Goal: Task Accomplishment & Management: Use online tool/utility

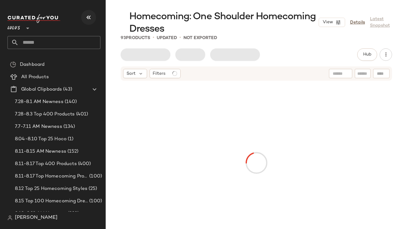
click at [94, 21] on button "button" at bounding box center [88, 17] width 15 height 15
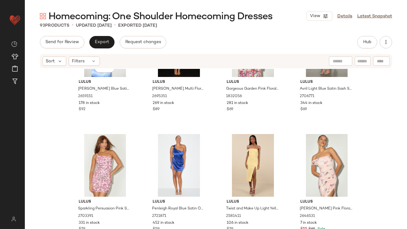
scroll to position [222, 0]
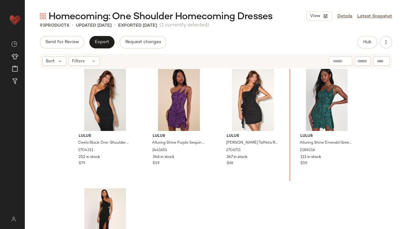
scroll to position [2644, 0]
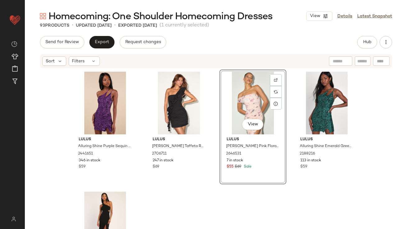
click at [240, 105] on div "View" at bounding box center [253, 103] width 62 height 63
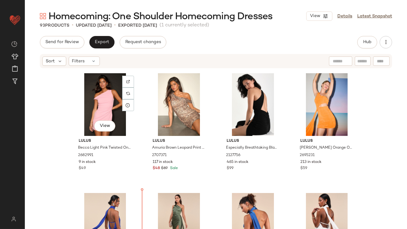
scroll to position [965, 0]
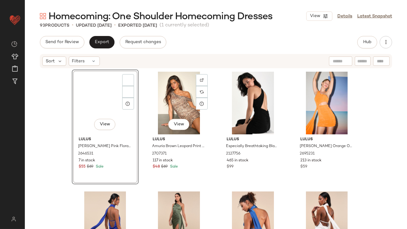
scroll to position [845, 0]
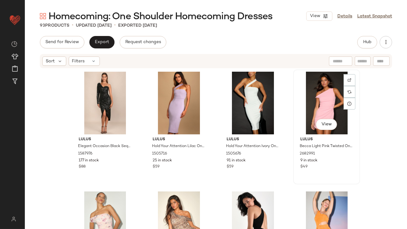
click at [309, 97] on div "View" at bounding box center [326, 103] width 62 height 63
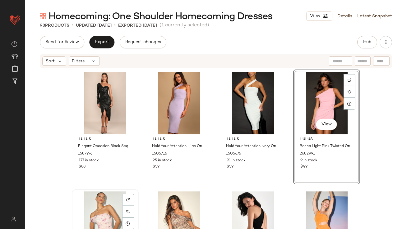
click at [98, 211] on div "View" at bounding box center [105, 223] width 62 height 63
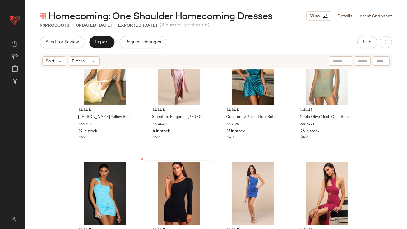
scroll to position [400, 0]
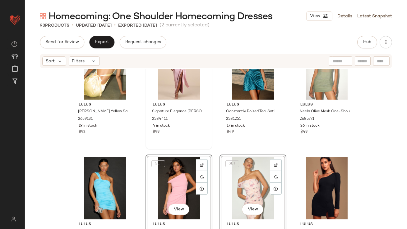
click at [190, 148] on div "Lulus Signature Elegance Dusty Lavender Satin One-Shoulder Maxi Dress 2584411 4…" at bounding box center [179, 92] width 66 height 114
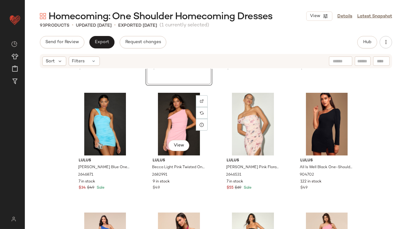
scroll to position [507, 0]
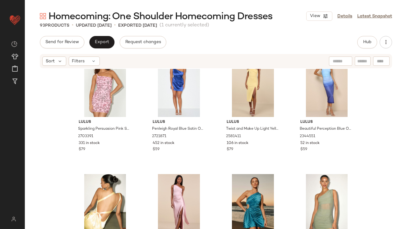
scroll to position [245, 0]
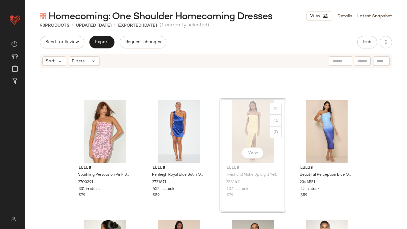
scroll to position [214, 0]
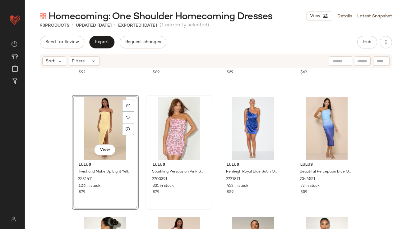
scroll to position [262, 0]
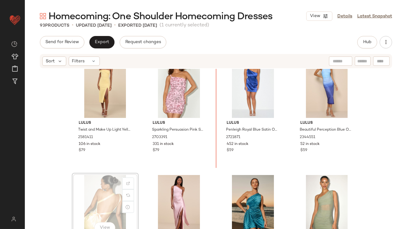
drag, startPoint x: 103, startPoint y: 195, endPoint x: 107, endPoint y: 193, distance: 4.2
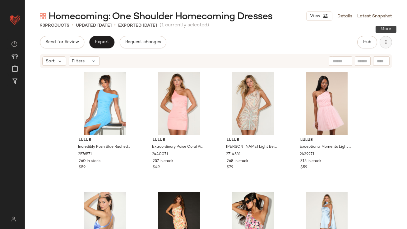
click at [382, 39] on button "button" at bounding box center [385, 42] width 12 height 12
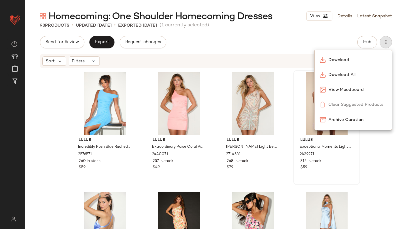
click at [340, 75] on span "Download All" at bounding box center [357, 75] width 58 height 7
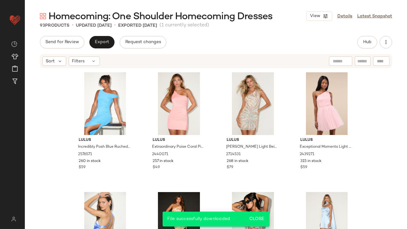
click at [332, 35] on div "Homecoming: One Shoulder Homecoming Dresses View Details Latest Snapshot 93 Pro…" at bounding box center [216, 119] width 382 height 219
click at [387, 43] on icon "button" at bounding box center [385, 42] width 6 height 6
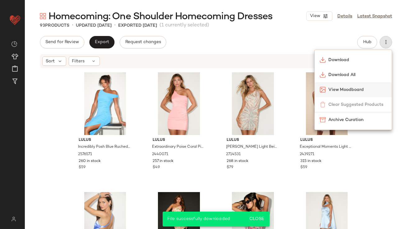
click at [354, 91] on span "View Moodboard" at bounding box center [357, 90] width 58 height 7
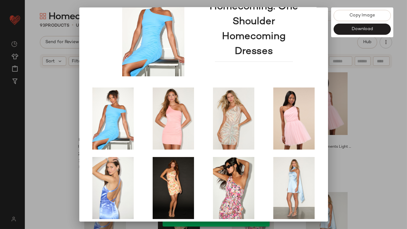
scroll to position [106, 0]
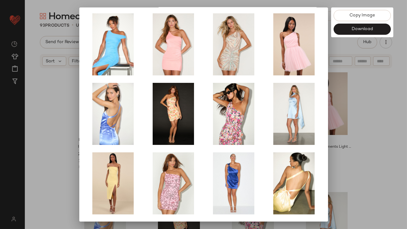
click at [346, 140] on div at bounding box center [203, 114] width 407 height 229
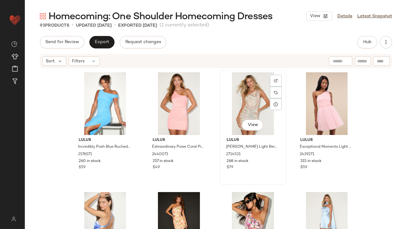
scroll to position [25, 0]
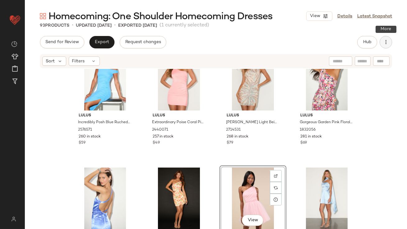
click at [386, 41] on icon "button" at bounding box center [385, 42] width 6 height 6
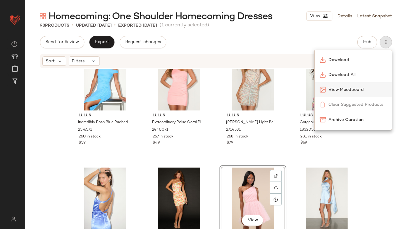
click at [354, 91] on span "View Moodboard" at bounding box center [357, 90] width 58 height 7
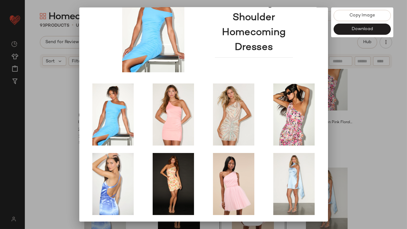
scroll to position [106, 0]
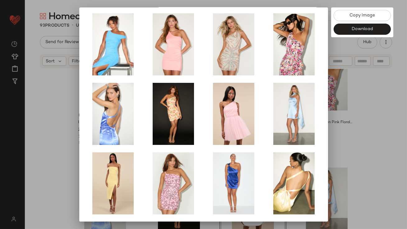
click at [364, 119] on div at bounding box center [203, 114] width 407 height 229
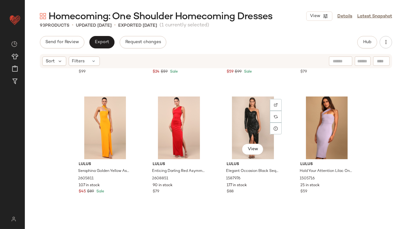
scroll to position [847, 0]
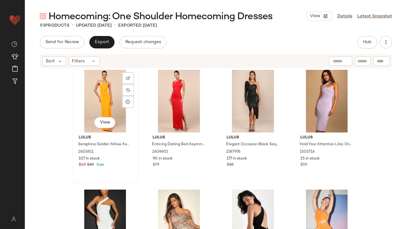
click at [102, 96] on div "View" at bounding box center [105, 101] width 62 height 63
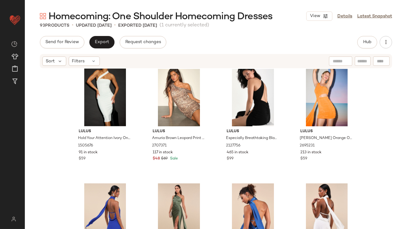
scroll to position [983, 0]
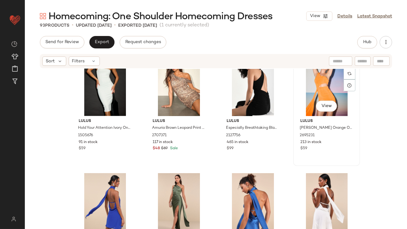
click at [306, 100] on div "View" at bounding box center [326, 84] width 62 height 63
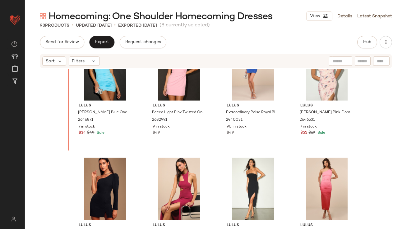
scroll to position [518, 0]
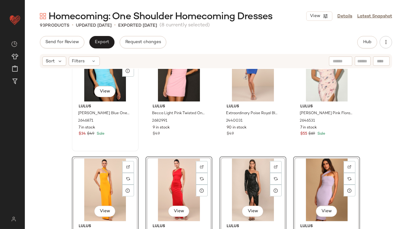
click at [81, 146] on div "View Lulus Tanaia Bright Blue One-Shoulder Ruched Mini Dress 2646871 7 in stock…" at bounding box center [105, 94] width 66 height 114
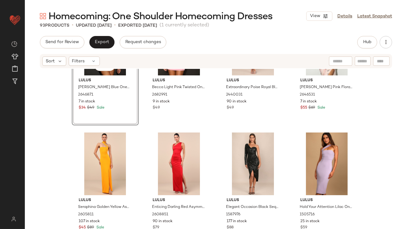
scroll to position [547, 0]
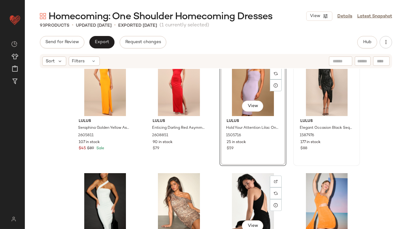
scroll to position [623, 0]
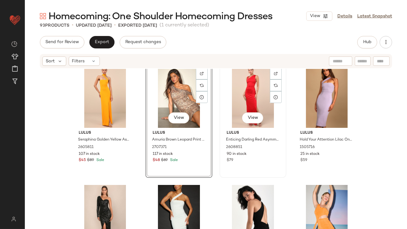
scroll to position [631, 0]
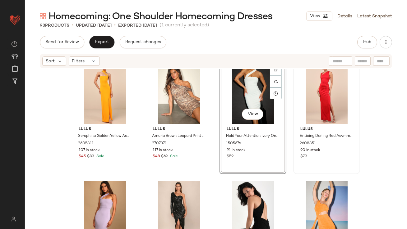
scroll to position [651, 0]
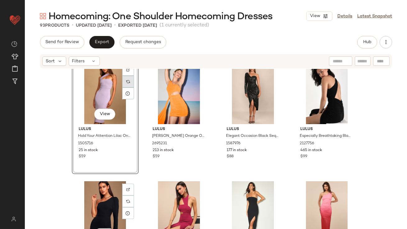
scroll to position [735, 0]
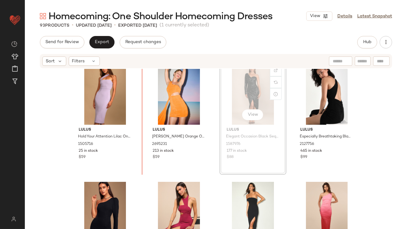
scroll to position [733, 0]
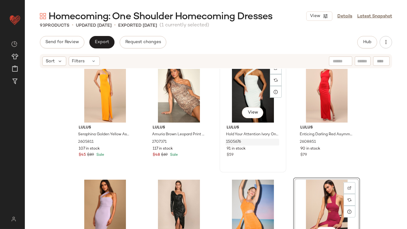
scroll to position [658, 0]
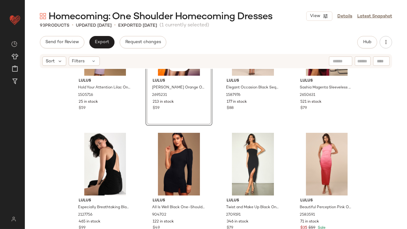
scroll to position [788, 0]
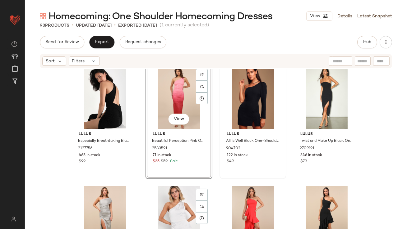
scroll to position [850, 0]
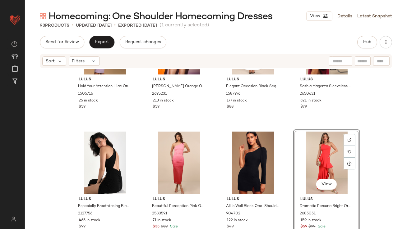
scroll to position [804, 0]
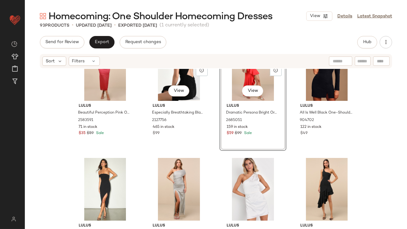
scroll to position [879, 0]
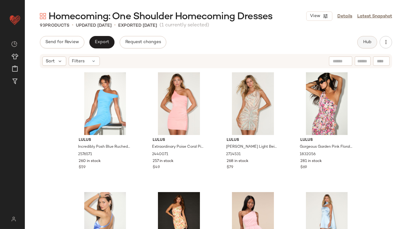
click at [359, 47] on button "Hub" at bounding box center [367, 42] width 20 height 12
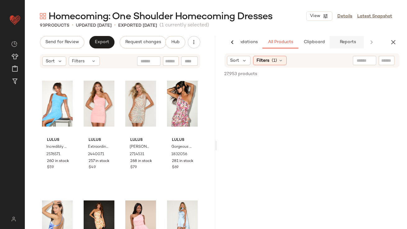
scroll to position [0, 35]
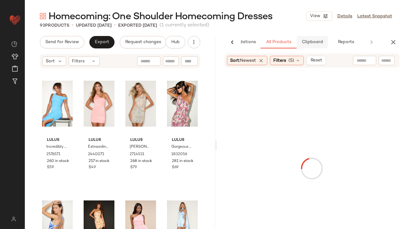
click at [313, 43] on span "Clipboard" at bounding box center [311, 42] width 21 height 5
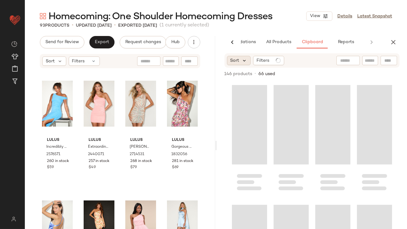
click at [245, 58] on icon at bounding box center [245, 61] width 6 height 6
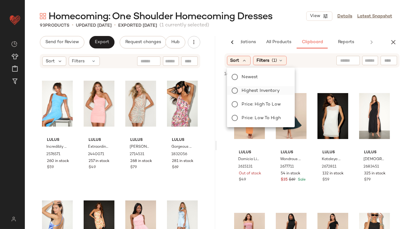
click at [244, 91] on span "Highest Inventory" at bounding box center [261, 91] width 38 height 7
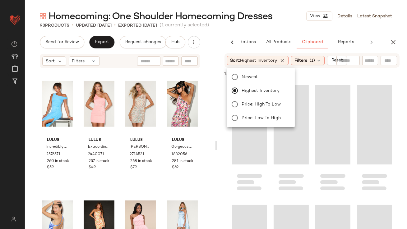
click at [279, 30] on div "Homecoming: One Shoulder Homecoming Dresses View Details Latest Snapshot 93 Pro…" at bounding box center [216, 119] width 382 height 219
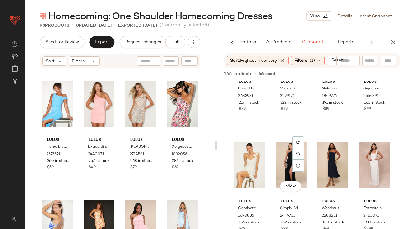
scroll to position [700, 0]
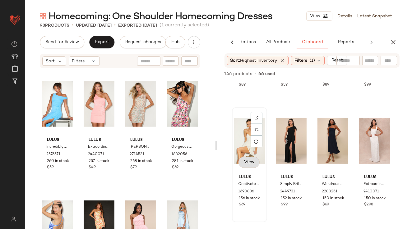
click at [253, 160] on span "View" at bounding box center [249, 162] width 11 height 5
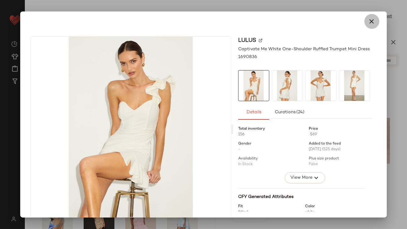
click at [368, 23] on icon "button" at bounding box center [371, 21] width 7 height 7
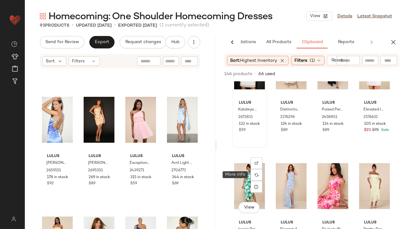
scroll to position [1044, 0]
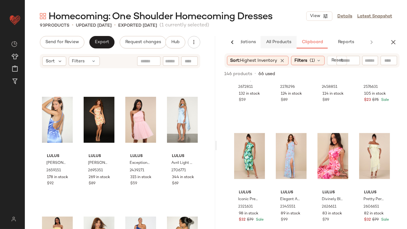
click at [277, 47] on button "All Products" at bounding box center [278, 42] width 36 height 12
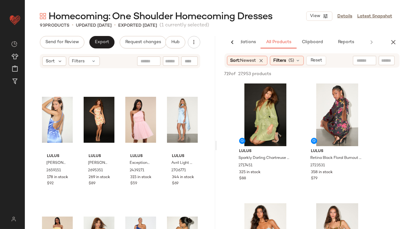
click at [362, 59] on input "text" at bounding box center [364, 60] width 16 height 7
type input "**********"
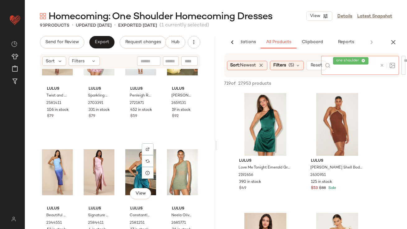
scroll to position [300, 0]
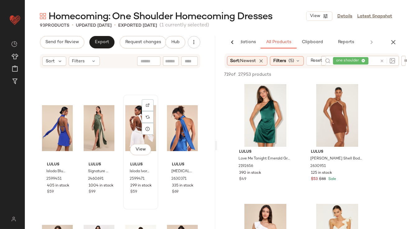
scroll to position [1131, 0]
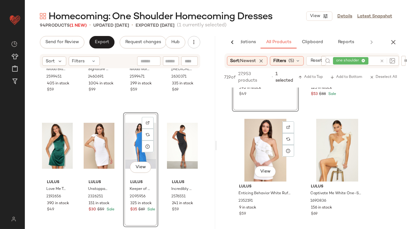
scroll to position [107, 0]
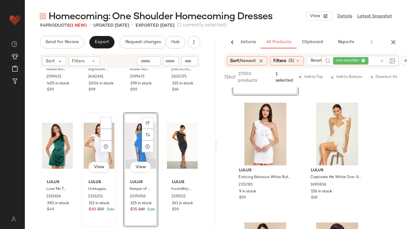
click at [95, 149] on div "View" at bounding box center [99, 146] width 31 height 63
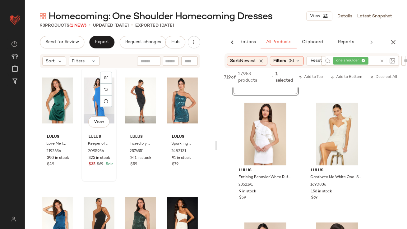
scroll to position [1208, 0]
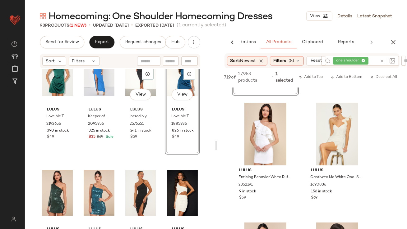
scroll to position [1236, 0]
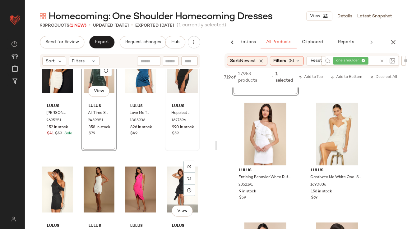
scroll to position [1358, 0]
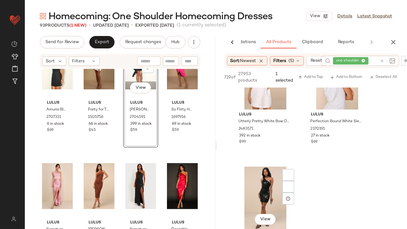
scroll to position [285, 0]
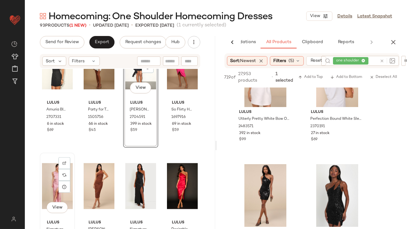
click at [55, 185] on div "View" at bounding box center [57, 186] width 31 height 63
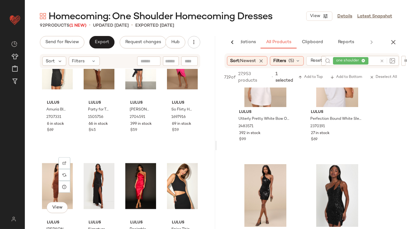
click at [55, 185] on div "View" at bounding box center [57, 186] width 31 height 63
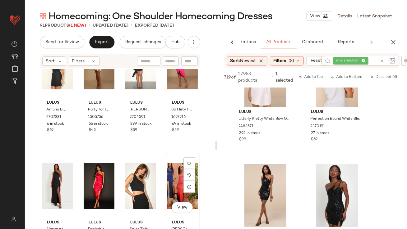
click at [168, 182] on div "View" at bounding box center [182, 186] width 31 height 63
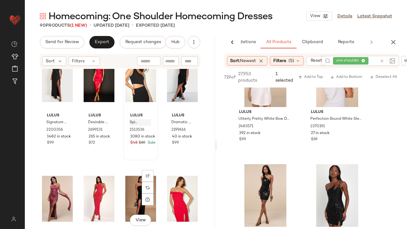
scroll to position [1596, 0]
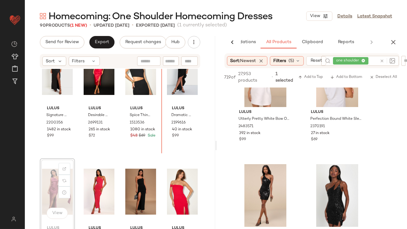
scroll to position [1594, 0]
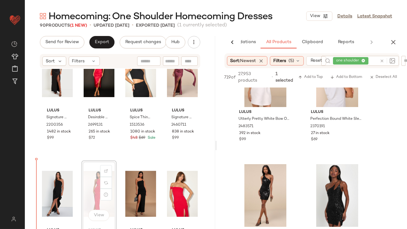
drag, startPoint x: 112, startPoint y: 178, endPoint x: 98, endPoint y: 184, distance: 14.3
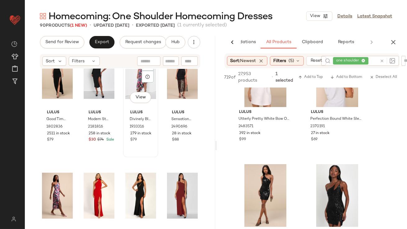
scroll to position [1830, 0]
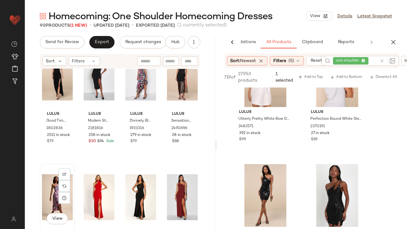
click at [52, 196] on div "View" at bounding box center [57, 197] width 31 height 63
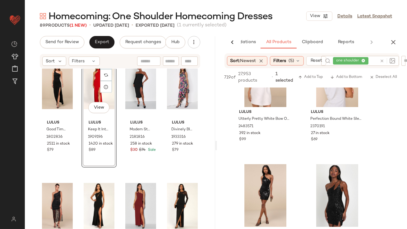
scroll to position [1829, 0]
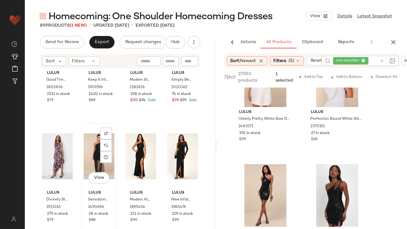
click at [89, 161] on div "View" at bounding box center [99, 156] width 31 height 63
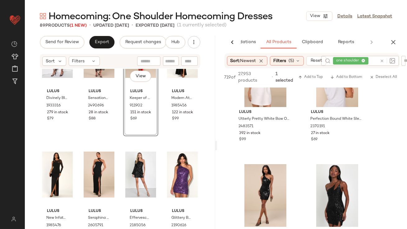
scroll to position [1975, 0]
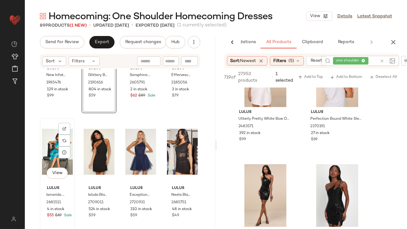
scroll to position [2116, 0]
click at [46, 152] on div "View" at bounding box center [57, 151] width 31 height 63
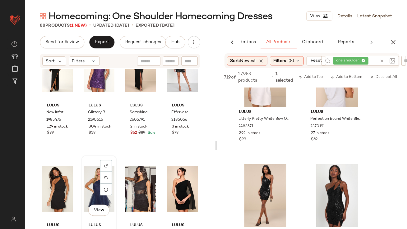
scroll to position [2069, 0]
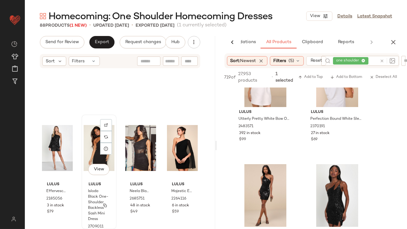
scroll to position [2193, 0]
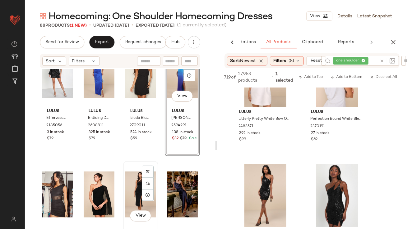
scroll to position [2202, 0]
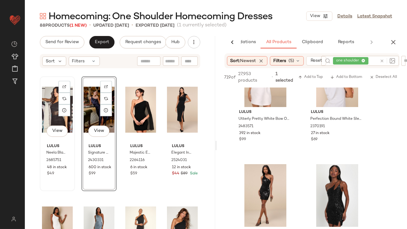
scroll to position [2301, 0]
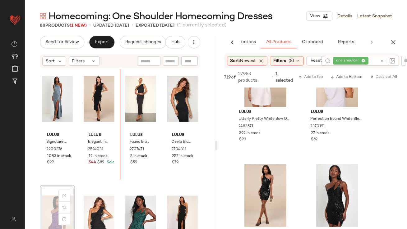
scroll to position [2409, 0]
drag, startPoint x: 57, startPoint y: 208, endPoint x: 127, endPoint y: 129, distance: 105.8
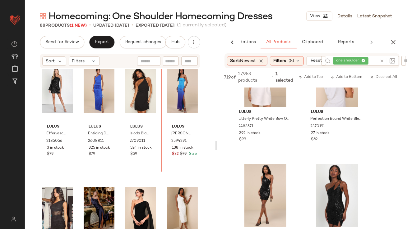
scroll to position [2172, 0]
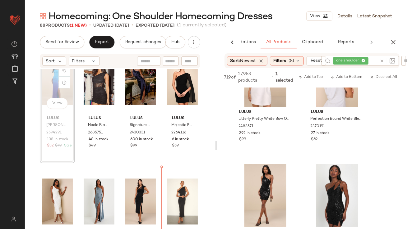
scroll to position [2320, 0]
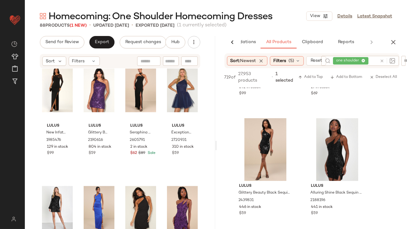
scroll to position [2461, 0]
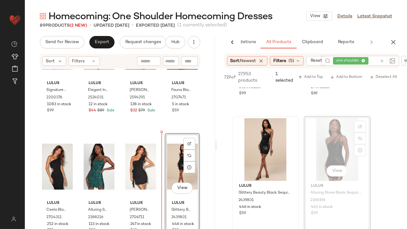
drag, startPoint x: 326, startPoint y: 147, endPoint x: 279, endPoint y: 153, distance: 47.4
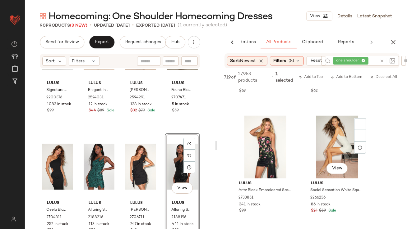
scroll to position [1202, 0]
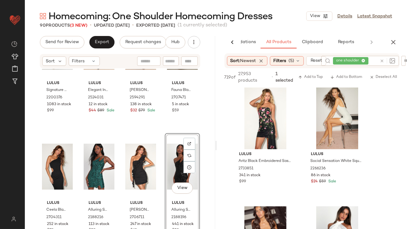
click at [391, 35] on div "Homecoming: One Shoulder Homecoming Dresses View Details Latest Snapshot 90 Pro…" at bounding box center [216, 119] width 382 height 219
click at [391, 37] on button "button" at bounding box center [393, 42] width 12 height 12
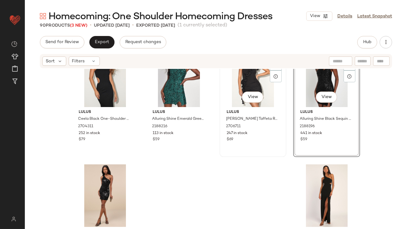
scroll to position [2581, 0]
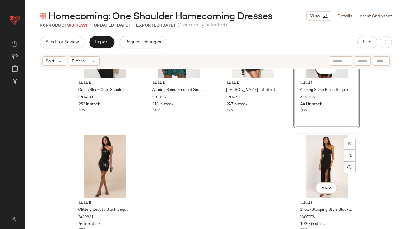
click at [317, 163] on div "View" at bounding box center [326, 166] width 62 height 63
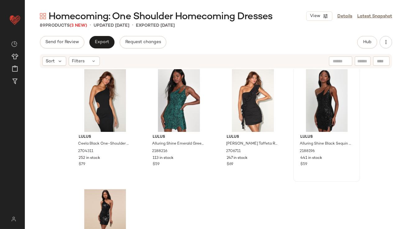
scroll to position [2522, 0]
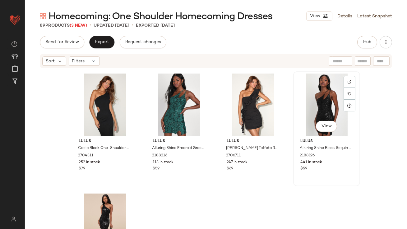
click at [318, 104] on div "View" at bounding box center [326, 105] width 62 height 63
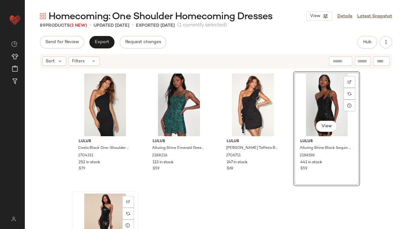
click at [89, 211] on div "View" at bounding box center [105, 225] width 62 height 63
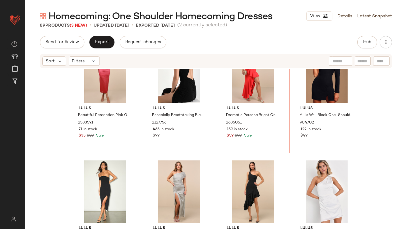
scroll to position [846, 0]
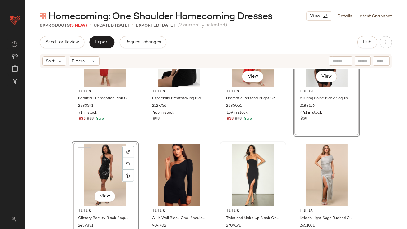
scroll to position [912, 0]
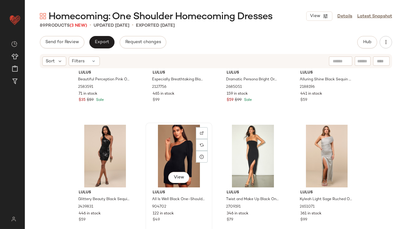
click at [176, 160] on div "View" at bounding box center [179, 156] width 62 height 63
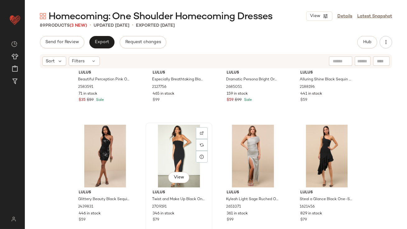
click at [177, 153] on div "View" at bounding box center [179, 156] width 62 height 63
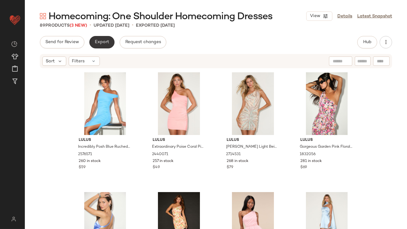
click at [106, 46] on button "Export" at bounding box center [101, 42] width 25 height 12
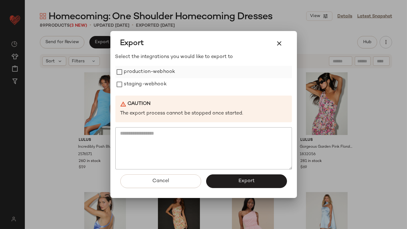
click at [132, 73] on label "production-webhook" at bounding box center [149, 72] width 51 height 12
click at [132, 85] on label "staging-webhook" at bounding box center [145, 84] width 43 height 12
click at [245, 177] on button "Export" at bounding box center [246, 182] width 81 height 14
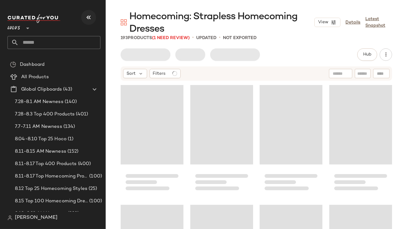
click at [93, 20] on button "button" at bounding box center [88, 17] width 15 height 15
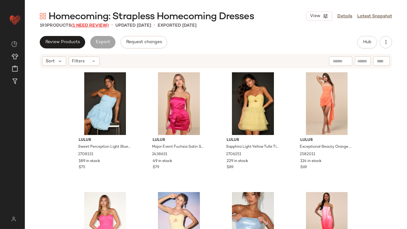
click at [90, 26] on span "(1 Need Review)" at bounding box center [90, 25] width 38 height 5
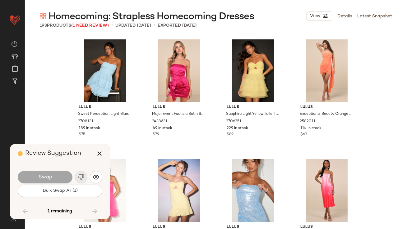
scroll to position [2399, 0]
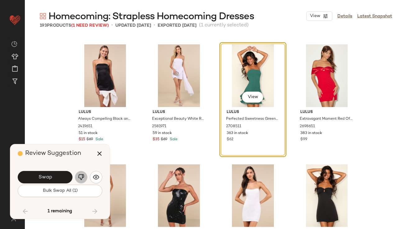
click at [83, 176] on img "button" at bounding box center [81, 177] width 6 height 6
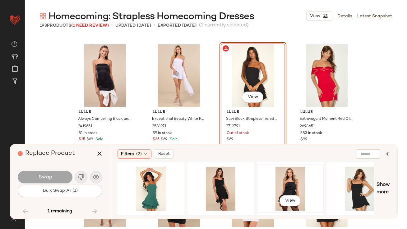
click at [290, 182] on div "View" at bounding box center [290, 189] width 62 height 44
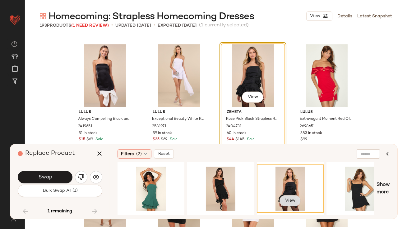
click at [286, 199] on span "View" at bounding box center [290, 201] width 11 height 5
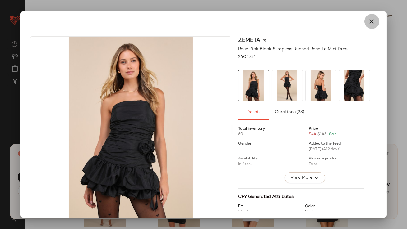
click at [370, 22] on icon "button" at bounding box center [371, 21] width 7 height 7
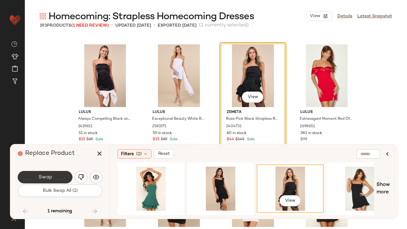
click at [58, 178] on button "Swap" at bounding box center [45, 177] width 55 height 12
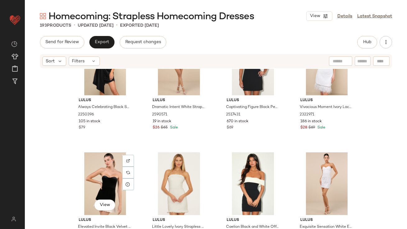
scroll to position [2697, 0]
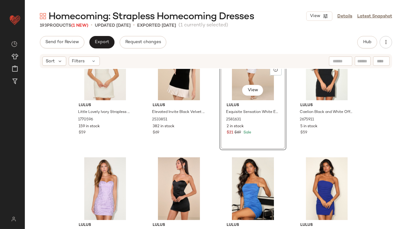
scroll to position [2802, 0]
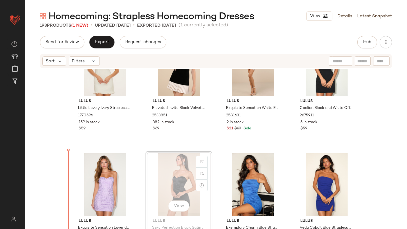
drag, startPoint x: 164, startPoint y: 179, endPoint x: 161, endPoint y: 179, distance: 3.1
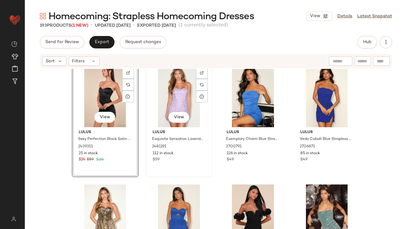
scroll to position [2892, 0]
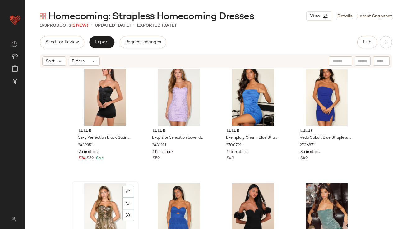
scroll to position [2893, 0]
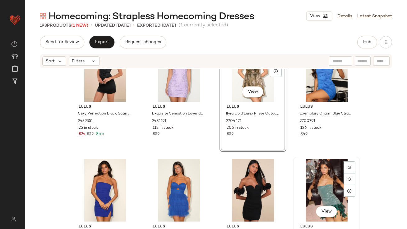
scroll to position [2921, 0]
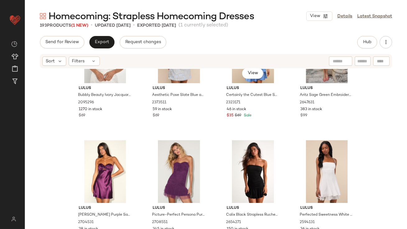
scroll to position [3367, 0]
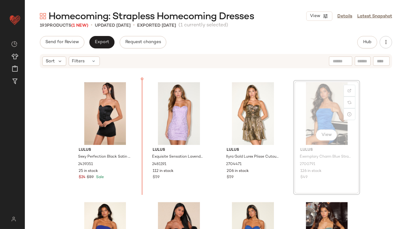
scroll to position [2872, 0]
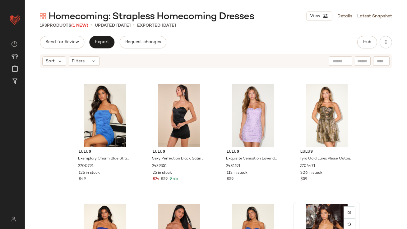
scroll to position [2873, 0]
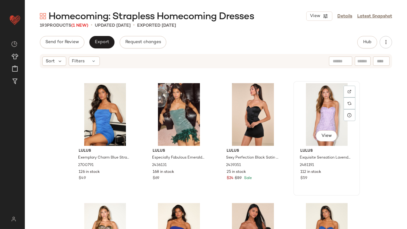
scroll to position [2871, 0]
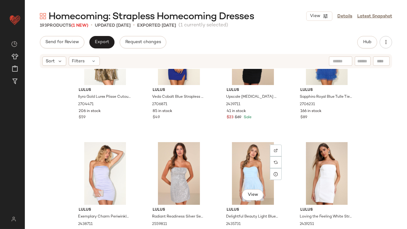
scroll to position [3054, 0]
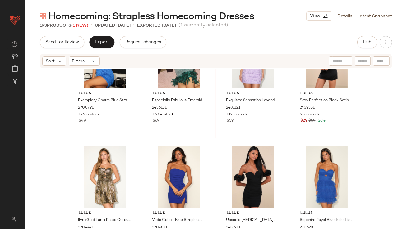
scroll to position [2882, 0]
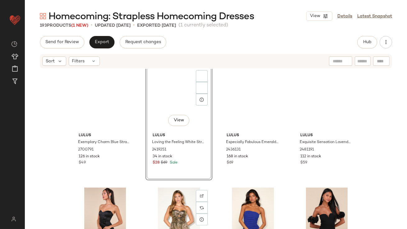
scroll to position [2859, 0]
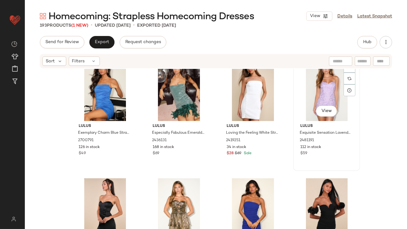
scroll to position [2895, 0]
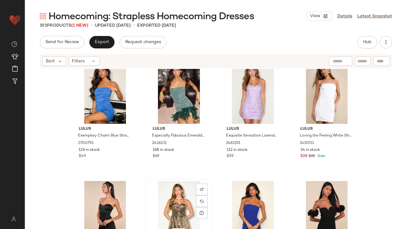
scroll to position [2895, 0]
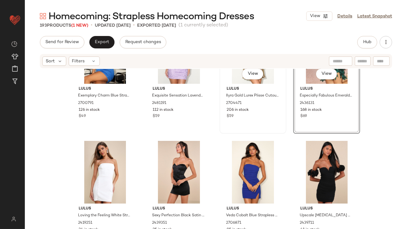
scroll to position [2941, 0]
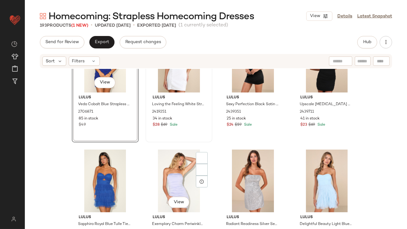
scroll to position [3047, 0]
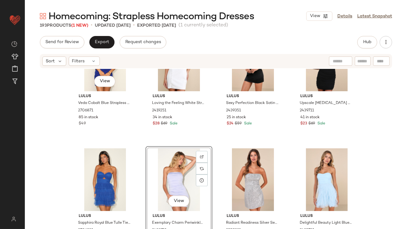
scroll to position [3037, 0]
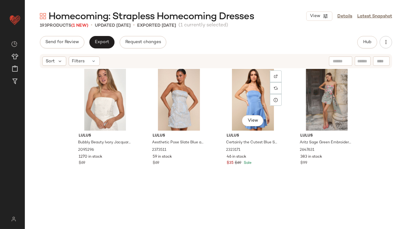
scroll to position [3296, 0]
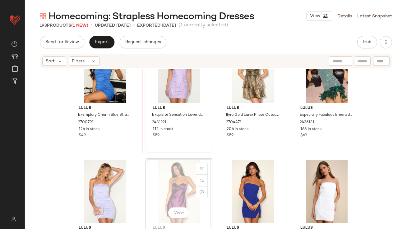
scroll to position [2915, 0]
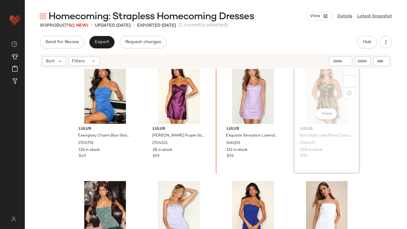
scroll to position [2887, 0]
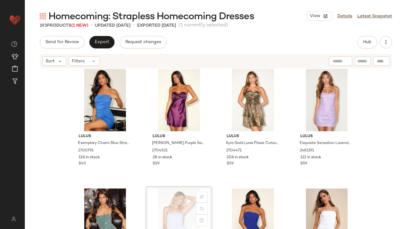
drag, startPoint x: 177, startPoint y: 201, endPoint x: 179, endPoint y: 197, distance: 4.4
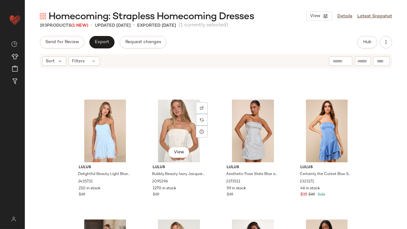
scroll to position [3326, 0]
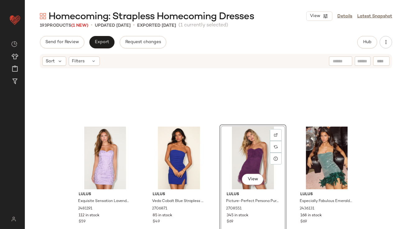
scroll to position [2901, 0]
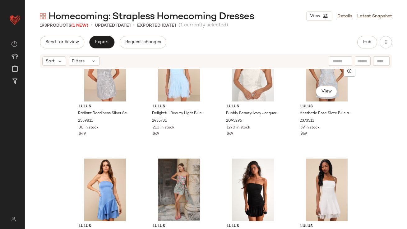
scroll to position [3278, 0]
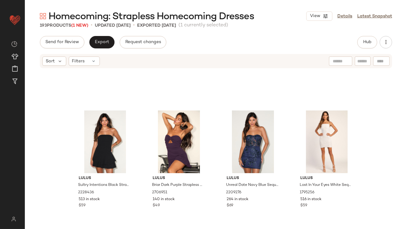
scroll to position [3509, 0]
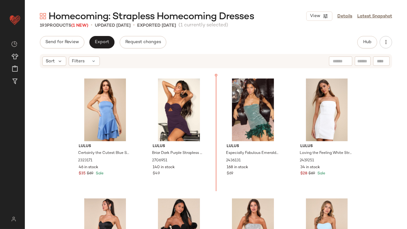
scroll to position [3113, 0]
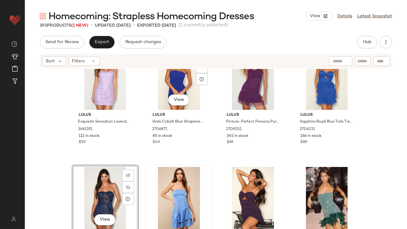
scroll to position [3039, 0]
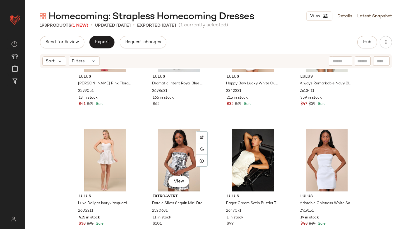
scroll to position [4081, 0]
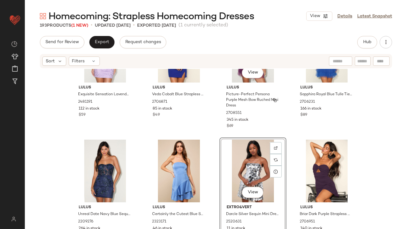
scroll to position [3073, 0]
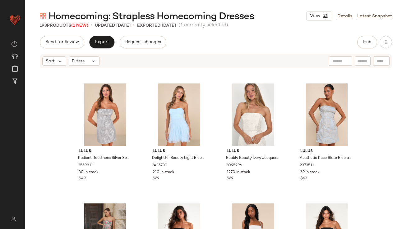
scroll to position [3342, 0]
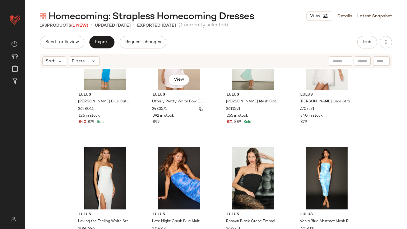
scroll to position [4615, 0]
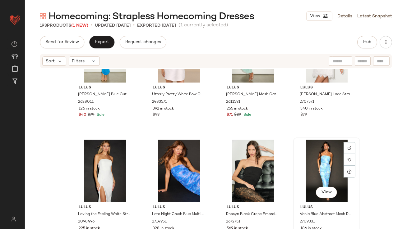
click at [323, 171] on div "View" at bounding box center [326, 171] width 62 height 63
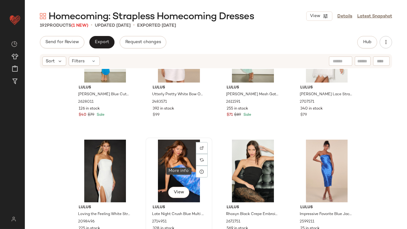
click at [185, 170] on div "View" at bounding box center [179, 171] width 62 height 63
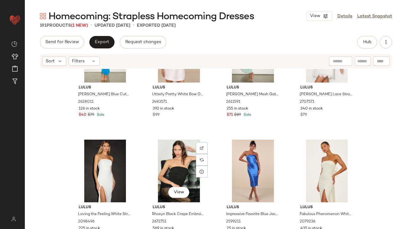
click at [185, 170] on div "View" at bounding box center [179, 171] width 62 height 63
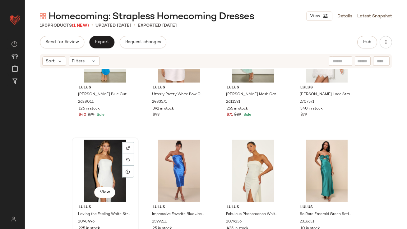
click at [103, 173] on div "View" at bounding box center [105, 171] width 62 height 63
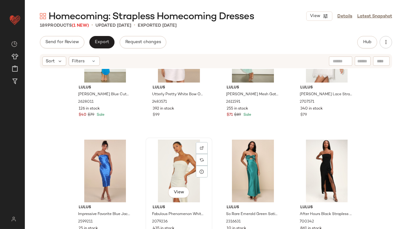
click at [173, 164] on div "View" at bounding box center [179, 171] width 62 height 63
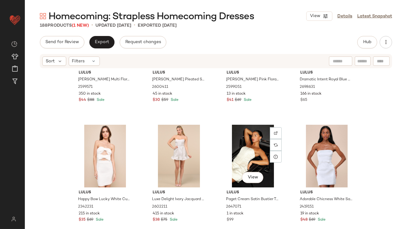
scroll to position [4053, 0]
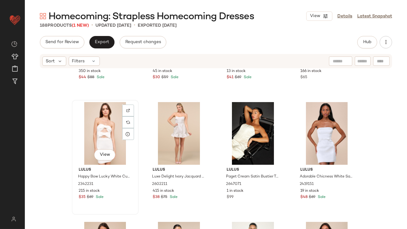
click at [97, 138] on div "View" at bounding box center [105, 133] width 62 height 63
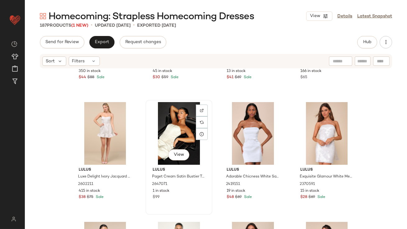
click at [171, 124] on div "View" at bounding box center [179, 133] width 62 height 63
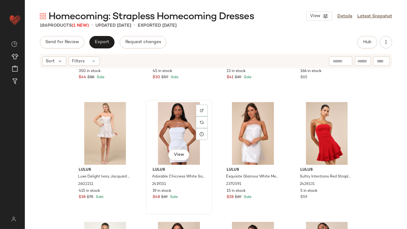
click at [167, 127] on div "View" at bounding box center [179, 133] width 62 height 63
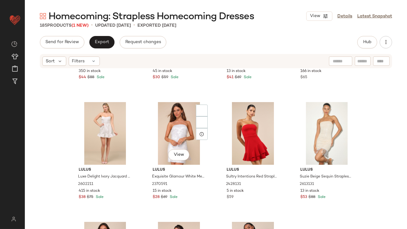
click at [167, 127] on div "View" at bounding box center [179, 133] width 62 height 63
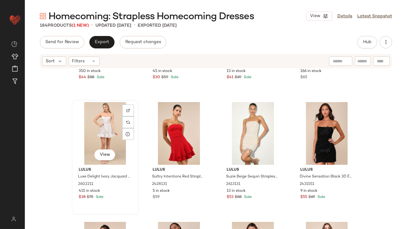
click at [94, 136] on div "View" at bounding box center [105, 133] width 62 height 63
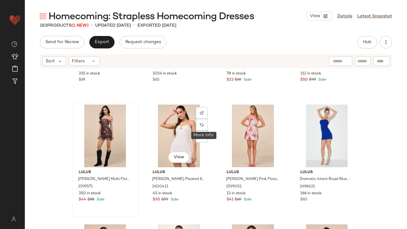
scroll to position [3935, 0]
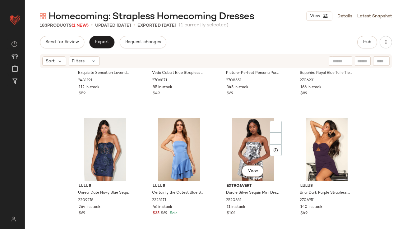
scroll to position [3157, 0]
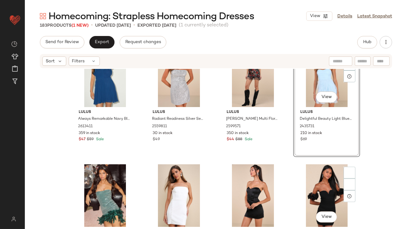
scroll to position [3285, 0]
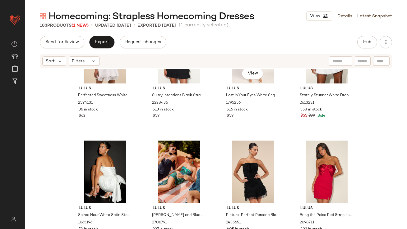
scroll to position [3722, 0]
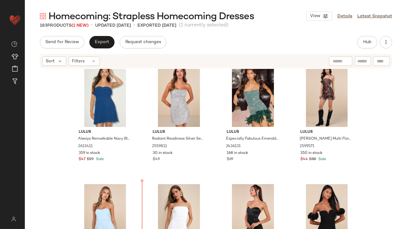
scroll to position [3255, 0]
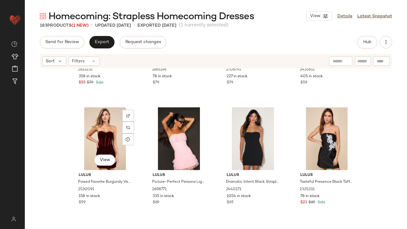
scroll to position [3829, 0]
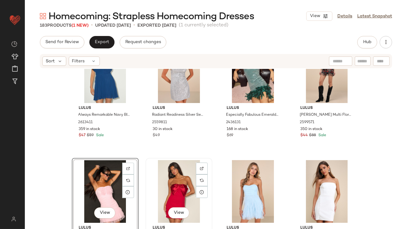
scroll to position [3282, 0]
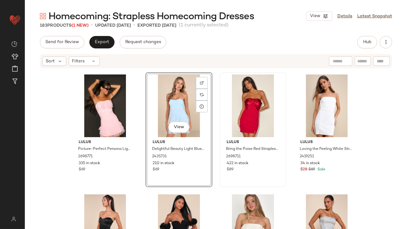
scroll to position [3367, 0]
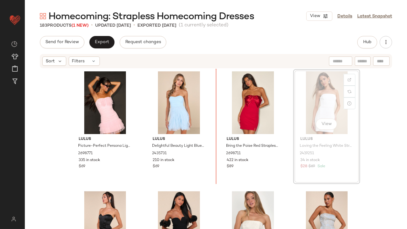
scroll to position [3364, 0]
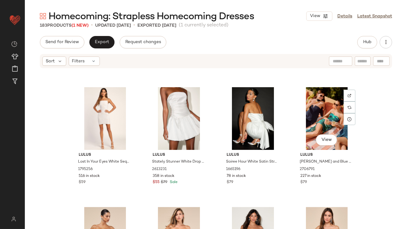
scroll to position [3714, 0]
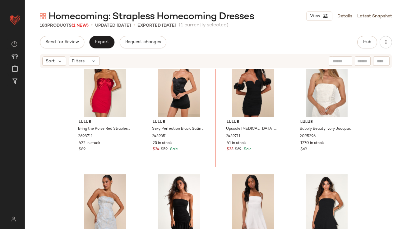
scroll to position [3469, 0]
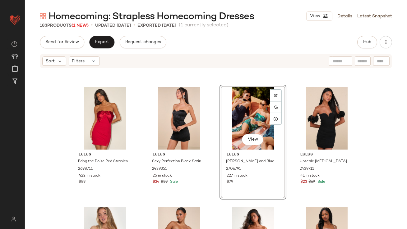
click at [230, 110] on div "View" at bounding box center [253, 118] width 62 height 63
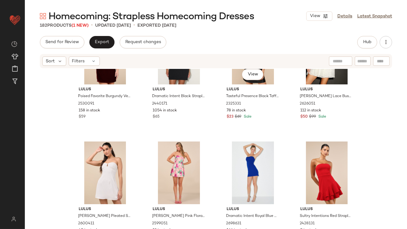
scroll to position [3910, 0]
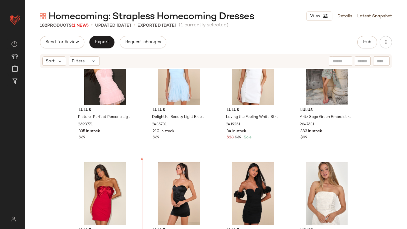
scroll to position [3386, 0]
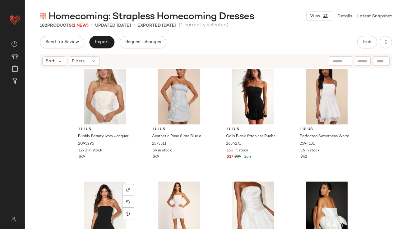
scroll to position [3527, 0]
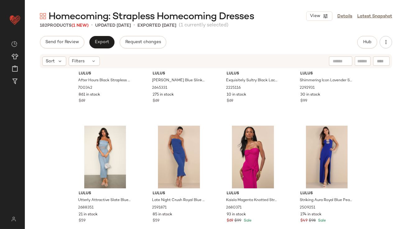
scroll to position [4653, 0]
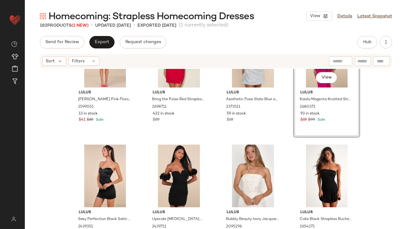
scroll to position [3589, 0]
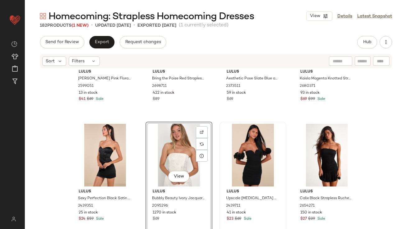
scroll to position [3608, 0]
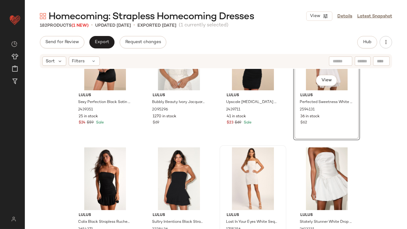
scroll to position [3654, 0]
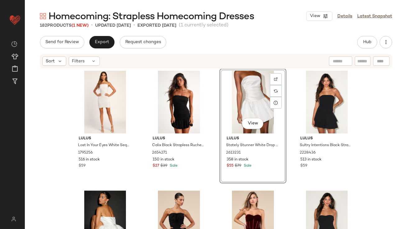
scroll to position [3772, 0]
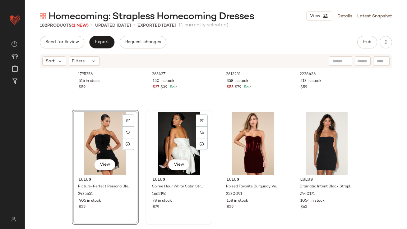
scroll to position [3877, 0]
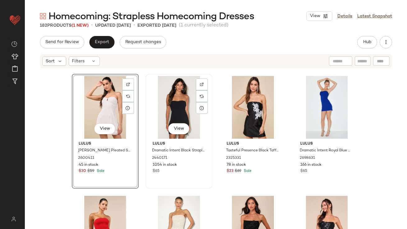
scroll to position [4012, 0]
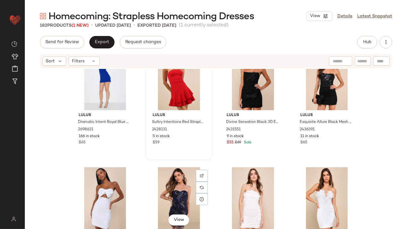
scroll to position [4072, 0]
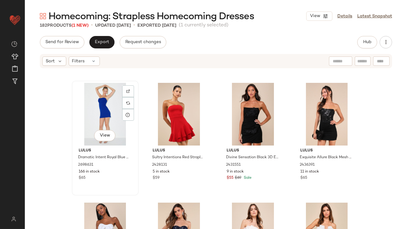
click at [107, 113] on div "View" at bounding box center [105, 114] width 62 height 63
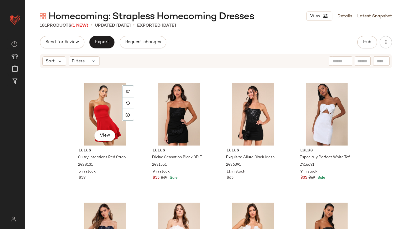
click at [107, 113] on div "View" at bounding box center [105, 114] width 62 height 63
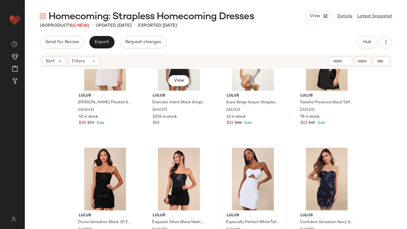
scroll to position [4017, 0]
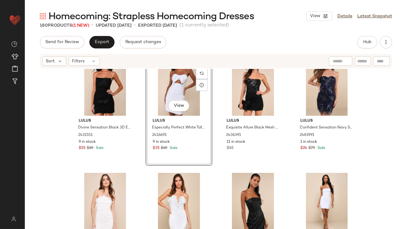
scroll to position [4103, 0]
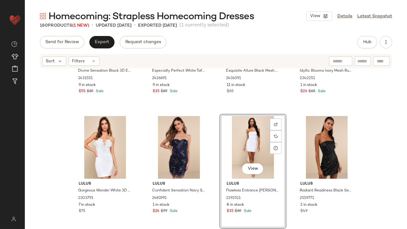
scroll to position [4229, 0]
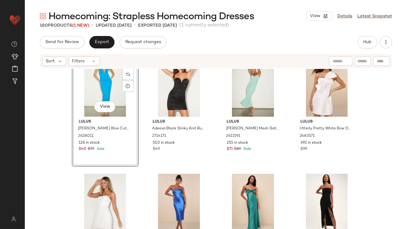
scroll to position [4345, 0]
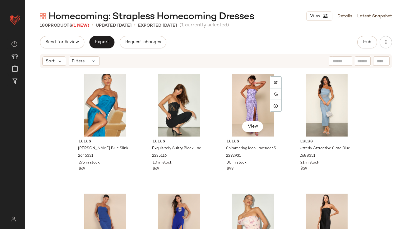
scroll to position [4592, 0]
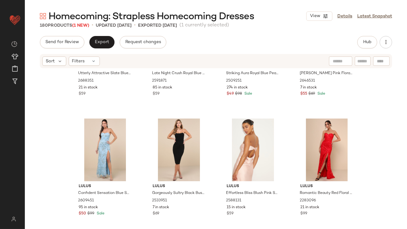
scroll to position [4681, 0]
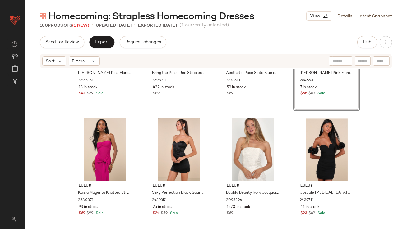
scroll to position [3586, 0]
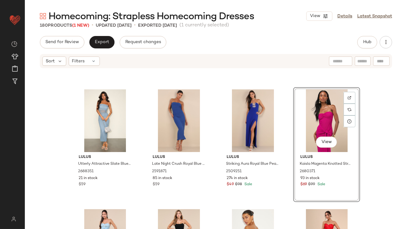
scroll to position [4705, 0]
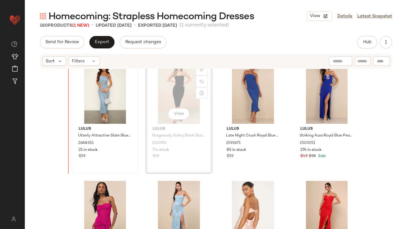
scroll to position [4686, 0]
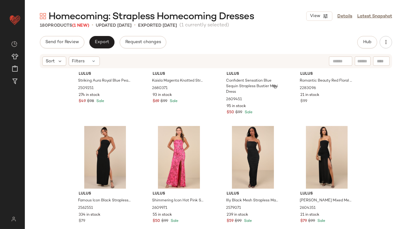
scroll to position [4870, 0]
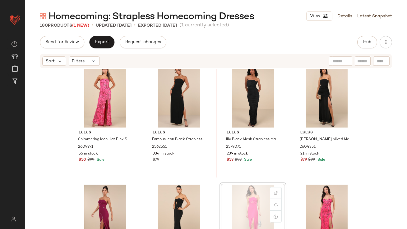
scroll to position [4930, 0]
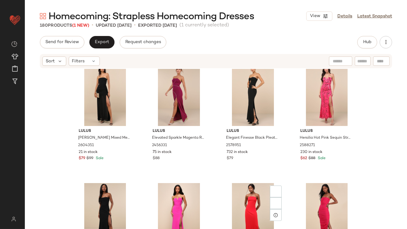
scroll to position [5098, 0]
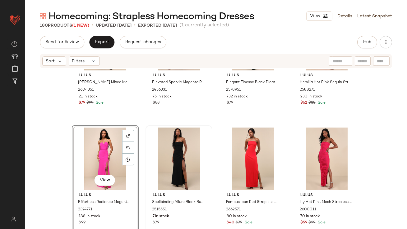
scroll to position [5178, 0]
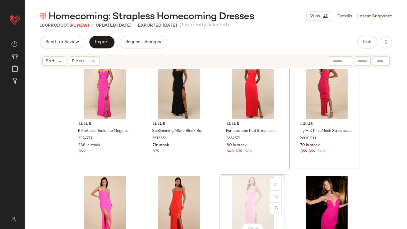
scroll to position [5177, 0]
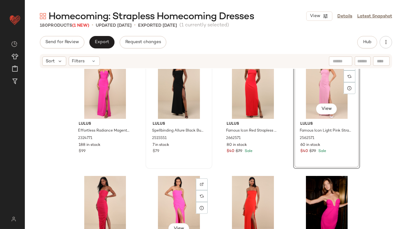
scroll to position [5120, 0]
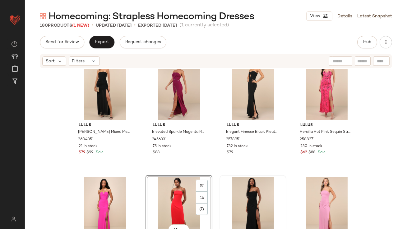
scroll to position [5058, 0]
click at [238, 180] on div "View" at bounding box center [253, 208] width 62 height 63
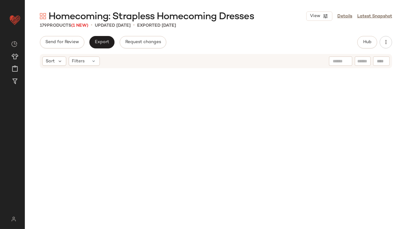
scroll to position [1930, 0]
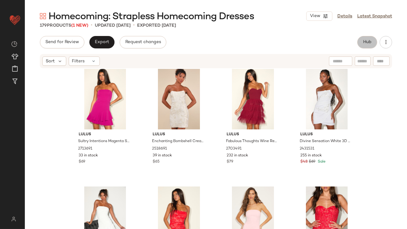
click at [364, 45] on button "Hub" at bounding box center [367, 42] width 20 height 12
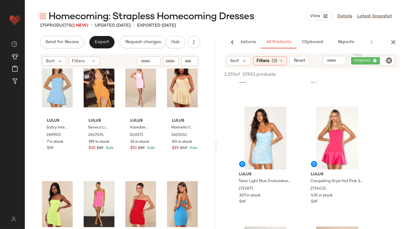
scroll to position [424, 0]
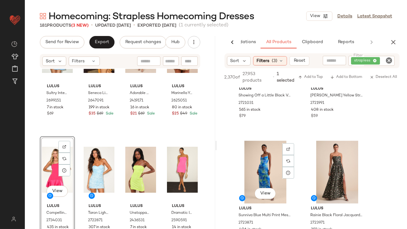
scroll to position [1549, 0]
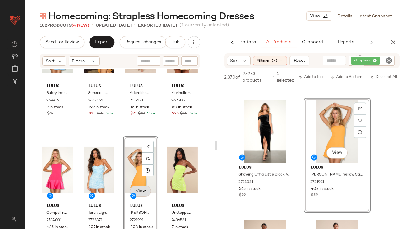
click at [141, 190] on span "View" at bounding box center [140, 191] width 11 height 5
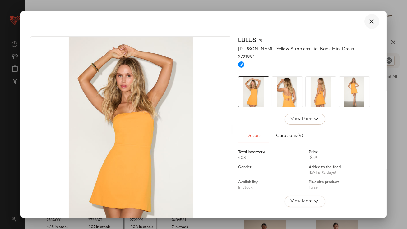
click at [368, 21] on icon "button" at bounding box center [371, 21] width 7 height 7
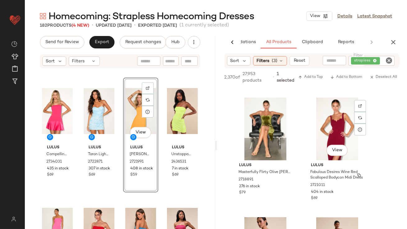
scroll to position [2515, 0]
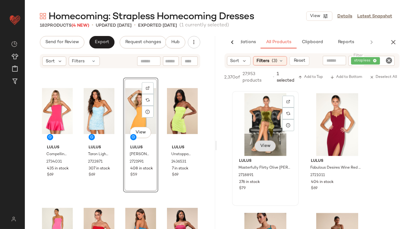
click at [269, 149] on div "View" at bounding box center [265, 124] width 62 height 63
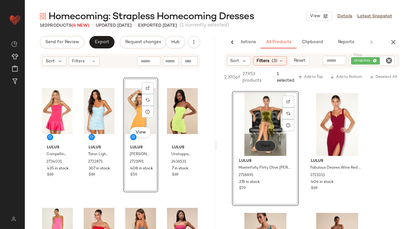
click at [267, 149] on button "View" at bounding box center [264, 145] width 21 height 11
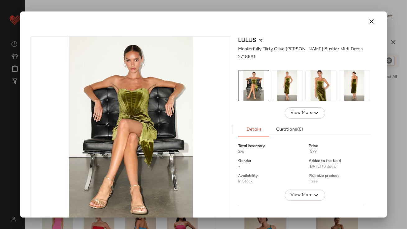
click at [307, 81] on img at bounding box center [320, 86] width 30 height 30
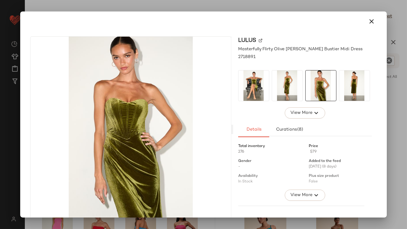
click at [376, 26] on div at bounding box center [203, 21] width 361 height 20
click at [373, 25] on button "button" at bounding box center [371, 21] width 15 height 15
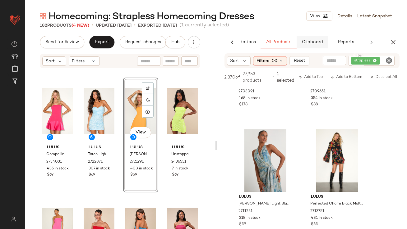
scroll to position [3327, 0]
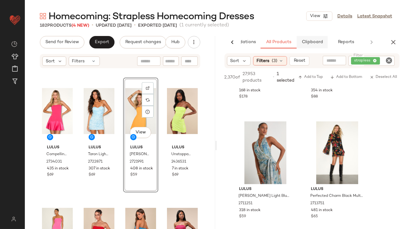
click at [309, 39] on button "Clipboard" at bounding box center [311, 42] width 31 height 12
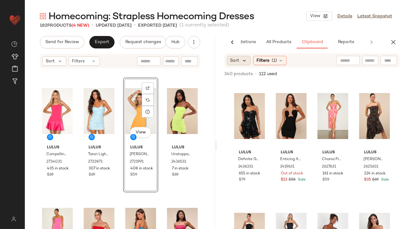
click at [244, 58] on icon at bounding box center [245, 61] width 6 height 6
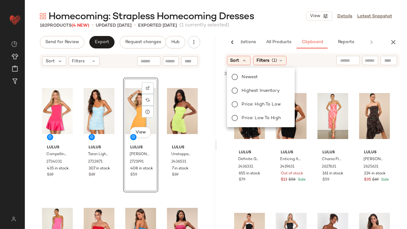
click at [244, 85] on div "Newest Highest Inventory Price: High to Low Price: Low to High" at bounding box center [260, 97] width 69 height 55
click at [244, 88] on span "Highest Inventory" at bounding box center [261, 91] width 38 height 7
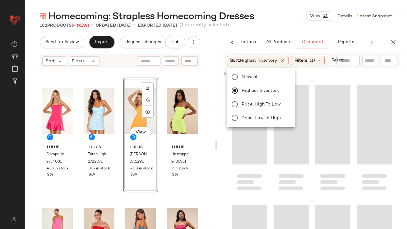
click at [280, 26] on div "182 Products (4 New) • updated Sep 5th • Exported Sep 4th (1 currently selected)" at bounding box center [216, 25] width 382 height 6
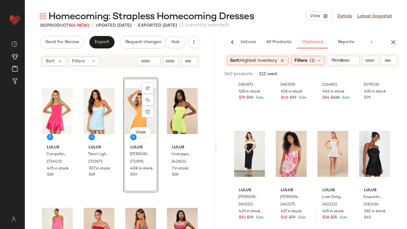
scroll to position [478, 0]
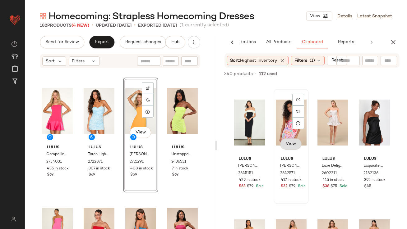
click at [286, 142] on span "View" at bounding box center [290, 144] width 11 height 5
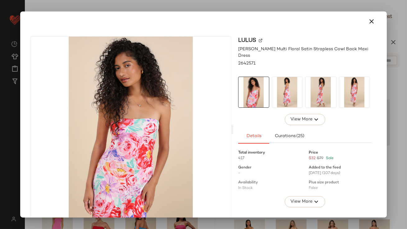
click at [280, 93] on img at bounding box center [287, 92] width 30 height 30
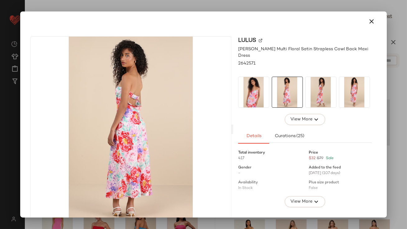
click at [328, 78] on img at bounding box center [320, 92] width 30 height 30
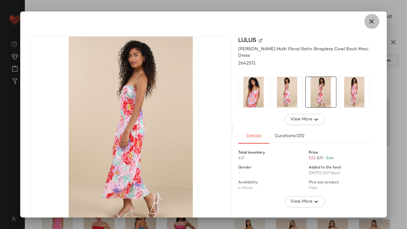
click at [371, 22] on icon "button" at bounding box center [371, 21] width 7 height 7
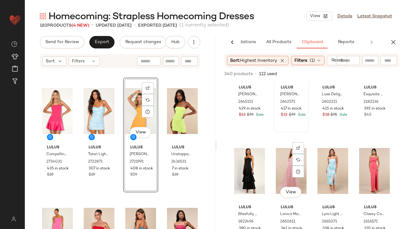
scroll to position [574, 0]
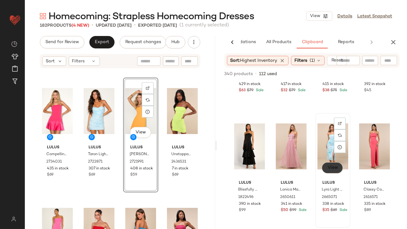
click at [328, 169] on span "View" at bounding box center [332, 168] width 11 height 5
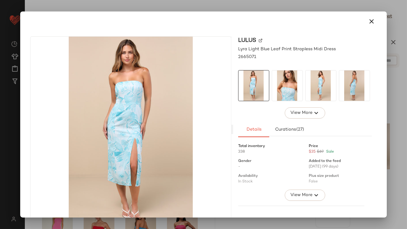
click at [372, 22] on button "button" at bounding box center [371, 21] width 15 height 15
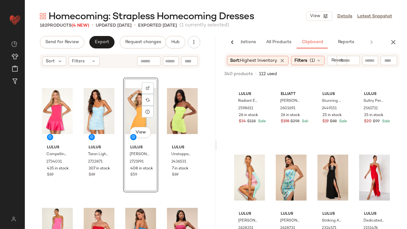
scroll to position [3456, 0]
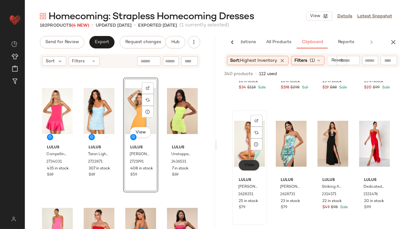
click at [253, 163] on span "View" at bounding box center [249, 165] width 11 height 5
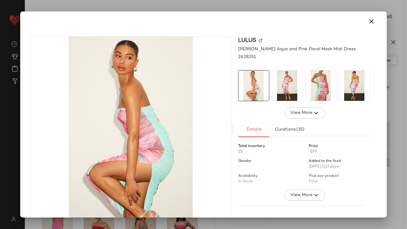
click at [286, 81] on img at bounding box center [287, 86] width 30 height 30
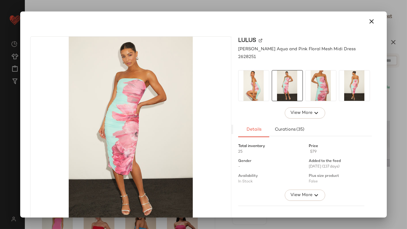
click at [309, 87] on img at bounding box center [320, 86] width 30 height 30
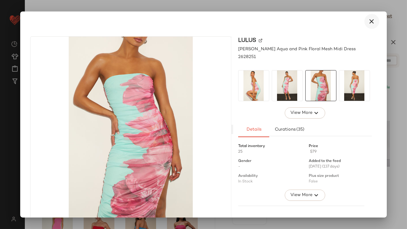
click at [368, 24] on icon "button" at bounding box center [371, 21] width 7 height 7
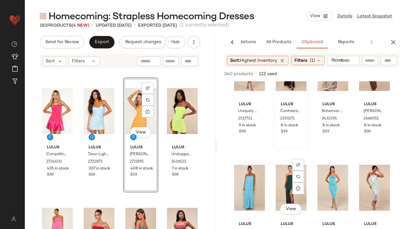
scroll to position [3969, 0]
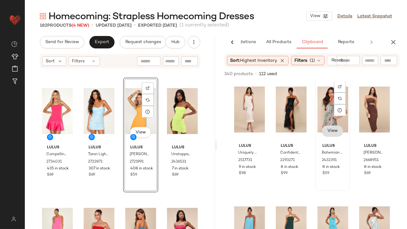
click at [328, 131] on span "View" at bounding box center [332, 131] width 11 height 5
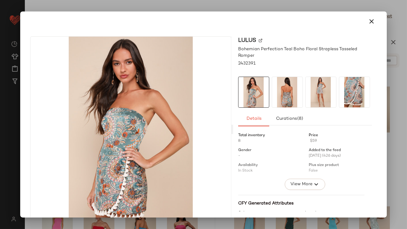
click at [289, 89] on img at bounding box center [287, 92] width 30 height 30
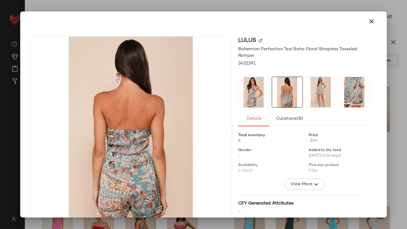
click at [312, 93] on img at bounding box center [320, 92] width 30 height 30
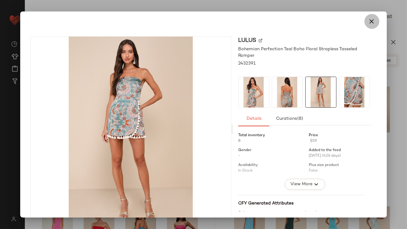
click at [364, 25] on button "button" at bounding box center [371, 21] width 15 height 15
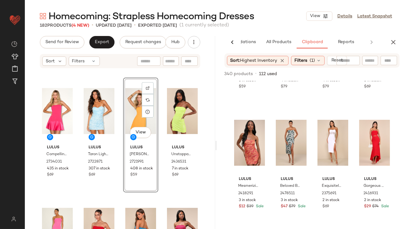
scroll to position [4303, 0]
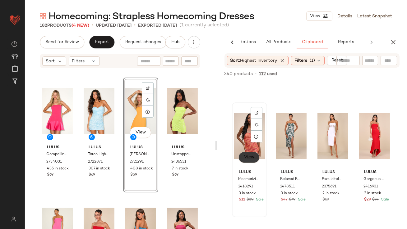
click at [252, 153] on button "View" at bounding box center [248, 157] width 21 height 11
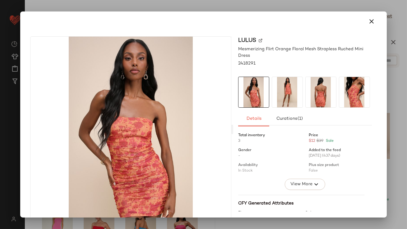
click at [286, 94] on img at bounding box center [287, 92] width 30 height 30
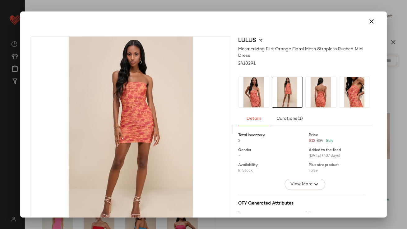
click at [372, 21] on button "button" at bounding box center [371, 21] width 15 height 15
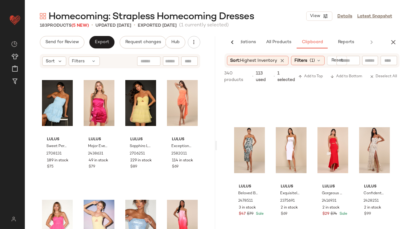
scroll to position [0, 0]
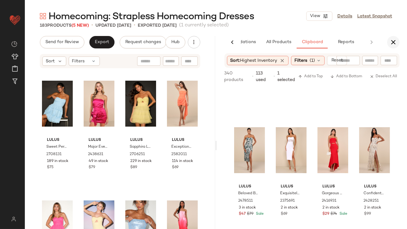
click at [395, 44] on icon "button" at bounding box center [392, 42] width 7 height 7
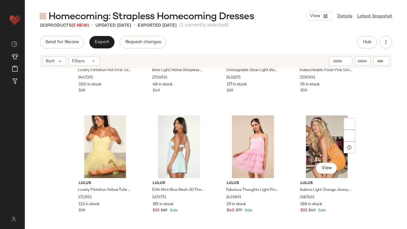
scroll to position [206, 0]
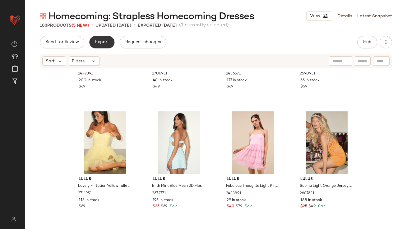
click at [96, 37] on button "Export" at bounding box center [101, 42] width 25 height 12
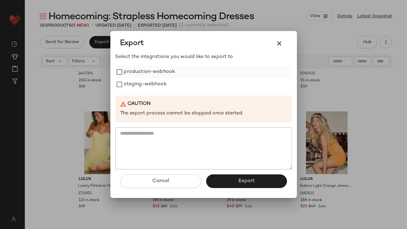
click at [140, 74] on label "production-webhook" at bounding box center [149, 72] width 51 height 12
click at [140, 85] on label "staging-webhook" at bounding box center [145, 84] width 43 height 12
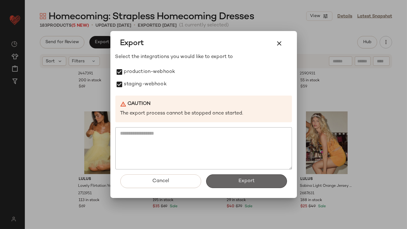
click at [236, 180] on button "Export" at bounding box center [246, 182] width 81 height 14
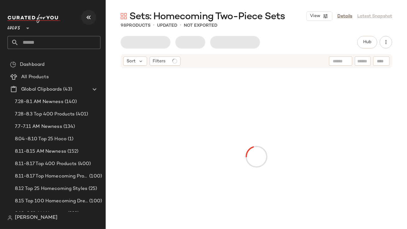
click at [92, 14] on button "button" at bounding box center [88, 17] width 15 height 15
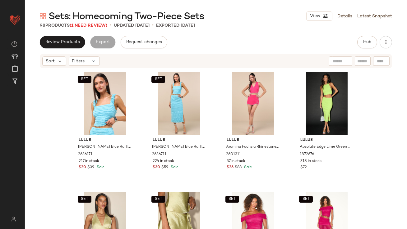
click at [91, 26] on span "(1 Need Review)" at bounding box center [89, 25] width 38 height 5
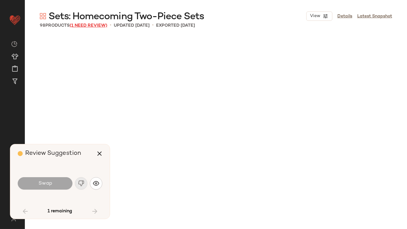
scroll to position [1079, 0]
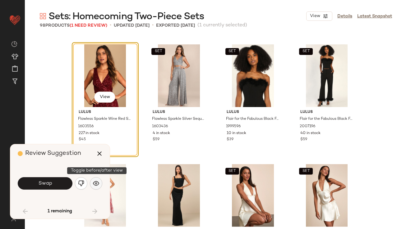
click at [90, 182] on button "button" at bounding box center [96, 183] width 12 height 12
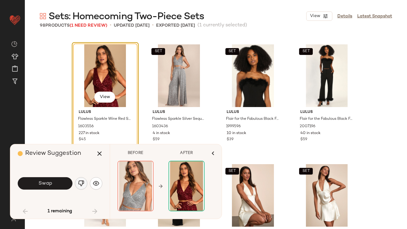
click at [85, 183] on button "button" at bounding box center [81, 183] width 12 height 12
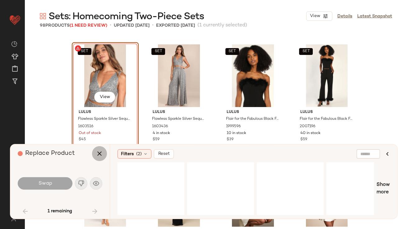
click at [103, 153] on icon "button" at bounding box center [99, 153] width 7 height 7
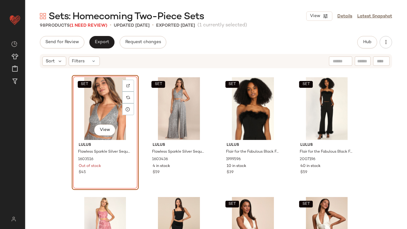
click at [102, 110] on div "SET View" at bounding box center [105, 108] width 62 height 63
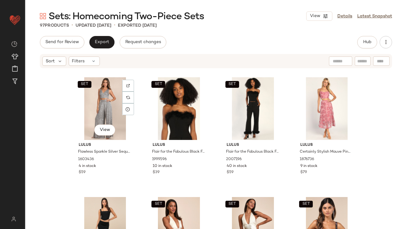
click at [102, 110] on div "SET View" at bounding box center [105, 108] width 62 height 63
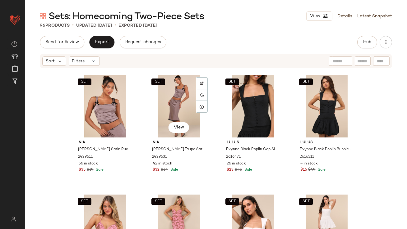
scroll to position [1311, 0]
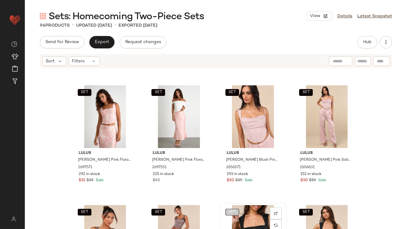
click at [234, 209] on button "SET" at bounding box center [232, 212] width 14 height 7
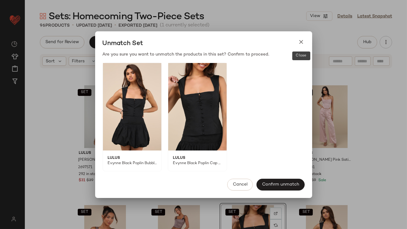
click at [298, 41] on icon at bounding box center [301, 42] width 7 height 7
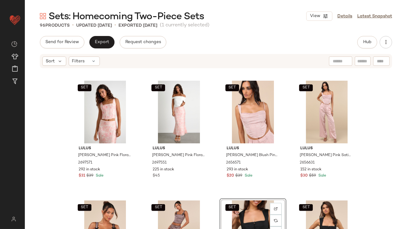
scroll to position [1372, 0]
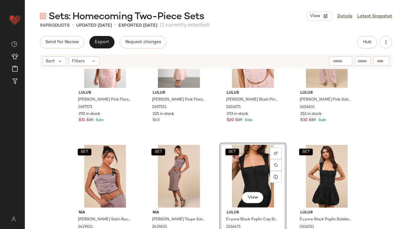
click at [248, 168] on div "SET View" at bounding box center [253, 176] width 62 height 63
click at [305, 168] on div "SET View" at bounding box center [326, 176] width 62 height 63
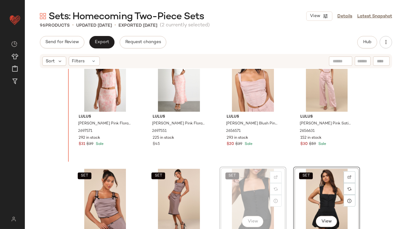
scroll to position [1345, 0]
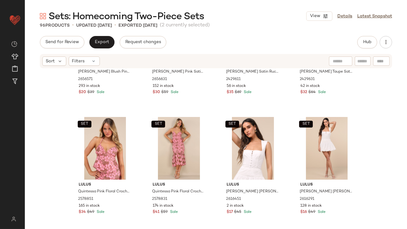
click at [216, 145] on div "SET Lulus Karee Blush Pink Satin Asymmetrical Bustier Top 2656571 293 in stock …" at bounding box center [216, 158] width 382 height 179
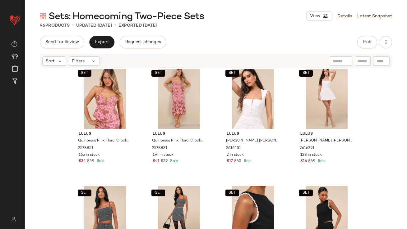
scroll to position [1548, 0]
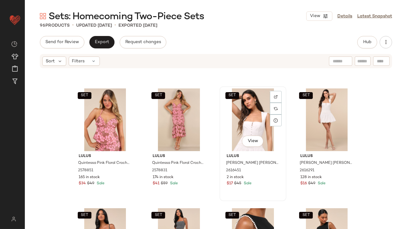
click at [255, 119] on div "SET View" at bounding box center [253, 120] width 62 height 63
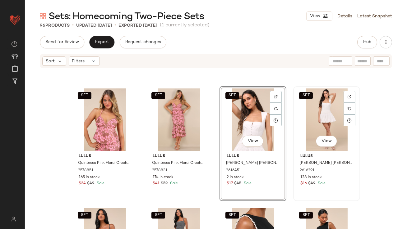
click at [313, 118] on div "SET View" at bounding box center [326, 120] width 62 height 63
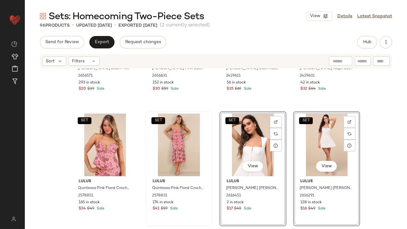
scroll to position [1523, 0]
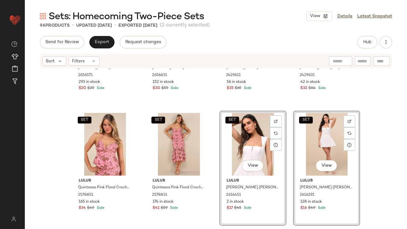
click at [135, 108] on div "SET Lulus Karee Blush Pink Satin Asymmetrical Bustier Top 2656571 293 in stock …" at bounding box center [216, 158] width 382 height 179
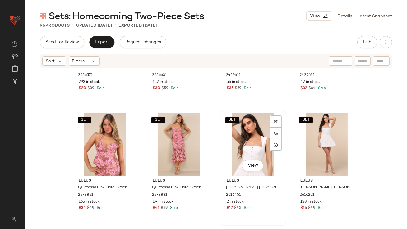
click at [238, 139] on div "SET View" at bounding box center [253, 144] width 62 height 63
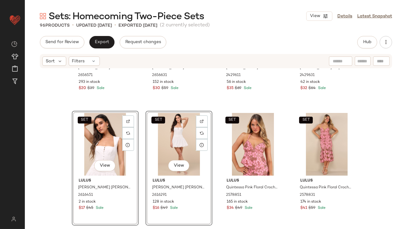
click at [217, 100] on div "SET Lulus Karee Blush Pink Satin Asymmetrical Bustier Top 2656571 293 in stock …" at bounding box center [216, 158] width 382 height 179
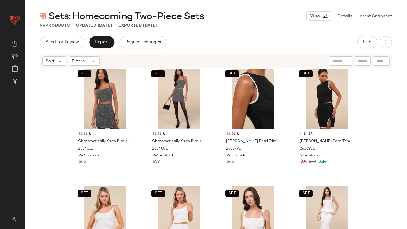
scroll to position [1742, 0]
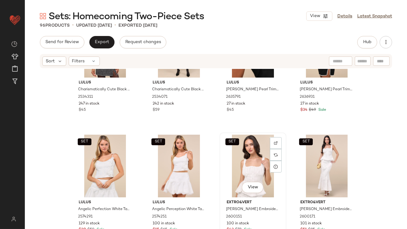
click at [243, 163] on div "SET View" at bounding box center [253, 166] width 62 height 63
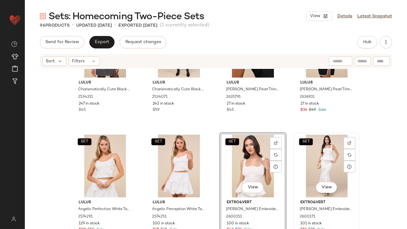
click at [320, 154] on div "SET View" at bounding box center [326, 166] width 62 height 63
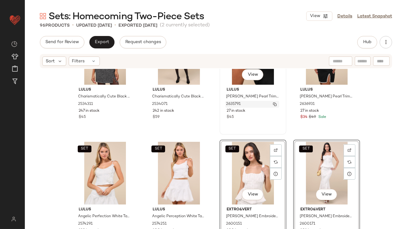
scroll to position [1733, 0]
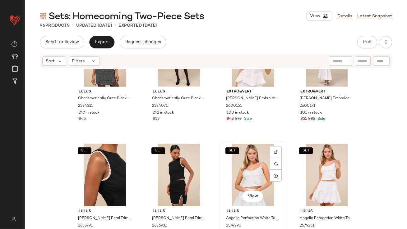
click at [235, 157] on div "SET View" at bounding box center [253, 175] width 62 height 63
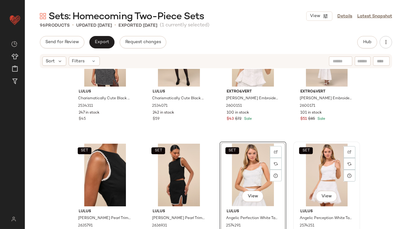
click at [304, 163] on div "SET View" at bounding box center [326, 175] width 62 height 63
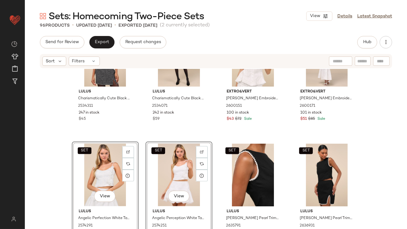
click at [212, 123] on div "SET Lulus Charismatically Cute Black Tweed Rhinestone Sleeveless Crop Top 25343…" at bounding box center [216, 158] width 382 height 179
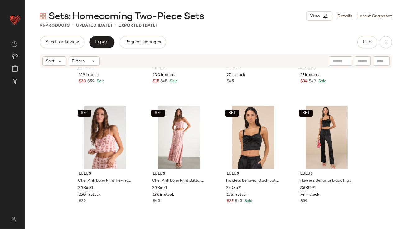
scroll to position [1901, 0]
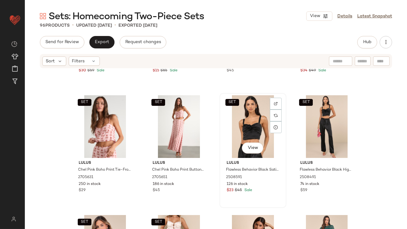
click at [254, 131] on div "SET View" at bounding box center [253, 126] width 62 height 63
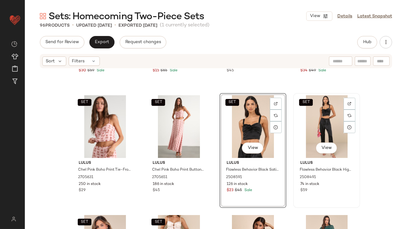
click at [302, 124] on div "SET View" at bounding box center [326, 126] width 62 height 63
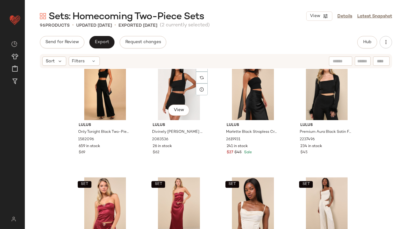
scroll to position [2590, 0]
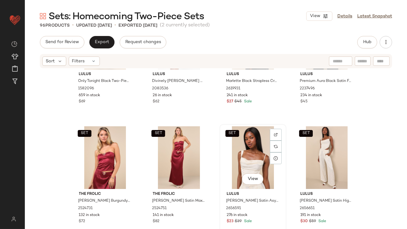
click at [240, 162] on div "SET View" at bounding box center [253, 157] width 62 height 63
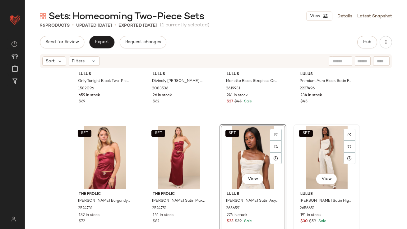
click at [323, 150] on div "SET View" at bounding box center [326, 157] width 62 height 63
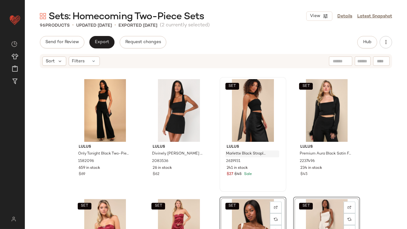
scroll to position [2533, 0]
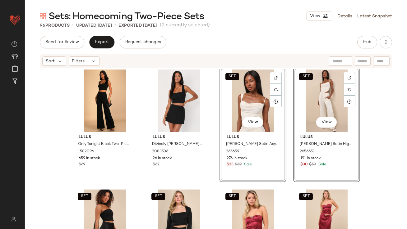
scroll to position [2585, 0]
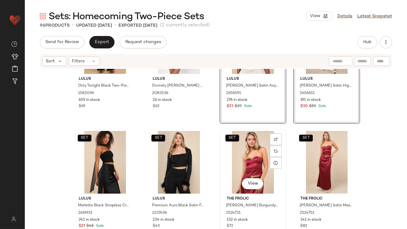
click at [235, 166] on div "SET View" at bounding box center [253, 162] width 62 height 63
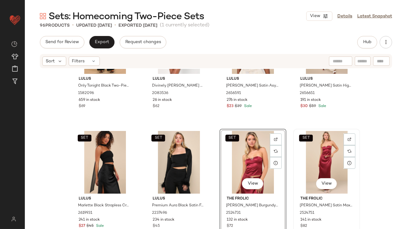
click at [321, 152] on div "SET View" at bounding box center [326, 162] width 62 height 63
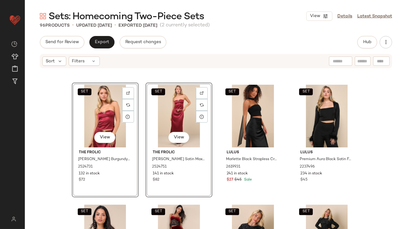
scroll to position [2700, 0]
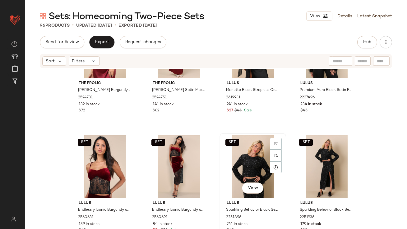
click at [240, 164] on div "SET View" at bounding box center [253, 166] width 62 height 63
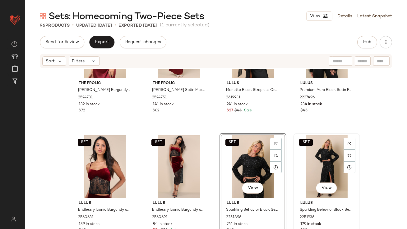
click at [313, 159] on div "SET View" at bounding box center [326, 166] width 62 height 63
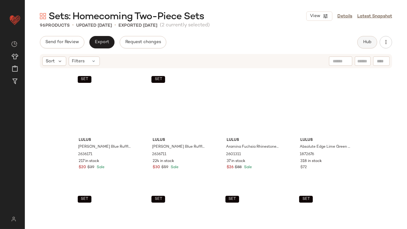
click at [370, 43] on span "Hub" at bounding box center [367, 42] width 9 height 5
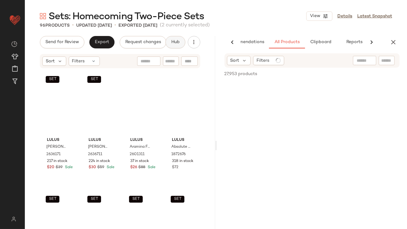
scroll to position [0, 35]
click at [319, 42] on span "Clipboard" at bounding box center [311, 42] width 21 height 5
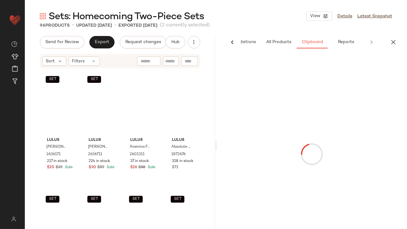
click at [271, 23] on div "96 Products • updated Sep 5th • Exported Sep 4th (2 currently selected)" at bounding box center [216, 25] width 382 height 6
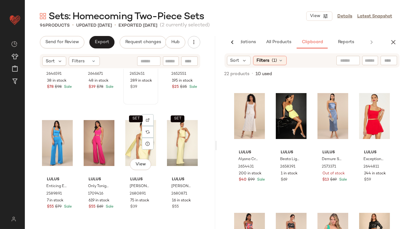
scroll to position [234, 0]
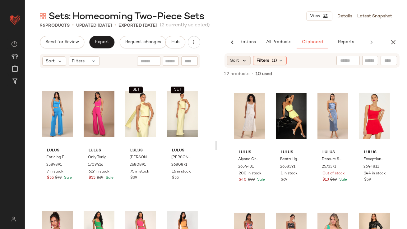
click at [245, 62] on icon at bounding box center [245, 61] width 6 height 6
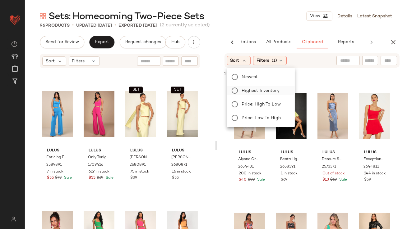
click at [245, 90] on span "Highest Inventory" at bounding box center [261, 91] width 38 height 7
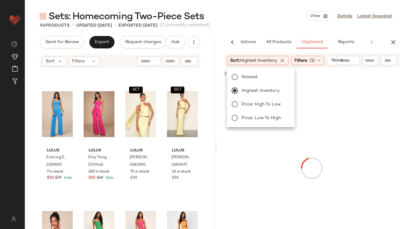
click at [272, 20] on div "Sets: Homecoming Two-Piece Sets View Details Latest Snapshot" at bounding box center [216, 16] width 382 height 12
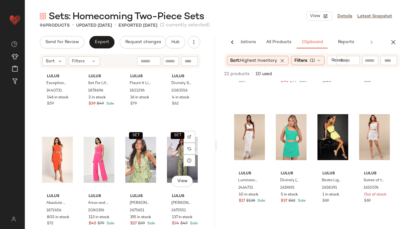
scroll to position [432, 0]
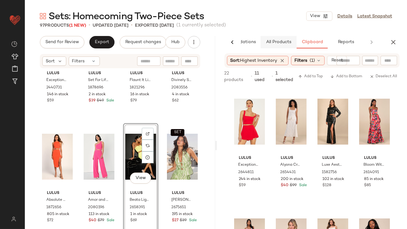
click at [280, 42] on span "All Products" at bounding box center [277, 42] width 25 height 5
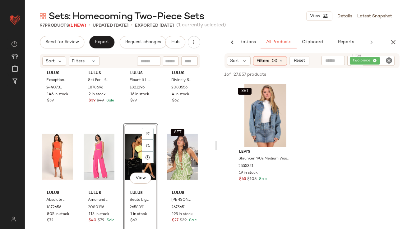
click at [374, 62] on div "two piece" at bounding box center [370, 61] width 47 height 10
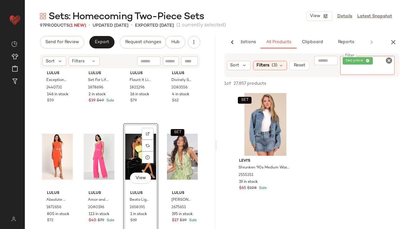
click at [368, 61] on icon at bounding box center [367, 61] width 4 height 4
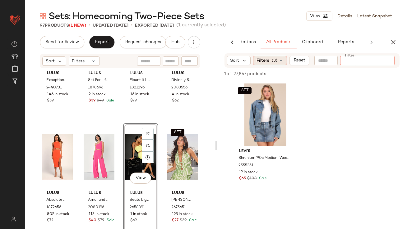
click at [277, 59] on div "Filters (3)" at bounding box center [270, 60] width 34 height 9
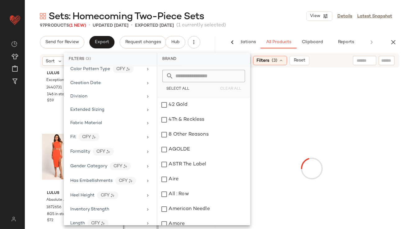
scroll to position [259, 0]
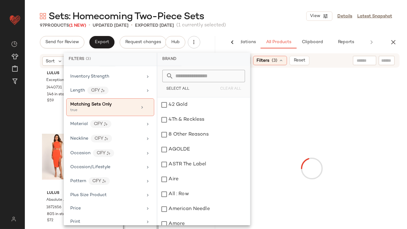
click at [276, 29] on div "Sets: Homecoming Two-Piece Sets View Details Latest Snapshot 97 Products (1 New…" at bounding box center [216, 119] width 382 height 219
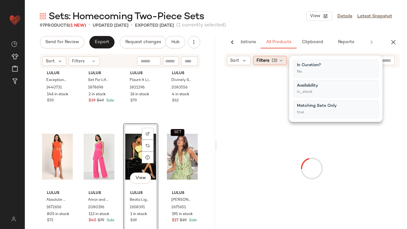
click at [278, 61] on icon at bounding box center [280, 60] width 5 height 5
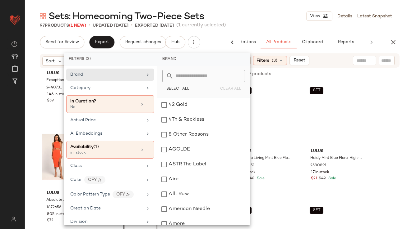
click at [278, 19] on div "Sets: Homecoming Two-Piece Sets View Details Latest Snapshot" at bounding box center [216, 16] width 382 height 12
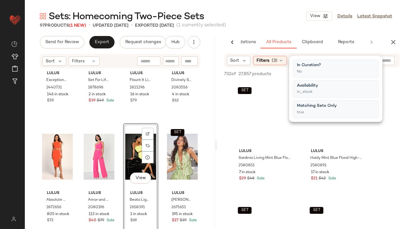
click at [259, 17] on div "Sets: Homecoming Two-Piece Sets View Details Latest Snapshot" at bounding box center [216, 16] width 382 height 12
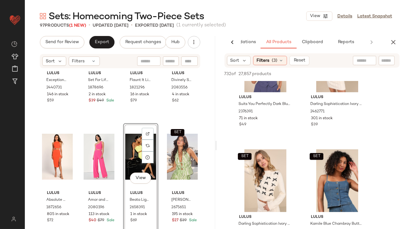
scroll to position [3799, 0]
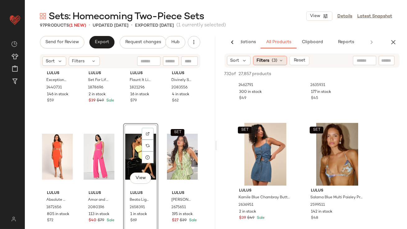
click at [281, 62] on icon at bounding box center [280, 60] width 5 height 5
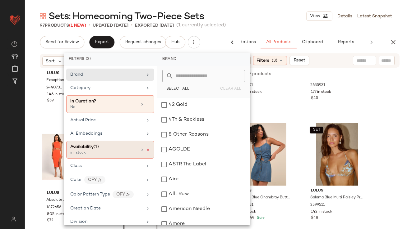
click at [146, 148] on icon at bounding box center [148, 150] width 4 height 4
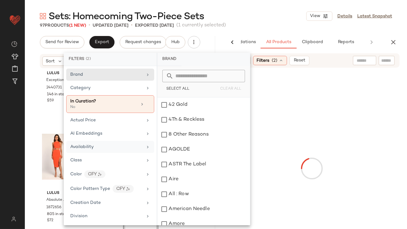
click at [273, 6] on main "Sets: Homecoming Two-Piece Sets View Details Latest Snapshot 97 Products (1 New…" at bounding box center [203, 114] width 407 height 229
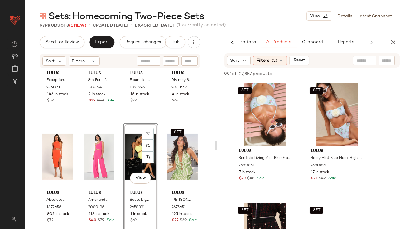
click at [360, 62] on input "text" at bounding box center [364, 60] width 16 height 7
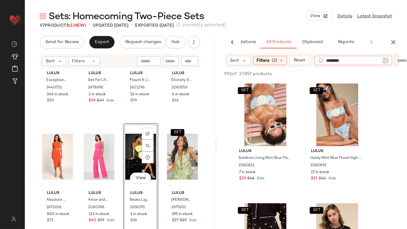
type input "*********"
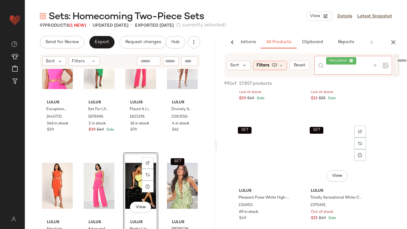
scroll to position [582, 0]
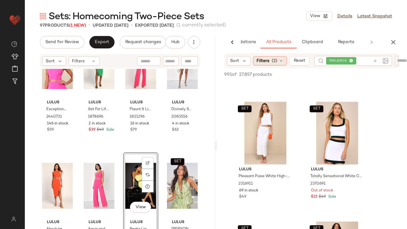
click at [271, 65] on div "Filters (2)" at bounding box center [270, 60] width 34 height 9
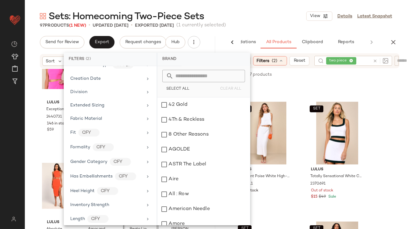
scroll to position [425, 0]
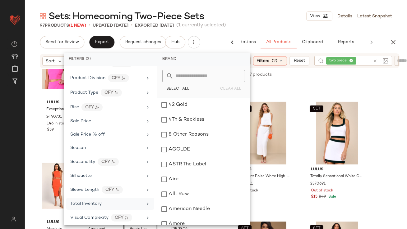
click at [92, 204] on div "Total Inventory" at bounding box center [85, 204] width 31 height 7
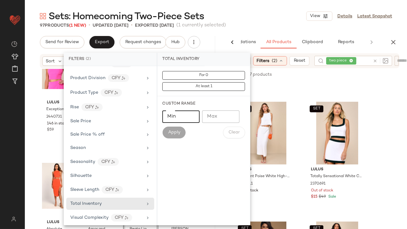
click at [182, 118] on input "Min" at bounding box center [180, 117] width 37 height 12
type input "**"
click at [182, 139] on div "Custom Range Min ** Min Max Max Apply Clear" at bounding box center [203, 119] width 93 height 47
click at [178, 135] on span "Apply" at bounding box center [173, 132] width 12 height 5
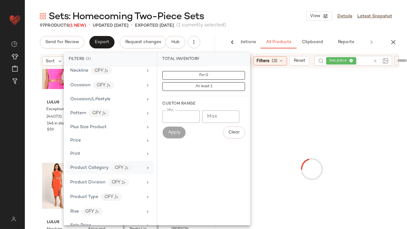
scroll to position [318, 0]
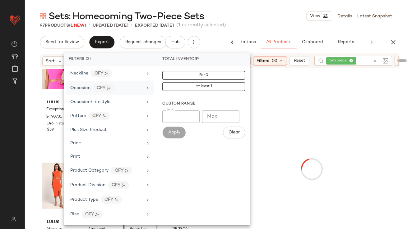
click at [86, 88] on span "Occasion" at bounding box center [80, 88] width 20 height 5
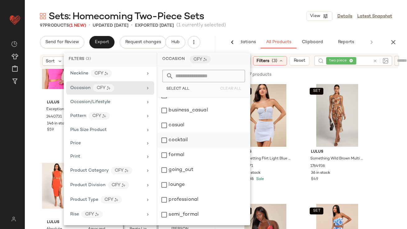
scroll to position [21, 0]
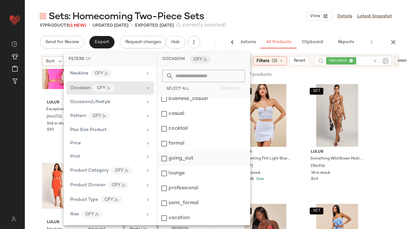
click at [173, 156] on div "going_out" at bounding box center [203, 158] width 93 height 15
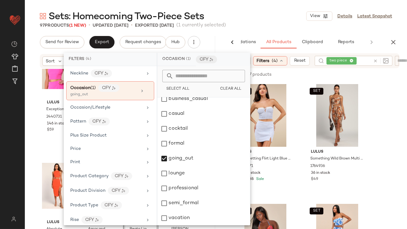
click at [264, 21] on div "Sets: Homecoming Two-Piece Sets View Details Latest Snapshot" at bounding box center [216, 16] width 382 height 12
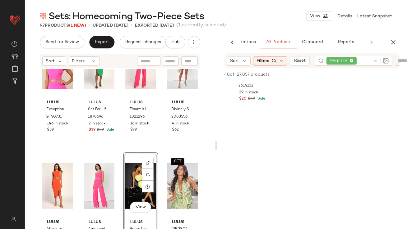
scroll to position [822, 0]
click at [389, 42] on icon "button" at bounding box center [392, 42] width 7 height 7
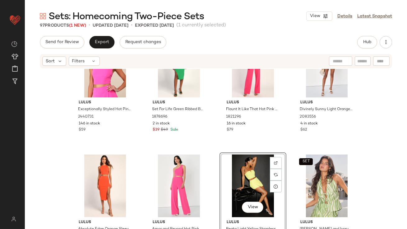
click at [240, 198] on div "View" at bounding box center [253, 186] width 62 height 63
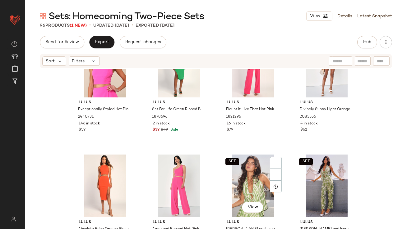
click at [239, 181] on div "SET View" at bounding box center [253, 186] width 62 height 63
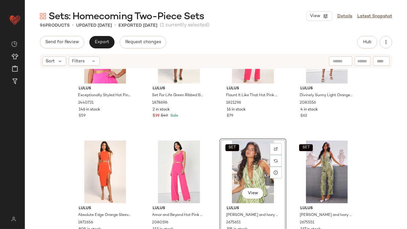
scroll to position [442, 0]
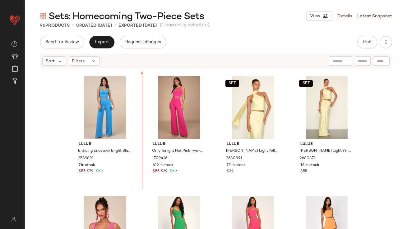
scroll to position [224, 0]
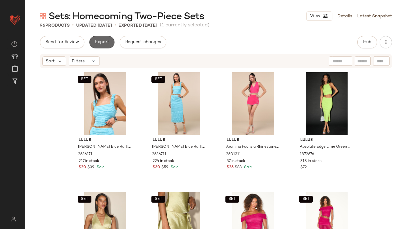
click at [110, 44] on button "Export" at bounding box center [101, 42] width 25 height 12
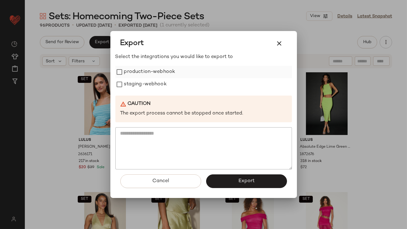
click at [132, 74] on label "production-webhook" at bounding box center [149, 72] width 51 height 12
click at [133, 86] on label "staging-webhook" at bounding box center [145, 84] width 43 height 12
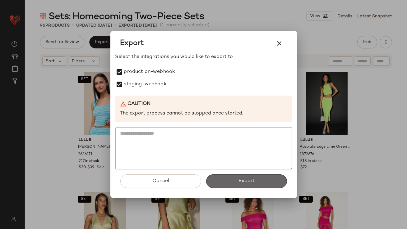
click at [220, 181] on button "Export" at bounding box center [246, 182] width 81 height 14
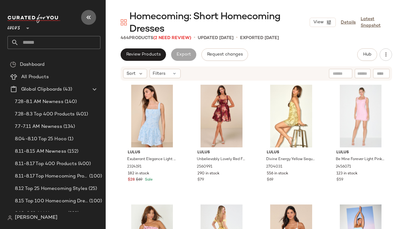
click at [87, 17] on icon "button" at bounding box center [88, 17] width 7 height 7
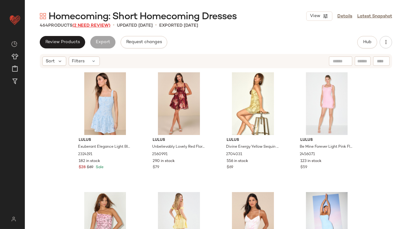
click at [87, 26] on span "(2 Need Review)" at bounding box center [91, 25] width 38 height 5
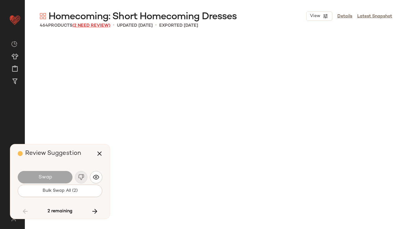
scroll to position [2399, 0]
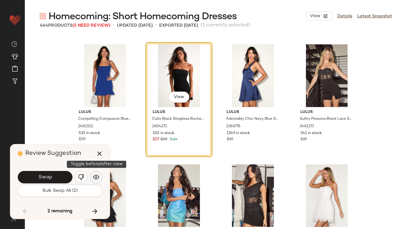
click at [97, 175] on img "button" at bounding box center [96, 177] width 6 height 6
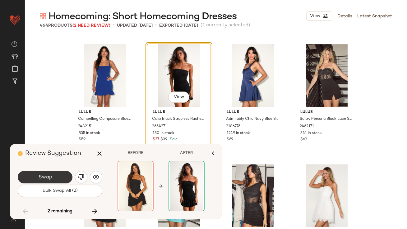
click at [58, 176] on button "Swap" at bounding box center [45, 177] width 55 height 12
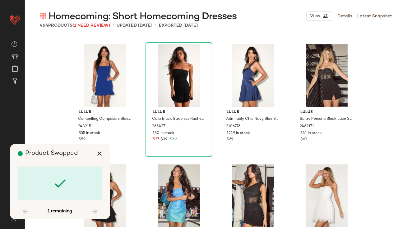
scroll to position [12593, 0]
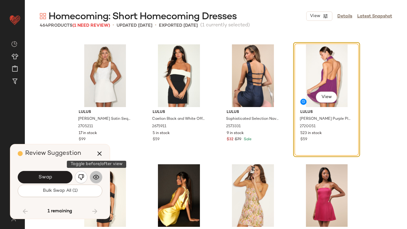
click at [94, 176] on img "button" at bounding box center [96, 177] width 6 height 6
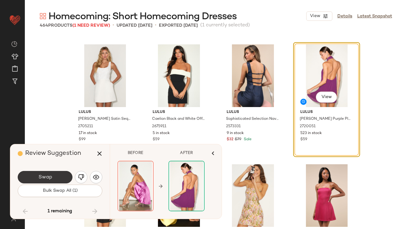
click at [59, 177] on button "Swap" at bounding box center [45, 177] width 55 height 12
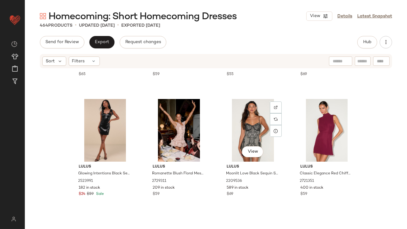
scroll to position [3291, 0]
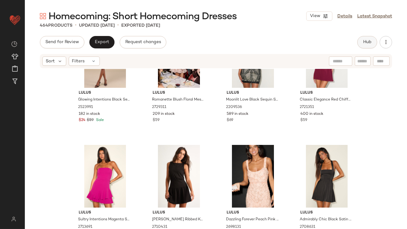
click at [375, 44] on button "Hub" at bounding box center [367, 42] width 20 height 12
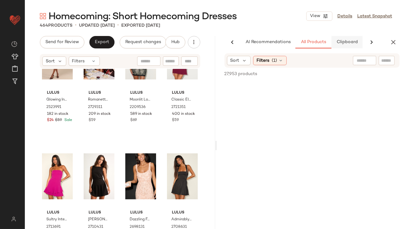
scroll to position [0, 35]
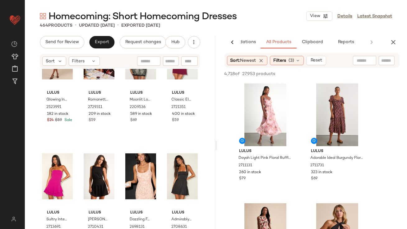
click at [355, 60] on div at bounding box center [364, 60] width 23 height 9
type input "****"
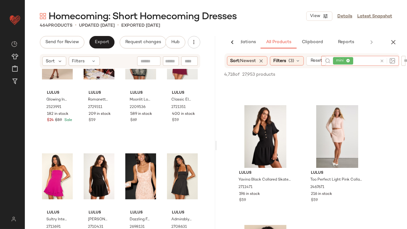
scroll to position [577, 0]
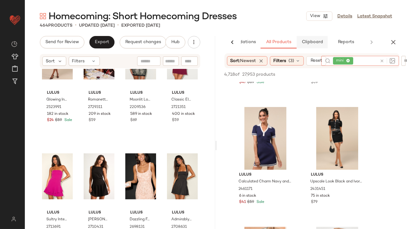
click at [314, 42] on span "Clipboard" at bounding box center [311, 42] width 21 height 5
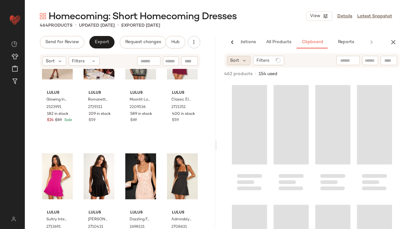
click at [243, 65] on div "Sort" at bounding box center [239, 60] width 24 height 9
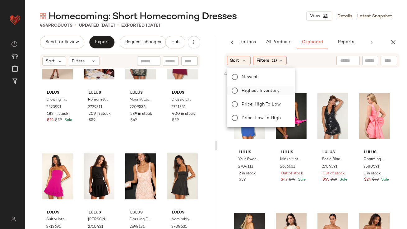
click at [241, 87] on label "Highest Inventory" at bounding box center [264, 90] width 50 height 9
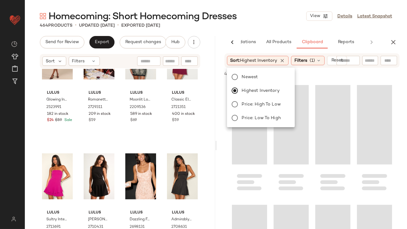
click at [273, 23] on div "464 Products • updated [DATE] • Exported [DATE]" at bounding box center [216, 25] width 382 height 6
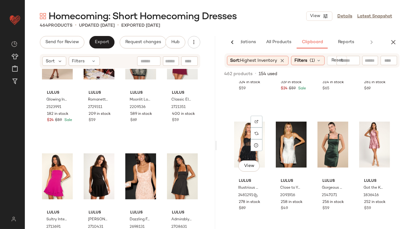
scroll to position [613, 0]
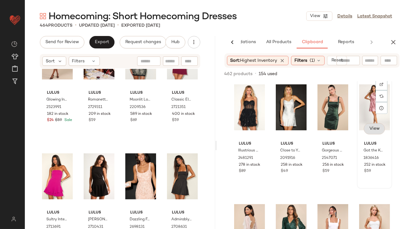
click at [369, 127] on span "View" at bounding box center [374, 128] width 11 height 5
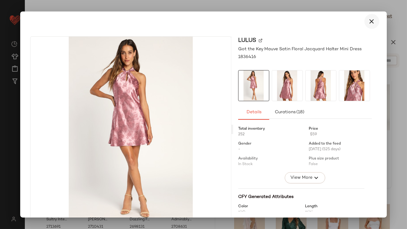
click at [364, 25] on button "button" at bounding box center [371, 21] width 15 height 15
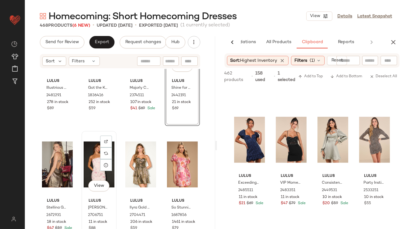
scroll to position [3476, 0]
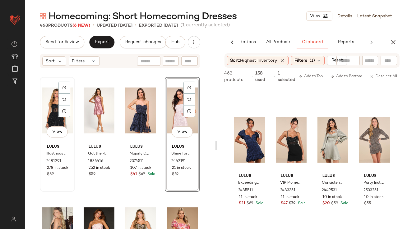
click at [52, 103] on div "View" at bounding box center [57, 110] width 31 height 63
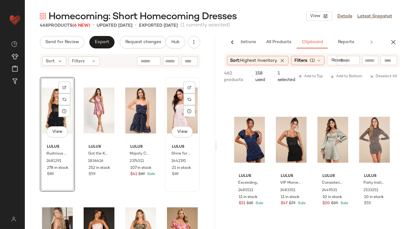
click at [174, 108] on div "View" at bounding box center [182, 110] width 31 height 63
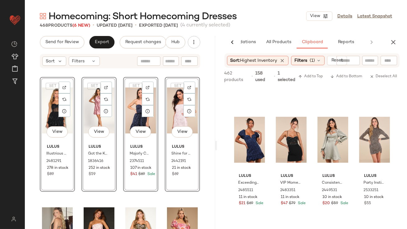
click at [36, 124] on div "SET View Lulus Illustrious Glow Black Sheer Tulle Sequin Tiered Mini Dress 2481…" at bounding box center [120, 158] width 190 height 179
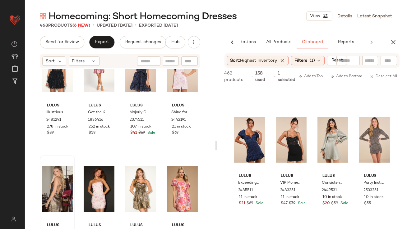
scroll to position [3538, 0]
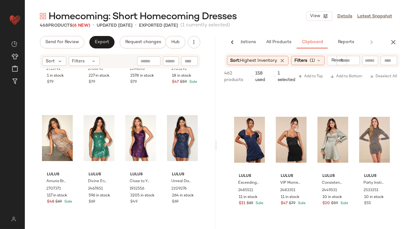
scroll to position [4666, 0]
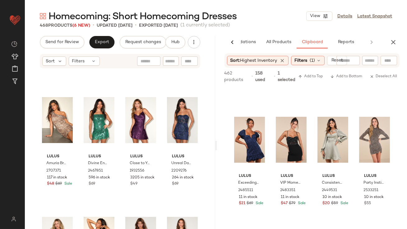
click at [392, 42] on icon "button" at bounding box center [392, 42] width 7 height 7
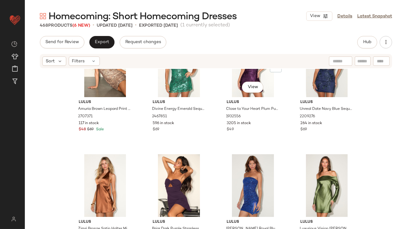
scroll to position [4720, 0]
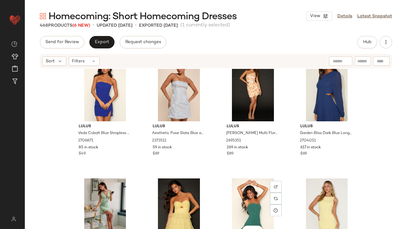
scroll to position [5057, 0]
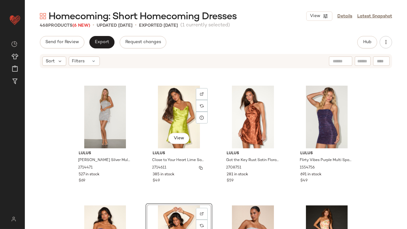
scroll to position [4961, 0]
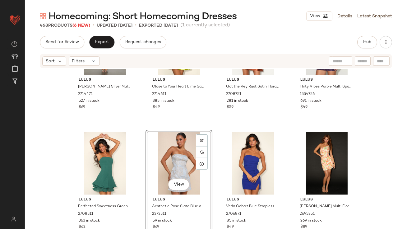
scroll to position [4984, 0]
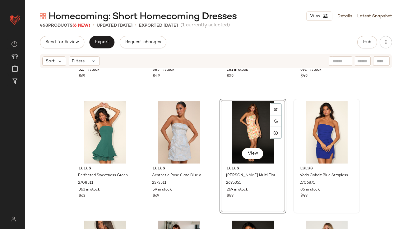
scroll to position [5085, 0]
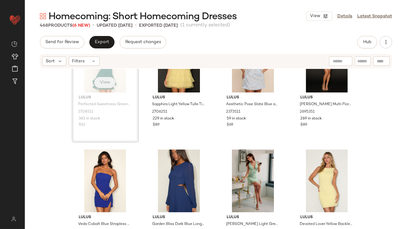
scroll to position [5071, 0]
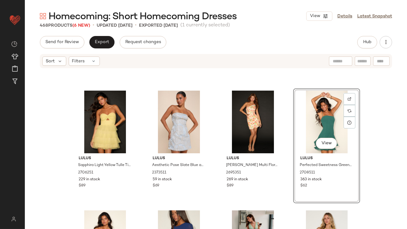
scroll to position [5035, 0]
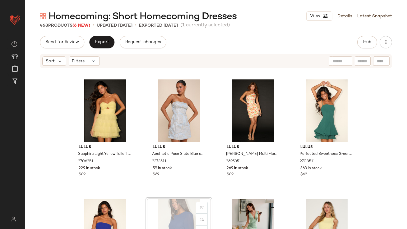
scroll to position [5036, 0]
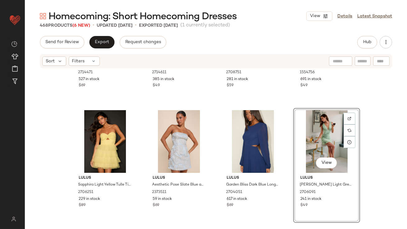
scroll to position [5097, 0]
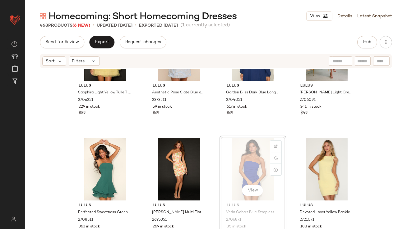
drag, startPoint x: 235, startPoint y: 164, endPoint x: 231, endPoint y: 164, distance: 4.4
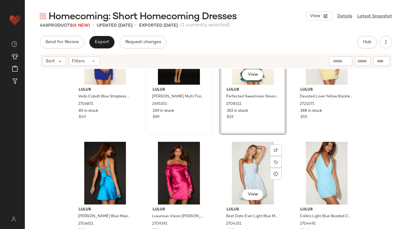
scroll to position [5221, 0]
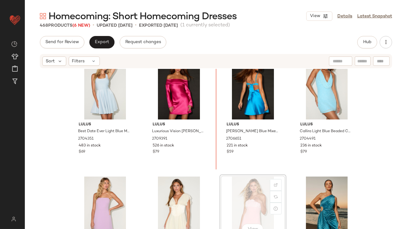
scroll to position [5296, 0]
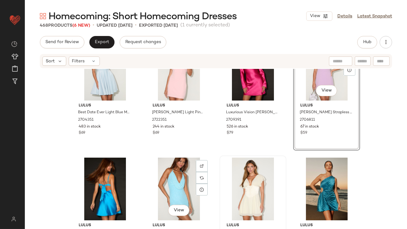
scroll to position [5320, 0]
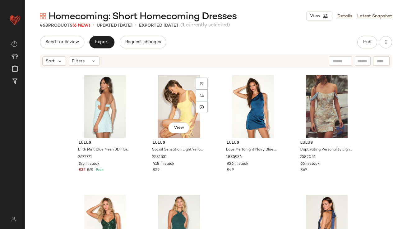
scroll to position [5753, 0]
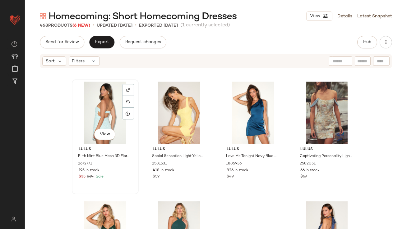
click at [98, 104] on div "View" at bounding box center [105, 113] width 62 height 63
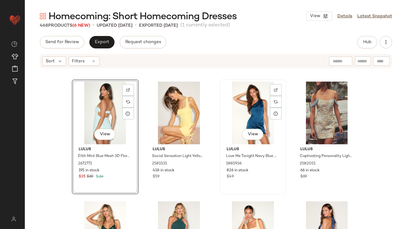
click at [231, 110] on div "View" at bounding box center [253, 113] width 62 height 63
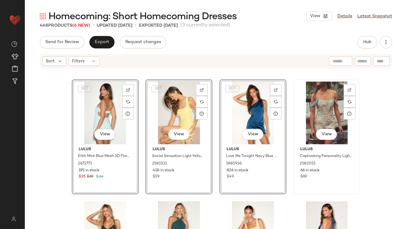
click at [312, 113] on div "View" at bounding box center [326, 113] width 62 height 63
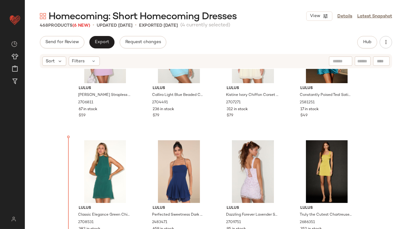
scroll to position [5467, 0]
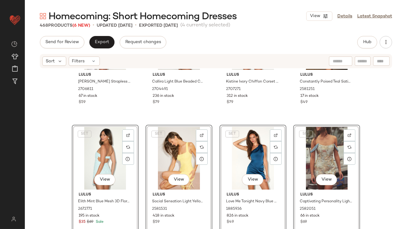
click at [52, 159] on div "Lulus [PERSON_NAME] Strapless Tie-Back Mini Dress 2706811 67 in stock $59 Lulus…" at bounding box center [216, 158] width 382 height 179
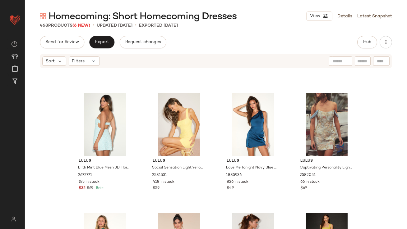
scroll to position [5589, 0]
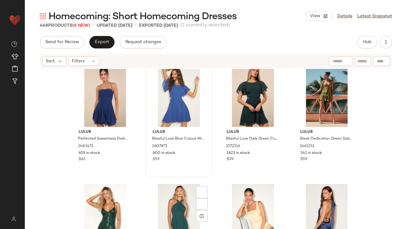
scroll to position [5783, 0]
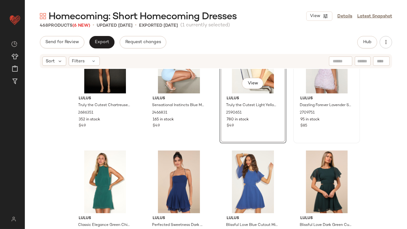
scroll to position [5760, 0]
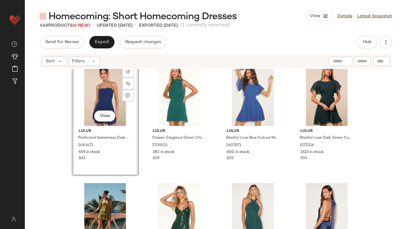
scroll to position [5775, 0]
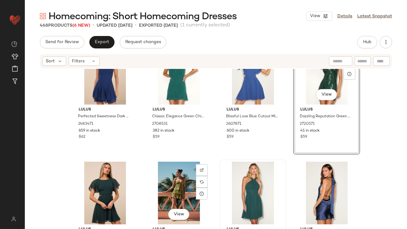
scroll to position [5793, 0]
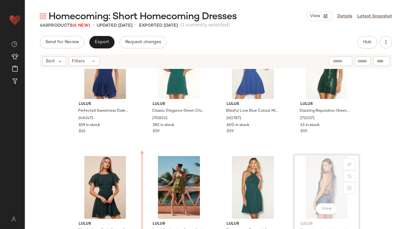
scroll to position [5800, 0]
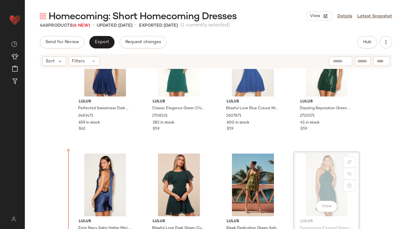
drag, startPoint x: 312, startPoint y: 176, endPoint x: 308, endPoint y: 176, distance: 3.7
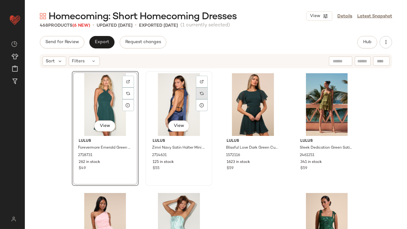
scroll to position [5883, 0]
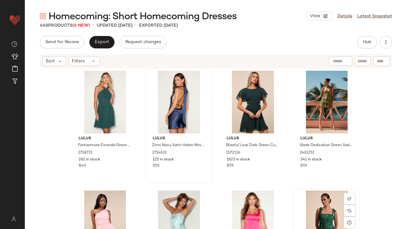
scroll to position [5885, 0]
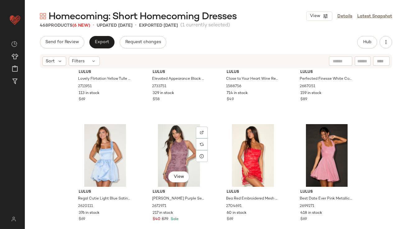
scroll to position [6428, 0]
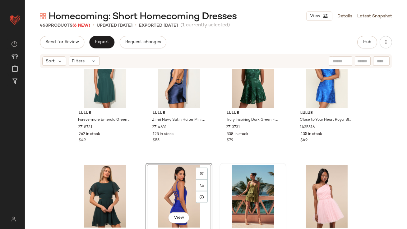
scroll to position [5910, 0]
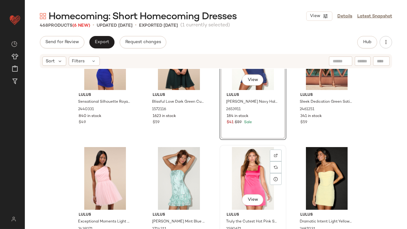
scroll to position [6047, 0]
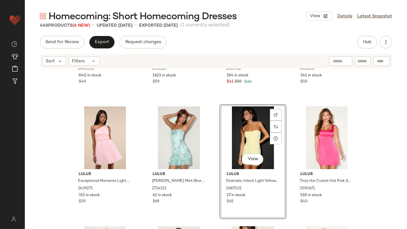
scroll to position [6172, 0]
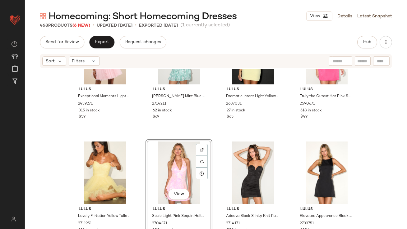
scroll to position [6247, 0]
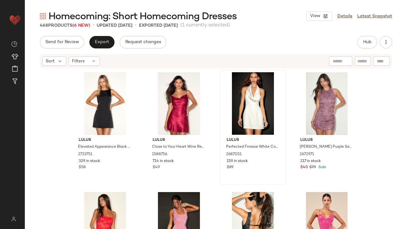
scroll to position [6383, 0]
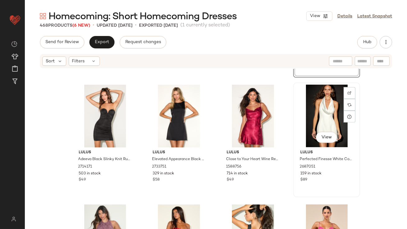
scroll to position [6396, 0]
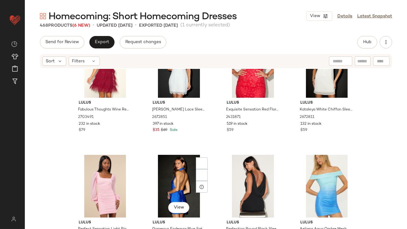
scroll to position [6643, 0]
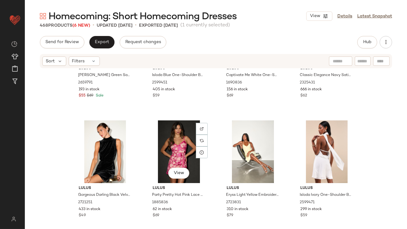
scroll to position [7278, 0]
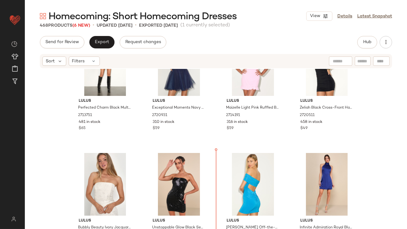
scroll to position [7015, 0]
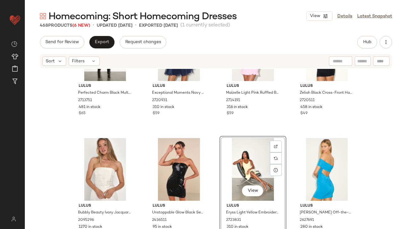
click at [234, 162] on div "View" at bounding box center [253, 169] width 62 height 63
click at [308, 153] on div "View" at bounding box center [326, 169] width 62 height 63
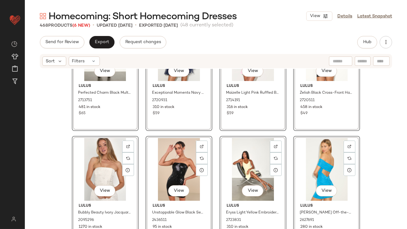
click at [211, 151] on div "View Lulus Perfected Charm Black Multi Floral Bell Sleeve Mini Shift Dress 2713…" at bounding box center [216, 158] width 382 height 179
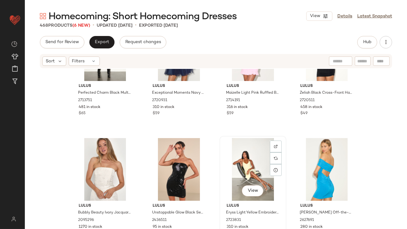
click at [237, 151] on div "View" at bounding box center [253, 169] width 62 height 63
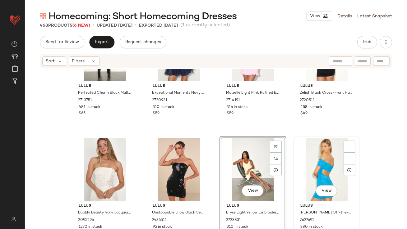
click at [315, 156] on div "View" at bounding box center [326, 169] width 62 height 63
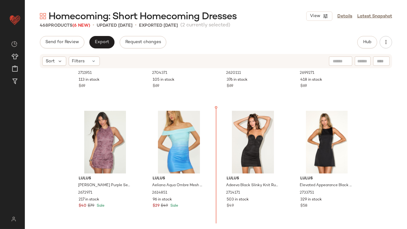
scroll to position [6325, 0]
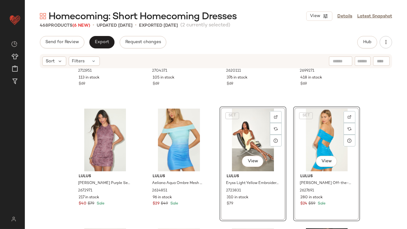
click at [220, 183] on div "SET View Lulus Eryss Light Yellow Embroidered Lace-Up Tiered Mini Dress 2723831…" at bounding box center [252, 164] width 67 height 115
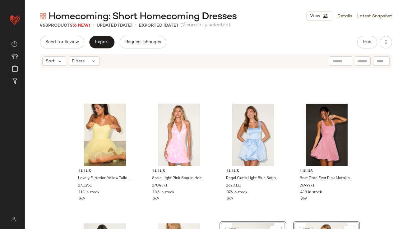
click at [211, 188] on div "Lulus Lovely Flirtation Yellow Tulle Strapless Bustier Mini Dress 2711951 113 i…" at bounding box center [216, 158] width 382 height 179
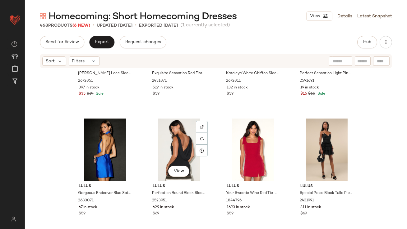
scroll to position [6901, 0]
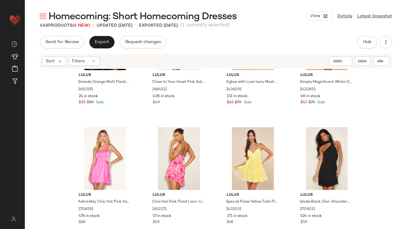
scroll to position [7886, 0]
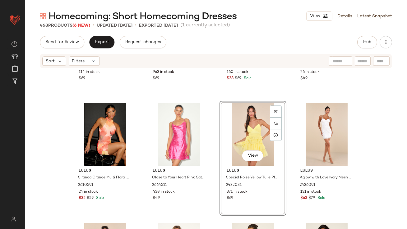
scroll to position [7833, 0]
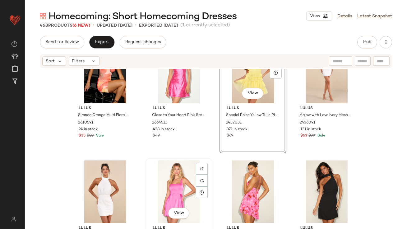
click at [163, 179] on div "View" at bounding box center [179, 192] width 62 height 63
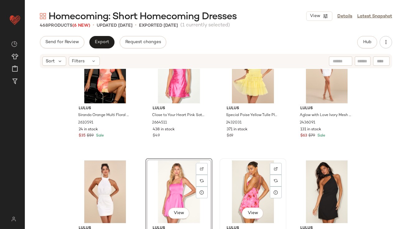
click at [236, 176] on div "View" at bounding box center [253, 192] width 62 height 63
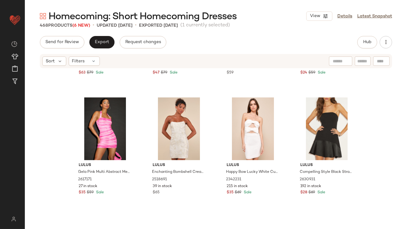
scroll to position [8141, 0]
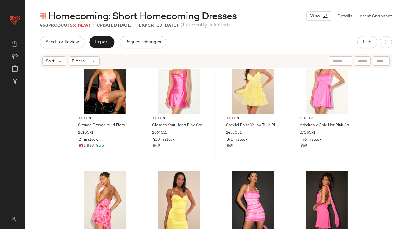
scroll to position [7816, 0]
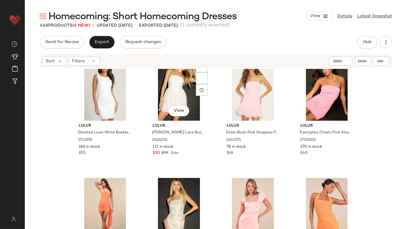
scroll to position [7562, 0]
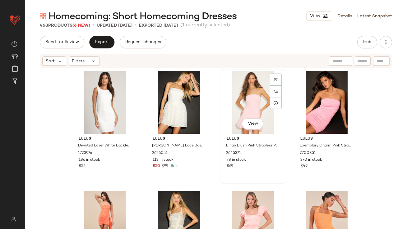
click at [251, 101] on div "View" at bounding box center [253, 102] width 62 height 63
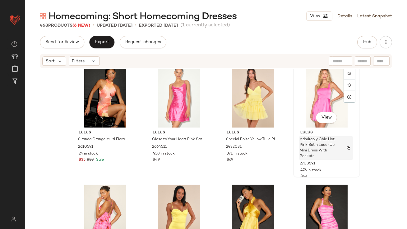
scroll to position [7917, 0]
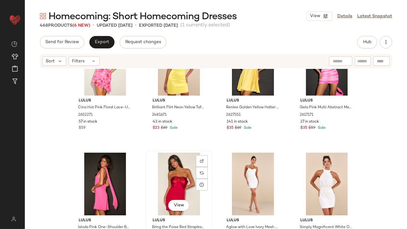
click at [172, 186] on div "View" at bounding box center [179, 184] width 62 height 63
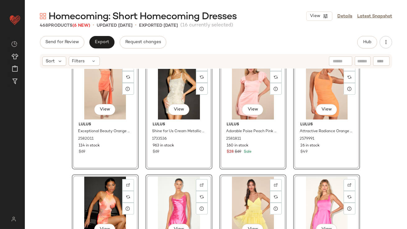
scroll to position [7569, 0]
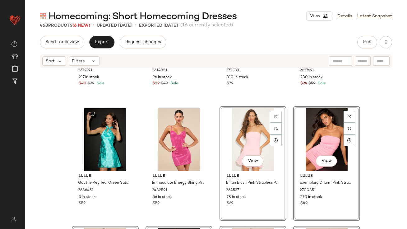
click at [211, 205] on div "Lulus [PERSON_NAME] Purple Sequin Floral Halter Mini Dress 2672971 217 in stock…" at bounding box center [216, 158] width 382 height 179
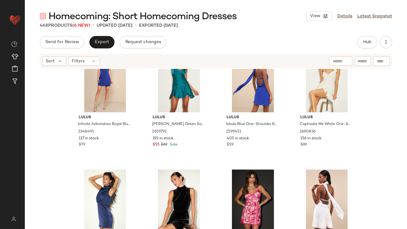
scroll to position [7721, 0]
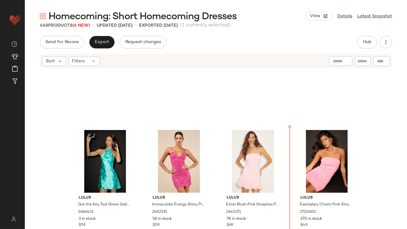
scroll to position [6423, 0]
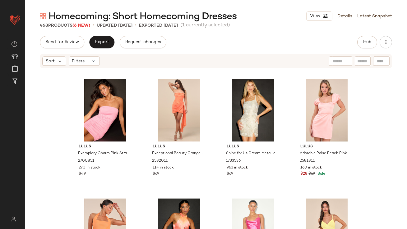
scroll to position [6717, 0]
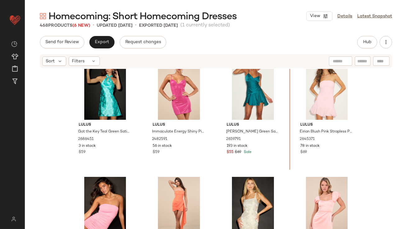
scroll to position [6460, 0]
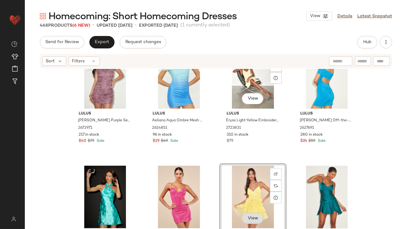
scroll to position [6454, 0]
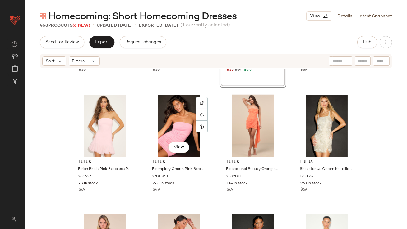
scroll to position [6524, 0]
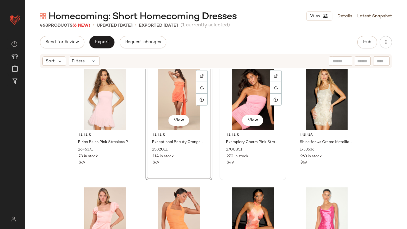
scroll to position [6664, 0]
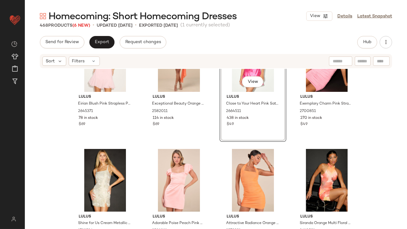
scroll to position [6644, 0]
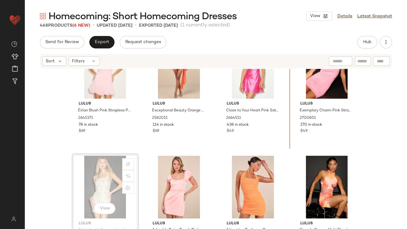
drag, startPoint x: 107, startPoint y: 177, endPoint x: 116, endPoint y: 171, distance: 10.9
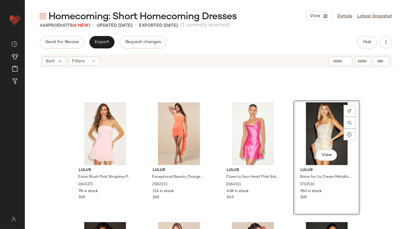
scroll to position [6570, 0]
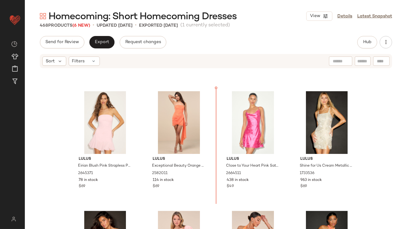
scroll to position [6582, 0]
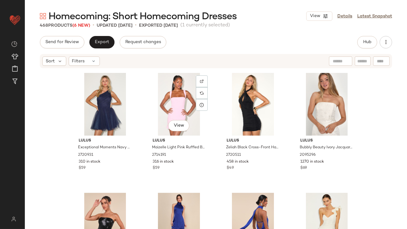
scroll to position [7583, 0]
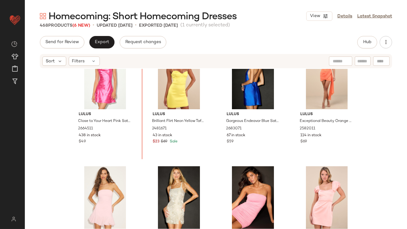
scroll to position [6600, 0]
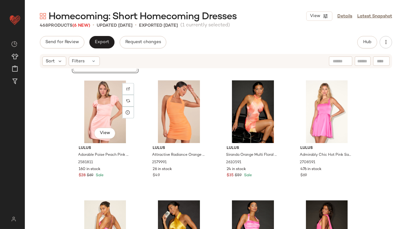
scroll to position [6863, 0]
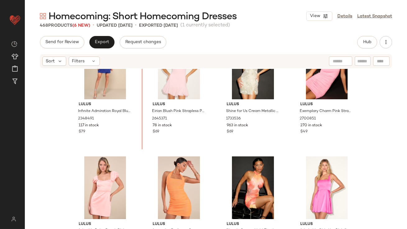
scroll to position [6737, 0]
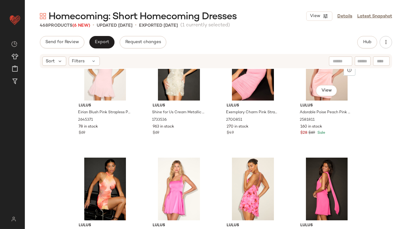
scroll to position [6884, 0]
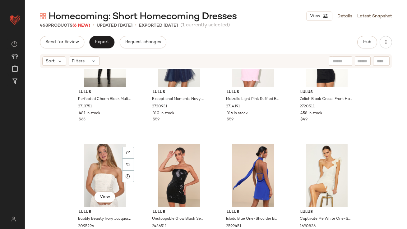
scroll to position [7618, 0]
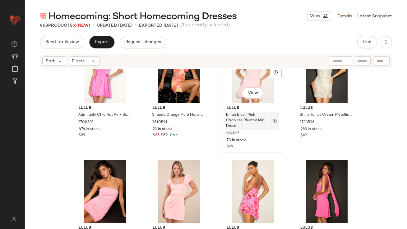
scroll to position [6873, 0]
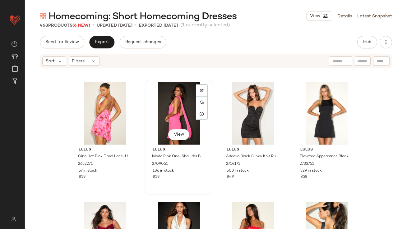
scroll to position [7153, 0]
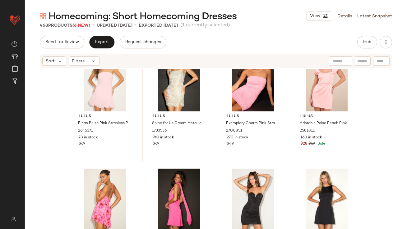
scroll to position [6933, 0]
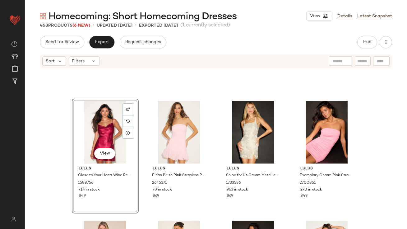
scroll to position [6970, 0]
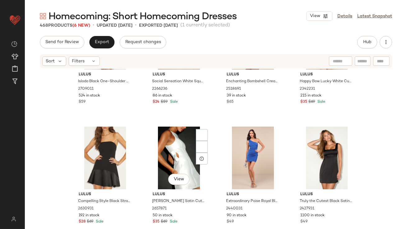
scroll to position [8247, 0]
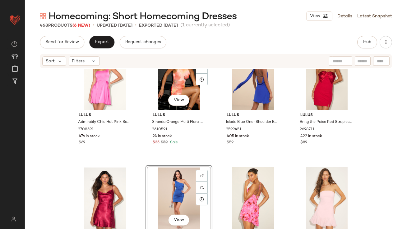
scroll to position [6840, 0]
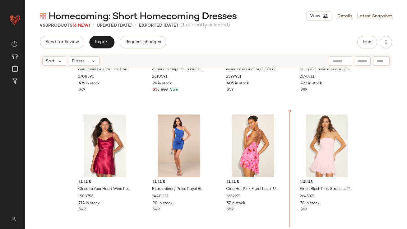
scroll to position [6903, 0]
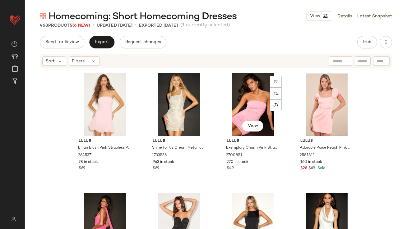
scroll to position [7088, 0]
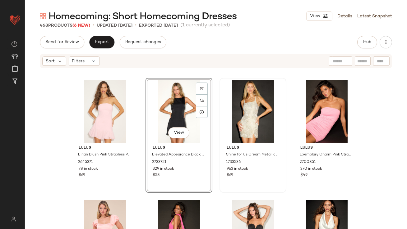
scroll to position [7111, 0]
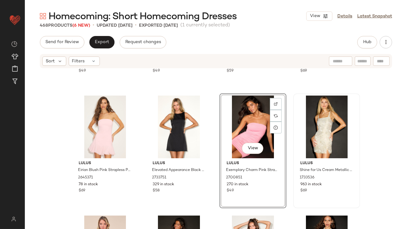
scroll to position [7076, 0]
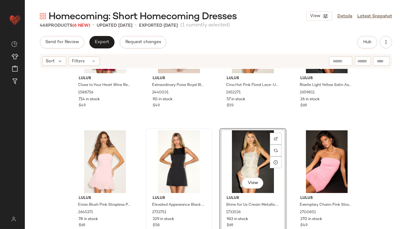
scroll to position [7137, 0]
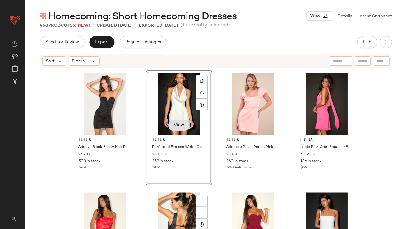
scroll to position [7207, 0]
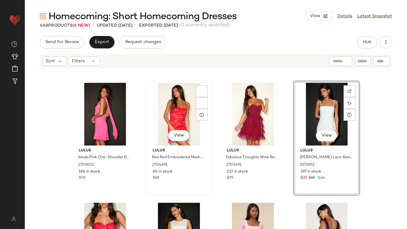
scroll to position [7311, 0]
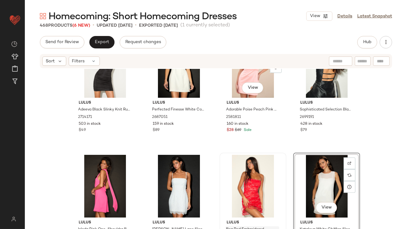
scroll to position [7292, 0]
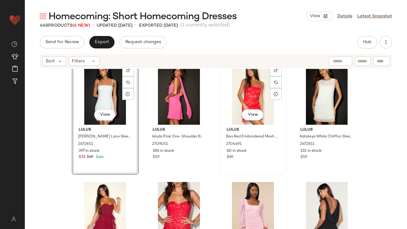
scroll to position [7331, 0]
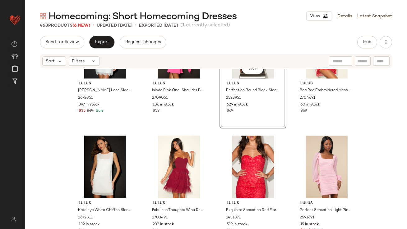
scroll to position [7390, 0]
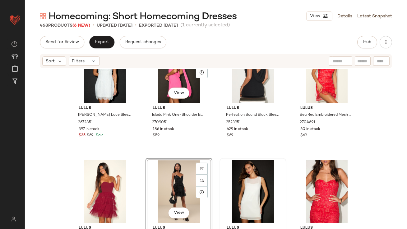
scroll to position [7369, 0]
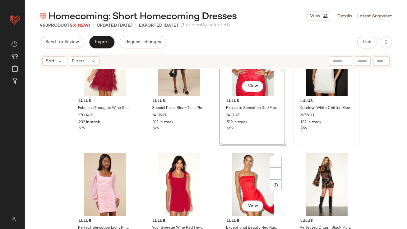
scroll to position [7484, 0]
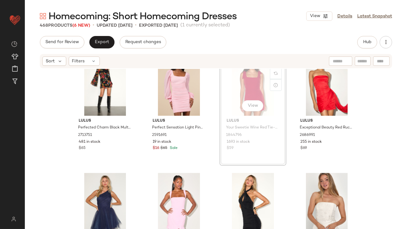
scroll to position [7578, 0]
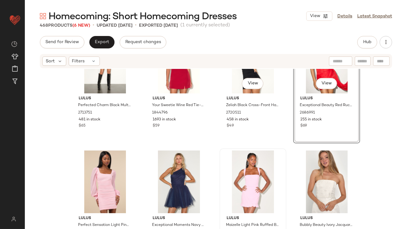
scroll to position [7622, 0]
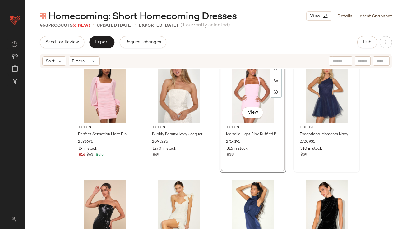
scroll to position [7710, 0]
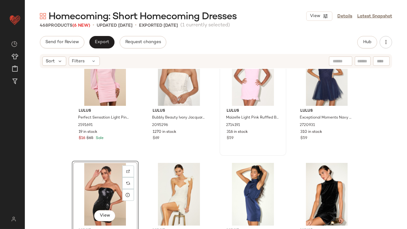
scroll to position [7701, 0]
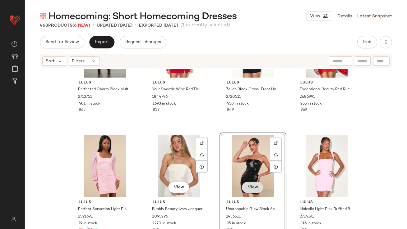
scroll to position [7630, 0]
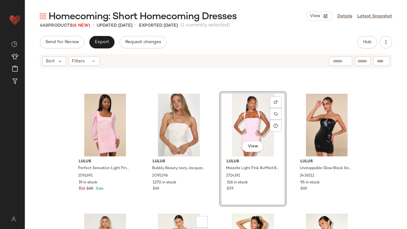
scroll to position [7736, 0]
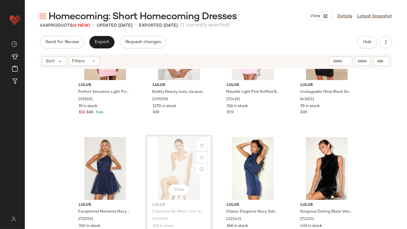
drag, startPoint x: 296, startPoint y: 172, endPoint x: 184, endPoint y: 172, distance: 111.9
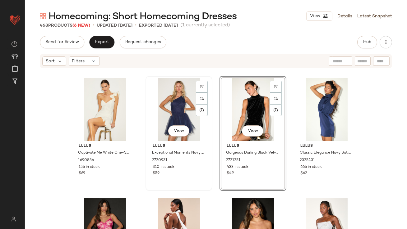
scroll to position [7856, 0]
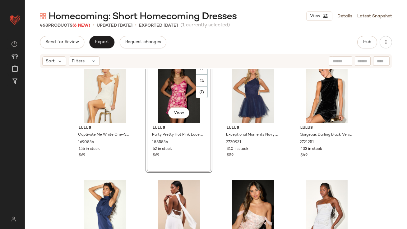
scroll to position [7791, 0]
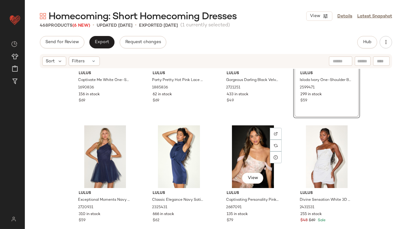
scroll to position [7877, 0]
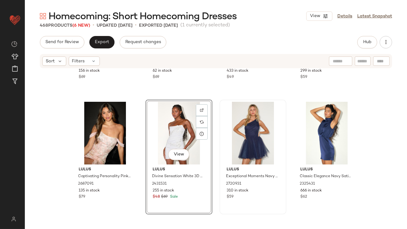
scroll to position [7944, 0]
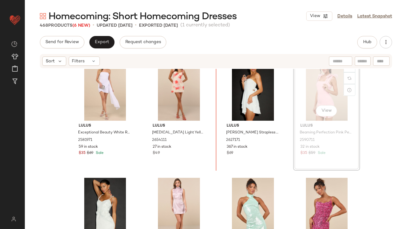
scroll to position [8534, 0]
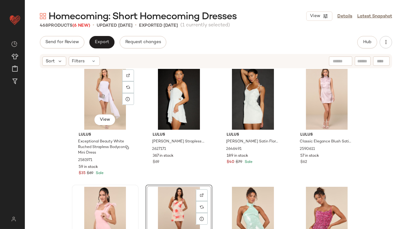
scroll to position [8504, 0]
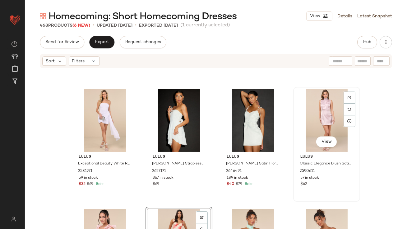
click at [319, 113] on div "View" at bounding box center [326, 120] width 62 height 63
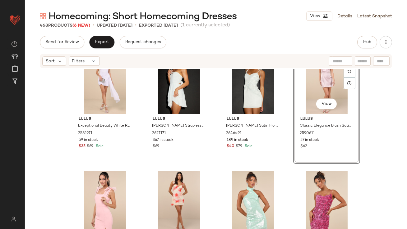
scroll to position [8547, 0]
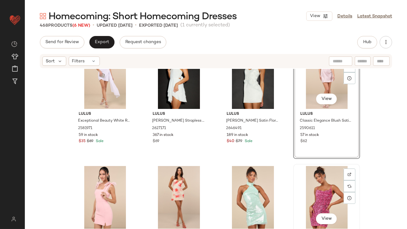
click at [313, 176] on div "View" at bounding box center [326, 197] width 62 height 63
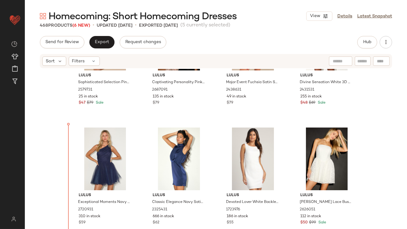
scroll to position [7987, 0]
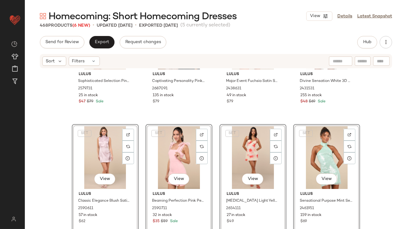
click at [145, 173] on div "SET View Lulus Beaming Perfection Pink Pearl Organza Tie-Strap Mini Dress 25907…" at bounding box center [178, 181] width 67 height 115
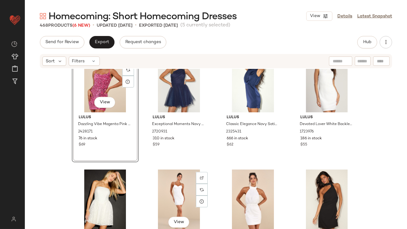
click at [145, 173] on div "View Lulus Aglow with Love Ivory Mesh Sequin Bustier Bodycon Mini Dress 2436091…" at bounding box center [178, 224] width 67 height 115
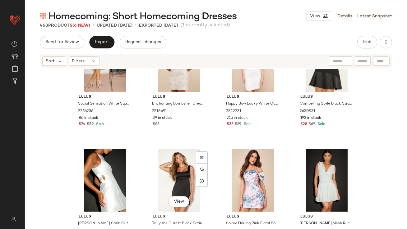
scroll to position [8478, 0]
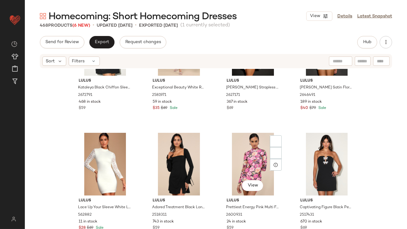
scroll to position [8773, 0]
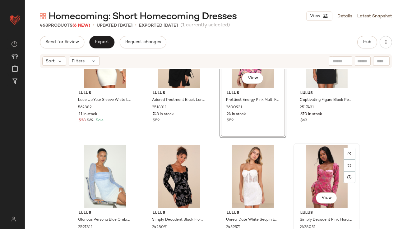
scroll to position [8809, 0]
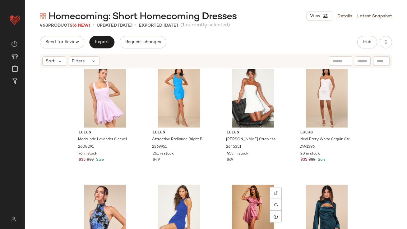
scroll to position [9613, 0]
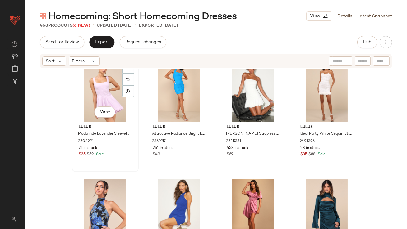
click at [95, 89] on div "View" at bounding box center [105, 90] width 62 height 63
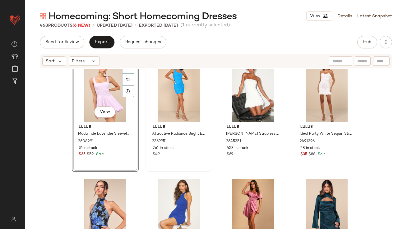
click at [159, 90] on div at bounding box center [179, 90] width 62 height 63
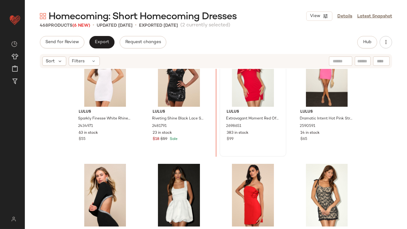
scroll to position [9005, 0]
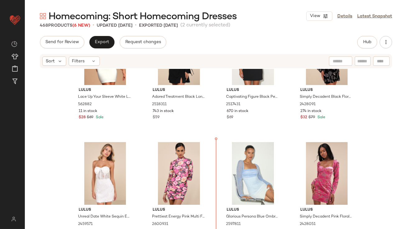
scroll to position [8823, 0]
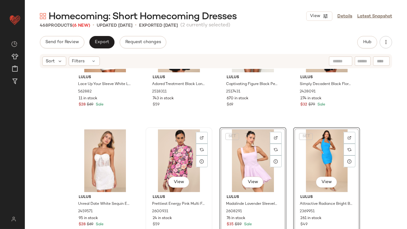
click at [172, 156] on div "View" at bounding box center [179, 161] width 62 height 63
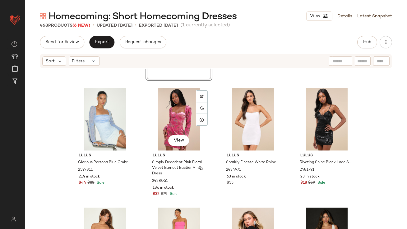
scroll to position [8992, 0]
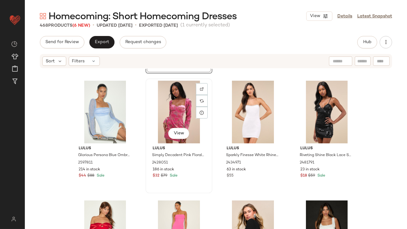
click at [180, 110] on div "View" at bounding box center [179, 112] width 62 height 63
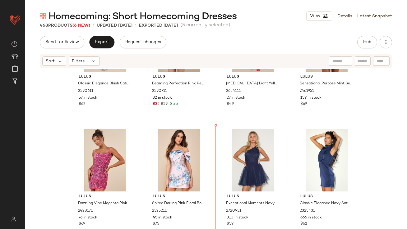
scroll to position [8104, 0]
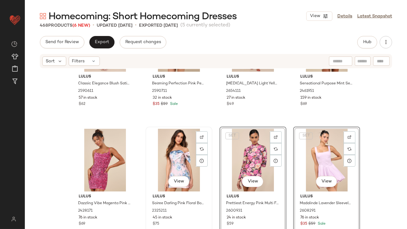
click at [155, 146] on div "View" at bounding box center [179, 160] width 62 height 63
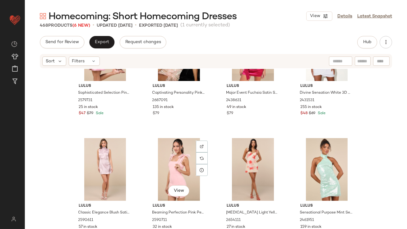
scroll to position [7992, 0]
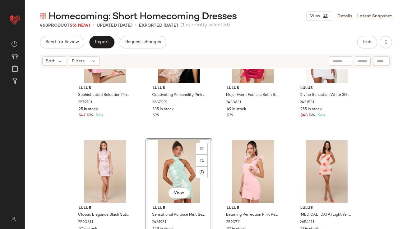
scroll to position [7981, 0]
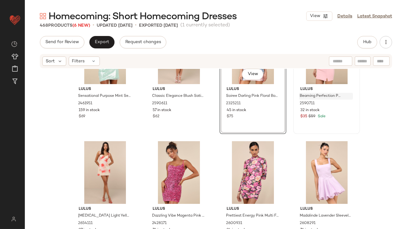
scroll to position [8100, 0]
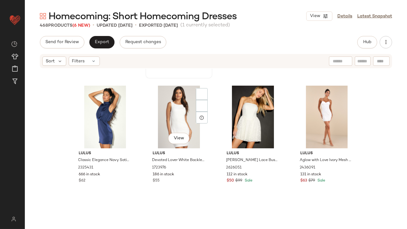
scroll to position [8417, 0]
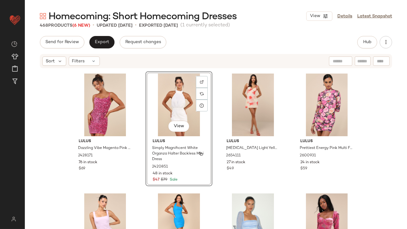
scroll to position [8159, 0]
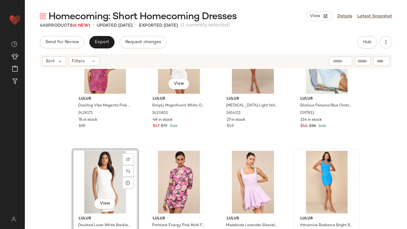
scroll to position [8215, 0]
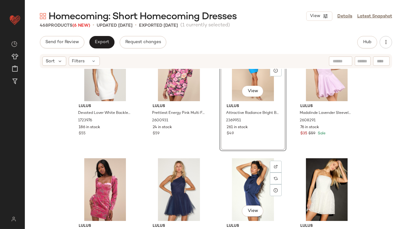
scroll to position [8352, 0]
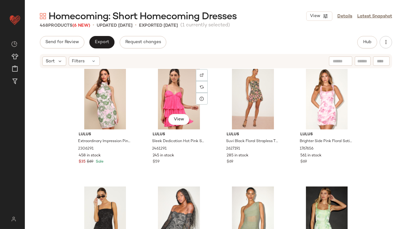
scroll to position [9866, 0]
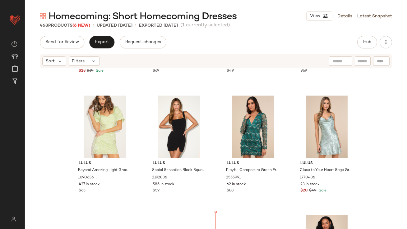
scroll to position [10075, 0]
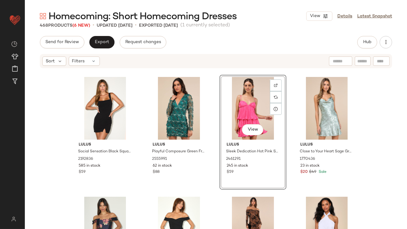
click at [243, 108] on div "View" at bounding box center [253, 108] width 62 height 63
click at [310, 100] on div "View" at bounding box center [326, 108] width 62 height 63
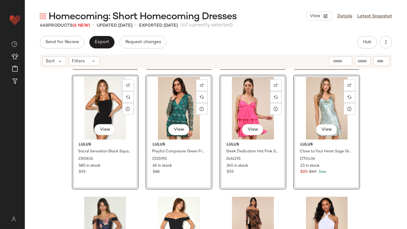
click at [358, 115] on div "View Lulus Mesmerizing Intent Black Lace Off-the-Shoulder Mini Dress 2577071 28…" at bounding box center [216, 158] width 382 height 179
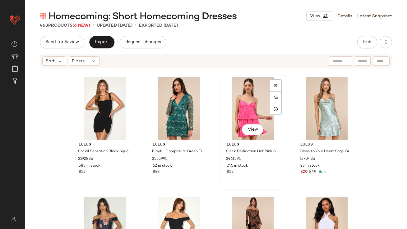
click at [245, 103] on div "View" at bounding box center [253, 108] width 62 height 63
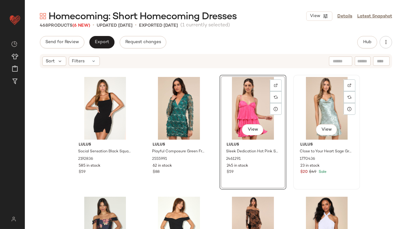
click at [330, 105] on div "View" at bounding box center [326, 108] width 62 height 63
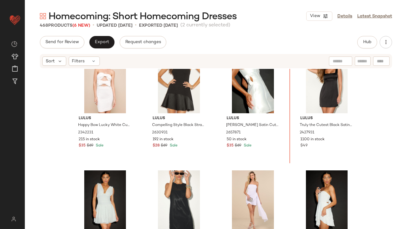
scroll to position [8607, 0]
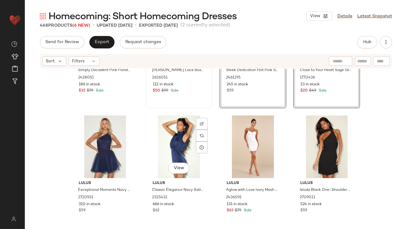
scroll to position [8504, 0]
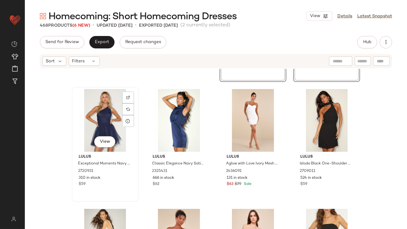
click at [101, 115] on div "View" at bounding box center [105, 120] width 62 height 63
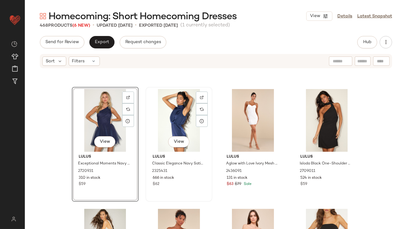
click at [164, 115] on div "View" at bounding box center [179, 120] width 62 height 63
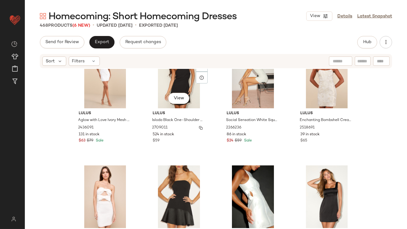
scroll to position [8547, 0]
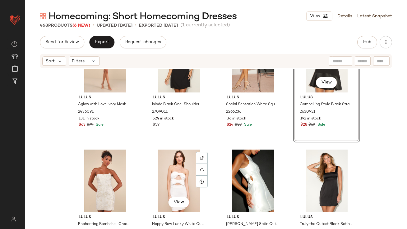
scroll to position [8572, 0]
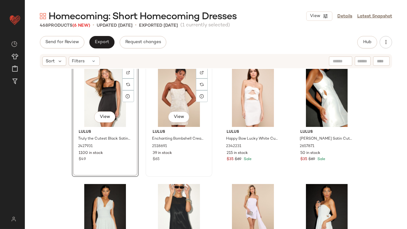
scroll to position [8647, 0]
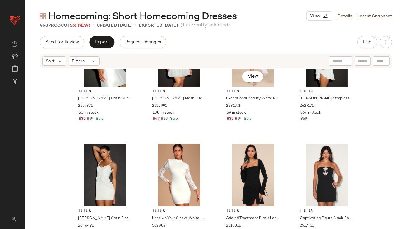
scroll to position [8826, 0]
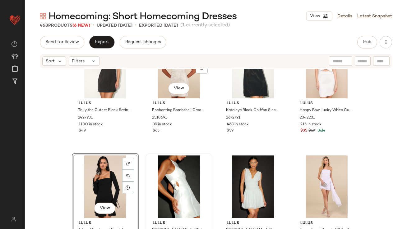
scroll to position [8678, 0]
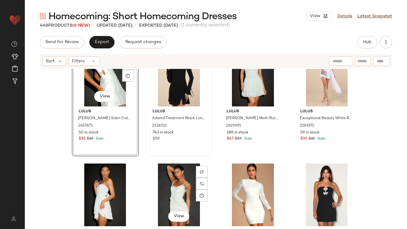
scroll to position [8806, 0]
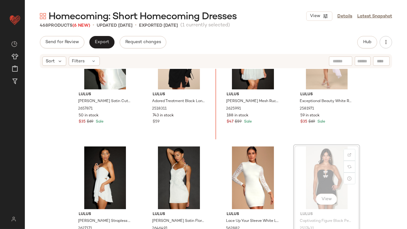
scroll to position [8780, 0]
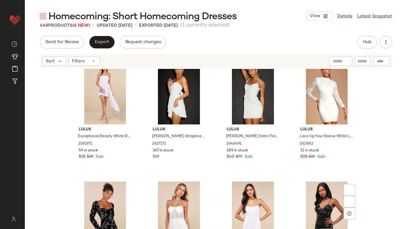
scroll to position [8939, 0]
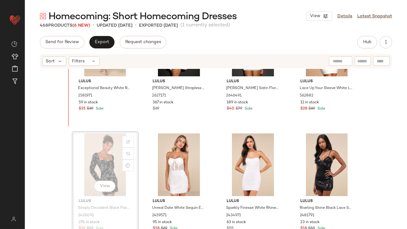
scroll to position [8918, 0]
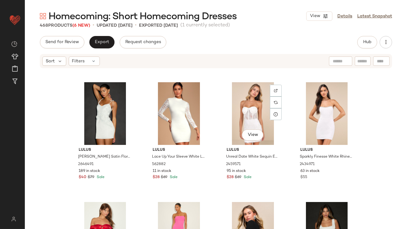
scroll to position [9019, 0]
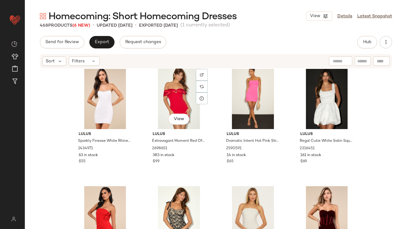
scroll to position [9147, 0]
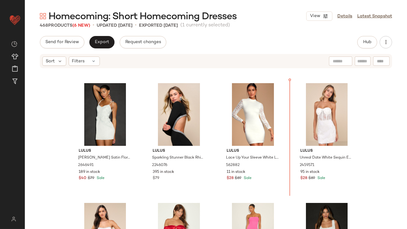
drag, startPoint x: 314, startPoint y: 198, endPoint x: 285, endPoint y: 146, distance: 59.5
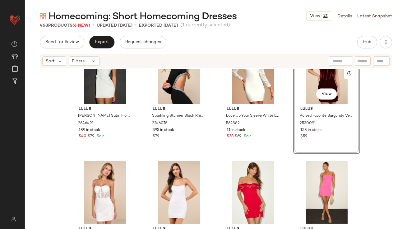
scroll to position [9054, 0]
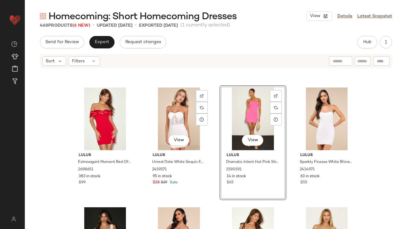
scroll to position [9129, 0]
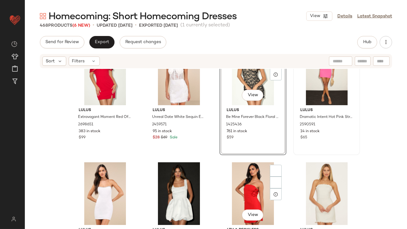
scroll to position [9154, 0]
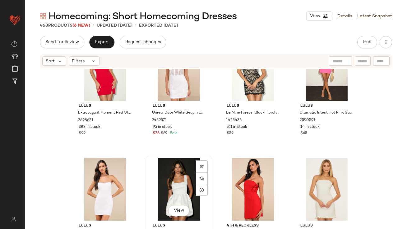
click at [181, 187] on div "View" at bounding box center [179, 189] width 62 height 63
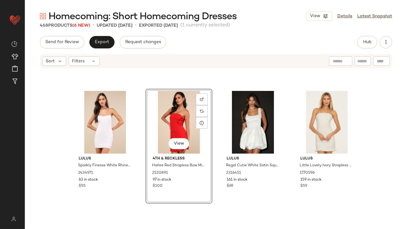
scroll to position [9261, 0]
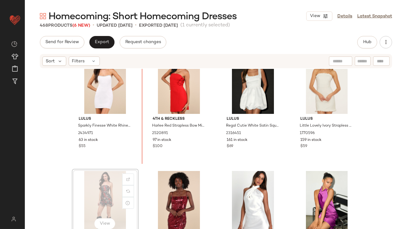
drag, startPoint x: 95, startPoint y: 194, endPoint x: 97, endPoint y: 191, distance: 3.9
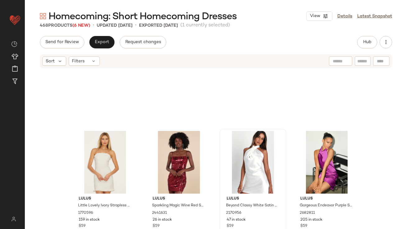
scroll to position [9428, 0]
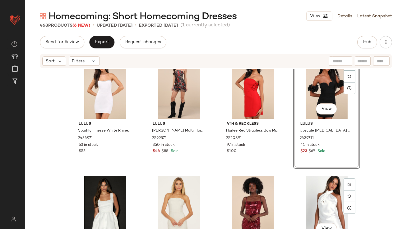
scroll to position [9255, 0]
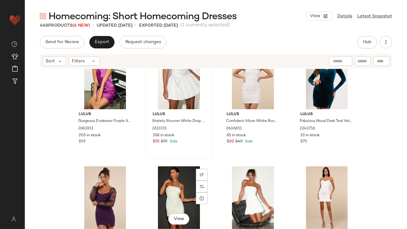
scroll to position [9507, 0]
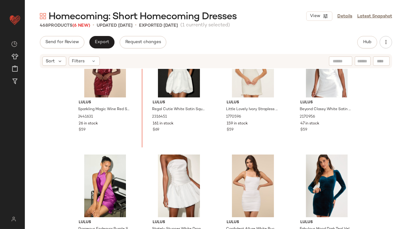
scroll to position [9388, 0]
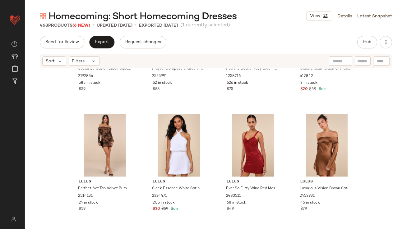
scroll to position [10165, 0]
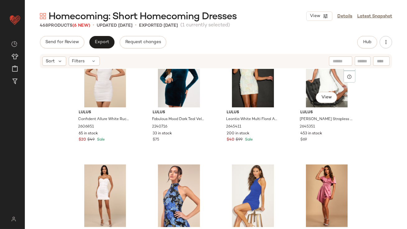
scroll to position [9664, 0]
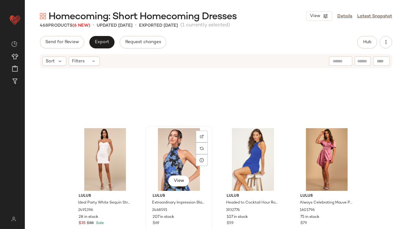
click at [175, 158] on div "View" at bounding box center [179, 159] width 62 height 63
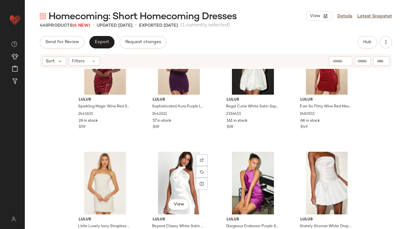
scroll to position [9391, 0]
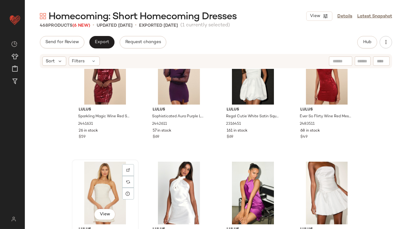
click at [74, 192] on div "View" at bounding box center [105, 193] width 62 height 63
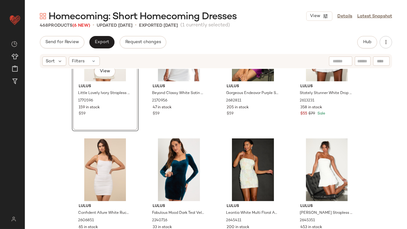
scroll to position [9608, 0]
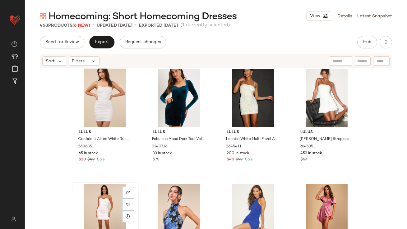
click at [94, 208] on div "View" at bounding box center [105, 216] width 62 height 63
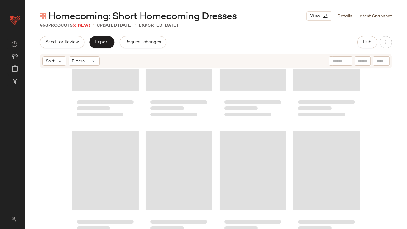
scroll to position [9157, 0]
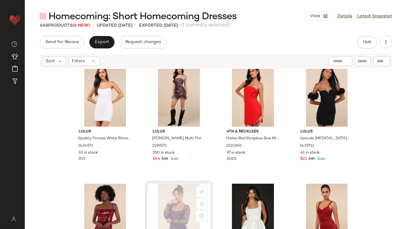
scroll to position [9250, 0]
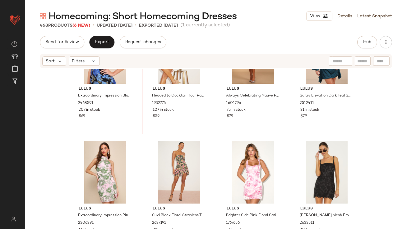
scroll to position [9494, 0]
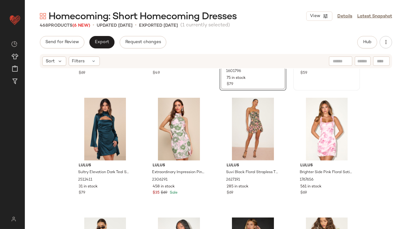
scroll to position [9584, 0]
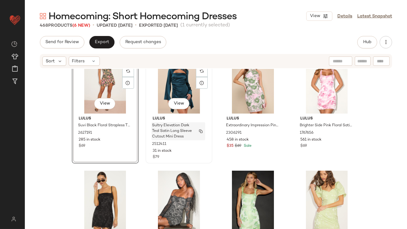
scroll to position [9622, 0]
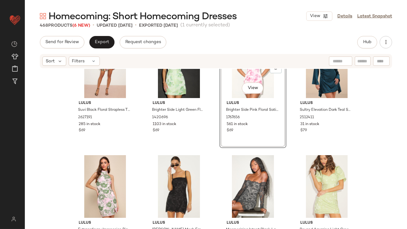
scroll to position [9657, 0]
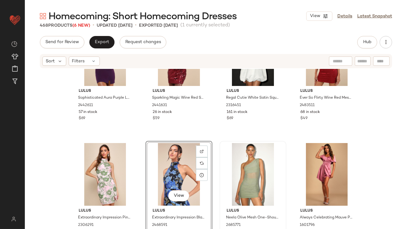
scroll to position [9413, 0]
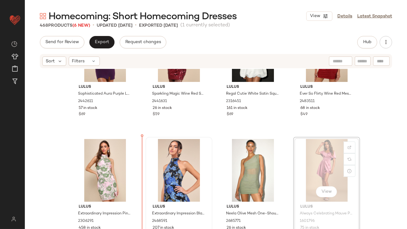
drag, startPoint x: 309, startPoint y: 167, endPoint x: 151, endPoint y: 187, distance: 159.1
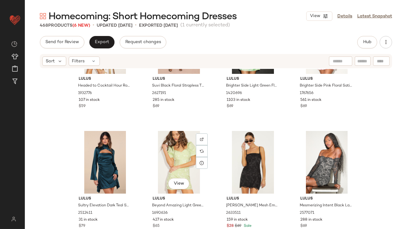
scroll to position [9676, 0]
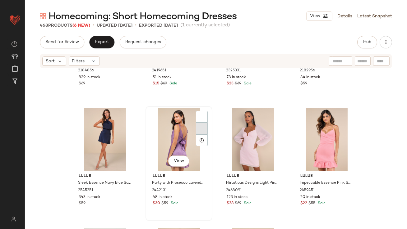
scroll to position [10292, 0]
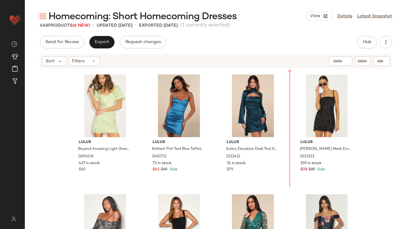
scroll to position [9696, 0]
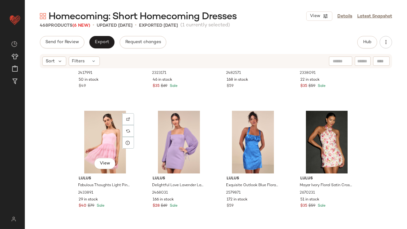
scroll to position [10522, 0]
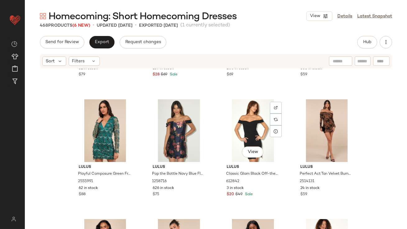
scroll to position [9886, 0]
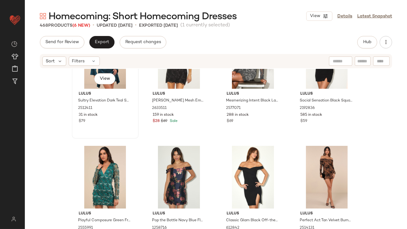
click at [89, 79] on div "View" at bounding box center [105, 57] width 62 height 63
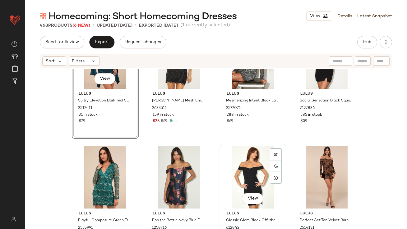
click at [245, 179] on div "View" at bounding box center [253, 177] width 62 height 63
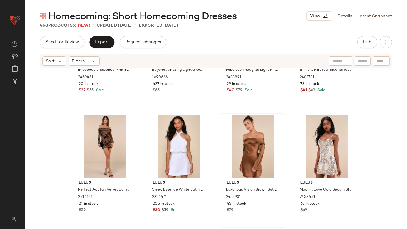
scroll to position [9767, 0]
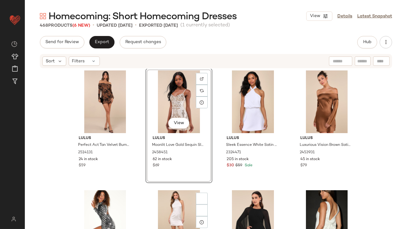
scroll to position [9905, 0]
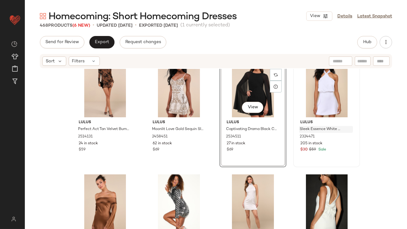
scroll to position [9885, 0]
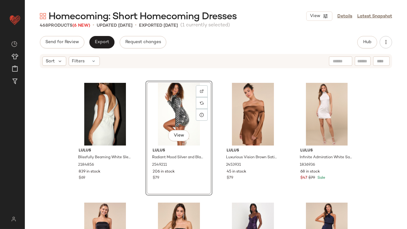
scroll to position [9997, 0]
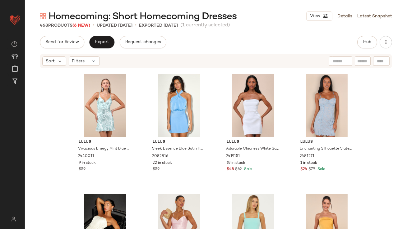
scroll to position [12797, 0]
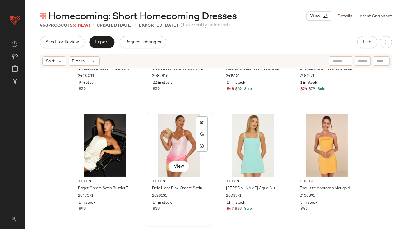
click at [179, 145] on div "View" at bounding box center [179, 145] width 62 height 63
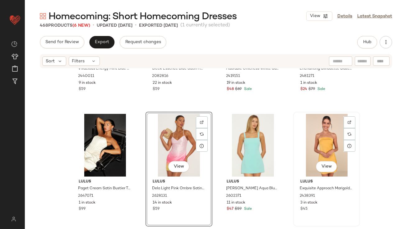
click at [309, 145] on div "View" at bounding box center [326, 145] width 62 height 63
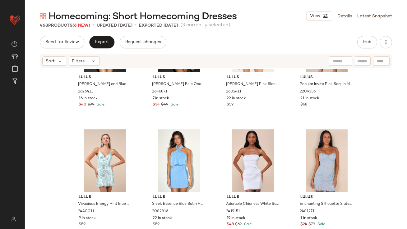
scroll to position [12518, 0]
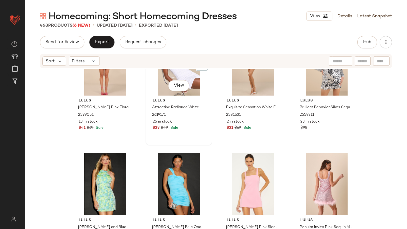
click at [207, 142] on div "View Lulus Attractive Radiance White Mesh Ruched Halter Mini Dress 2619171 25 i…" at bounding box center [179, 88] width 66 height 114
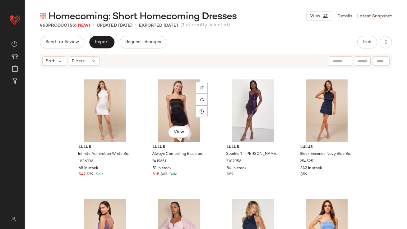
scroll to position [10135, 0]
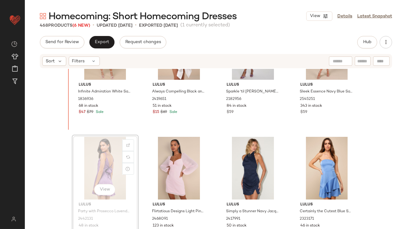
scroll to position [10125, 0]
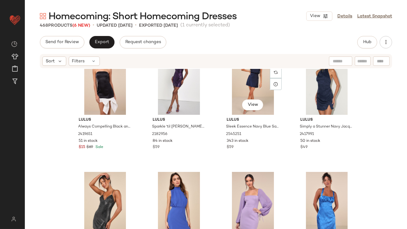
scroll to position [10244, 0]
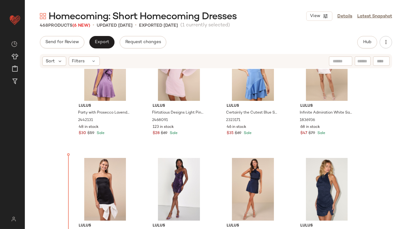
scroll to position [10114, 0]
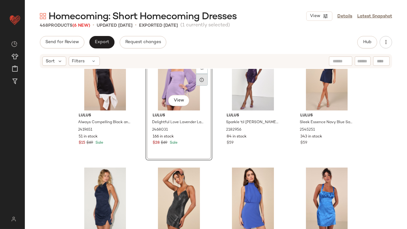
scroll to position [10252, 0]
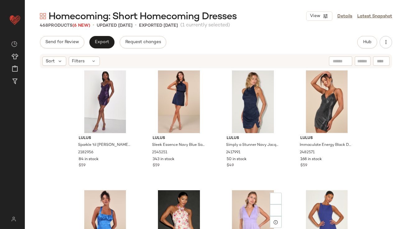
scroll to position [10338, 0]
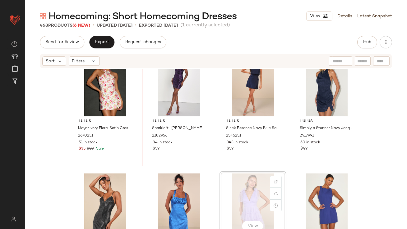
scroll to position [10339, 0]
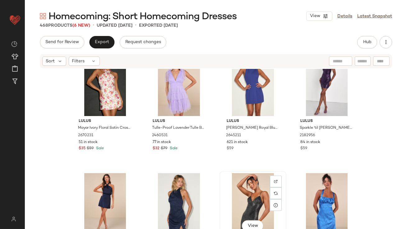
click at [260, 198] on div "View" at bounding box center [253, 204] width 62 height 63
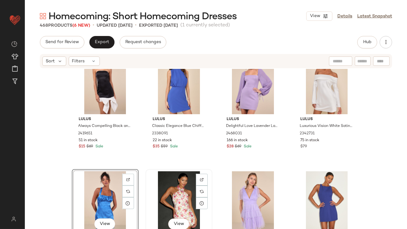
scroll to position [10230, 0]
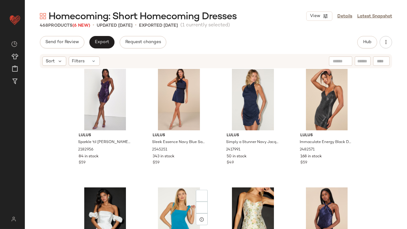
scroll to position [10513, 0]
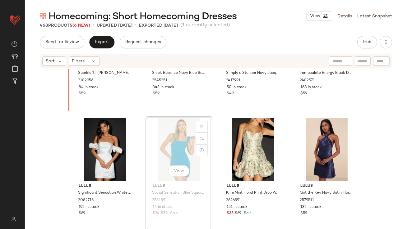
scroll to position [10492, 0]
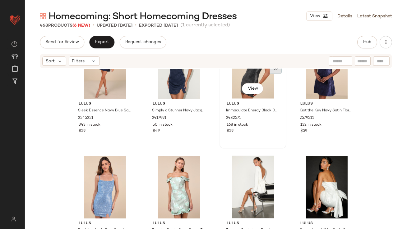
scroll to position [10644, 0]
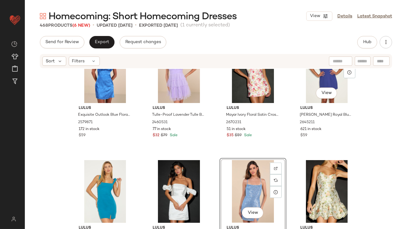
scroll to position [10389, 0]
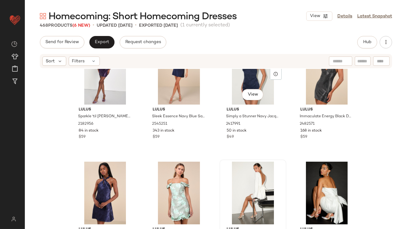
scroll to position [10577, 0]
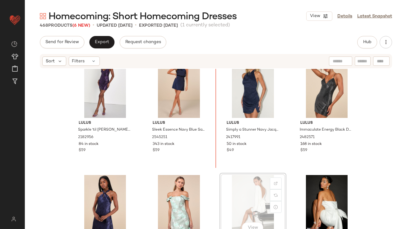
drag, startPoint x: 249, startPoint y: 195, endPoint x: 245, endPoint y: 194, distance: 4.1
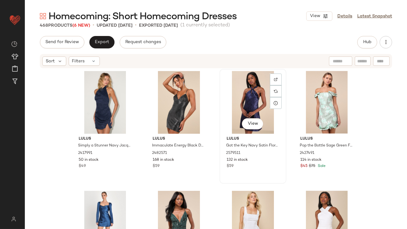
scroll to position [10733, 0]
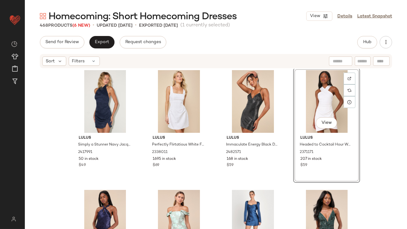
scroll to position [10594, 0]
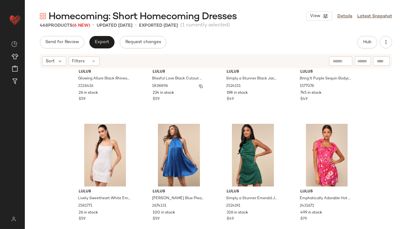
scroll to position [10986, 0]
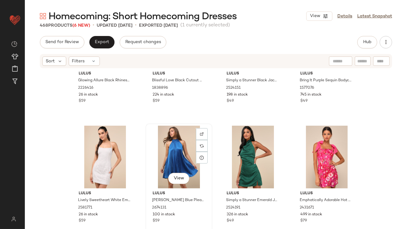
click at [162, 157] on div "View" at bounding box center [179, 157] width 62 height 63
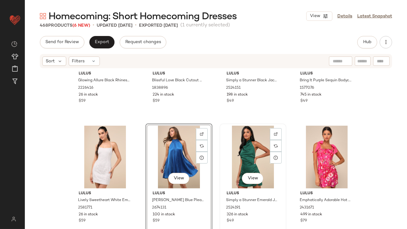
click at [238, 157] on div "View" at bounding box center [253, 157] width 62 height 63
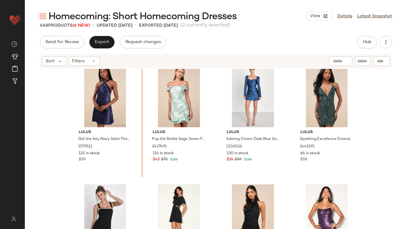
scroll to position [10771, 0]
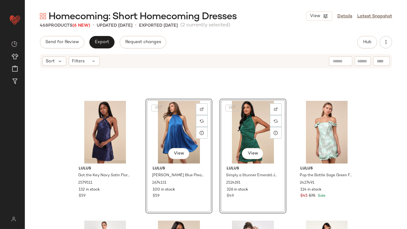
click at [142, 165] on div "Lulus Got the Key Navy Satin Floral Jacquard Halter Mini Dress 2579511 132 in s…" at bounding box center [216, 158] width 382 height 179
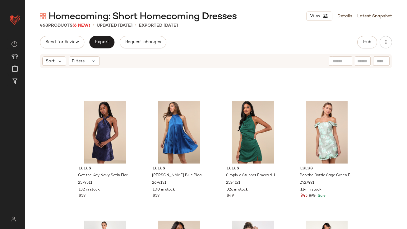
scroll to position [10803, 0]
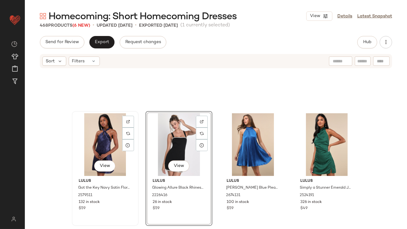
scroll to position [10735, 0]
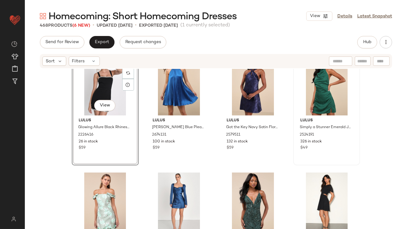
scroll to position [10829, 0]
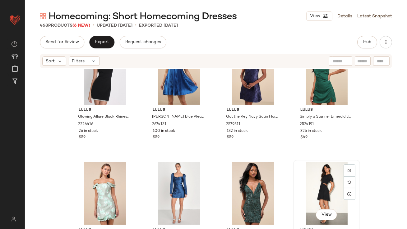
click at [327, 196] on div "View" at bounding box center [326, 193] width 62 height 63
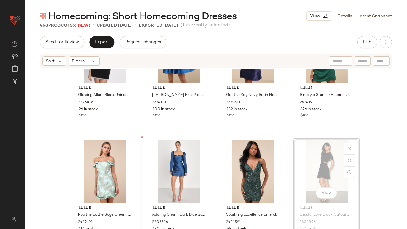
scroll to position [10890, 0]
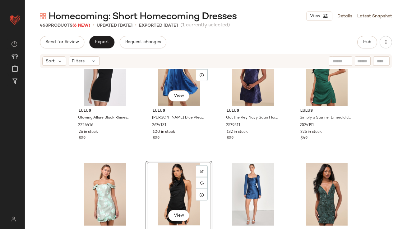
scroll to position [10845, 0]
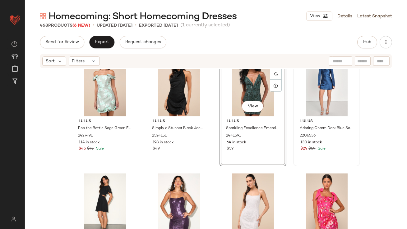
scroll to position [10955, 0]
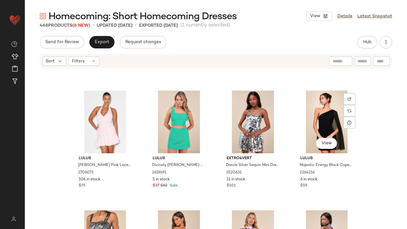
scroll to position [13181, 0]
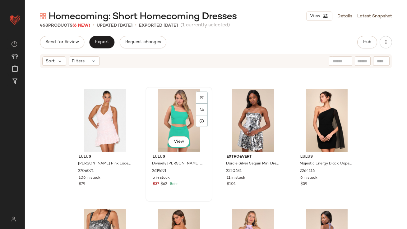
click at [182, 124] on div "View" at bounding box center [179, 120] width 62 height 63
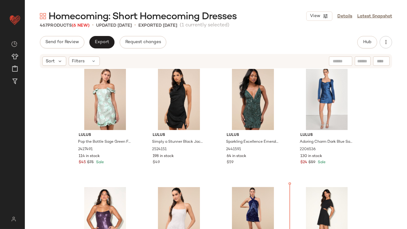
scroll to position [10977, 0]
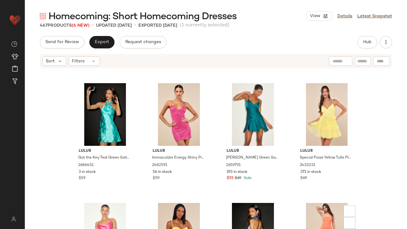
scroll to position [6541, 0]
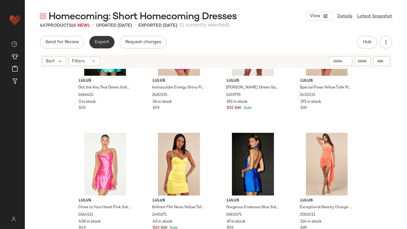
click at [105, 41] on span "Export" at bounding box center [101, 42] width 15 height 5
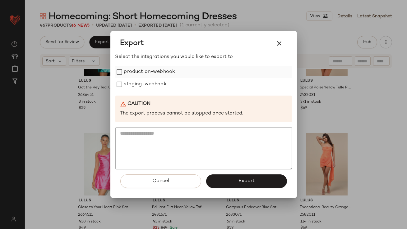
click at [126, 73] on label "production-webhook" at bounding box center [149, 72] width 51 height 12
click at [127, 93] on div "Select the integrations you would like to export to production-webhook staging-…" at bounding box center [203, 111] width 176 height 116
click at [127, 86] on label "staging-webhook" at bounding box center [145, 84] width 43 height 12
click at [251, 184] on span "Export" at bounding box center [246, 181] width 16 height 6
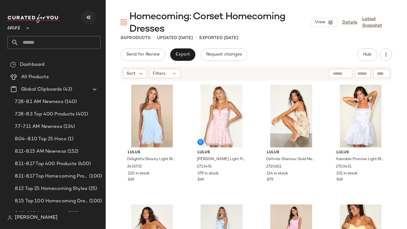
click at [87, 20] on icon "button" at bounding box center [88, 17] width 7 height 7
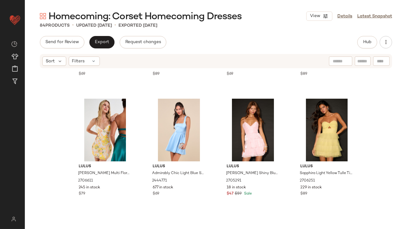
scroll to position [351, 0]
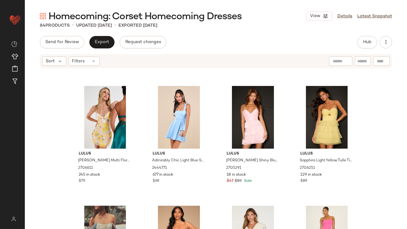
click at [361, 49] on div "Send for Review Export Request changes Hub Sort Filters Lulus Regal Cutie Light…" at bounding box center [216, 145] width 382 height 219
click at [362, 47] on button "Hub" at bounding box center [367, 42] width 20 height 12
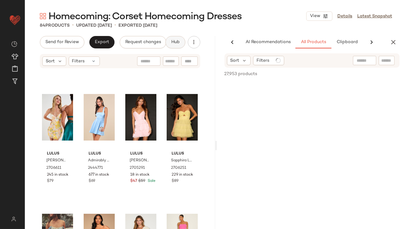
scroll to position [0, 35]
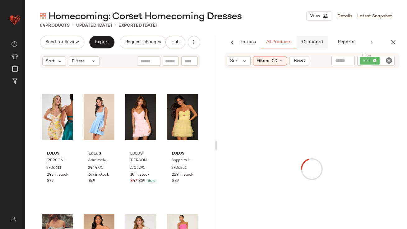
click at [314, 44] on span "Clipboard" at bounding box center [311, 42] width 21 height 5
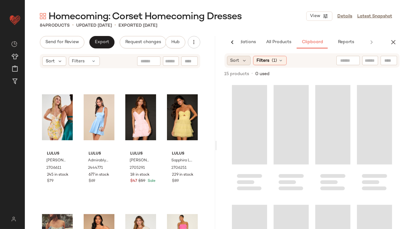
click at [238, 60] on span "Sort" at bounding box center [234, 60] width 9 height 7
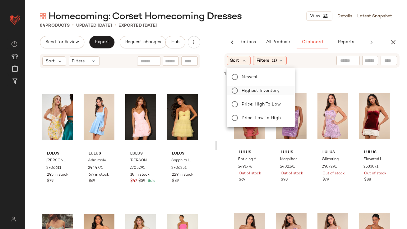
click at [241, 89] on label "Highest Inventory" at bounding box center [264, 90] width 50 height 9
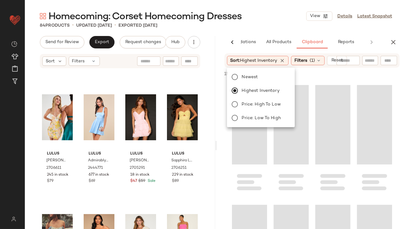
click at [271, 19] on div "Homecoming: Corset Homecoming Dresses View Details Latest Snapshot" at bounding box center [216, 16] width 382 height 12
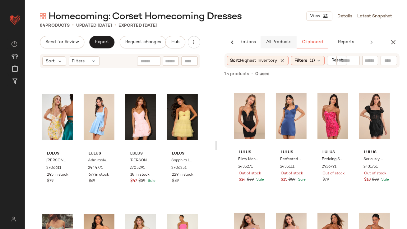
click at [286, 43] on span "All Products" at bounding box center [277, 42] width 25 height 5
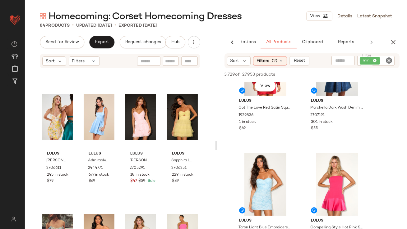
scroll to position [447, 0]
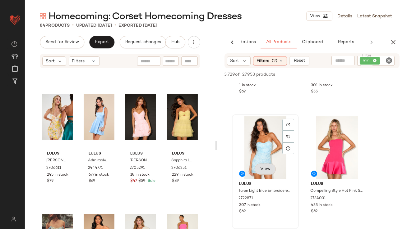
click at [264, 172] on button "View" at bounding box center [264, 169] width 21 height 11
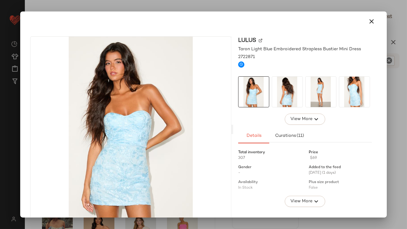
click at [277, 97] on img at bounding box center [287, 92] width 30 height 30
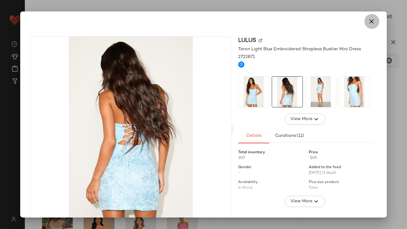
click at [370, 17] on button "button" at bounding box center [371, 21] width 15 height 15
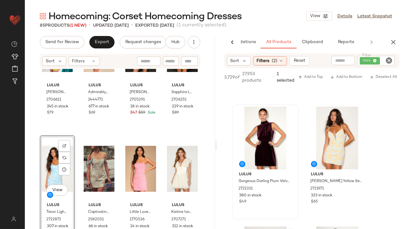
scroll to position [1288, 0]
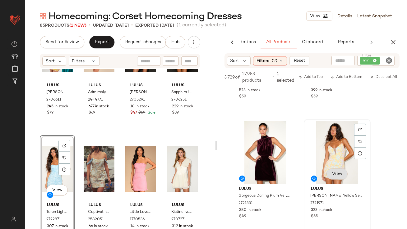
click at [340, 176] on div "View" at bounding box center [337, 152] width 62 height 63
click at [333, 172] on span "View" at bounding box center [336, 174] width 11 height 5
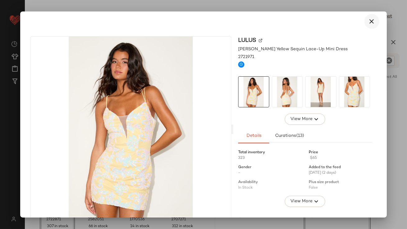
click at [369, 23] on icon "button" at bounding box center [371, 21] width 7 height 7
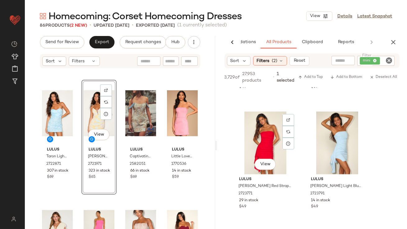
scroll to position [2256, 0]
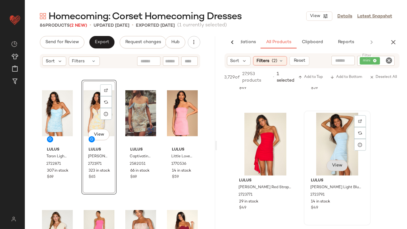
click at [333, 171] on div "View Lulus Julieta Light Blue Strapless Ruffled Mini Dress 2723791 14 in stock …" at bounding box center [337, 169] width 66 height 114
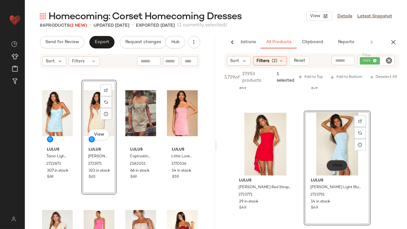
click at [333, 167] on span "View" at bounding box center [336, 165] width 11 height 5
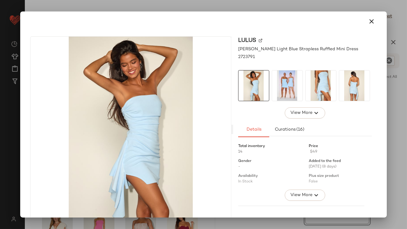
click at [307, 92] on img at bounding box center [320, 86] width 30 height 30
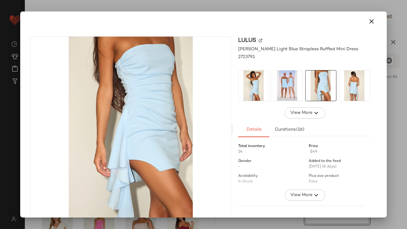
click at [359, 83] on img at bounding box center [354, 86] width 30 height 30
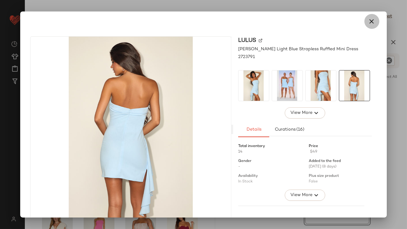
click at [371, 25] on button "button" at bounding box center [371, 21] width 15 height 15
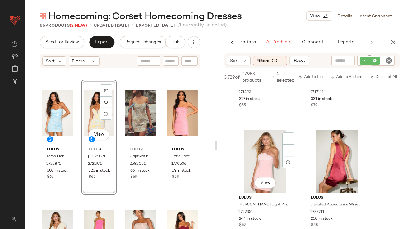
scroll to position [3848, 0]
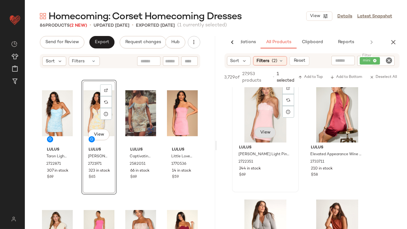
click at [265, 132] on button "View" at bounding box center [264, 132] width 21 height 11
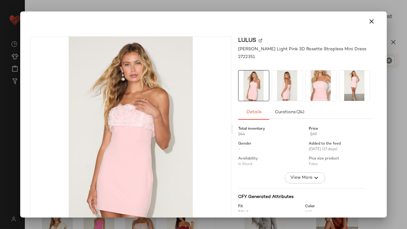
click at [288, 82] on img at bounding box center [287, 86] width 30 height 30
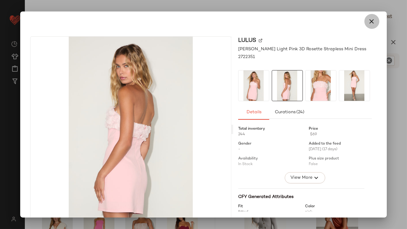
click at [368, 19] on icon "button" at bounding box center [371, 21] width 7 height 7
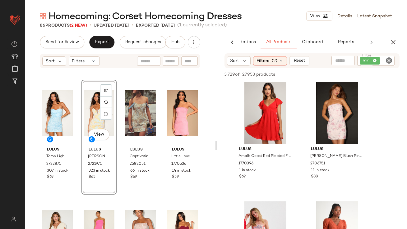
scroll to position [5759, 0]
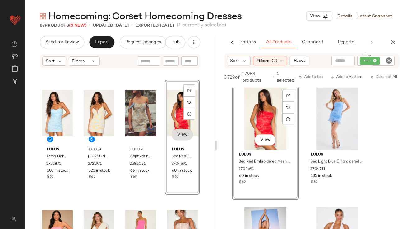
click at [179, 131] on button "View" at bounding box center [182, 134] width 21 height 11
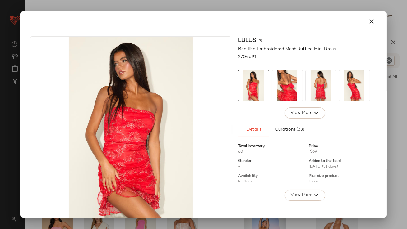
click at [288, 83] on img at bounding box center [287, 86] width 30 height 30
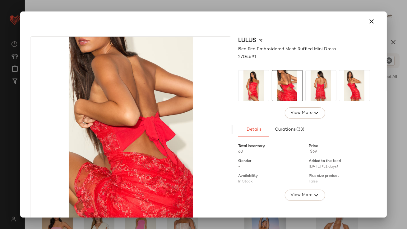
click at [314, 84] on img at bounding box center [320, 86] width 30 height 30
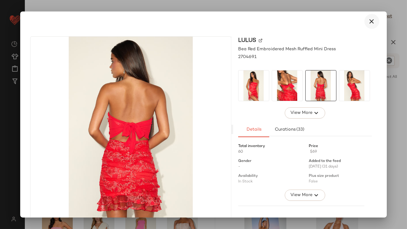
click at [368, 21] on icon "button" at bounding box center [371, 21] width 7 height 7
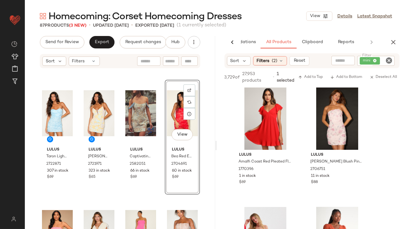
click at [172, 117] on div "View" at bounding box center [182, 113] width 31 height 63
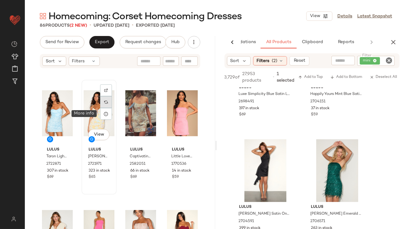
click at [106, 103] on img at bounding box center [106, 102] width 4 height 4
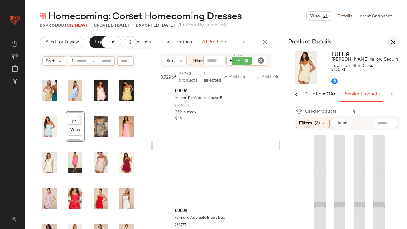
scroll to position [30056, 0]
click at [259, 42] on button "button" at bounding box center [265, 42] width 12 height 12
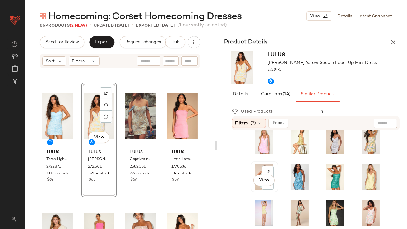
scroll to position [50, 0]
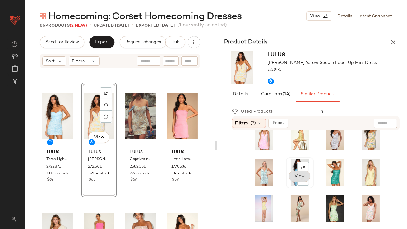
click at [294, 176] on span "View" at bounding box center [299, 176] width 11 height 5
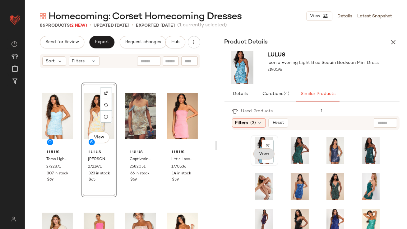
click at [262, 155] on span "View" at bounding box center [264, 154] width 11 height 5
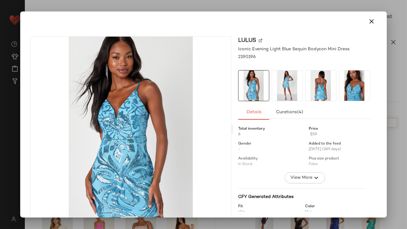
click at [280, 90] on img at bounding box center [287, 86] width 30 height 30
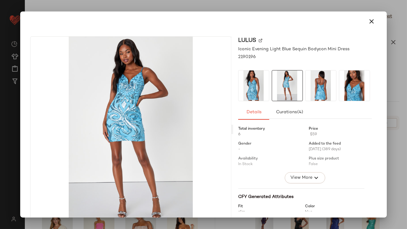
click at [308, 85] on img at bounding box center [320, 86] width 30 height 30
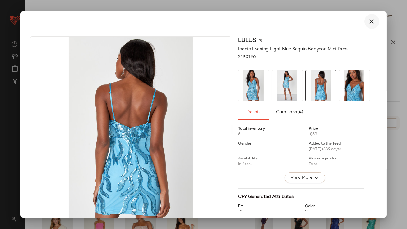
click at [368, 18] on icon "button" at bounding box center [371, 21] width 7 height 7
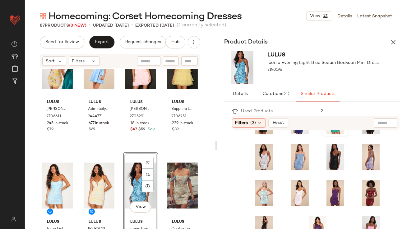
scroll to position [115, 0]
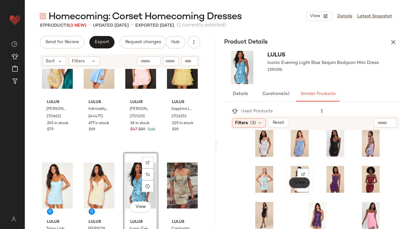
click at [297, 184] on span "View" at bounding box center [299, 183] width 11 height 5
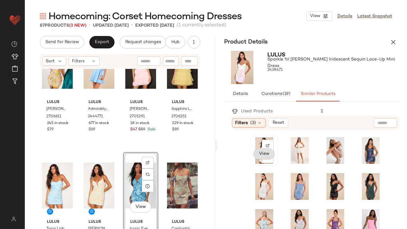
click at [258, 154] on button "View" at bounding box center [263, 154] width 21 height 11
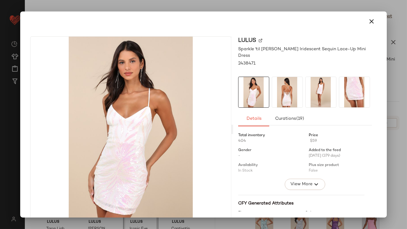
click at [281, 92] on img at bounding box center [287, 92] width 30 height 30
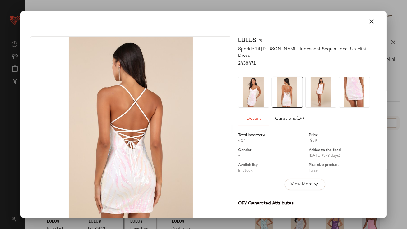
click at [307, 89] on img at bounding box center [320, 92] width 30 height 30
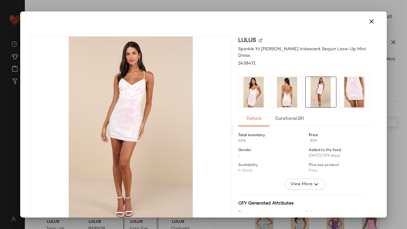
click at [339, 86] on img at bounding box center [354, 92] width 30 height 30
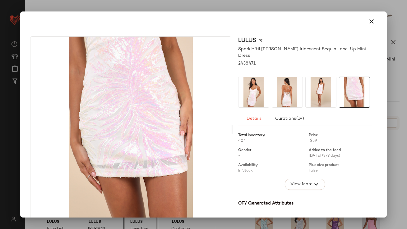
click at [368, 20] on icon "button" at bounding box center [371, 21] width 7 height 7
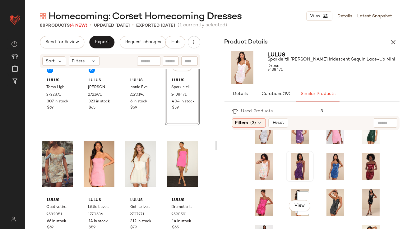
scroll to position [115, 0]
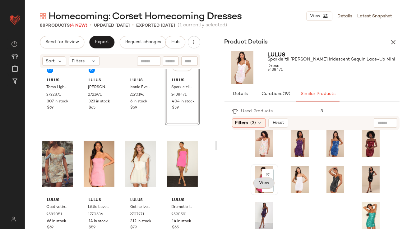
click at [259, 185] on span "View" at bounding box center [264, 183] width 11 height 5
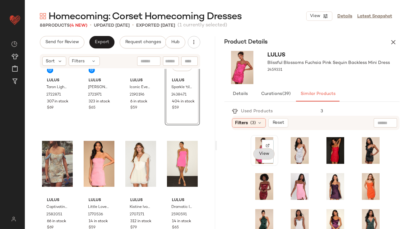
click at [260, 155] on span "View" at bounding box center [264, 154] width 11 height 5
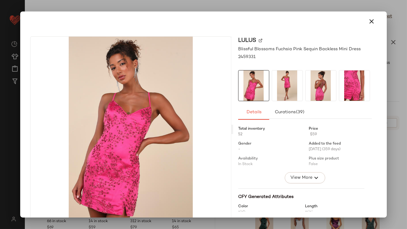
click at [364, 17] on button "button" at bounding box center [371, 21] width 15 height 15
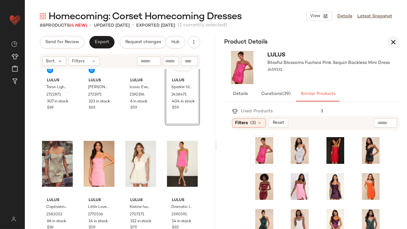
click at [391, 44] on icon "button" at bounding box center [392, 42] width 7 height 7
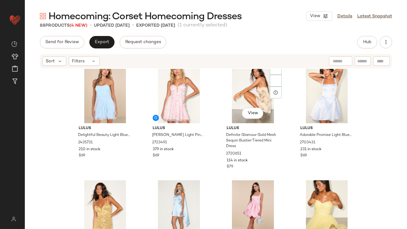
scroll to position [0, 0]
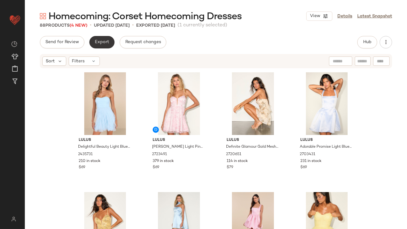
click at [102, 44] on span "Export" at bounding box center [101, 42] width 15 height 5
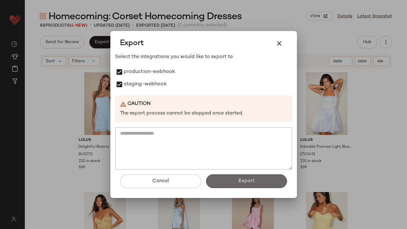
click at [232, 183] on button "Export" at bounding box center [246, 182] width 81 height 14
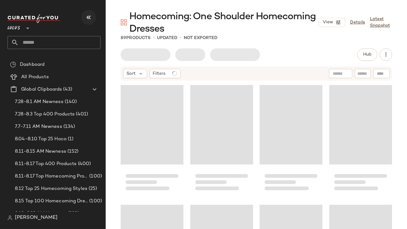
click at [87, 17] on icon "button" at bounding box center [88, 17] width 7 height 7
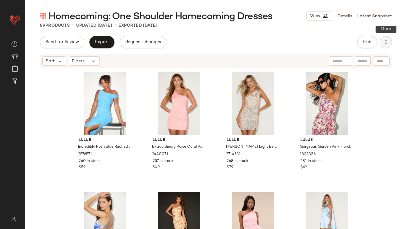
click at [383, 42] on icon "button" at bounding box center [385, 42] width 6 height 6
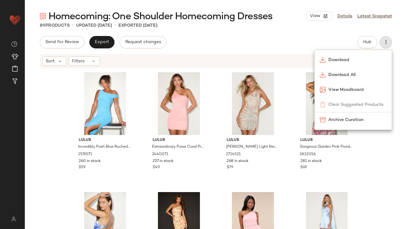
click at [341, 43] on div "Send for Review Export Request changes Hub" at bounding box center [216, 42] width 352 height 12
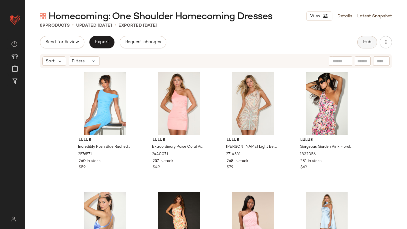
click at [361, 39] on button "Hub" at bounding box center [367, 42] width 20 height 12
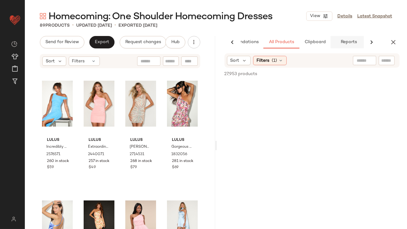
scroll to position [0, 35]
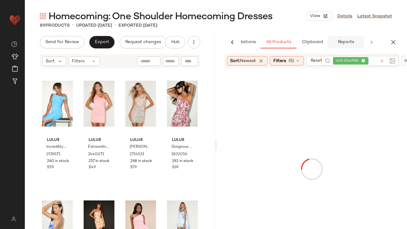
click at [343, 41] on span "Reports" at bounding box center [345, 42] width 16 height 5
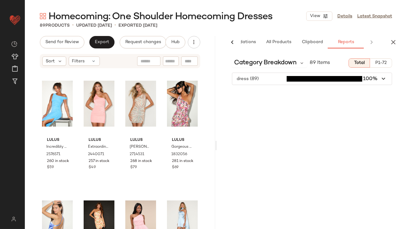
click at [391, 40] on icon "button" at bounding box center [392, 42] width 7 height 7
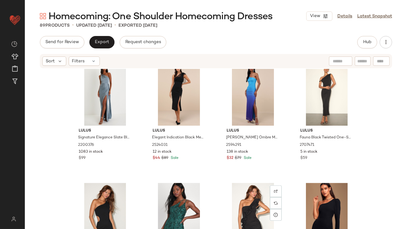
scroll to position [2375, 0]
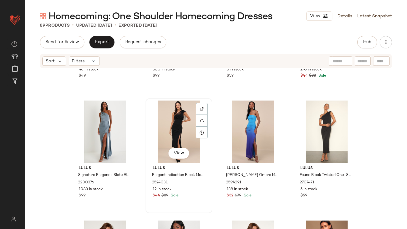
click at [167, 133] on div "View" at bounding box center [179, 132] width 62 height 63
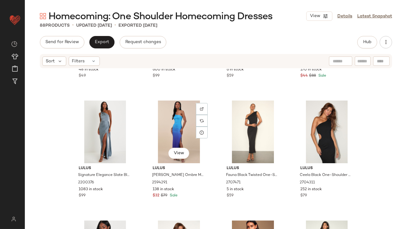
click at [167, 133] on div "View" at bounding box center [179, 132] width 62 height 63
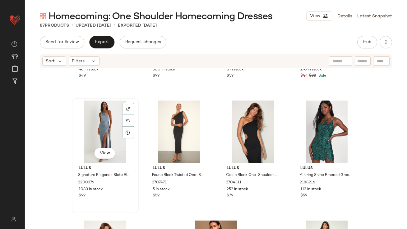
click at [92, 140] on div "View" at bounding box center [105, 132] width 62 height 63
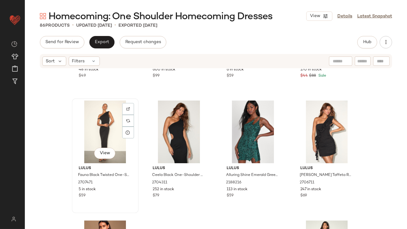
click at [92, 138] on div "View" at bounding box center [105, 132] width 62 height 63
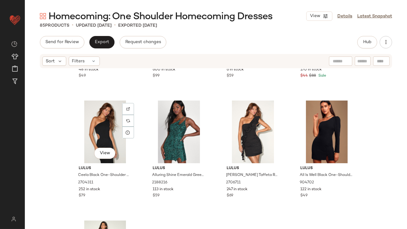
click at [92, 138] on div "View" at bounding box center [105, 132] width 62 height 63
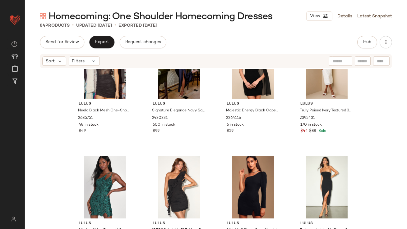
scroll to position [2312, 0]
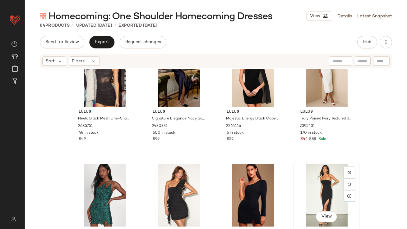
click at [327, 193] on div "View" at bounding box center [326, 195] width 62 height 63
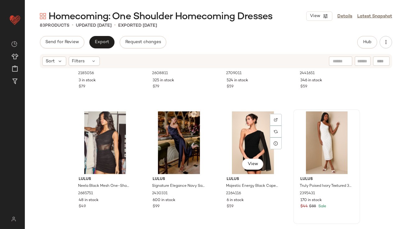
scroll to position [2243, 0]
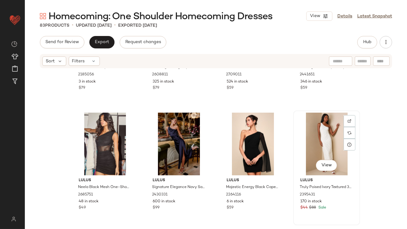
click at [325, 130] on div "View" at bounding box center [326, 144] width 62 height 63
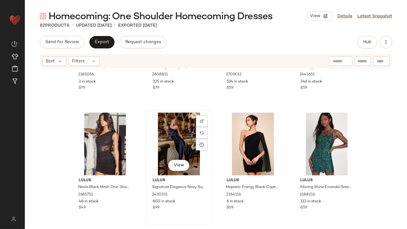
click at [171, 142] on div "View" at bounding box center [179, 144] width 62 height 63
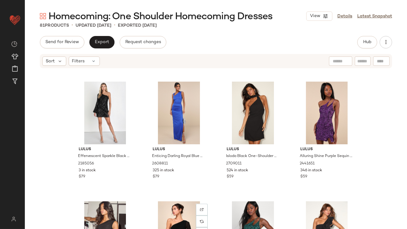
scroll to position [2154, 0]
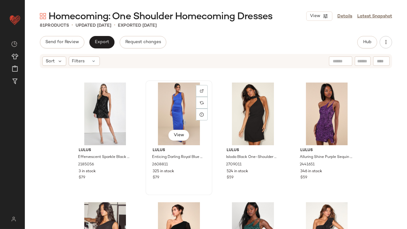
click at [167, 119] on div "View" at bounding box center [179, 114] width 62 height 63
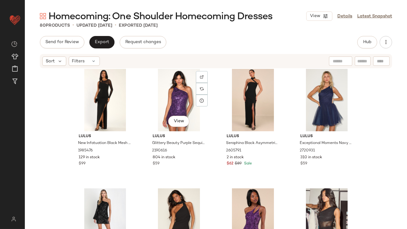
scroll to position [2008, 0]
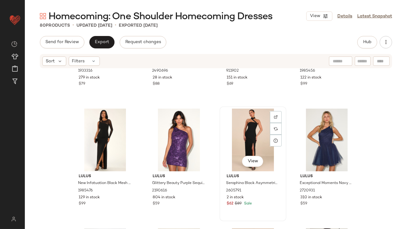
click at [251, 123] on div "View" at bounding box center [253, 140] width 62 height 63
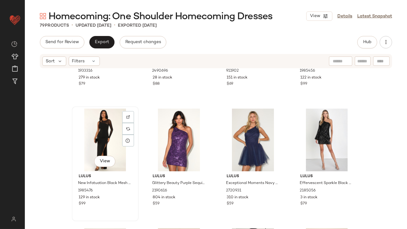
click at [93, 135] on div "View" at bounding box center [105, 140] width 62 height 63
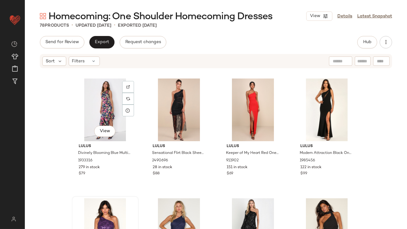
scroll to position [1917, 0]
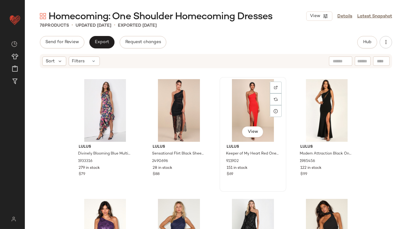
click at [241, 91] on div "View" at bounding box center [253, 110] width 62 height 63
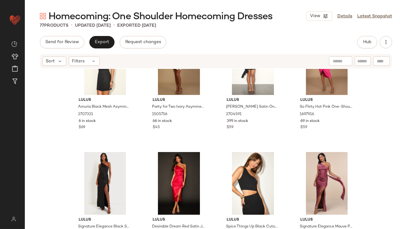
scroll to position [1505, 0]
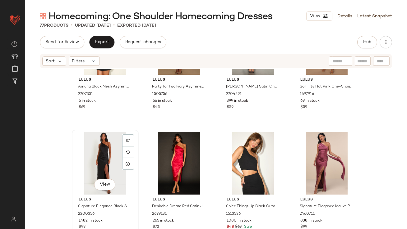
click at [98, 151] on div "View" at bounding box center [105, 163] width 62 height 63
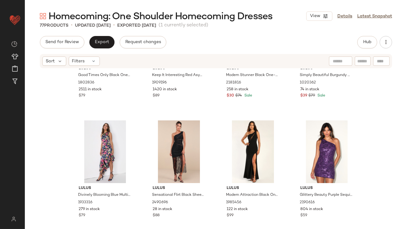
scroll to position [1883, 0]
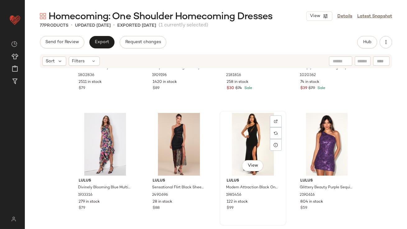
click at [236, 149] on div "View" at bounding box center [253, 144] width 62 height 63
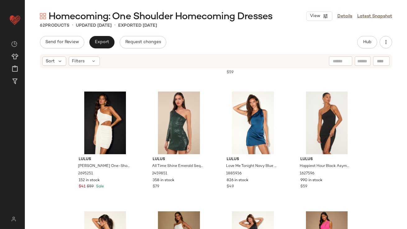
scroll to position [1393, 0]
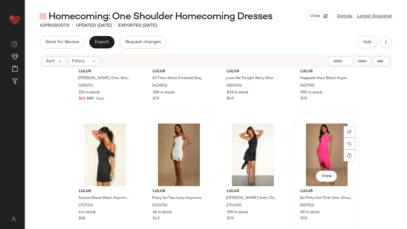
click at [319, 153] on div "View" at bounding box center [326, 155] width 62 height 63
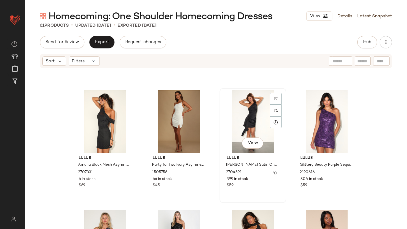
scroll to position [1427, 0]
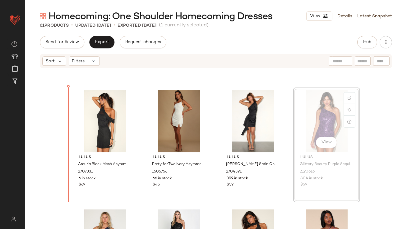
drag, startPoint x: 330, startPoint y: 121, endPoint x: 324, endPoint y: 121, distance: 6.2
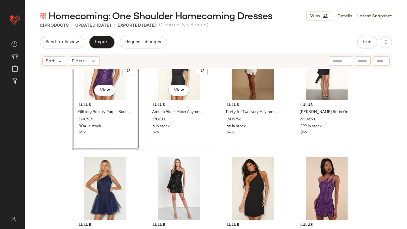
scroll to position [1489, 0]
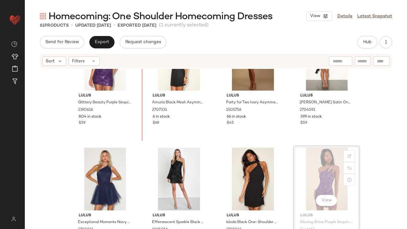
drag, startPoint x: 307, startPoint y: 189, endPoint x: 140, endPoint y: 131, distance: 176.6
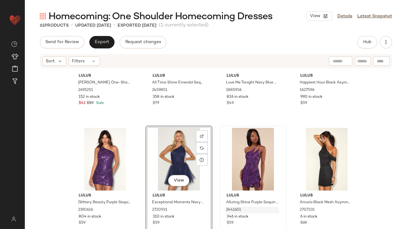
scroll to position [1350, 0]
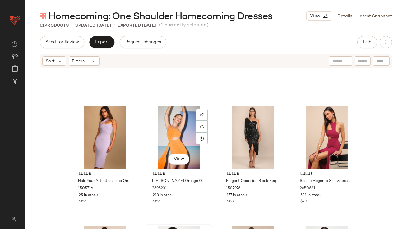
scroll to position [690, 0]
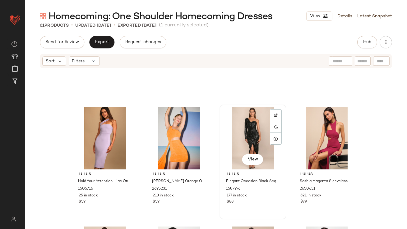
click at [247, 127] on div "View" at bounding box center [253, 138] width 62 height 63
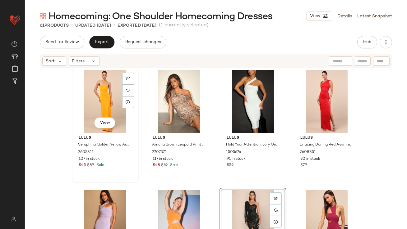
scroll to position [509, 0]
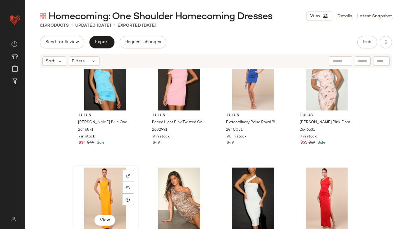
click at [107, 187] on div "View" at bounding box center [105, 199] width 62 height 63
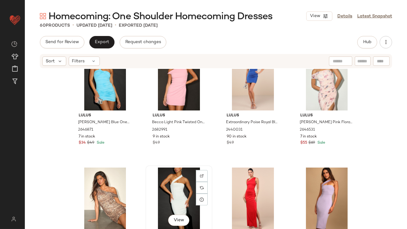
click at [184, 198] on div "View" at bounding box center [179, 199] width 62 height 63
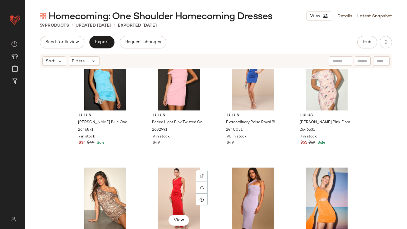
click at [184, 198] on div "View" at bounding box center [179, 199] width 62 height 63
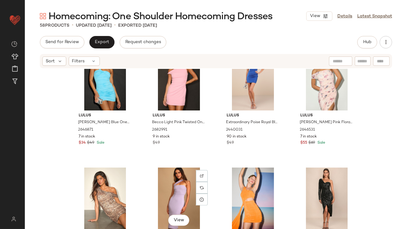
click at [184, 198] on div "View" at bounding box center [179, 199] width 62 height 63
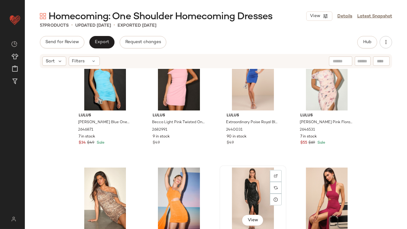
click at [262, 182] on div "View" at bounding box center [253, 199] width 62 height 63
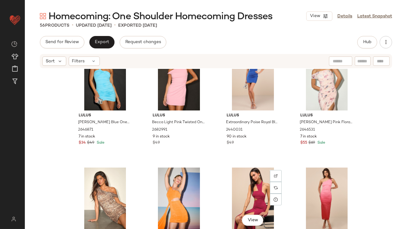
click at [262, 182] on div "View" at bounding box center [253, 199] width 62 height 63
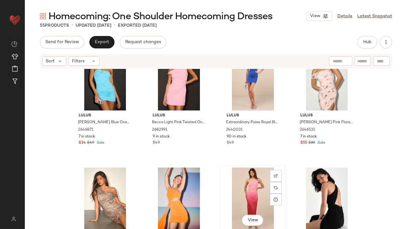
click at [261, 182] on div "View" at bounding box center [253, 199] width 62 height 63
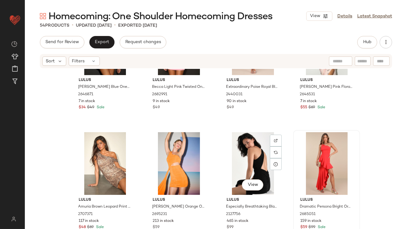
scroll to position [550, 0]
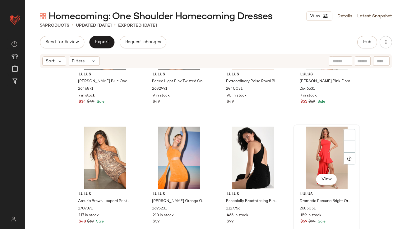
click at [312, 138] on div "View" at bounding box center [326, 158] width 62 height 63
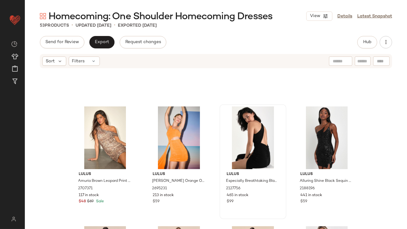
scroll to position [548, 0]
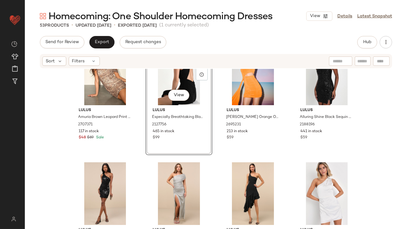
scroll to position [650, 0]
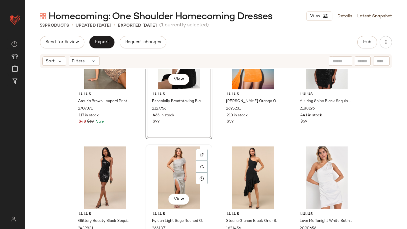
click at [170, 171] on div "View" at bounding box center [179, 178] width 62 height 63
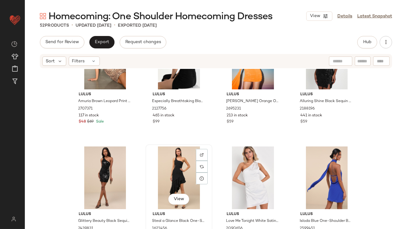
click at [179, 172] on div "View" at bounding box center [179, 178] width 62 height 63
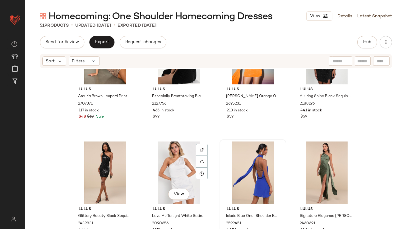
scroll to position [655, 0]
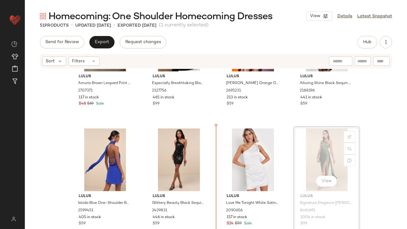
drag, startPoint x: 331, startPoint y: 145, endPoint x: 327, endPoint y: 146, distance: 4.4
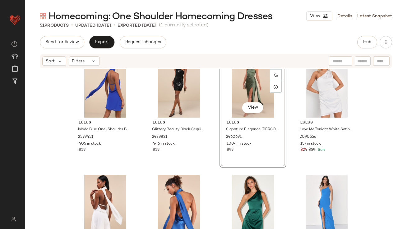
scroll to position [772, 0]
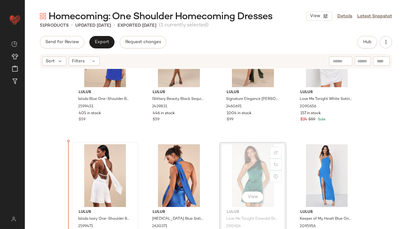
drag, startPoint x: 266, startPoint y: 167, endPoint x: 91, endPoint y: 174, distance: 175.1
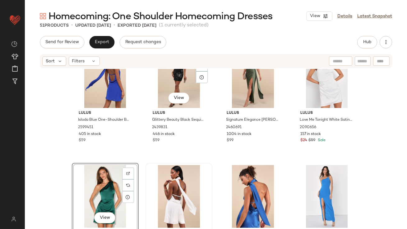
scroll to position [761, 0]
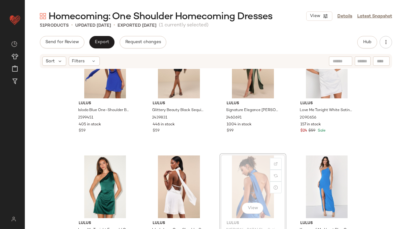
drag, startPoint x: 250, startPoint y: 157, endPoint x: 248, endPoint y: 159, distance: 3.5
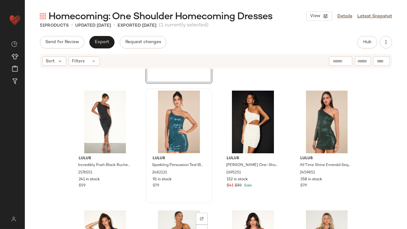
scroll to position [904, 0]
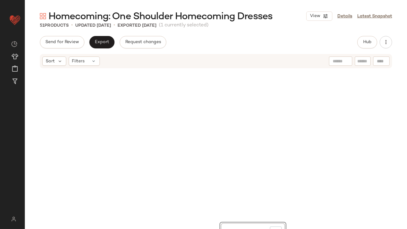
scroll to position [629, 0]
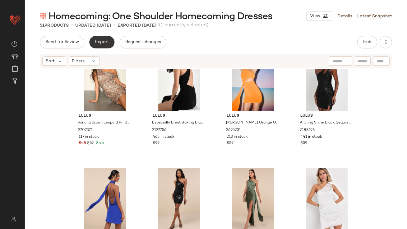
click at [95, 39] on button "Export" at bounding box center [101, 42] width 25 height 12
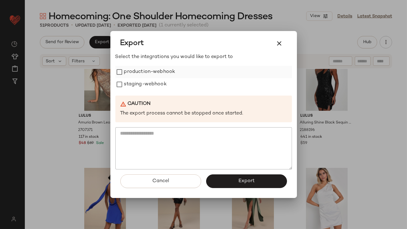
click at [130, 74] on label "production-webhook" at bounding box center [149, 72] width 51 height 12
click at [130, 81] on label "staging-webhook" at bounding box center [145, 84] width 43 height 12
click at [232, 190] on div "Cancel Export" at bounding box center [203, 184] width 176 height 29
click at [232, 183] on button "Export" at bounding box center [246, 182] width 81 height 14
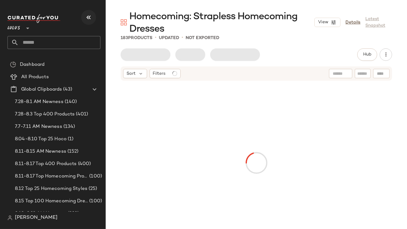
click at [91, 16] on icon "button" at bounding box center [88, 17] width 7 height 7
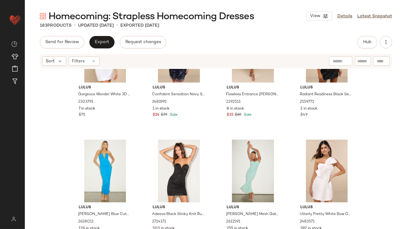
scroll to position [4392, 0]
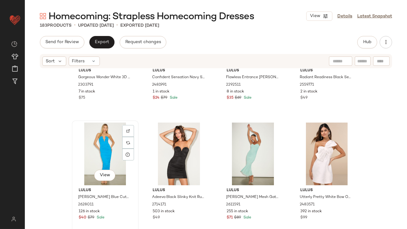
click at [102, 152] on div "View" at bounding box center [105, 154] width 62 height 63
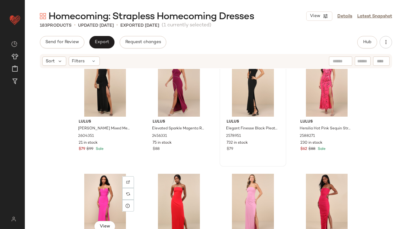
scroll to position [5179, 0]
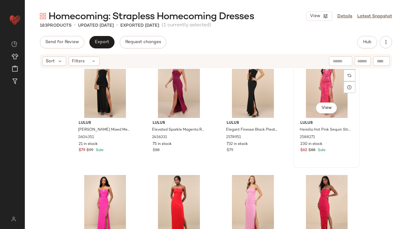
click at [299, 96] on div "View" at bounding box center [326, 86] width 62 height 63
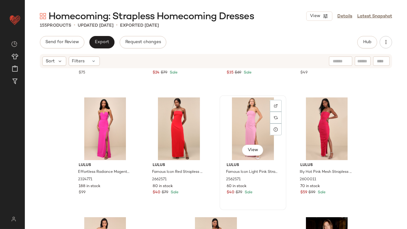
scroll to position [4418, 0]
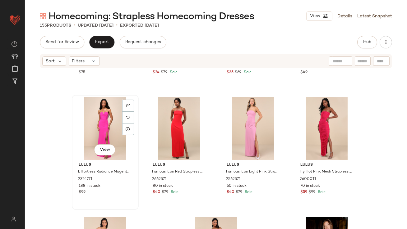
click at [104, 129] on div "View" at bounding box center [105, 128] width 62 height 63
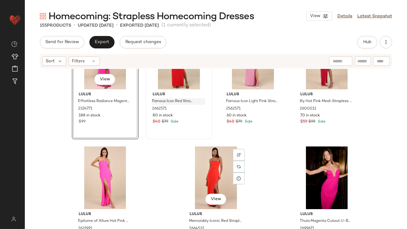
scroll to position [4500, 0]
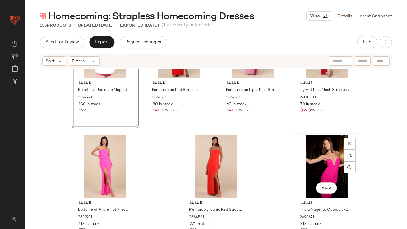
click at [323, 158] on div "View" at bounding box center [326, 166] width 62 height 63
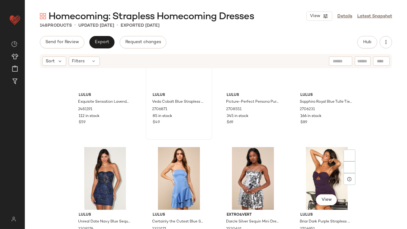
scroll to position [3130, 0]
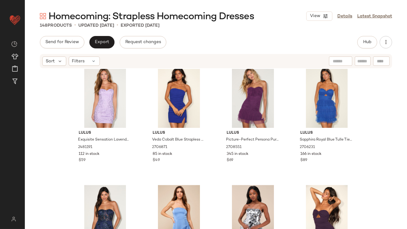
click at [102, 49] on div "Send for Review Export Request changes Hub Sort Filters Lulus Exquisite Sensati…" at bounding box center [216, 145] width 382 height 219
click at [102, 44] on span "Export" at bounding box center [101, 42] width 15 height 5
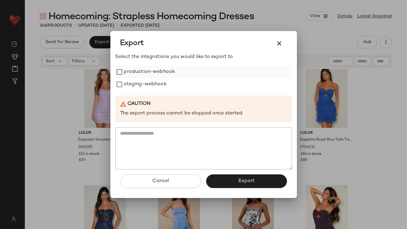
click at [153, 74] on label "production-webhook" at bounding box center [149, 72] width 51 height 12
click at [153, 86] on label "staging-webhook" at bounding box center [145, 84] width 43 height 12
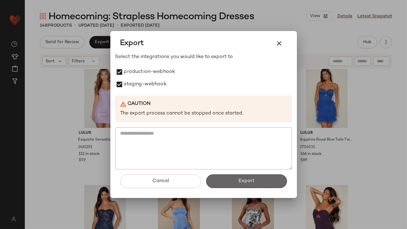
click at [227, 180] on button "Export" at bounding box center [246, 182] width 81 height 14
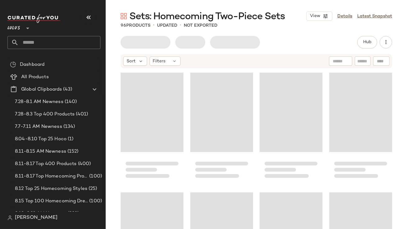
click at [83, 16] on button "button" at bounding box center [88, 17] width 15 height 15
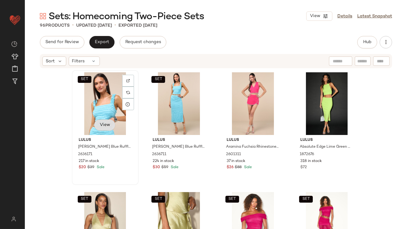
click at [106, 124] on span "View" at bounding box center [104, 125] width 11 height 5
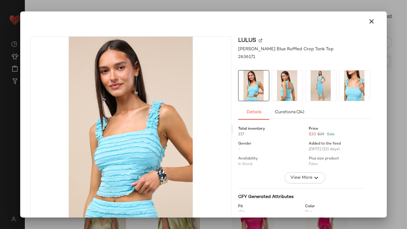
click at [284, 89] on img at bounding box center [287, 86] width 30 height 30
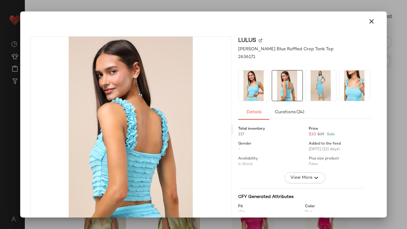
click at [322, 85] on img at bounding box center [320, 86] width 30 height 30
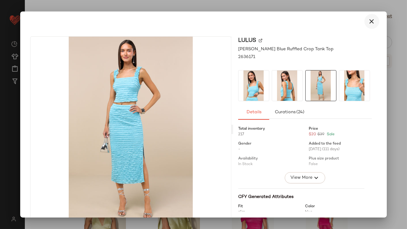
click at [371, 25] on button "button" at bounding box center [371, 21] width 15 height 15
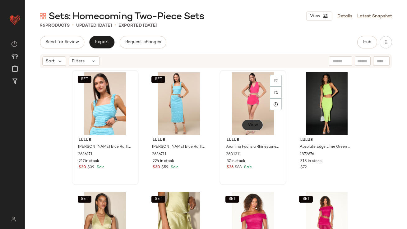
click at [248, 126] on span "View" at bounding box center [252, 125] width 11 height 5
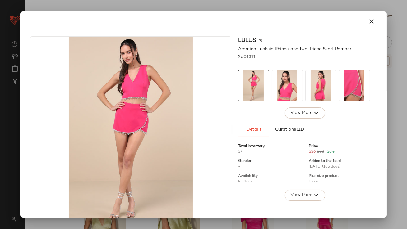
click at [290, 83] on img at bounding box center [287, 86] width 30 height 30
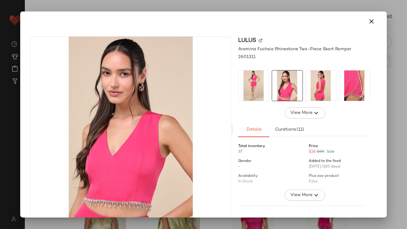
click at [318, 85] on img at bounding box center [320, 86] width 30 height 30
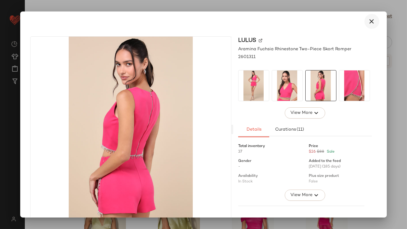
click at [371, 20] on icon "button" at bounding box center [371, 21] width 7 height 7
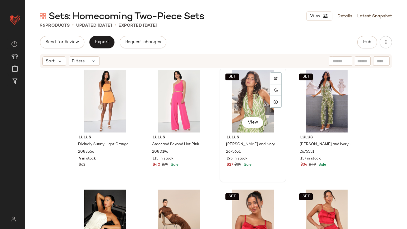
scroll to position [448, 0]
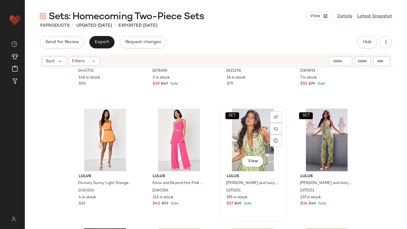
click at [245, 144] on div "SET View" at bounding box center [253, 140] width 62 height 63
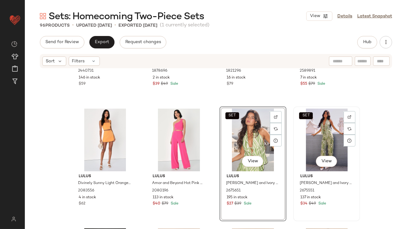
click at [316, 130] on div "SET View" at bounding box center [326, 140] width 62 height 63
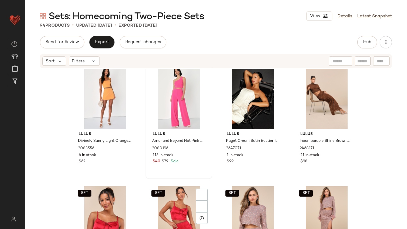
scroll to position [537, 0]
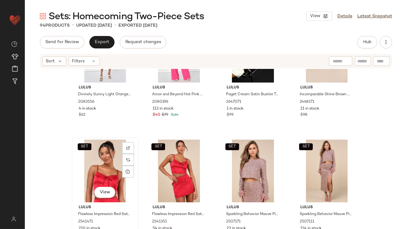
click at [100, 178] on div "SET View" at bounding box center [105, 171] width 62 height 63
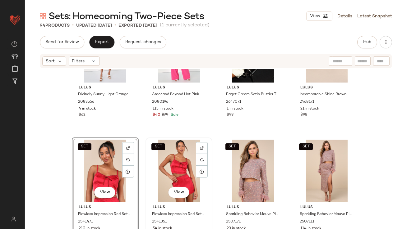
click at [160, 168] on div "SET View" at bounding box center [179, 171] width 62 height 63
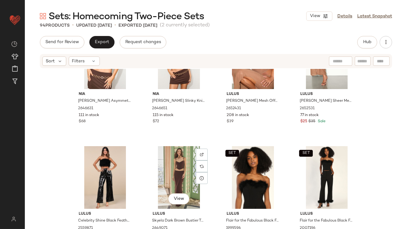
scroll to position [898, 0]
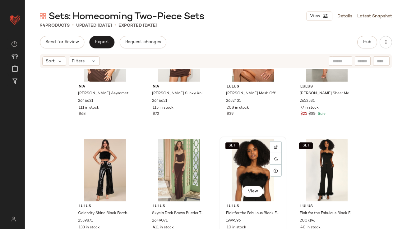
click at [256, 171] on div "SET View" at bounding box center [253, 170] width 62 height 63
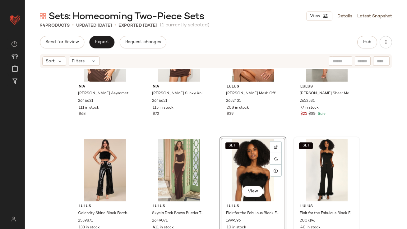
click at [316, 166] on div "SET" at bounding box center [326, 170] width 62 height 63
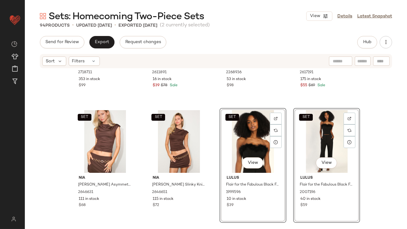
scroll to position [930, 0]
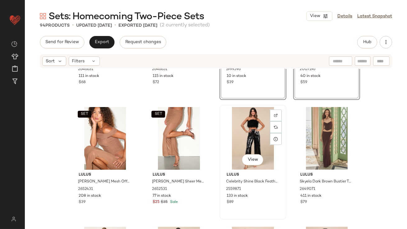
click at [253, 140] on div "View" at bounding box center [253, 138] width 62 height 63
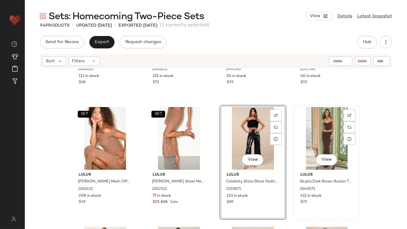
click at [321, 141] on div "View" at bounding box center [326, 138] width 62 height 63
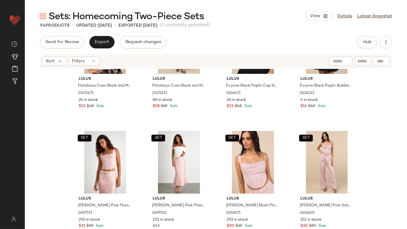
scroll to position [1293, 0]
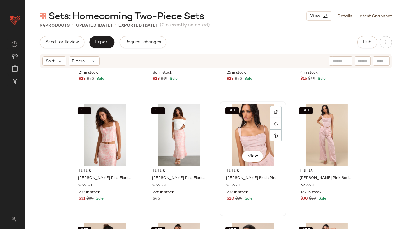
click at [250, 144] on div "SET View" at bounding box center [253, 135] width 62 height 63
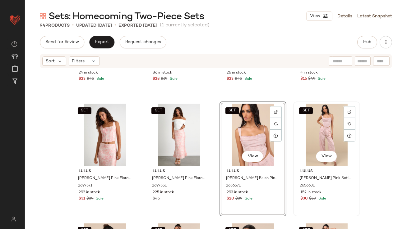
click at [318, 139] on div "SET View" at bounding box center [326, 135] width 62 height 63
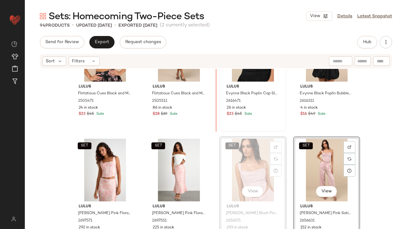
scroll to position [1234, 0]
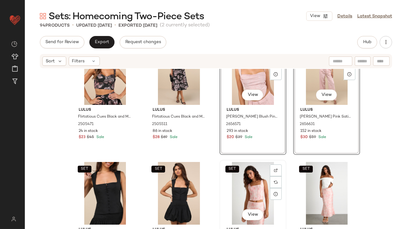
click at [246, 174] on div "SET View" at bounding box center [253, 193] width 62 height 63
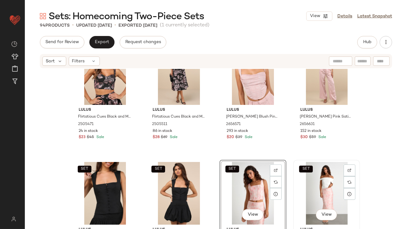
click at [322, 166] on div "SET View" at bounding box center [326, 193] width 62 height 63
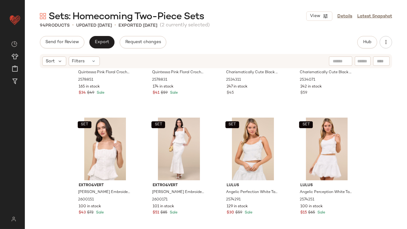
scroll to position [1681, 0]
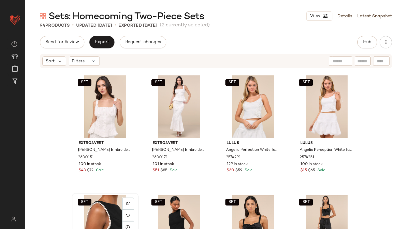
click at [97, 209] on div "SET View" at bounding box center [105, 226] width 62 height 63
click at [151, 202] on button "SET" at bounding box center [158, 202] width 14 height 7
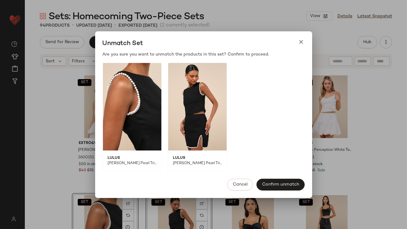
click at [300, 34] on div "Unmatch Set Are you sure you want to unmatch the products in this set? Confirm …" at bounding box center [203, 114] width 217 height 167
click at [300, 37] on div "Unmatch Set" at bounding box center [203, 43] width 217 height 15
click at [300, 40] on icon at bounding box center [301, 42] width 7 height 7
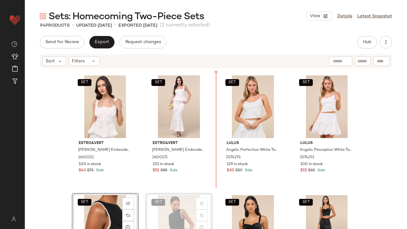
scroll to position [1682, 0]
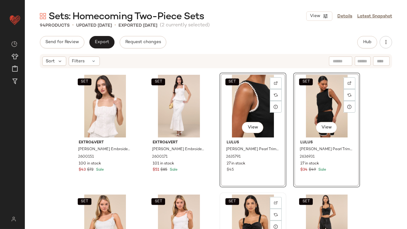
click at [236, 215] on div "SET View" at bounding box center [253, 226] width 62 height 63
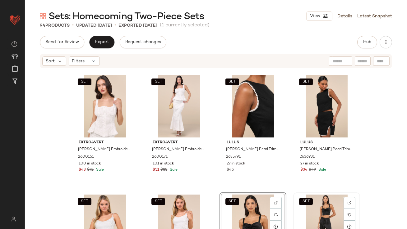
click at [327, 205] on div "SET View" at bounding box center [326, 226] width 62 height 63
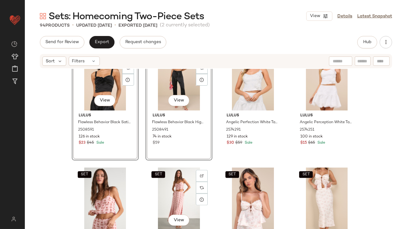
scroll to position [1830, 0]
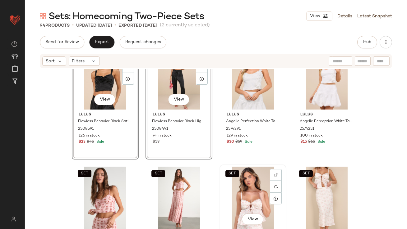
click at [253, 198] on div "SET View" at bounding box center [253, 198] width 62 height 63
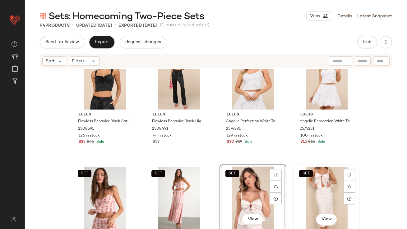
click at [308, 190] on div "SET View" at bounding box center [326, 198] width 62 height 63
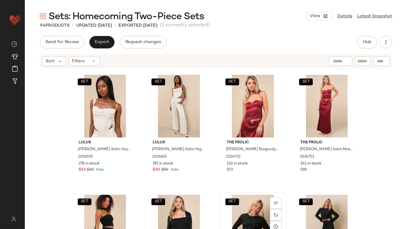
scroll to position [2556, 0]
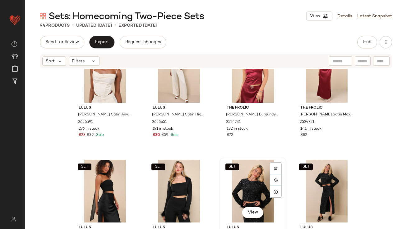
click at [239, 188] on div "SET View" at bounding box center [253, 191] width 62 height 63
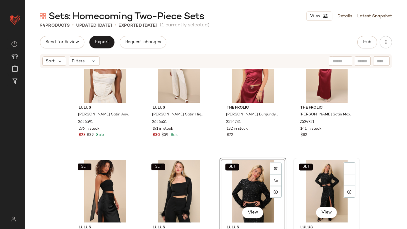
click at [322, 184] on div "SET View" at bounding box center [326, 191] width 62 height 63
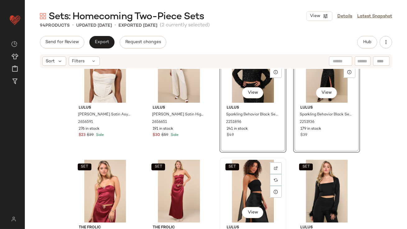
click at [242, 198] on div "SET View" at bounding box center [253, 191] width 62 height 63
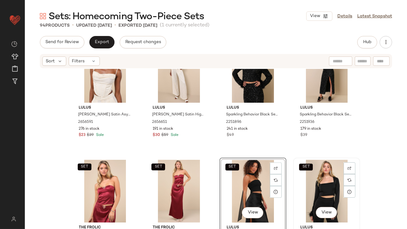
click at [319, 185] on div "SET View" at bounding box center [326, 191] width 62 height 63
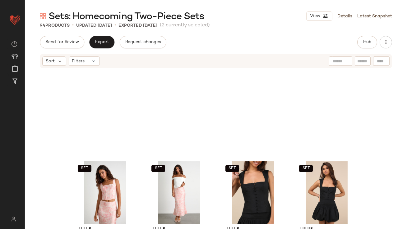
scroll to position [1361, 0]
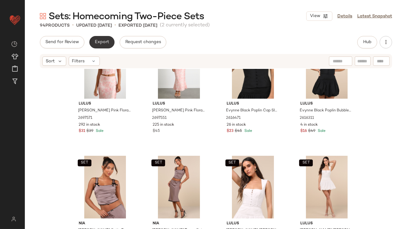
click at [103, 44] on span "Export" at bounding box center [101, 42] width 15 height 5
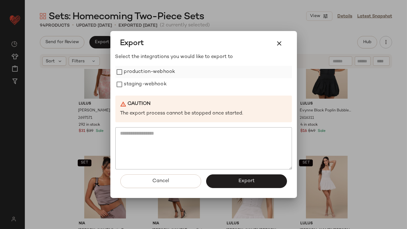
drag, startPoint x: 128, startPoint y: 67, endPoint x: 128, endPoint y: 73, distance: 5.3
click at [128, 67] on label "production-webhook" at bounding box center [149, 72] width 51 height 12
click at [128, 87] on label "staging-webhook" at bounding box center [145, 84] width 43 height 12
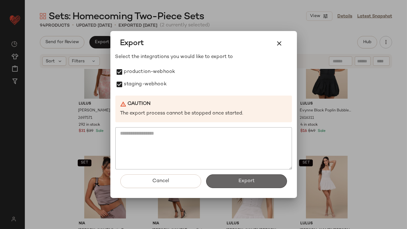
click at [228, 175] on button "Export" at bounding box center [246, 182] width 81 height 14
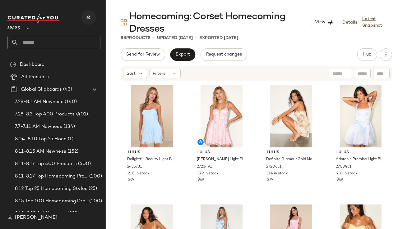
click at [89, 19] on icon "button" at bounding box center [88, 17] width 7 height 7
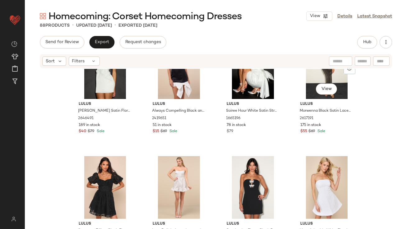
scroll to position [1912, 0]
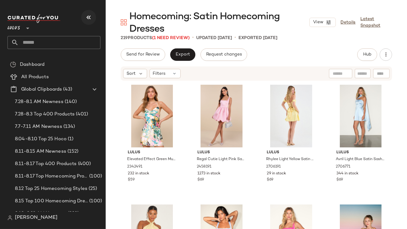
click at [91, 19] on icon "button" at bounding box center [88, 17] width 7 height 7
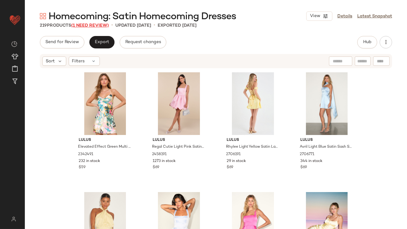
click at [83, 24] on span "(1 Need Review)" at bounding box center [90, 25] width 38 height 5
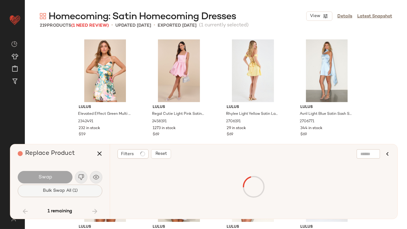
scroll to position [5397, 0]
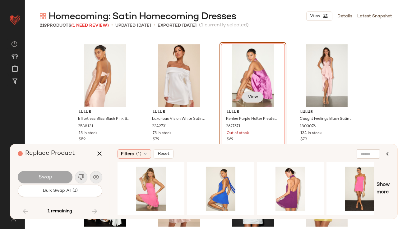
click at [243, 99] on button "View" at bounding box center [252, 97] width 21 height 11
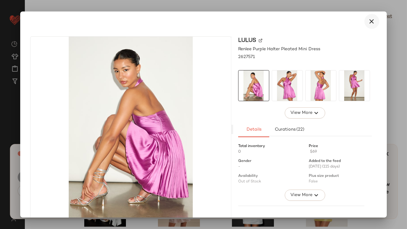
click at [368, 23] on icon "button" at bounding box center [371, 21] width 7 height 7
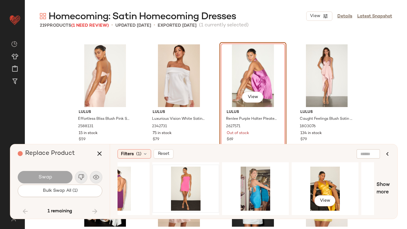
scroll to position [0, 177]
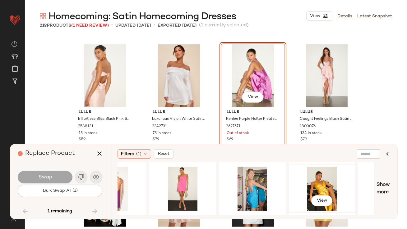
click at [327, 183] on div "View" at bounding box center [322, 189] width 62 height 44
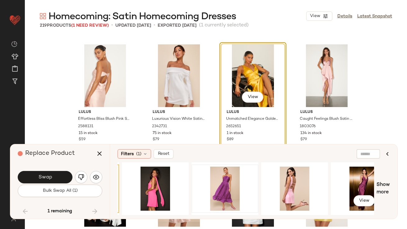
scroll to position [0, 478]
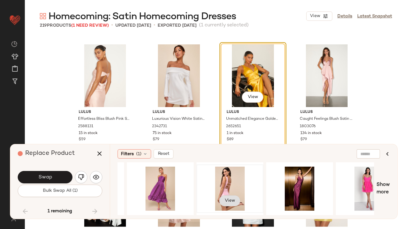
click at [230, 204] on button "View" at bounding box center [229, 200] width 21 height 11
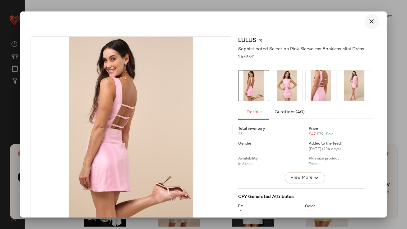
click at [370, 24] on icon "button" at bounding box center [371, 21] width 7 height 7
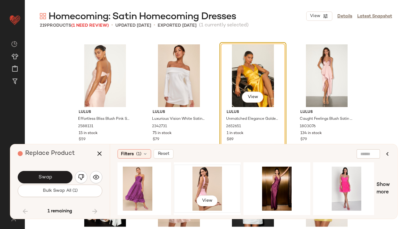
scroll to position [0, 506]
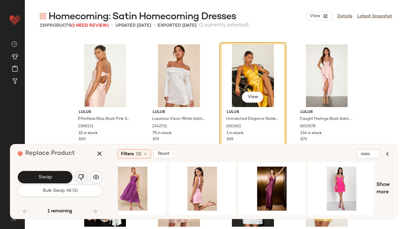
click at [80, 178] on img "button" at bounding box center [81, 177] width 6 height 6
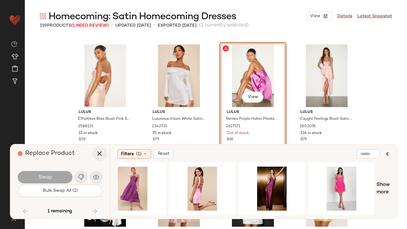
click at [102, 153] on icon "button" at bounding box center [99, 153] width 7 height 7
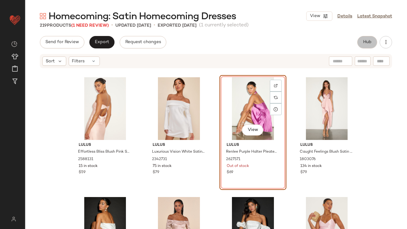
click at [367, 38] on button "Hub" at bounding box center [367, 42] width 20 height 12
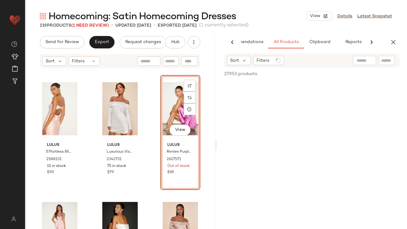
scroll to position [0, 35]
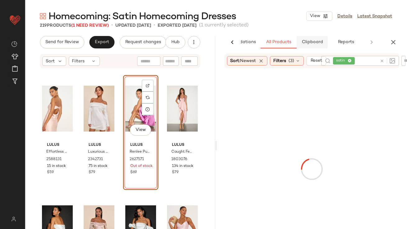
click at [309, 36] on button "Clipboard" at bounding box center [311, 42] width 31 height 12
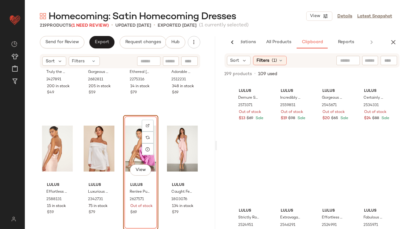
scroll to position [1068, 0]
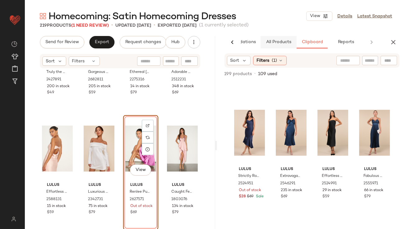
click at [281, 40] on span "All Products" at bounding box center [277, 42] width 25 height 5
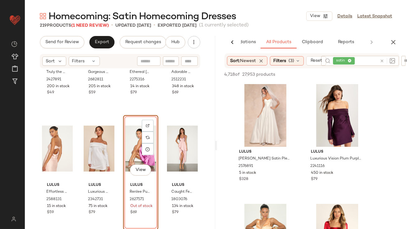
click at [359, 61] on input "text" at bounding box center [366, 61] width 21 height 7
type input "****"
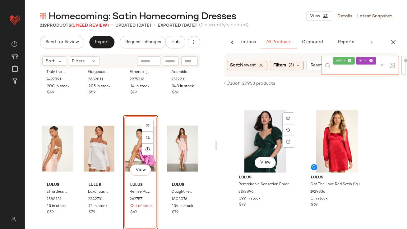
scroll to position [378, 0]
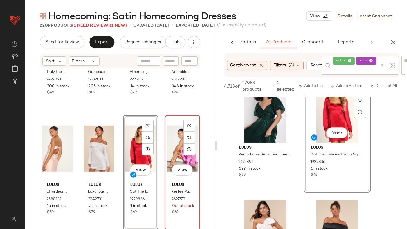
click at [170, 153] on div "View" at bounding box center [182, 148] width 31 height 63
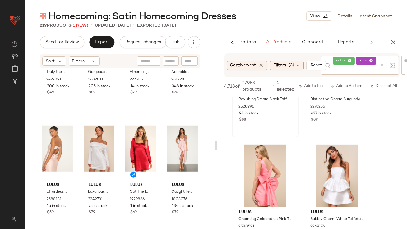
scroll to position [704, 0]
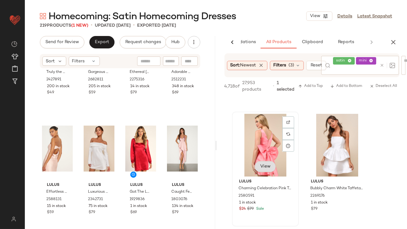
click at [269, 168] on div "View" at bounding box center [264, 167] width 21 height 12
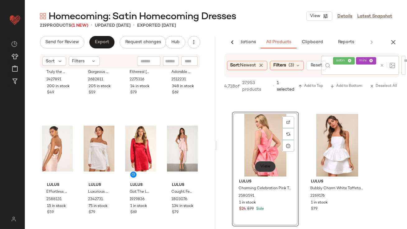
click at [269, 168] on span "View" at bounding box center [264, 166] width 11 height 5
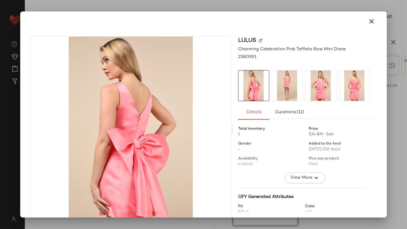
click at [284, 90] on img at bounding box center [287, 86] width 30 height 30
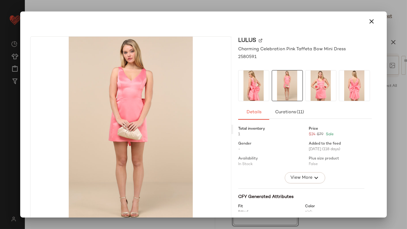
click at [311, 78] on img at bounding box center [320, 86] width 30 height 30
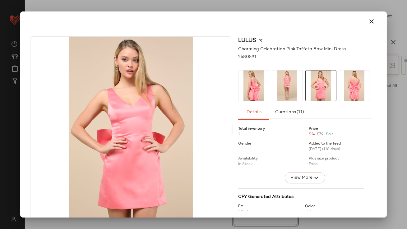
click at [369, 29] on div at bounding box center [203, 21] width 361 height 20
click at [369, 21] on icon "button" at bounding box center [371, 21] width 7 height 7
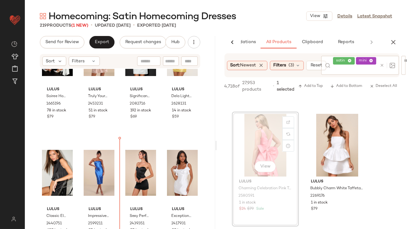
scroll to position [5597, 0]
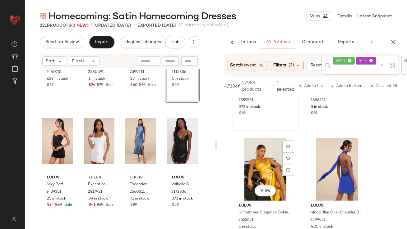
scroll to position [1681, 0]
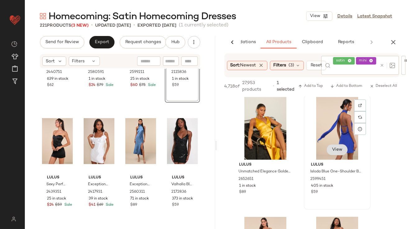
click at [333, 151] on div "View" at bounding box center [336, 150] width 21 height 12
click at [334, 149] on span "View" at bounding box center [336, 150] width 11 height 5
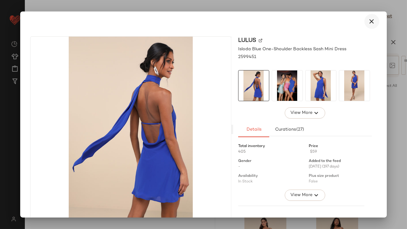
click at [368, 23] on icon "button" at bounding box center [371, 21] width 7 height 7
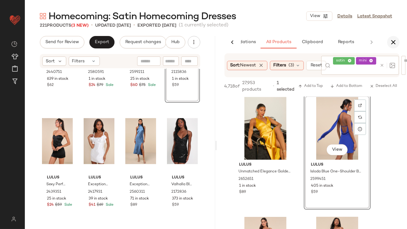
click at [390, 43] on icon "button" at bounding box center [392, 42] width 7 height 7
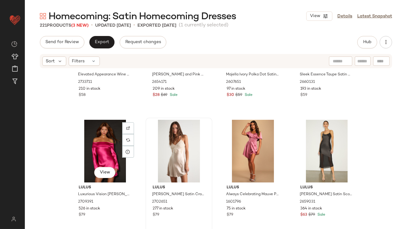
scroll to position [2258, 0]
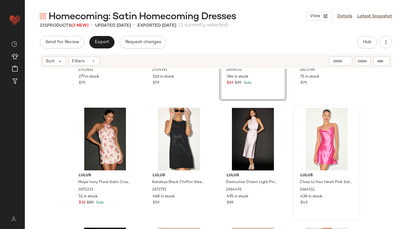
scroll to position [2381, 0]
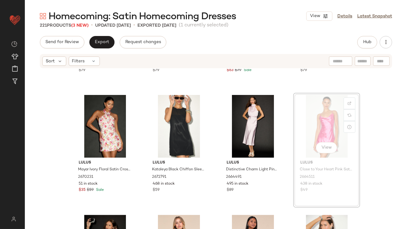
drag, startPoint x: 322, startPoint y: 126, endPoint x: 311, endPoint y: 126, distance: 10.9
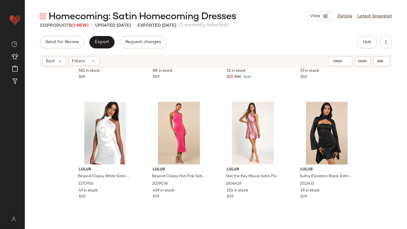
scroll to position [4667, 0]
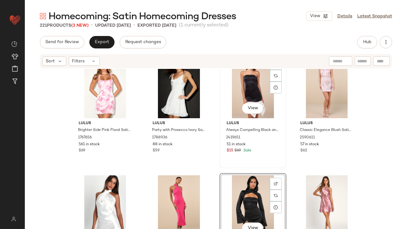
scroll to position [4593, 0]
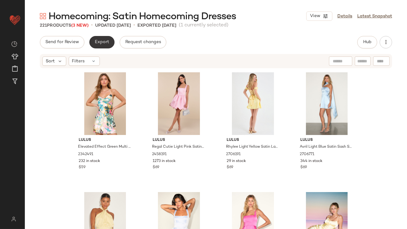
click at [97, 38] on button "Export" at bounding box center [101, 42] width 25 height 12
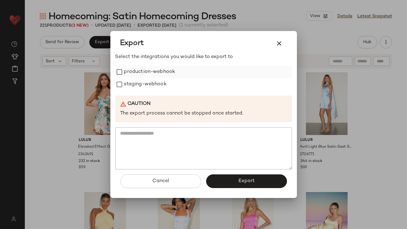
click at [132, 74] on label "production-webhook" at bounding box center [149, 72] width 51 height 12
click at [132, 85] on label "staging-webhook" at bounding box center [145, 84] width 43 height 12
click at [222, 177] on button "Export" at bounding box center [246, 182] width 81 height 14
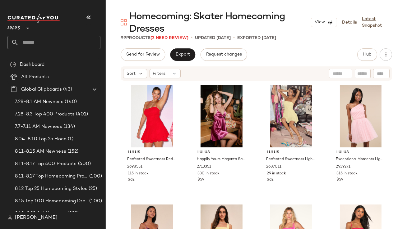
click at [92, 18] on button "button" at bounding box center [88, 17] width 15 height 15
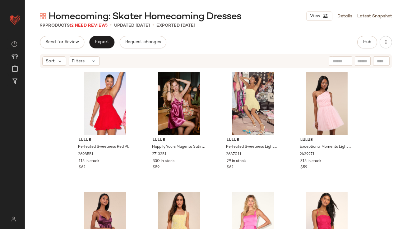
click at [102, 24] on span "(2 Need Review)" at bounding box center [89, 25] width 38 height 5
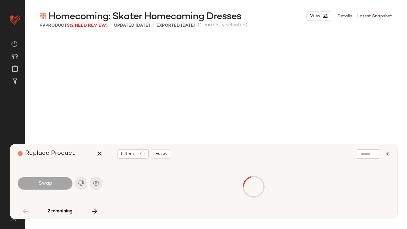
scroll to position [719, 0]
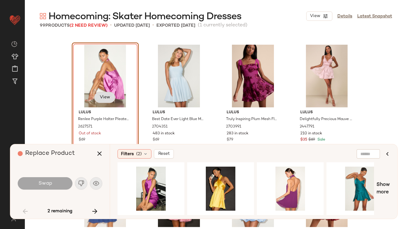
click at [103, 97] on span "View" at bounding box center [104, 97] width 11 height 5
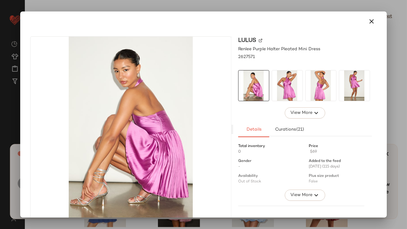
click at [278, 90] on img at bounding box center [287, 86] width 30 height 30
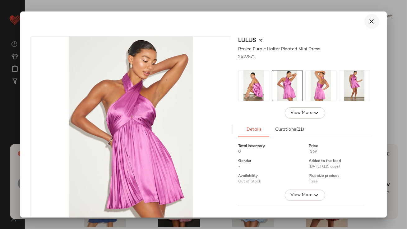
click at [370, 21] on icon "button" at bounding box center [371, 21] width 7 height 7
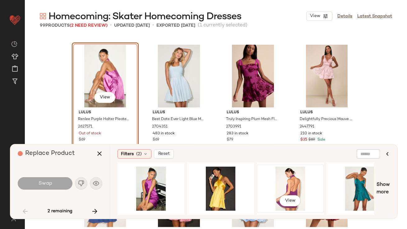
click at [268, 178] on div "View" at bounding box center [290, 189] width 62 height 44
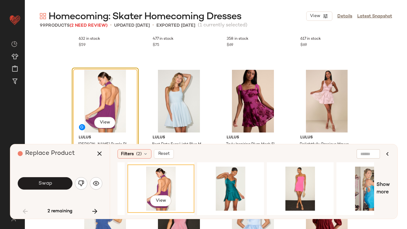
scroll to position [703, 0]
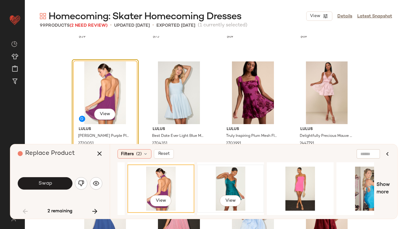
click at [232, 175] on div "View" at bounding box center [230, 189] width 62 height 44
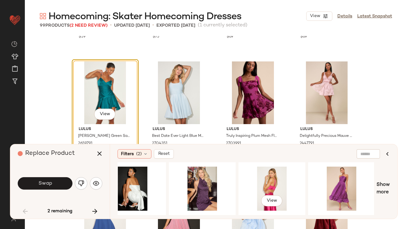
scroll to position [0, 770]
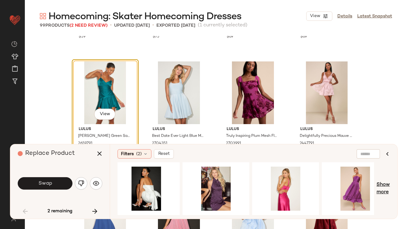
click at [380, 183] on span "Show more" at bounding box center [382, 188] width 13 height 15
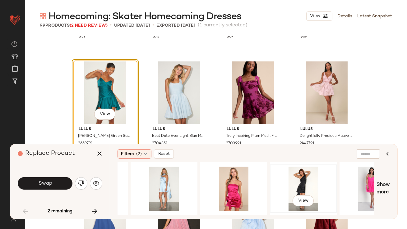
scroll to position [0, 1410]
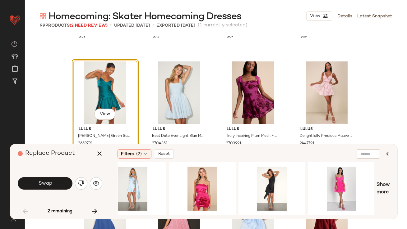
click at [93, 207] on button "button" at bounding box center [94, 211] width 15 height 15
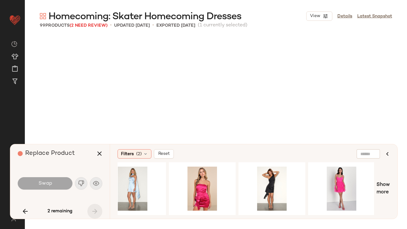
scroll to position [1199, 0]
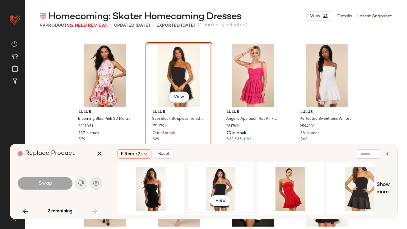
click at [207, 193] on div "View" at bounding box center [220, 189] width 62 height 44
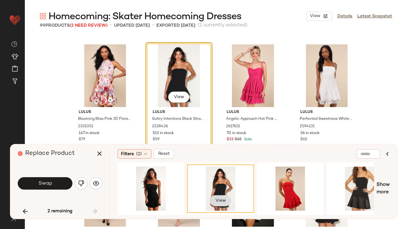
click at [222, 202] on button "View" at bounding box center [220, 200] width 21 height 11
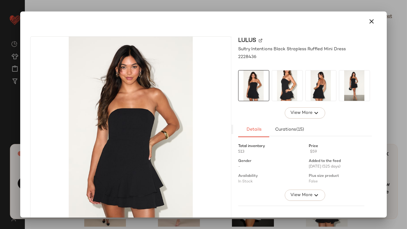
click at [371, 29] on div at bounding box center [203, 21] width 351 height 15
click at [369, 25] on icon "button" at bounding box center [371, 21] width 7 height 7
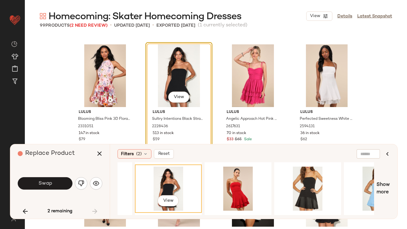
scroll to position [0, 96]
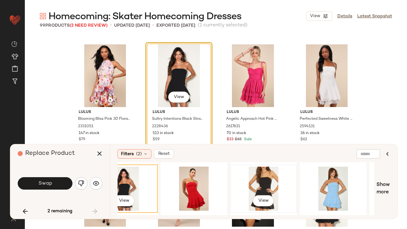
click at [268, 182] on div "View" at bounding box center [263, 189] width 62 height 44
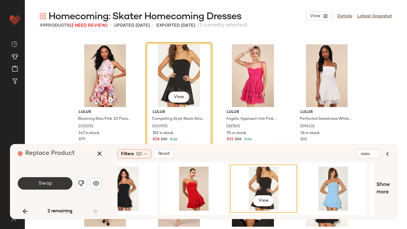
click at [51, 185] on span "Swap" at bounding box center [45, 184] width 14 height 6
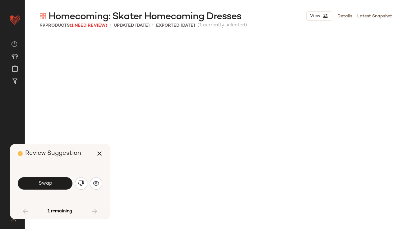
scroll to position [719, 0]
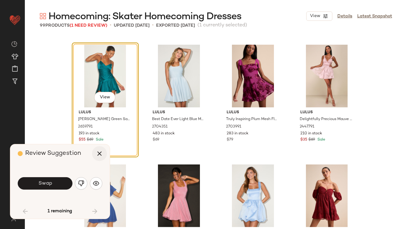
click at [97, 157] on icon "button" at bounding box center [99, 153] width 7 height 7
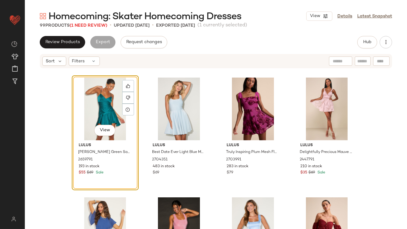
click at [104, 105] on div "View" at bounding box center [105, 109] width 62 height 63
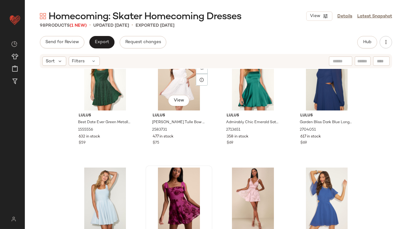
scroll to position [660, 0]
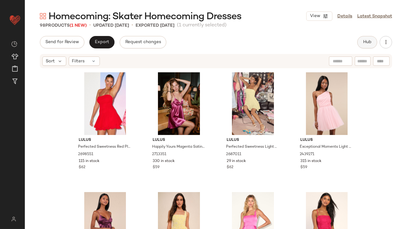
click at [369, 42] on span "Hub" at bounding box center [367, 42] width 9 height 5
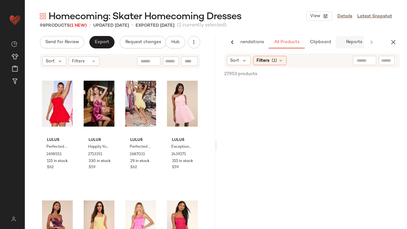
scroll to position [0, 35]
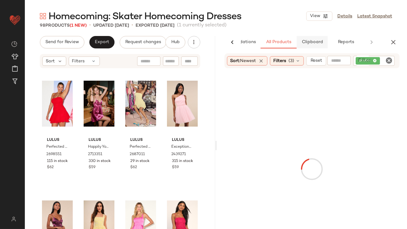
click at [318, 41] on span "Clipboard" at bounding box center [311, 42] width 21 height 5
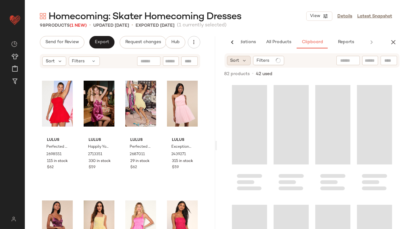
click at [242, 57] on div "Sort" at bounding box center [239, 60] width 24 height 9
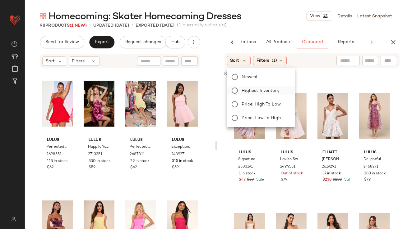
click at [240, 89] on label "Highest Inventory" at bounding box center [264, 90] width 50 height 9
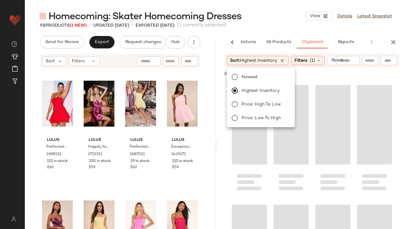
click at [277, 16] on div "Homecoming: Skater Homecoming Dresses View Details Latest Snapshot" at bounding box center [216, 16] width 382 height 12
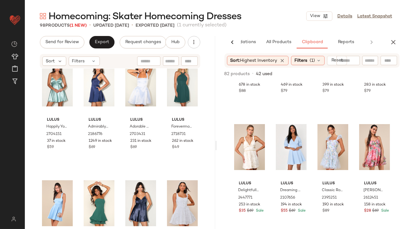
scroll to position [412, 0]
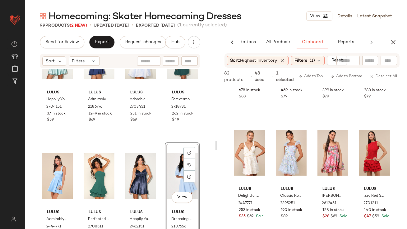
click at [178, 191] on div "View" at bounding box center [182, 176] width 31 height 63
click at [177, 196] on span "View" at bounding box center [182, 197] width 11 height 5
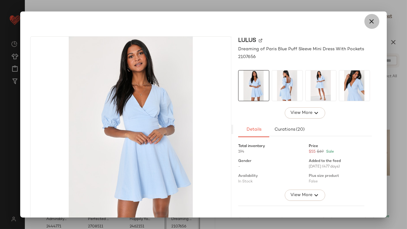
click at [364, 20] on button "button" at bounding box center [371, 21] width 15 height 15
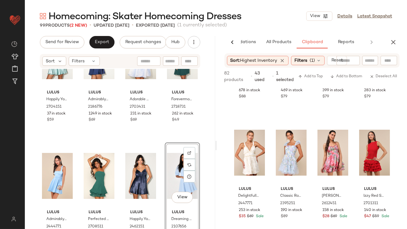
click at [167, 162] on div "View" at bounding box center [182, 176] width 31 height 63
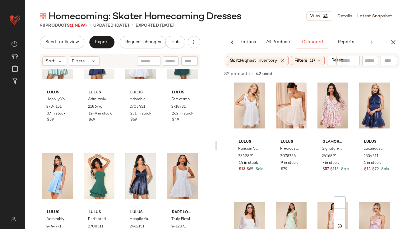
scroll to position [572, 0]
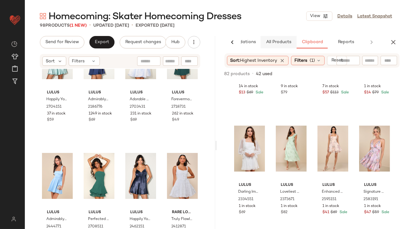
click at [274, 45] on button "All Products" at bounding box center [278, 42] width 36 height 12
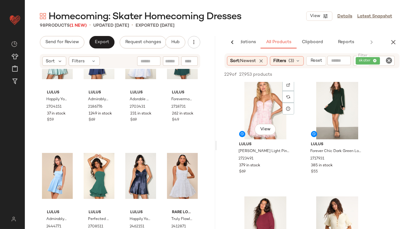
scroll to position [126, 0]
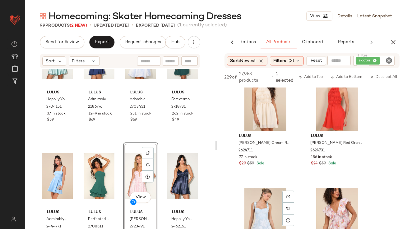
scroll to position [1939, 0]
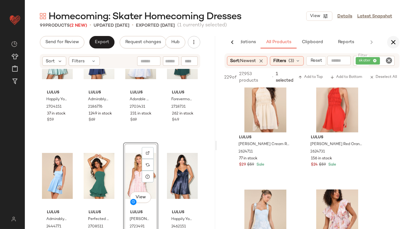
click at [395, 38] on button "button" at bounding box center [393, 42] width 12 height 12
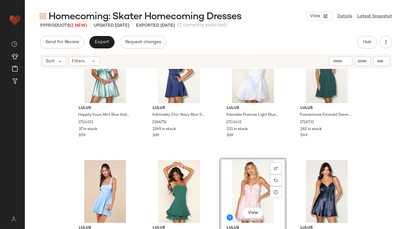
scroll to position [396, 0]
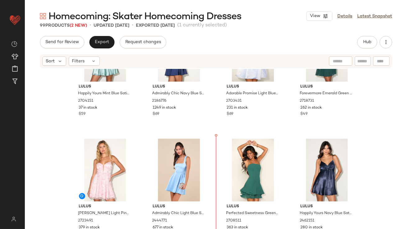
scroll to position [419, 0]
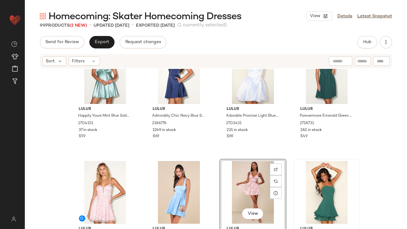
scroll to position [405, 0]
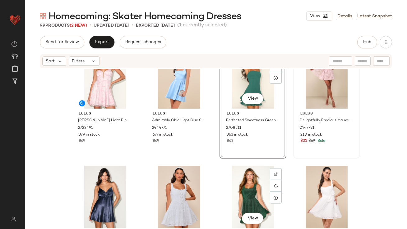
scroll to position [512, 0]
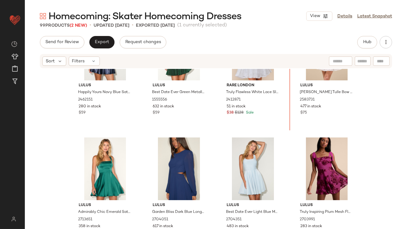
scroll to position [626, 0]
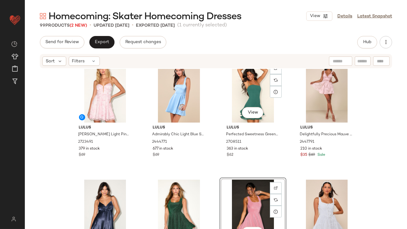
scroll to position [507, 0]
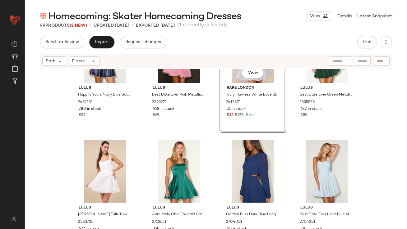
scroll to position [633, 0]
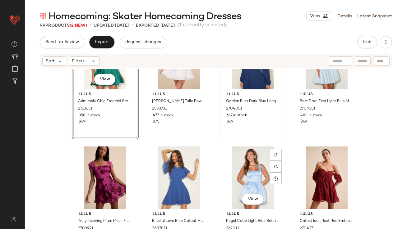
scroll to position [771, 0]
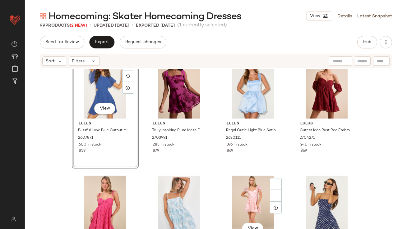
scroll to position [879, 0]
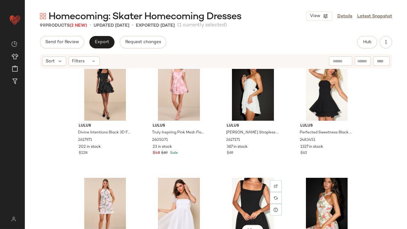
scroll to position [1367, 0]
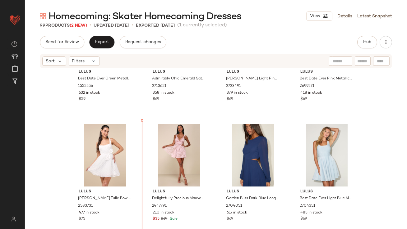
scroll to position [670, 0]
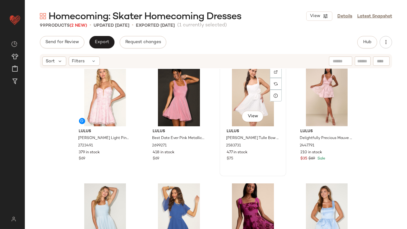
scroll to position [738, 0]
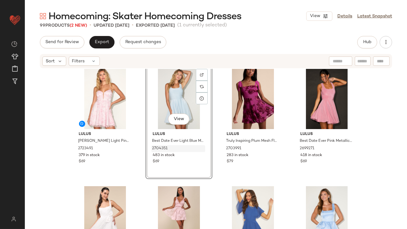
scroll to position [753, 0]
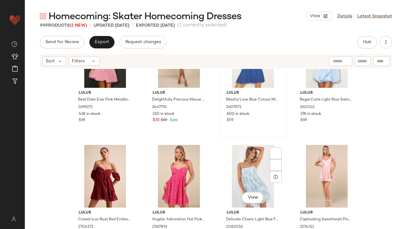
scroll to position [910, 0]
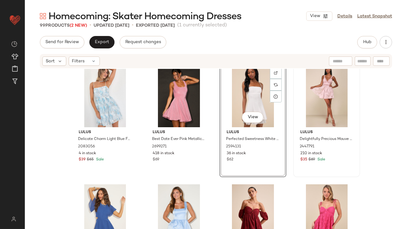
scroll to position [893, 0]
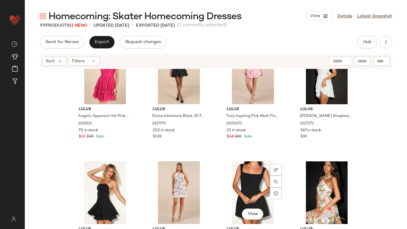
scroll to position [1321, 0]
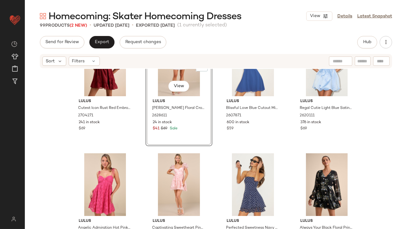
scroll to position [1001, 0]
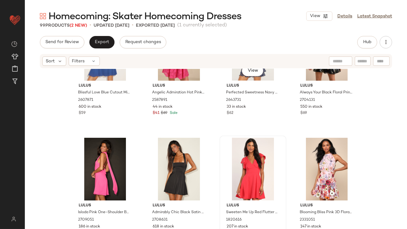
scroll to position [1054, 0]
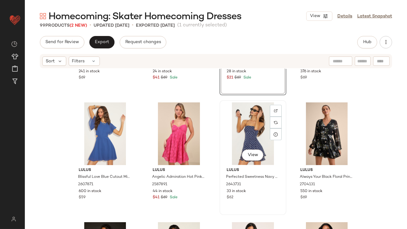
click at [240, 147] on div "View" at bounding box center [253, 134] width 62 height 63
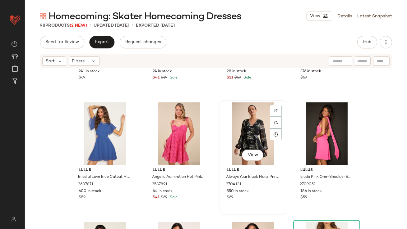
click at [241, 126] on div "View" at bounding box center [253, 134] width 62 height 63
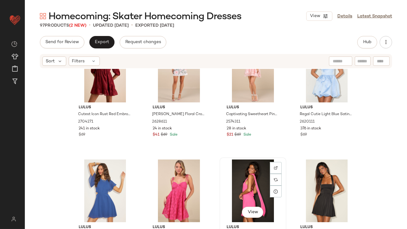
scroll to position [1001, 0]
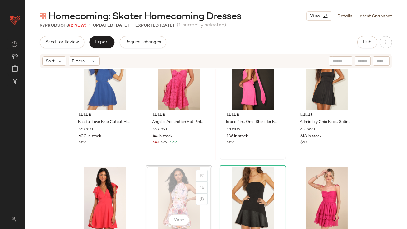
scroll to position [1106, 0]
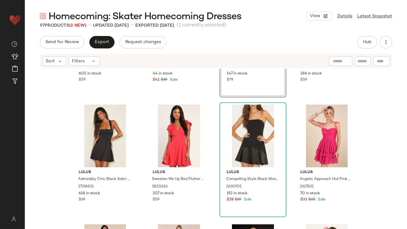
scroll to position [1143, 0]
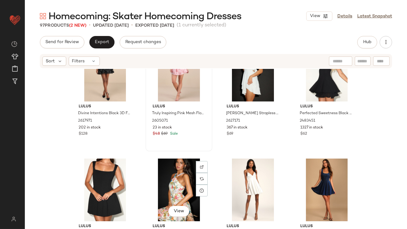
scroll to position [1358, 0]
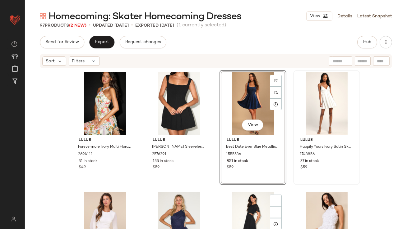
scroll to position [1456, 0]
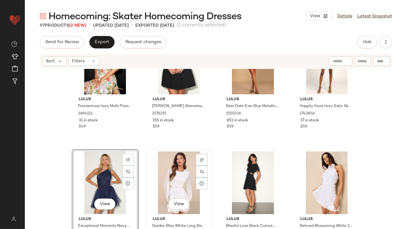
scroll to position [1522, 0]
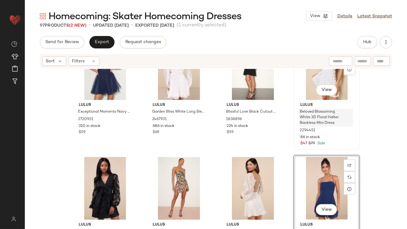
scroll to position [1599, 0]
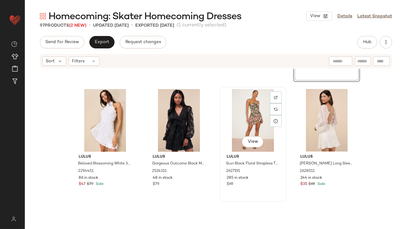
scroll to position [1740, 0]
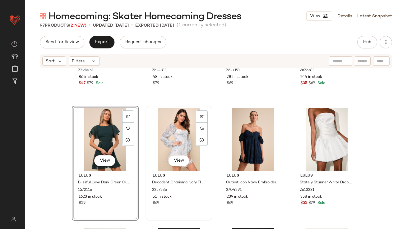
scroll to position [1848, 0]
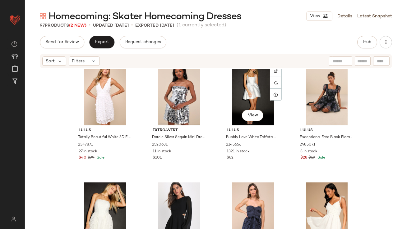
scroll to position [2200, 0]
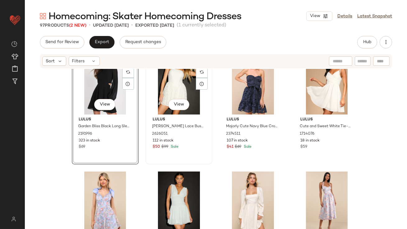
scroll to position [2346, 0]
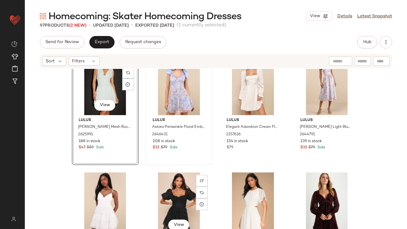
scroll to position [2416, 0]
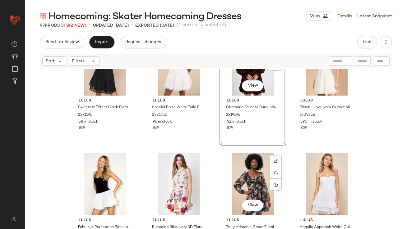
scroll to position [2569, 0]
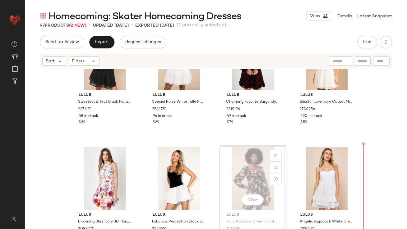
drag, startPoint x: 247, startPoint y: 178, endPoint x: 250, endPoint y: 178, distance: 3.7
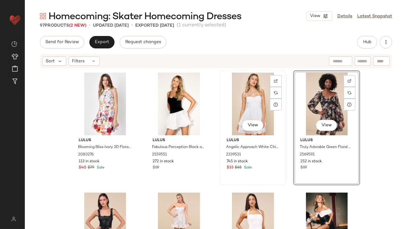
scroll to position [2659, 0]
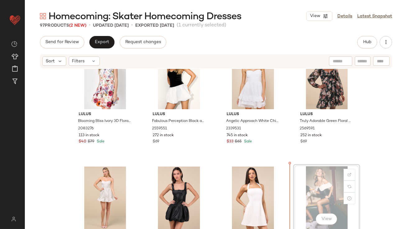
scroll to position [2669, 0]
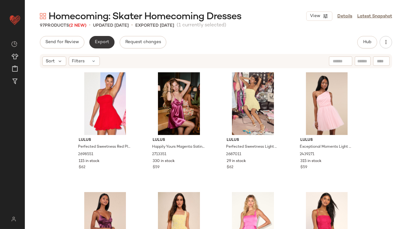
click at [103, 36] on button "Export" at bounding box center [101, 42] width 25 height 12
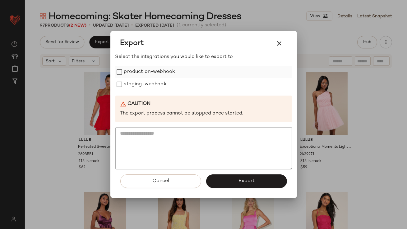
click at [133, 69] on label "production-webhook" at bounding box center [149, 72] width 51 height 12
click at [133, 82] on label "staging-webhook" at bounding box center [145, 84] width 43 height 12
click at [216, 182] on button "Export" at bounding box center [246, 182] width 81 height 14
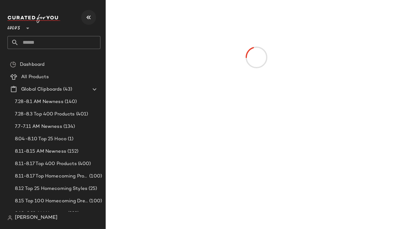
click at [90, 21] on button "button" at bounding box center [88, 17] width 15 height 15
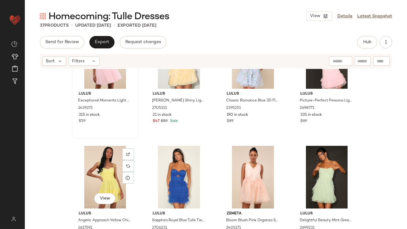
scroll to position [307, 0]
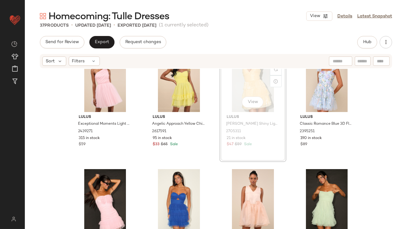
scroll to position [267, 0]
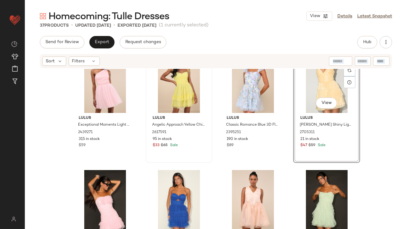
scroll to position [264, 0]
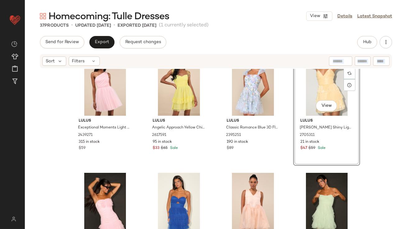
drag, startPoint x: 334, startPoint y: 68, endPoint x: 178, endPoint y: 168, distance: 186.0
click at [178, 169] on div "Sort Filters Lulus Exceptional Moments Light Pink Swiss Dot One-Shoulder Mini D…" at bounding box center [216, 154] width 382 height 202
click at [281, 144] on div "Lulus Classic Romance Blue 3D Floral Applique Tie-Strap Mini Dress 2395251 190 …" at bounding box center [253, 134] width 62 height 36
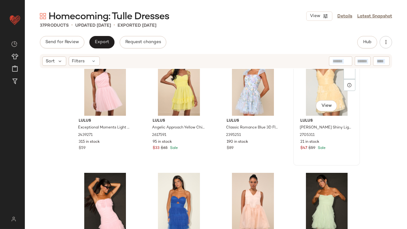
click at [295, 164] on div "View Lulus [PERSON_NAME] Shiny Light Yellow Tiered Mini Dress 2705311 21 in sto…" at bounding box center [327, 109] width 66 height 114
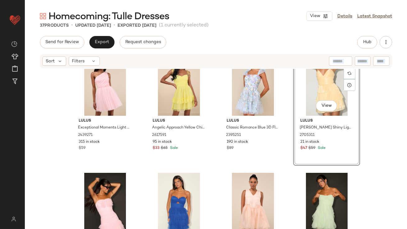
click at [311, 98] on div "View" at bounding box center [326, 84] width 62 height 63
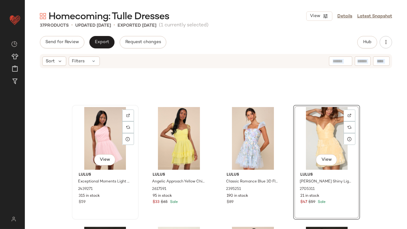
scroll to position [205, 0]
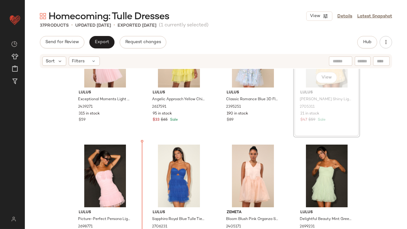
scroll to position [292, 0]
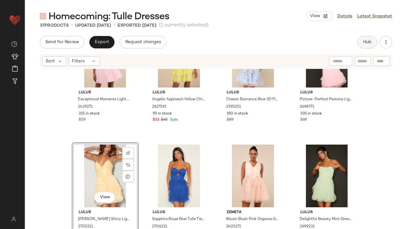
click at [371, 45] on button "Hub" at bounding box center [367, 42] width 20 height 12
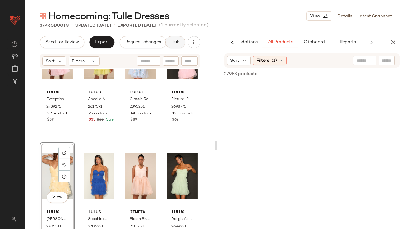
scroll to position [0, 35]
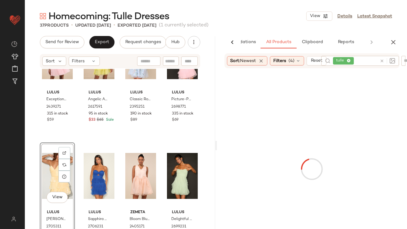
click at [306, 34] on div "Homecoming: Tulle Dresses View Details Latest Snapshot 37 Products • updated [D…" at bounding box center [216, 119] width 382 height 219
click at [354, 61] on div "tulle" at bounding box center [355, 61] width 44 height 10
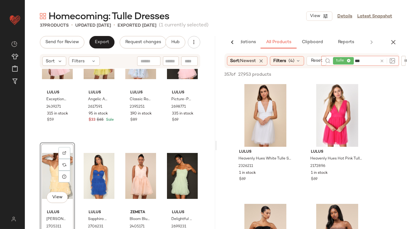
type input "****"
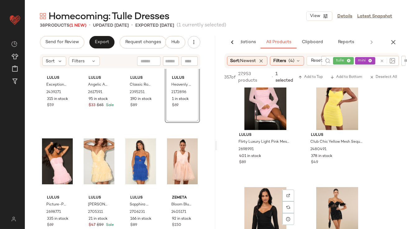
scroll to position [496, 0]
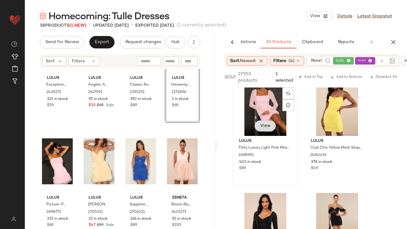
click at [261, 127] on div "View" at bounding box center [265, 104] width 62 height 63
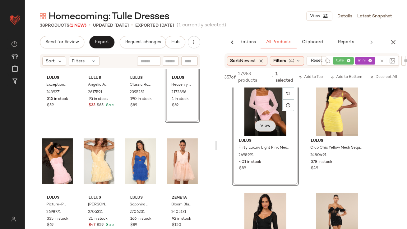
click at [261, 127] on span "View" at bounding box center [264, 126] width 11 height 5
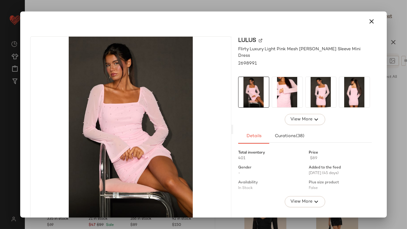
click at [296, 94] on img at bounding box center [287, 92] width 30 height 30
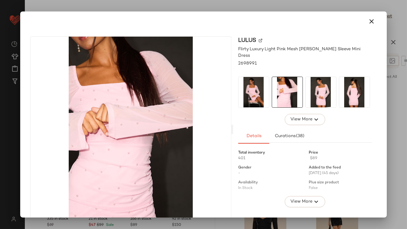
click at [364, 23] on button "button" at bounding box center [371, 21] width 15 height 15
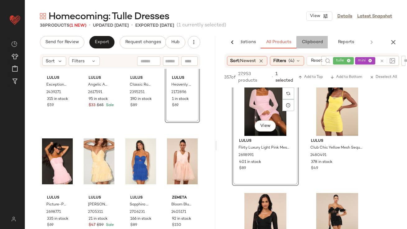
click at [319, 41] on span "Clipboard" at bounding box center [311, 42] width 21 height 5
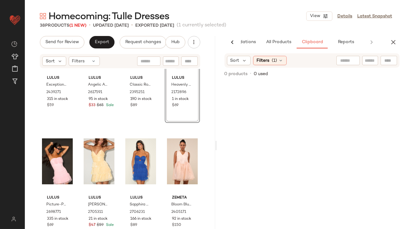
click at [284, 35] on div "Homecoming: Tulle Dresses View Details Latest Snapshot 38 Products (1 New) • up…" at bounding box center [216, 119] width 382 height 219
click at [278, 43] on span "All Products" at bounding box center [277, 42] width 25 height 5
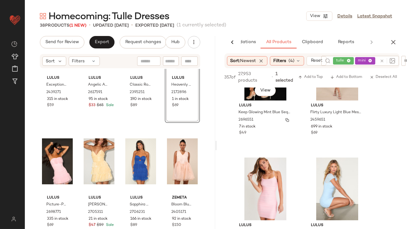
scroll to position [1030, 0]
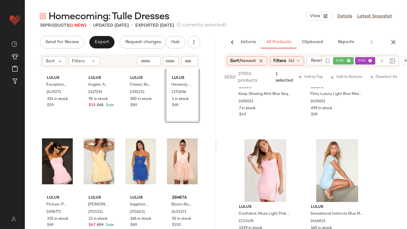
click at [395, 47] on button "button" at bounding box center [393, 42] width 12 height 12
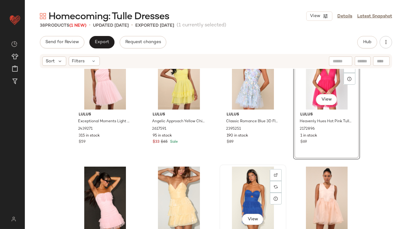
scroll to position [280, 0]
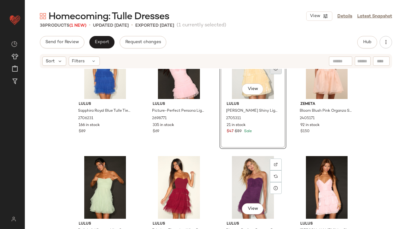
scroll to position [401, 0]
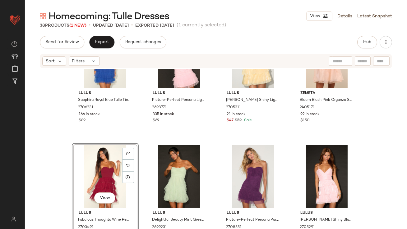
scroll to position [412, 0]
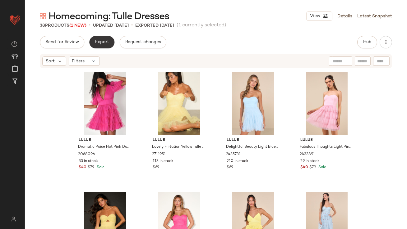
click at [100, 42] on span "Export" at bounding box center [101, 42] width 15 height 5
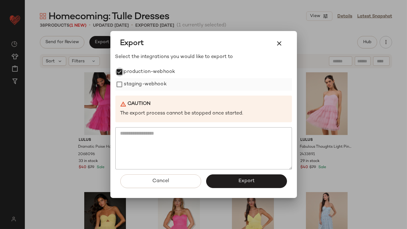
click at [119, 79] on div "staging-webhook" at bounding box center [203, 84] width 176 height 12
click at [219, 179] on button "Export" at bounding box center [246, 182] width 81 height 14
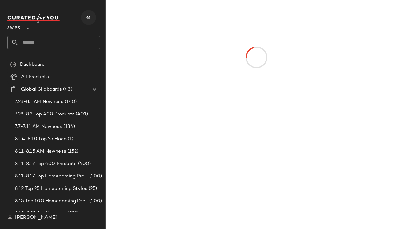
click at [91, 20] on icon "button" at bounding box center [88, 17] width 7 height 7
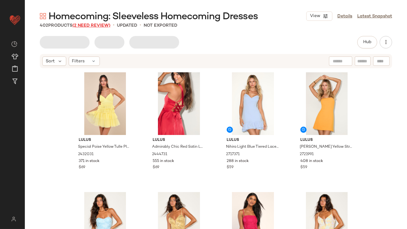
click at [90, 25] on span "(2 Need Review)" at bounding box center [91, 25] width 38 height 5
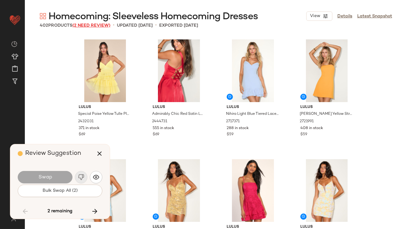
scroll to position [3598, 0]
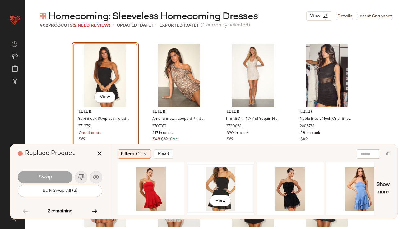
click at [220, 184] on div "View" at bounding box center [220, 189] width 62 height 44
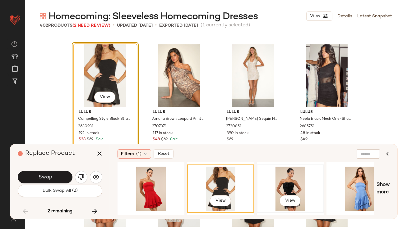
click at [286, 191] on div "View" at bounding box center [290, 189] width 62 height 44
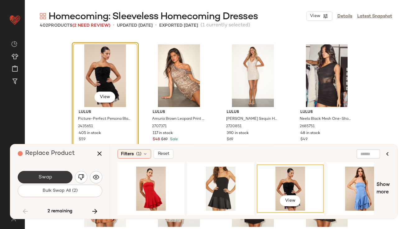
click at [48, 173] on button "Swap" at bounding box center [45, 177] width 55 height 12
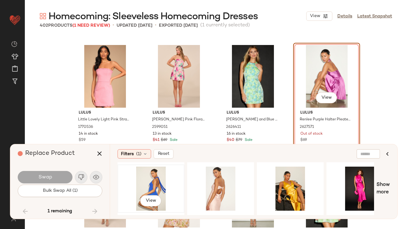
click at [143, 183] on div "View" at bounding box center [151, 189] width 62 height 44
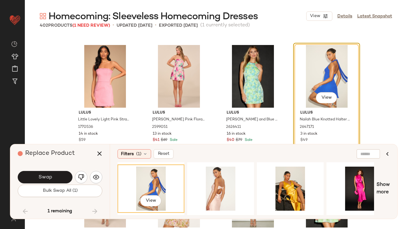
click at [65, 180] on button "Swap" at bounding box center [45, 177] width 55 height 12
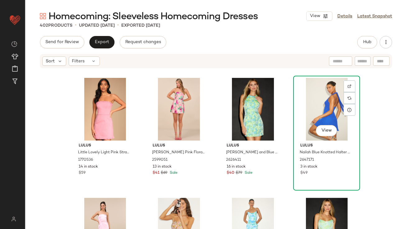
scroll to position [11513, 0]
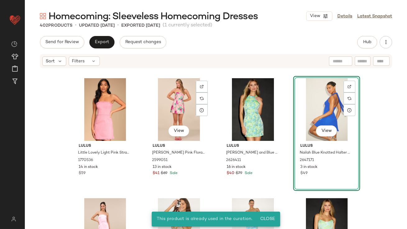
click at [211, 159] on div "Lulus Little Lovely Light Pink Strapless Mini Dress 1770536 14 in stock $59 Vie…" at bounding box center [216, 158] width 382 height 179
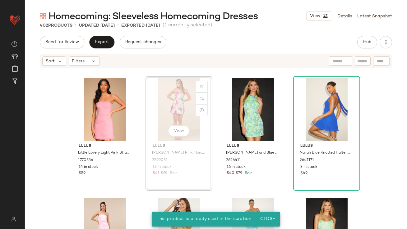
scroll to position [11511, 0]
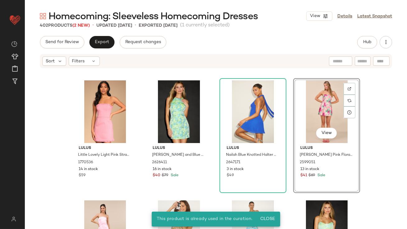
scroll to position [11506, 0]
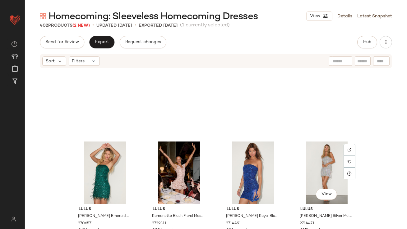
scroll to position [2901, 0]
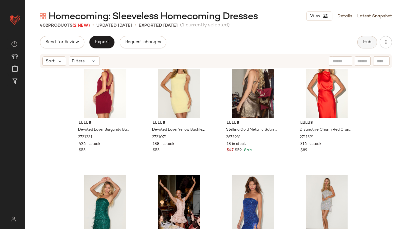
click at [368, 38] on button "Hub" at bounding box center [367, 42] width 20 height 12
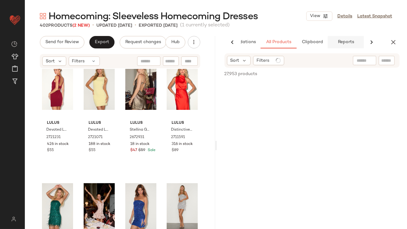
scroll to position [0, 35]
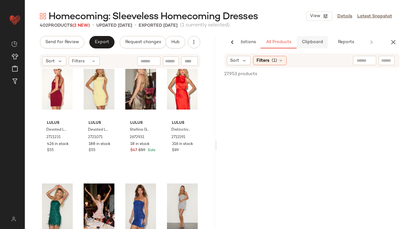
click at [322, 38] on button "Clipboard" at bounding box center [311, 42] width 31 height 12
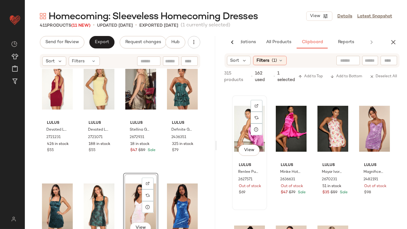
scroll to position [479, 0]
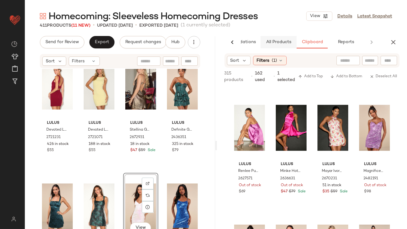
click at [278, 47] on button "All Products" at bounding box center [278, 42] width 36 height 12
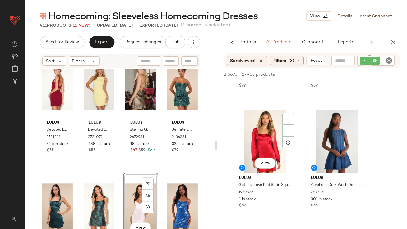
scroll to position [382, 0]
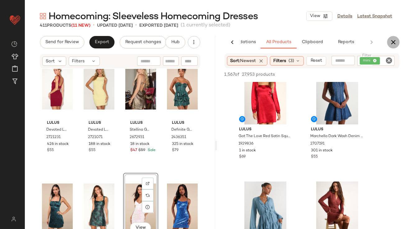
click at [397, 41] on button "button" at bounding box center [393, 42] width 12 height 12
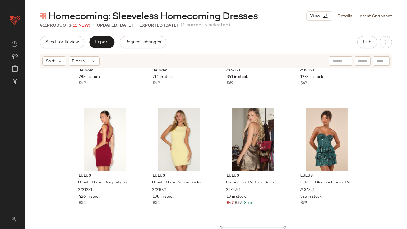
scroll to position [2864, 0]
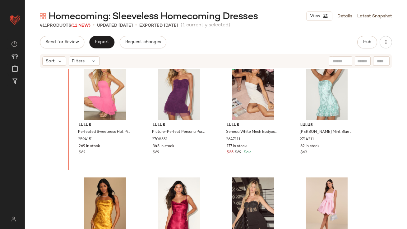
drag, startPoint x: 311, startPoint y: 185, endPoint x: 307, endPoint y: 185, distance: 4.1
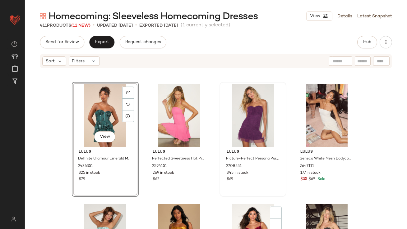
scroll to position [2665, 0]
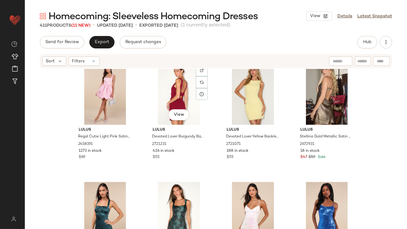
scroll to position [2949, 0]
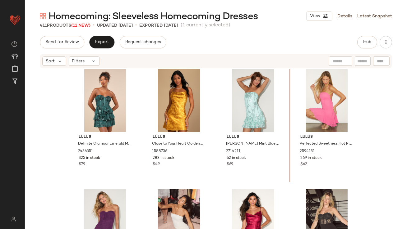
scroll to position [2640, 0]
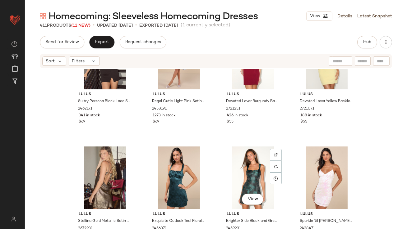
scroll to position [2968, 0]
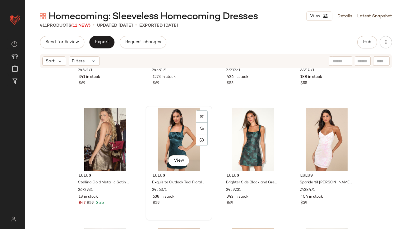
click at [164, 147] on div "View" at bounding box center [179, 139] width 62 height 63
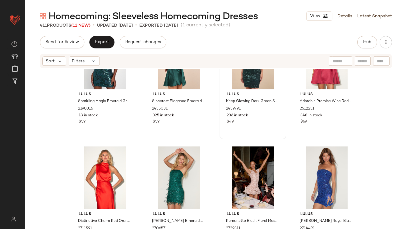
scroll to position [3168, 0]
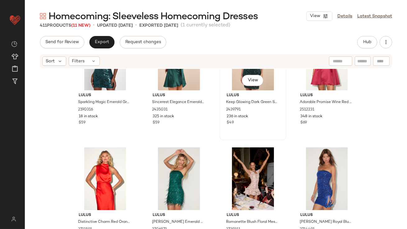
click at [233, 73] on div "View" at bounding box center [253, 59] width 62 height 63
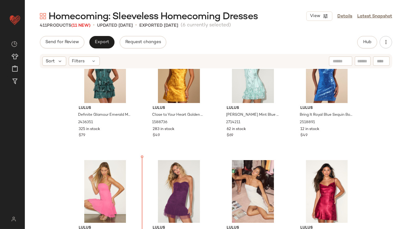
scroll to position [2698, 0]
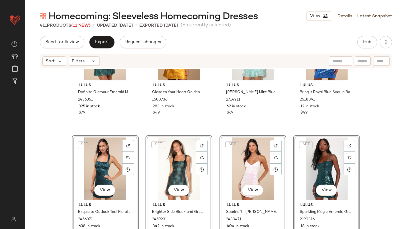
click at [170, 139] on div "SET View" at bounding box center [179, 169] width 62 height 63
click at [201, 133] on div "Lulus Definite Glamour Emerald Mesh Sequin Bustier Tiered Mini Dress 2436351 32…" at bounding box center [216, 158] width 382 height 179
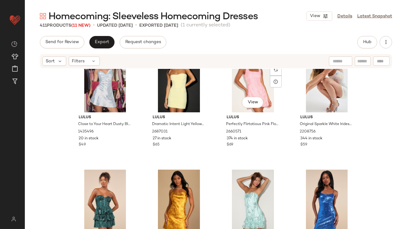
scroll to position [2547, 0]
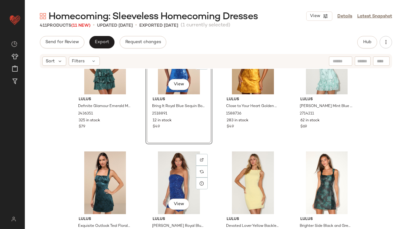
scroll to position [2702, 0]
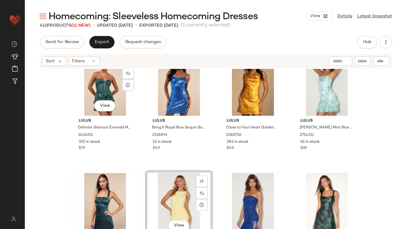
scroll to position [2750, 0]
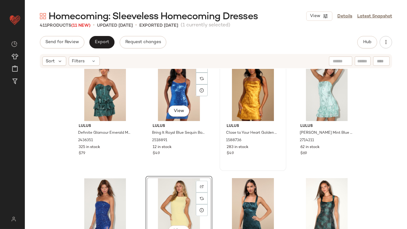
scroll to position [2669, 0]
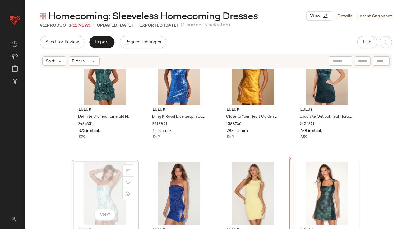
scroll to position [2680, 0]
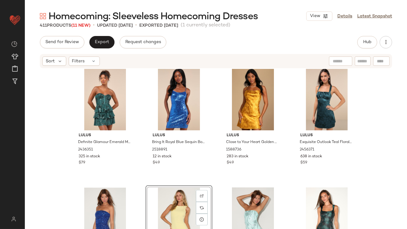
scroll to position [2724, 0]
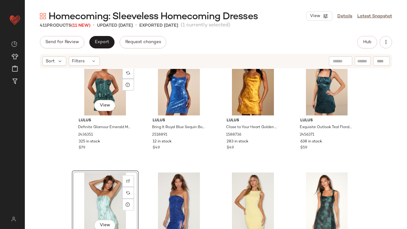
scroll to position [2665, 0]
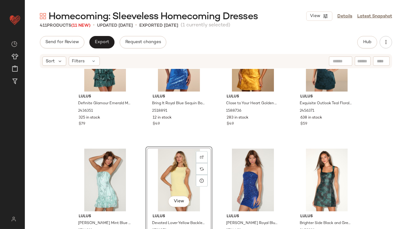
scroll to position [2705, 0]
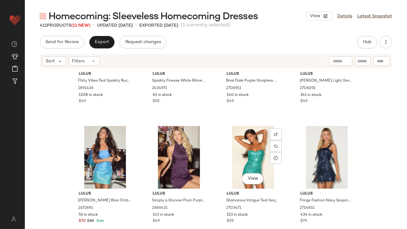
scroll to position [3559, 0]
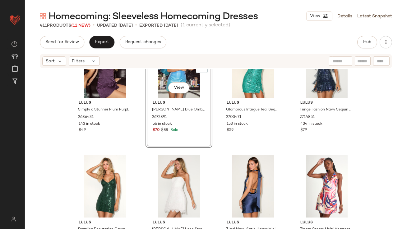
scroll to position [3687, 0]
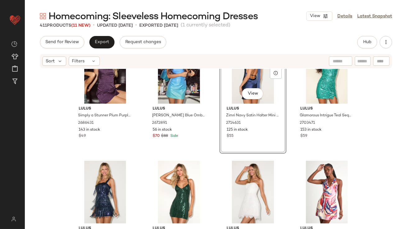
scroll to position [3625, 0]
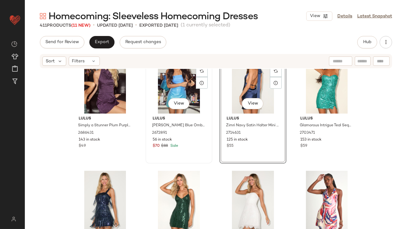
click at [171, 85] on div "View" at bounding box center [179, 82] width 62 height 63
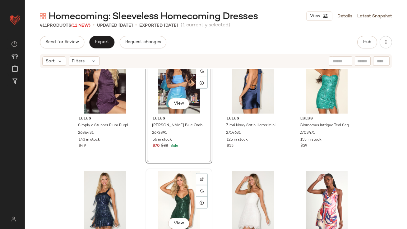
click at [166, 195] on div "View" at bounding box center [179, 202] width 62 height 63
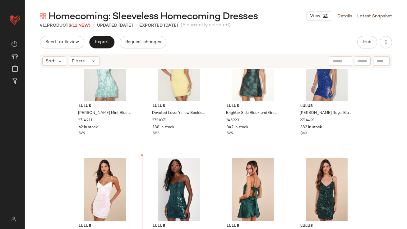
scroll to position [2831, 0]
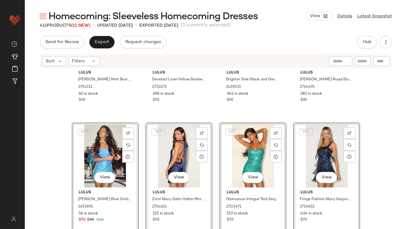
click at [120, 119] on div "Lulus [PERSON_NAME] Mint Blue Mesh Sequin Bodycon Mini Dress 2714211 62 in stoc…" at bounding box center [216, 158] width 382 height 179
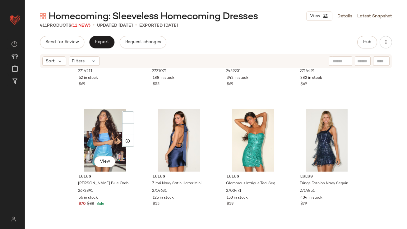
scroll to position [2857, 0]
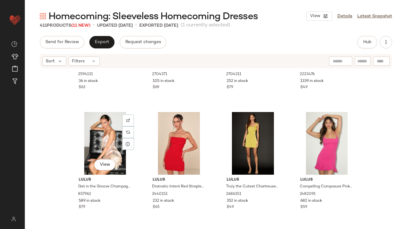
scroll to position [4404, 0]
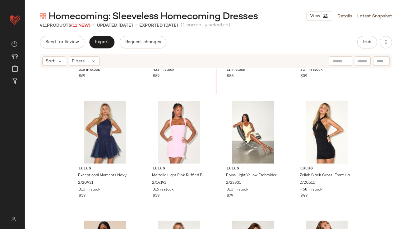
scroll to position [4156, 0]
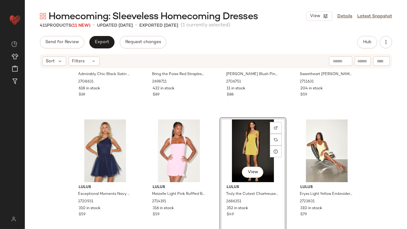
click at [238, 130] on div "View" at bounding box center [253, 151] width 62 height 63
click at [313, 148] on div "View" at bounding box center [326, 151] width 62 height 63
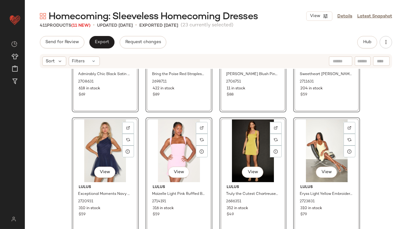
click at [290, 144] on div "View Lulus Admirably Chic Black Satin Lace-Up Mini Dress With Pocket 2708631 61…" at bounding box center [216, 158] width 382 height 179
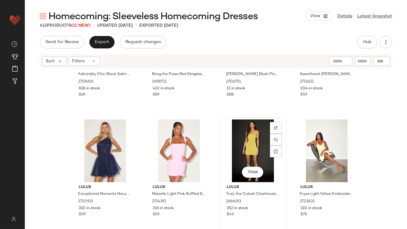
click at [245, 142] on div "View" at bounding box center [253, 151] width 62 height 63
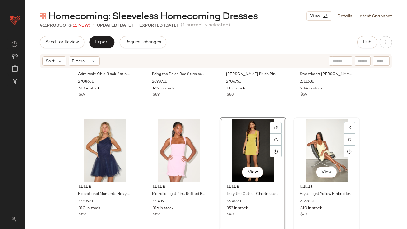
click at [303, 141] on div "View" at bounding box center [326, 151] width 62 height 63
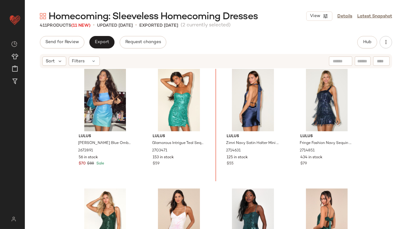
scroll to position [2869, 0]
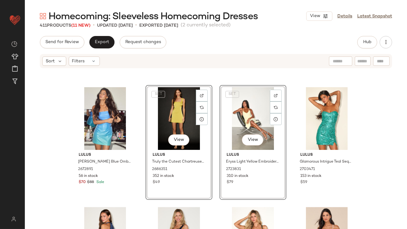
click at [205, 155] on div "SET View Lulus Truly the Cutest Chartreuse Satin Square Neck Mini Dress 2686351…" at bounding box center [178, 142] width 67 height 115
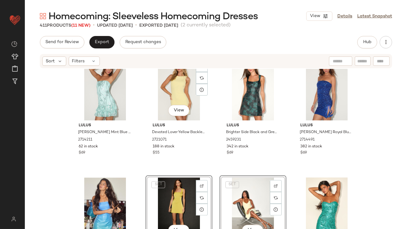
scroll to position [2778, 0]
click at [209, 159] on div "View Lulus Devoted Lover Yellow Backless Knotted Bodycon Mini Dress 2721071 188…" at bounding box center [179, 114] width 66 height 114
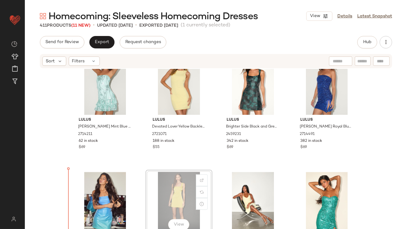
scroll to position [2792, 0]
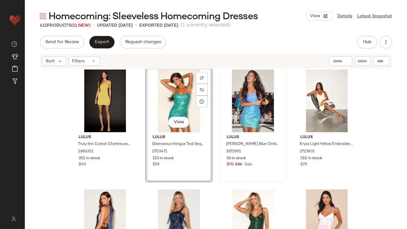
scroll to position [2908, 0]
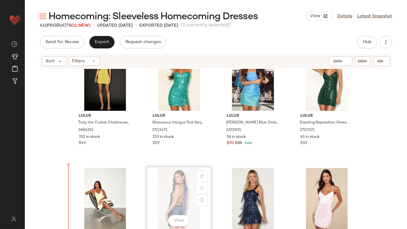
scroll to position [2910, 0]
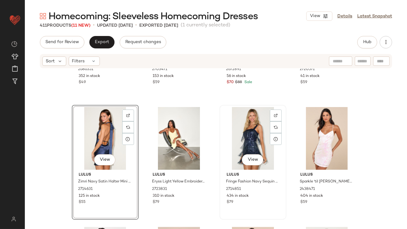
scroll to position [3022, 0]
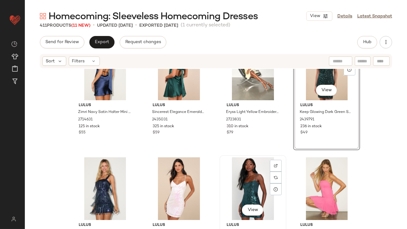
scroll to position [3060, 0]
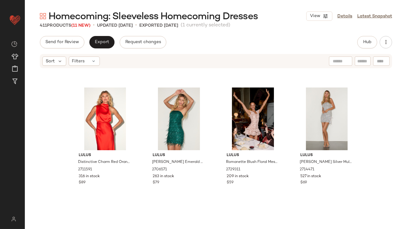
scroll to position [3498, 0]
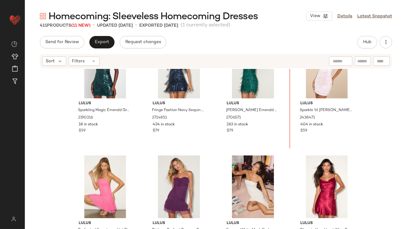
scroll to position [3126, 0]
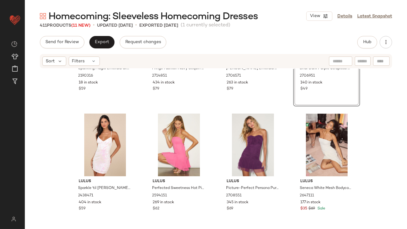
scroll to position [3229, 0]
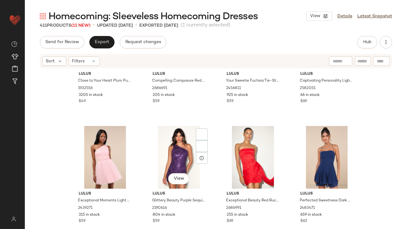
scroll to position [4655, 0]
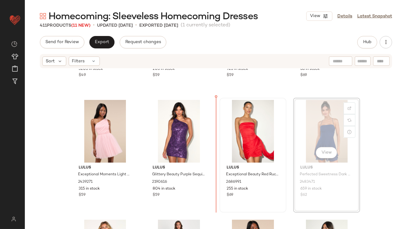
drag, startPoint x: 333, startPoint y: 136, endPoint x: 237, endPoint y: 138, distance: 96.7
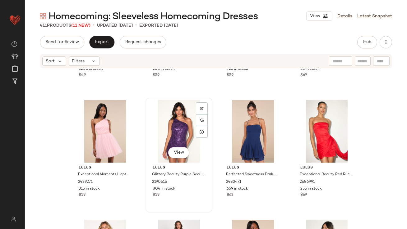
click at [170, 123] on div "View" at bounding box center [179, 131] width 62 height 63
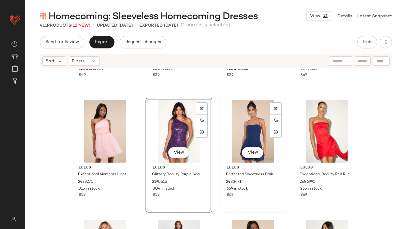
click at [246, 128] on div "View" at bounding box center [253, 131] width 62 height 63
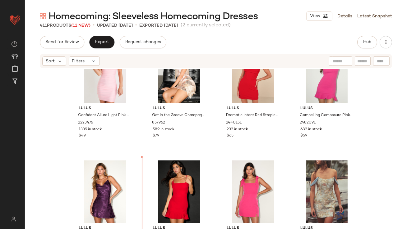
scroll to position [4479, 0]
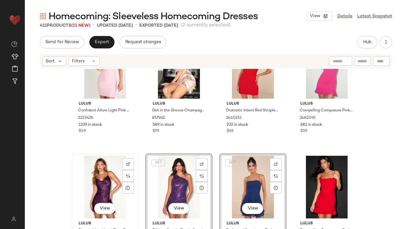
click at [97, 181] on div "View" at bounding box center [105, 187] width 62 height 63
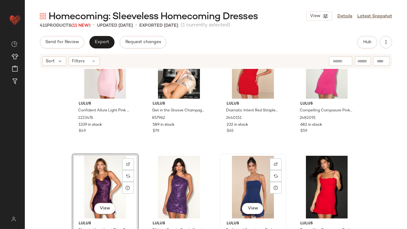
click at [227, 177] on div "View" at bounding box center [253, 187] width 62 height 63
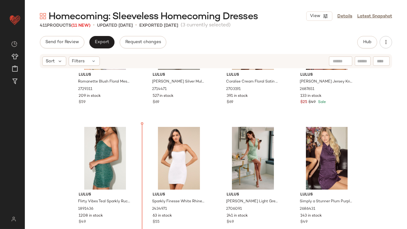
scroll to position [3672, 0]
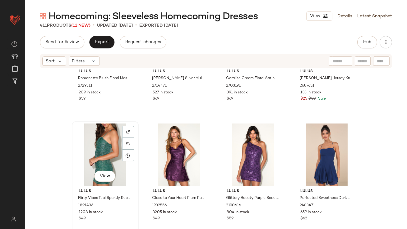
click at [107, 161] on div "View" at bounding box center [105, 155] width 62 height 63
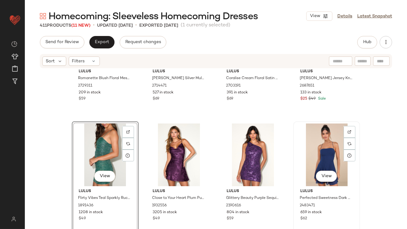
click at [306, 156] on div "View" at bounding box center [326, 155] width 62 height 63
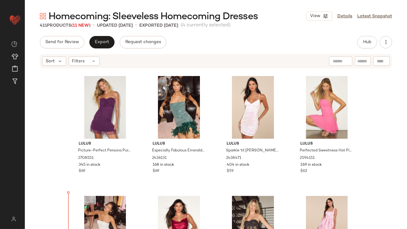
scroll to position [3242, 0]
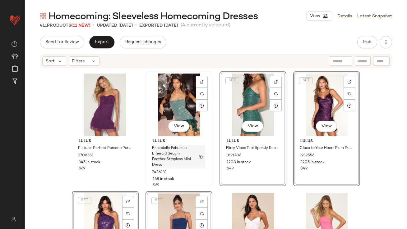
click at [166, 162] on span "Especially Fabulous Emerald Sequin Feather Strapless Mini Dress" at bounding box center [172, 157] width 41 height 22
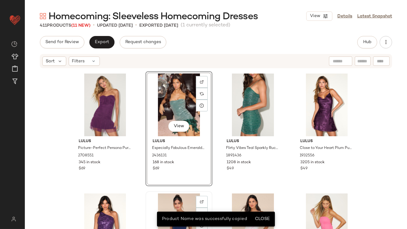
click at [170, 194] on div "View" at bounding box center [179, 225] width 62 height 63
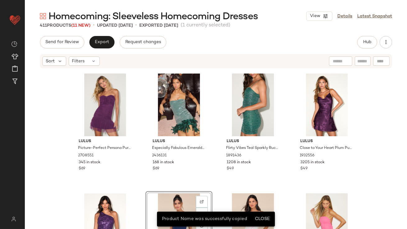
click at [141, 188] on div "Lulus Picture-Perfect Persona Purple Mesh Bow Ruched Mini Dress 2708551 345 in …" at bounding box center [216, 158] width 382 height 179
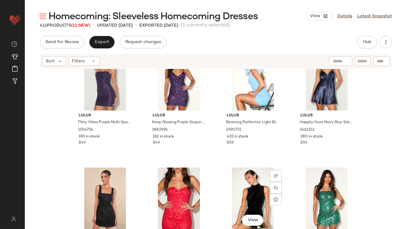
scroll to position [5076, 0]
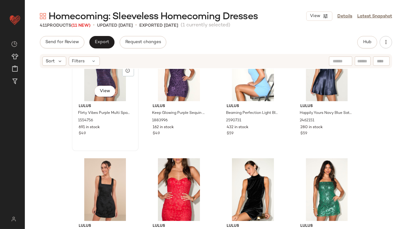
click at [103, 82] on div "View" at bounding box center [105, 70] width 62 height 63
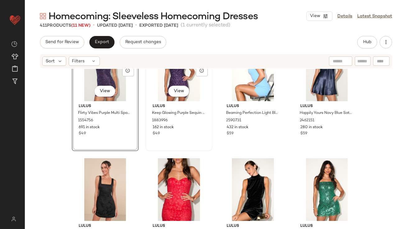
click at [158, 82] on div "View" at bounding box center [179, 70] width 62 height 63
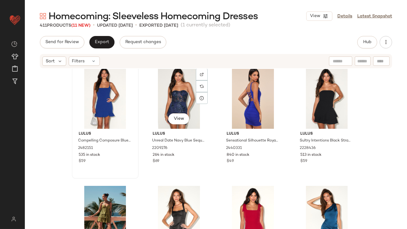
scroll to position [5300, 0]
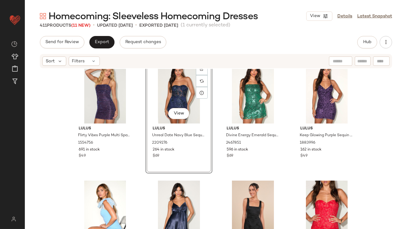
scroll to position [5075, 0]
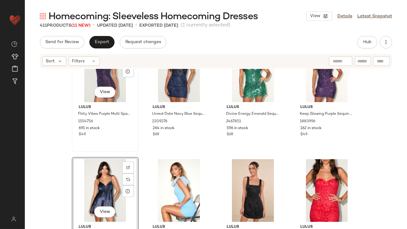
click at [97, 76] on div "View" at bounding box center [105, 70] width 62 height 63
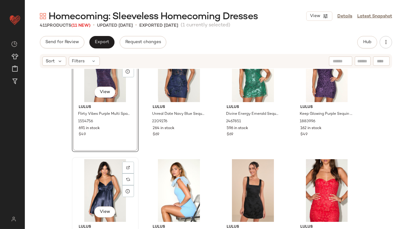
click at [98, 170] on div "View" at bounding box center [105, 190] width 62 height 63
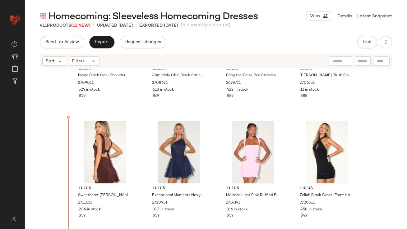
scroll to position [4274, 0]
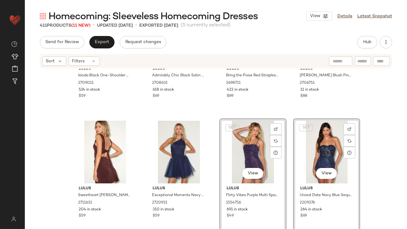
click at [138, 116] on div "Lulus Isloda Black One-Shoulder Backless Sash Mini Dress 2709011 524 in stock $…" at bounding box center [216, 158] width 382 height 179
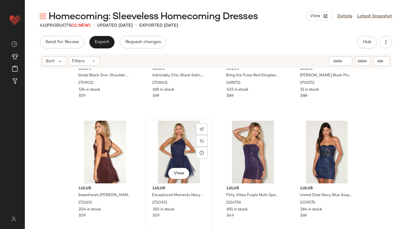
click at [167, 137] on div "View" at bounding box center [179, 152] width 62 height 63
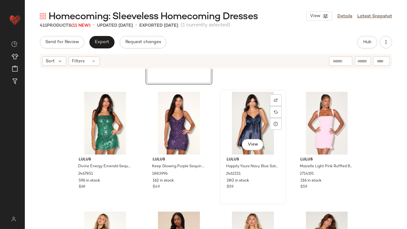
click at [253, 118] on div "View" at bounding box center [253, 123] width 62 height 63
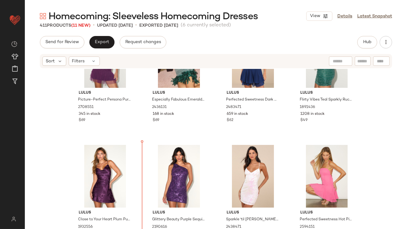
scroll to position [3292, 0]
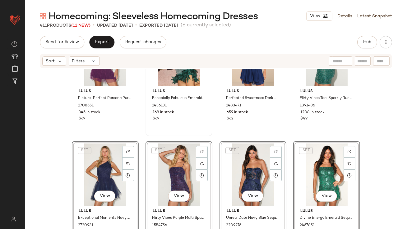
click at [146, 128] on div "Lulus Especially Fabulous Emerald Sequin Feather Strapless Mini Dress 2436131 1…" at bounding box center [179, 79] width 66 height 114
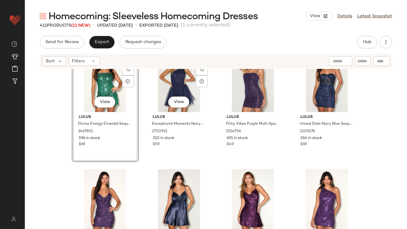
scroll to position [3388, 0]
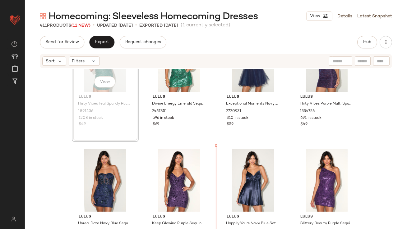
scroll to position [3444, 0]
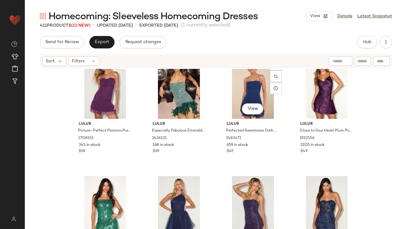
scroll to position [3262, 0]
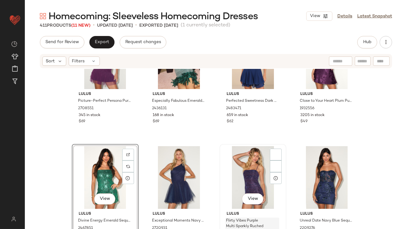
scroll to position [3289, 0]
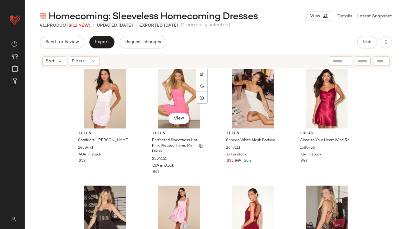
scroll to position [3616, 0]
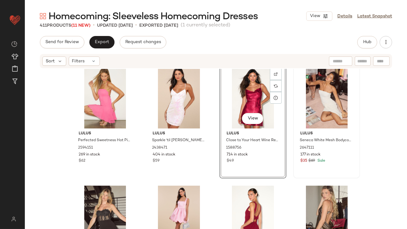
scroll to position [3660, 0]
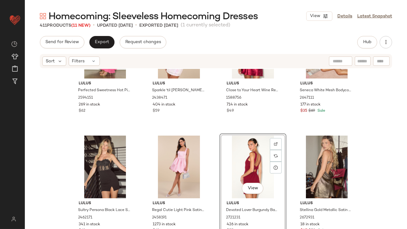
drag, startPoint x: 242, startPoint y: 162, endPoint x: 230, endPoint y: 162, distance: 11.5
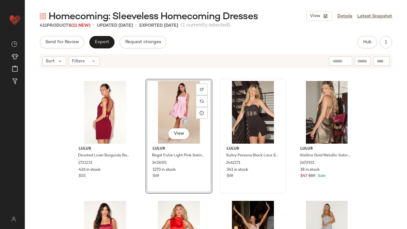
scroll to position [3770, 0]
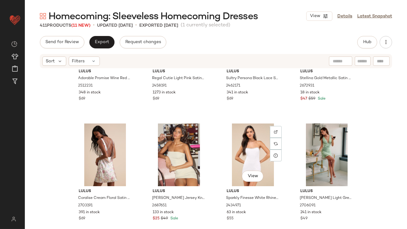
scroll to position [3956, 0]
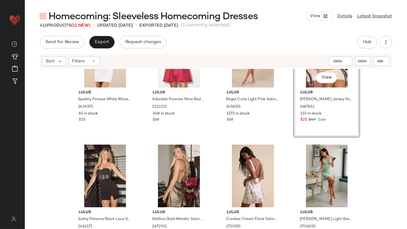
scroll to position [3891, 0]
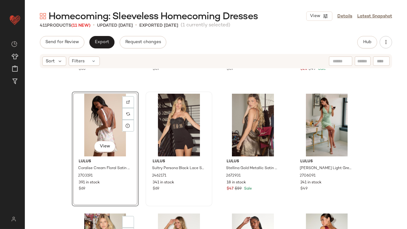
scroll to position [3988, 0]
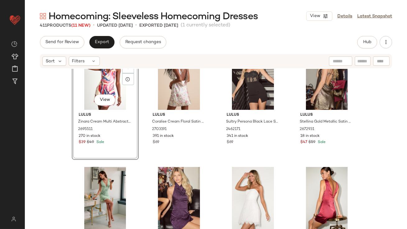
click at [80, 84] on div "View" at bounding box center [105, 78] width 62 height 63
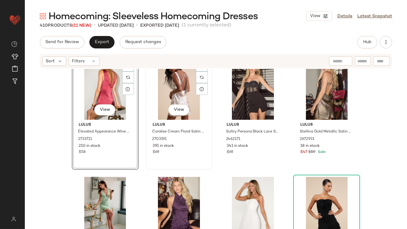
scroll to position [3969, 0]
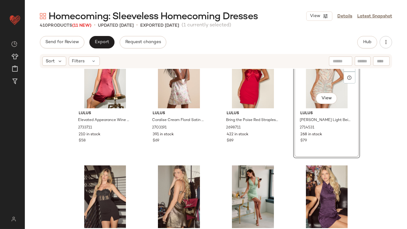
scroll to position [4019, 0]
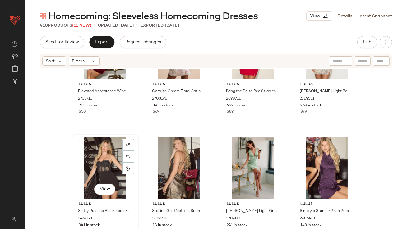
click at [104, 153] on div "View" at bounding box center [105, 168] width 62 height 63
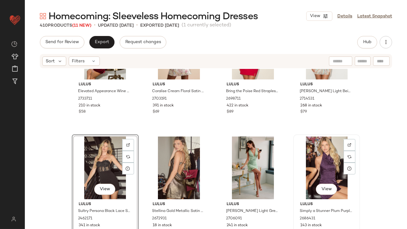
click at [298, 163] on div "View" at bounding box center [326, 168] width 62 height 63
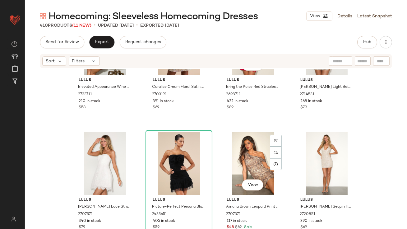
scroll to position [4033, 0]
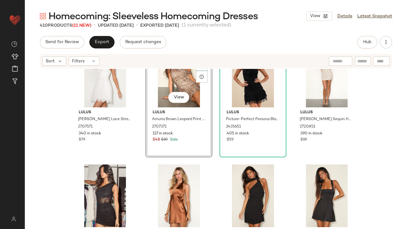
scroll to position [4110, 0]
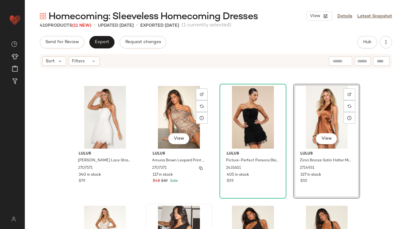
scroll to position [3991, 0]
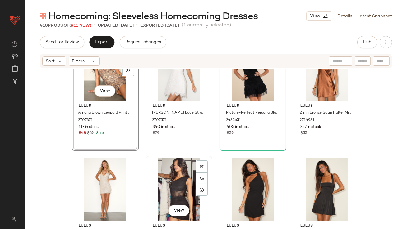
scroll to position [4010, 0]
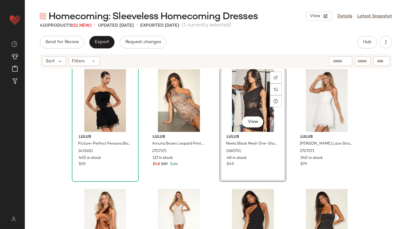
scroll to position [4135, 0]
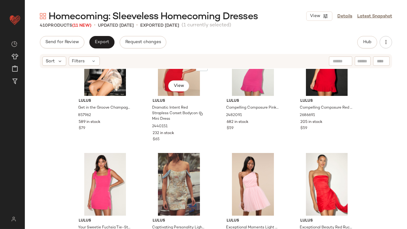
scroll to position [4605, 0]
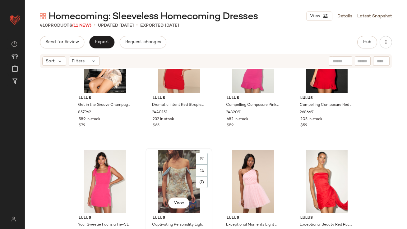
click at [158, 176] on div "View" at bounding box center [179, 181] width 62 height 63
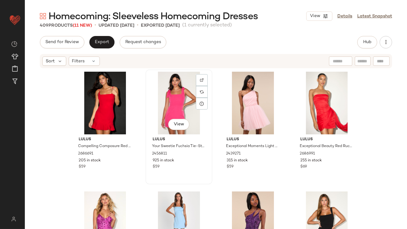
scroll to position [4702, 0]
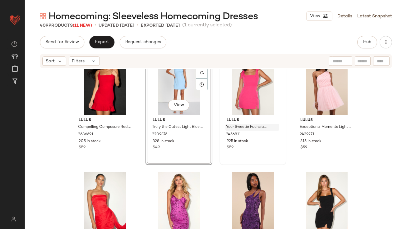
scroll to position [4707, 0]
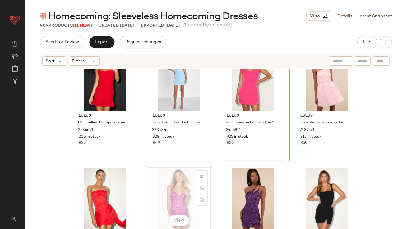
scroll to position [4705, 0]
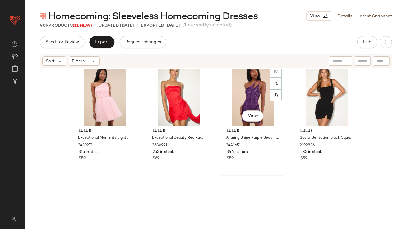
scroll to position [4843, 0]
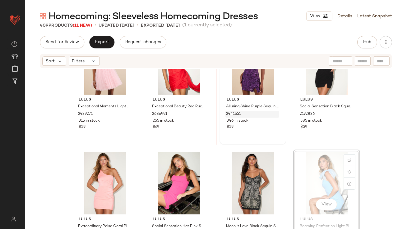
scroll to position [4842, 0]
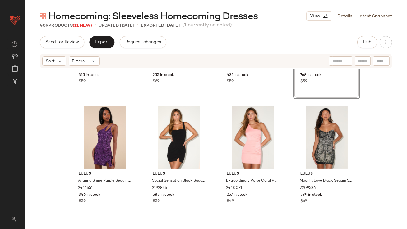
scroll to position [4892, 0]
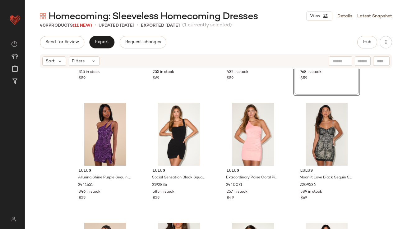
drag, startPoint x: 244, startPoint y: 168, endPoint x: 321, endPoint y: 9, distance: 176.8
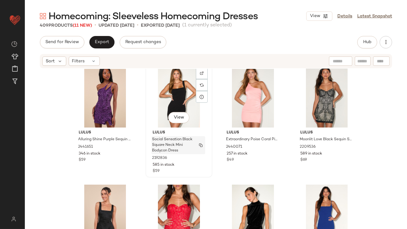
scroll to position [4964, 0]
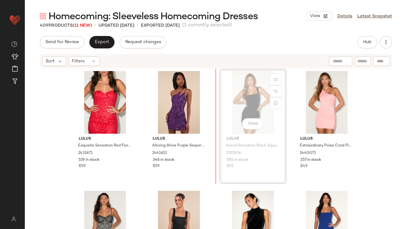
scroll to position [4920, 0]
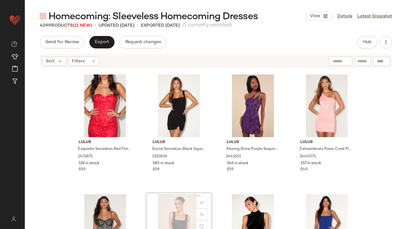
scroll to position [4921, 0]
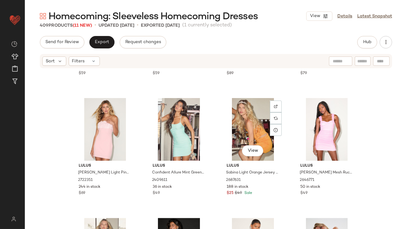
scroll to position [2386, 0]
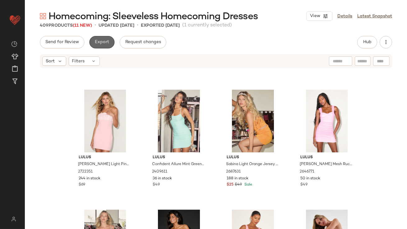
click at [106, 44] on span "Export" at bounding box center [101, 42] width 15 height 5
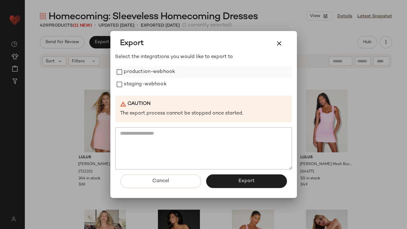
click at [133, 69] on label "production-webhook" at bounding box center [149, 72] width 51 height 12
click at [133, 86] on label "staging-webhook" at bounding box center [145, 84] width 43 height 12
click at [231, 178] on button "Export" at bounding box center [246, 182] width 81 height 14
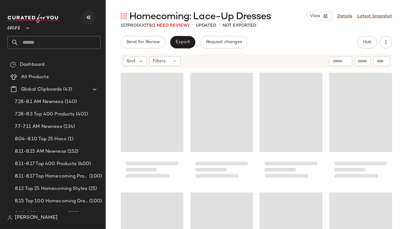
click at [86, 14] on icon "button" at bounding box center [88, 17] width 7 height 7
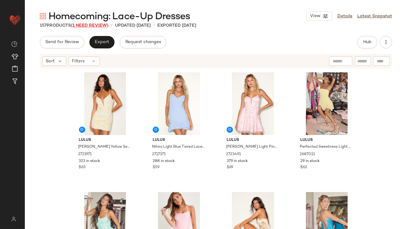
click at [89, 25] on span "(1 Need Review)" at bounding box center [90, 25] width 38 height 5
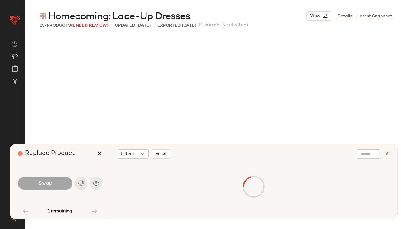
scroll to position [1199, 0]
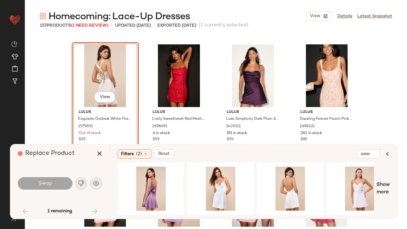
click at [95, 179] on div "Swap" at bounding box center [60, 183] width 85 height 15
click at [213, 188] on div "View" at bounding box center [220, 189] width 62 height 44
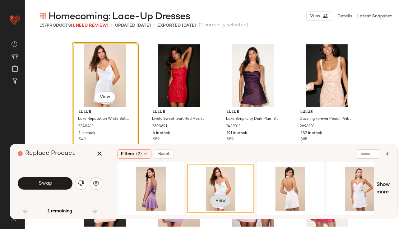
click at [215, 199] on span "View" at bounding box center [220, 201] width 11 height 5
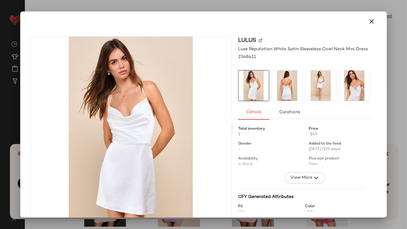
click at [368, 21] on icon "button" at bounding box center [371, 21] width 7 height 7
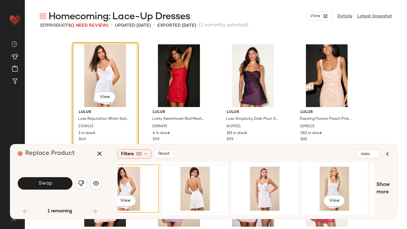
scroll to position [0, 99]
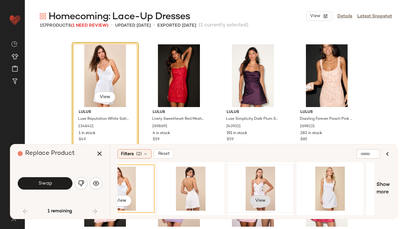
click at [268, 200] on button "View" at bounding box center [260, 200] width 21 height 11
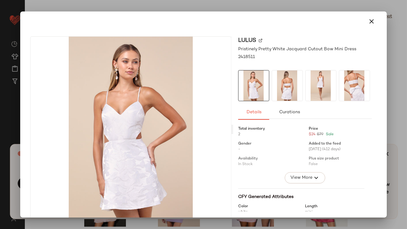
click at [287, 94] on img at bounding box center [287, 86] width 30 height 30
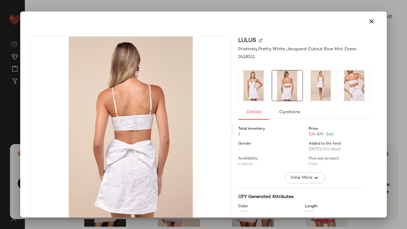
click at [361, 30] on div at bounding box center [203, 21] width 361 height 20
click at [369, 16] on button "button" at bounding box center [371, 21] width 15 height 15
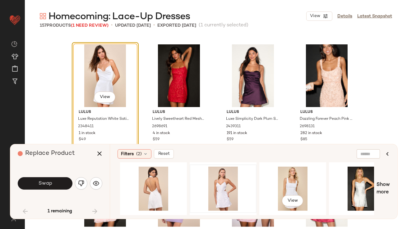
scroll to position [0, 188]
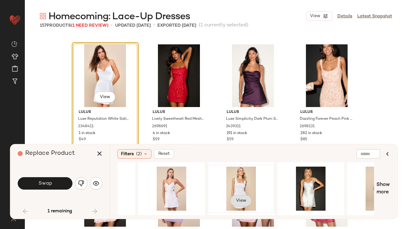
click at [248, 200] on button "View" at bounding box center [240, 200] width 21 height 11
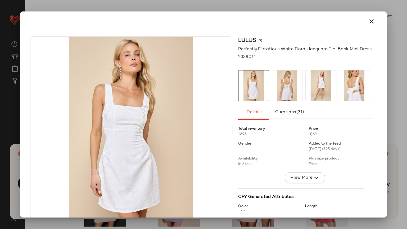
click at [291, 88] on img at bounding box center [287, 86] width 30 height 30
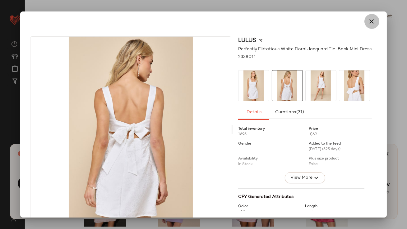
click at [364, 21] on button "button" at bounding box center [371, 21] width 15 height 15
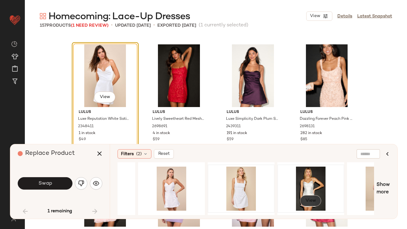
click at [306, 203] on button "View" at bounding box center [310, 200] width 21 height 11
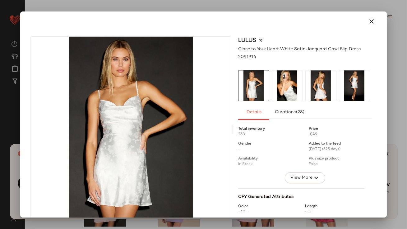
click at [287, 95] on img at bounding box center [287, 86] width 30 height 30
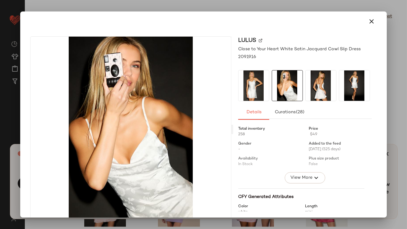
click at [320, 95] on img at bounding box center [320, 86] width 30 height 30
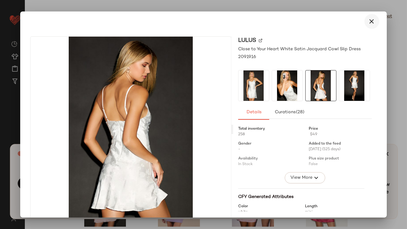
click at [370, 20] on icon "button" at bounding box center [371, 21] width 7 height 7
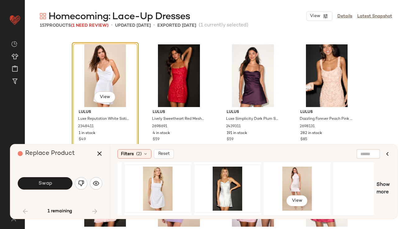
scroll to position [0, 325]
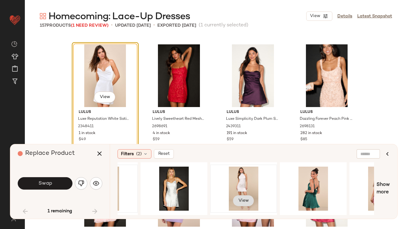
click at [241, 199] on span "View" at bounding box center [243, 201] width 11 height 5
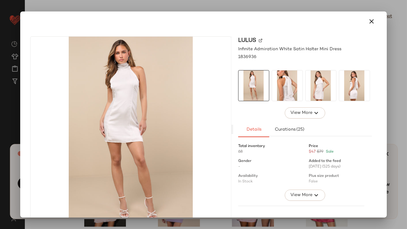
click at [273, 93] on img at bounding box center [287, 86] width 30 height 30
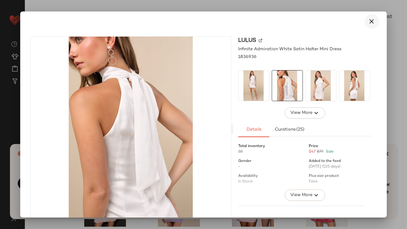
click at [368, 18] on icon "button" at bounding box center [371, 21] width 7 height 7
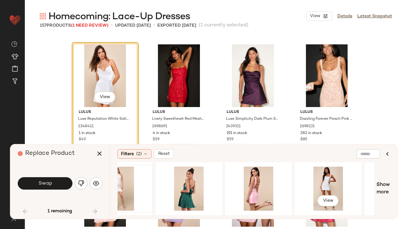
scroll to position [0, 500]
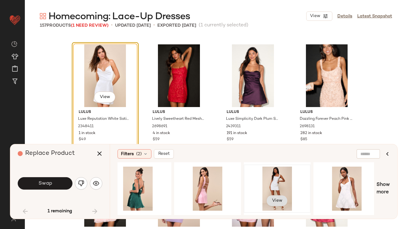
click at [272, 200] on span "View" at bounding box center [277, 201] width 11 height 5
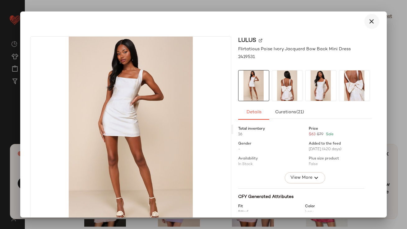
click at [371, 22] on icon "button" at bounding box center [371, 21] width 7 height 7
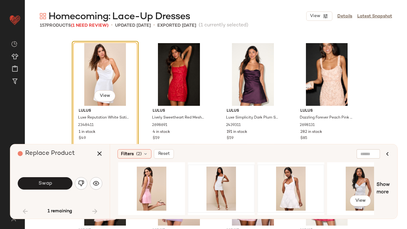
scroll to position [0, 614]
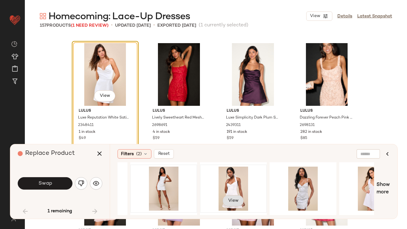
click at [240, 201] on button "View" at bounding box center [232, 200] width 21 height 11
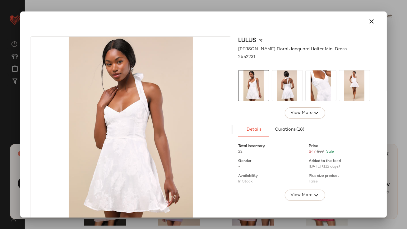
click at [369, 18] on icon "button" at bounding box center [371, 21] width 7 height 7
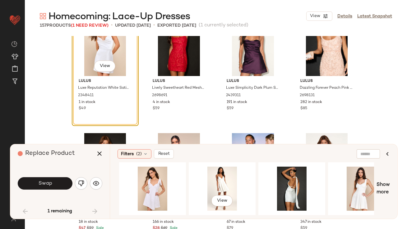
scroll to position [0, 842]
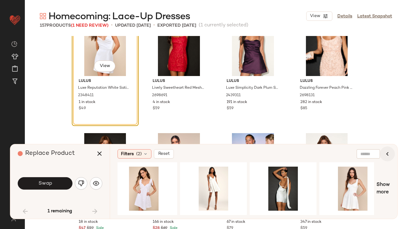
click at [389, 150] on icon "button" at bounding box center [386, 153] width 7 height 7
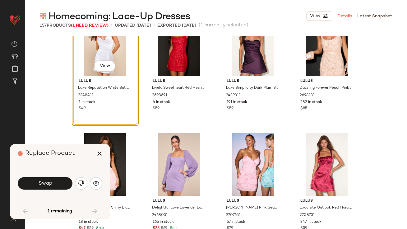
click at [340, 13] on link "Details" at bounding box center [344, 16] width 15 height 7
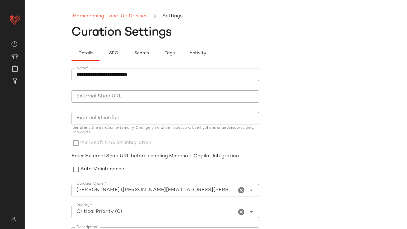
click at [133, 17] on link "Homecoming: Lace-Up Dresses" at bounding box center [110, 16] width 75 height 8
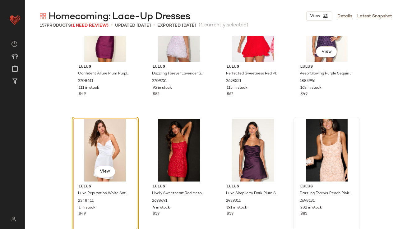
scroll to position [1057, 0]
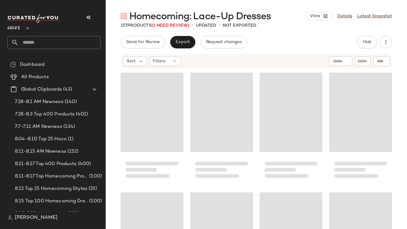
click at [97, 21] on div "Lulus **" at bounding box center [53, 25] width 93 height 16
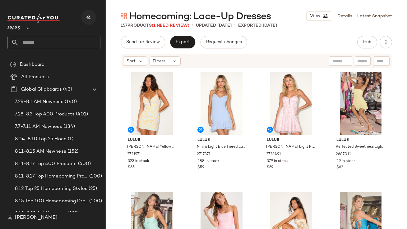
click at [85, 17] on icon "button" at bounding box center [88, 17] width 7 height 7
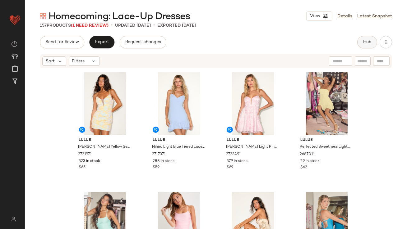
click at [369, 47] on button "Hub" at bounding box center [367, 42] width 20 height 12
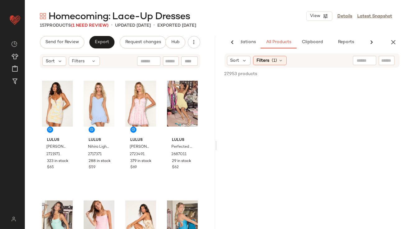
scroll to position [0, 35]
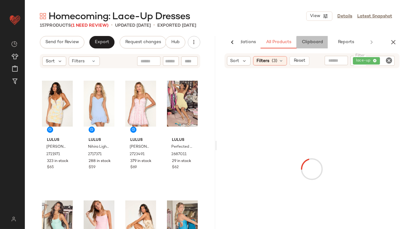
click at [306, 43] on span "Clipboard" at bounding box center [311, 42] width 21 height 5
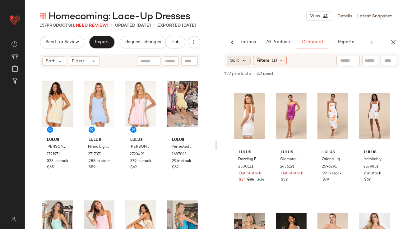
click at [246, 61] on icon at bounding box center [245, 61] width 6 height 6
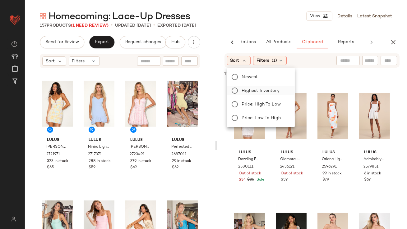
click at [245, 89] on span "Highest Inventory" at bounding box center [261, 91] width 38 height 7
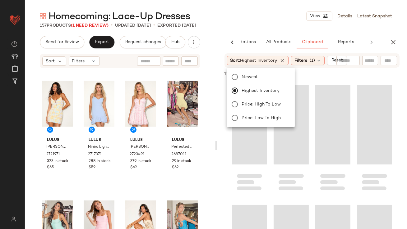
click at [263, 23] on div "157 Products (1 Need Review) • updated [DATE] • Exported [DATE]" at bounding box center [216, 25] width 382 height 6
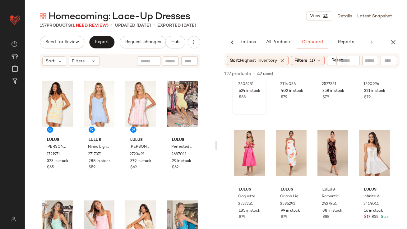
scroll to position [84, 0]
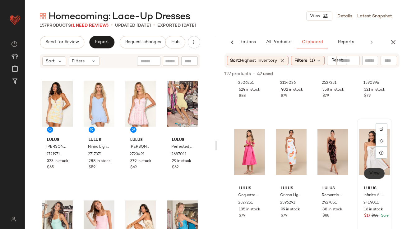
click at [372, 174] on span "View" at bounding box center [374, 173] width 11 height 5
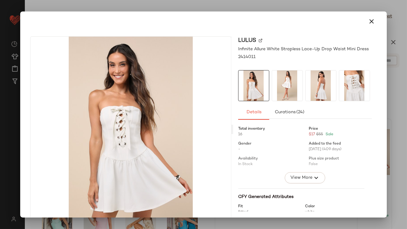
click at [282, 93] on img at bounding box center [287, 86] width 30 height 30
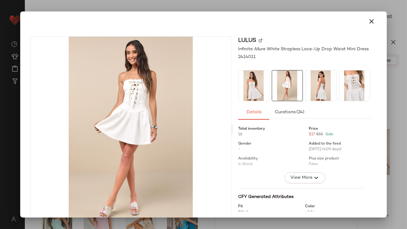
click at [314, 92] on img at bounding box center [320, 86] width 30 height 30
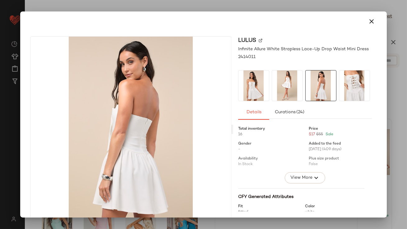
click at [346, 92] on img at bounding box center [354, 86] width 30 height 30
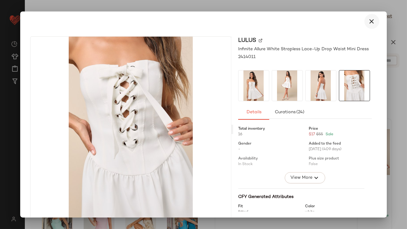
click at [370, 25] on icon "button" at bounding box center [371, 21] width 7 height 7
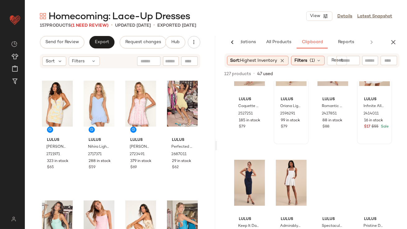
scroll to position [214, 0]
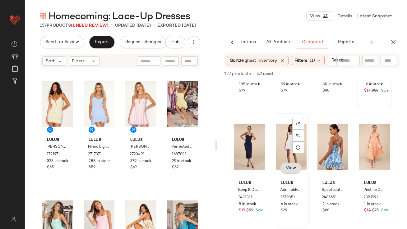
click at [288, 170] on span "View" at bounding box center [290, 168] width 11 height 5
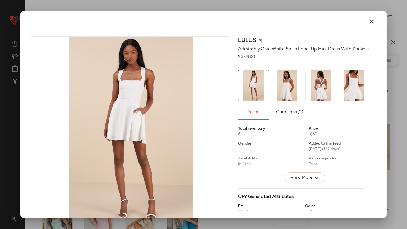
click at [312, 96] on img at bounding box center [320, 86] width 30 height 30
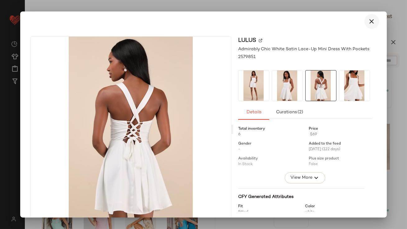
click at [364, 21] on button "button" at bounding box center [371, 21] width 15 height 15
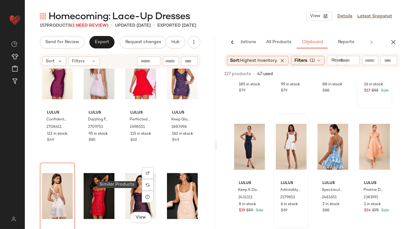
scroll to position [1156, 0]
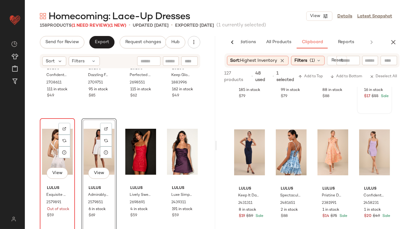
click at [49, 146] on div "View" at bounding box center [57, 152] width 31 height 63
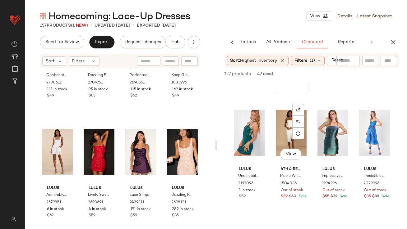
scroll to position [350, 0]
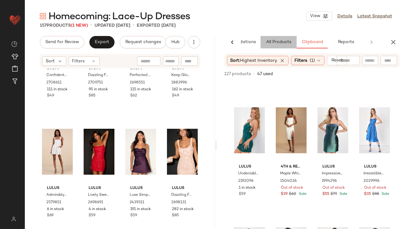
click at [278, 43] on span "All Products" at bounding box center [277, 42] width 25 height 5
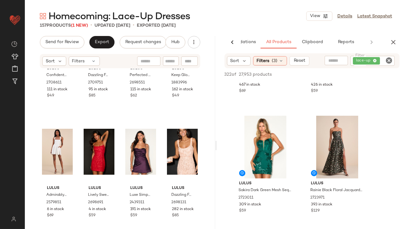
scroll to position [229, 0]
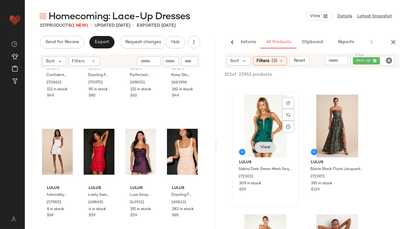
click at [260, 149] on span "View" at bounding box center [264, 147] width 11 height 5
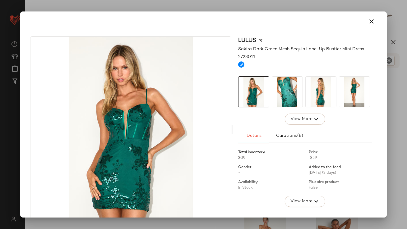
click at [321, 99] on img at bounding box center [320, 92] width 30 height 30
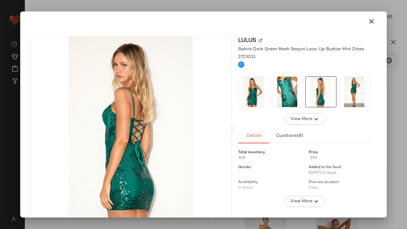
click at [373, 20] on button "button" at bounding box center [371, 21] width 15 height 15
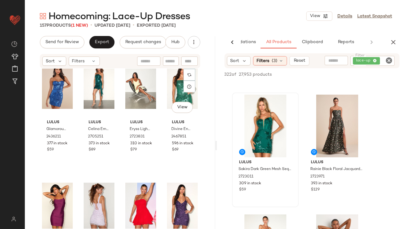
scroll to position [989, 0]
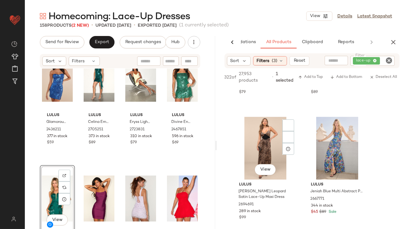
scroll to position [1570, 0]
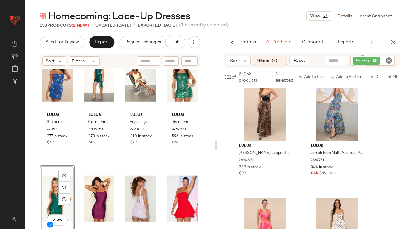
click at [385, 62] on icon "Clear Filter" at bounding box center [388, 60] width 7 height 7
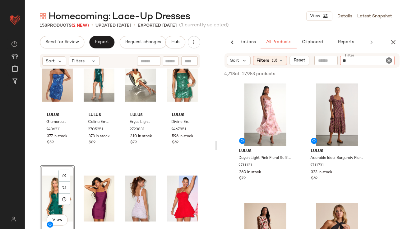
type input "*"
type input "*******"
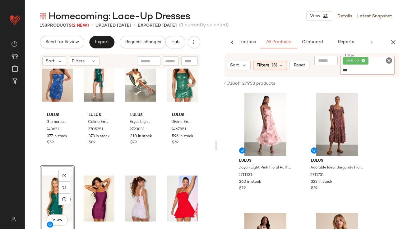
type input "****"
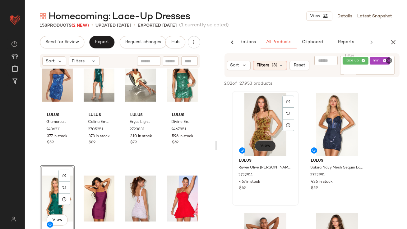
click at [267, 149] on button "View" at bounding box center [264, 145] width 21 height 11
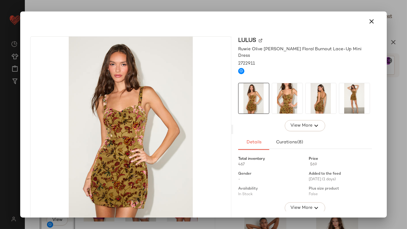
click at [292, 88] on img at bounding box center [287, 98] width 30 height 30
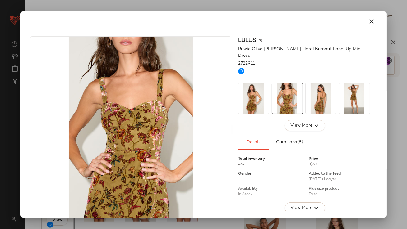
click at [309, 89] on img at bounding box center [320, 98] width 30 height 30
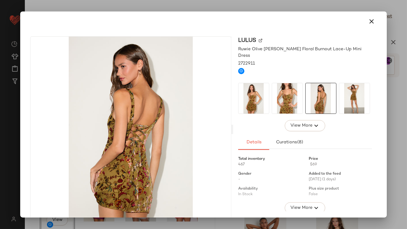
click at [336, 93] on div at bounding box center [305, 98] width 134 height 31
click at [368, 22] on icon "button" at bounding box center [371, 21] width 7 height 7
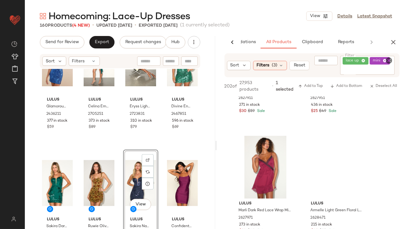
scroll to position [1077, 0]
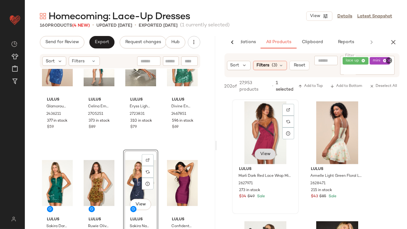
click at [262, 156] on div "View" at bounding box center [265, 133] width 62 height 63
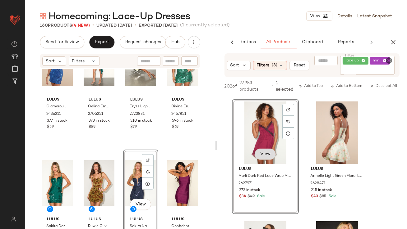
click at [262, 155] on span "View" at bounding box center [264, 154] width 11 height 5
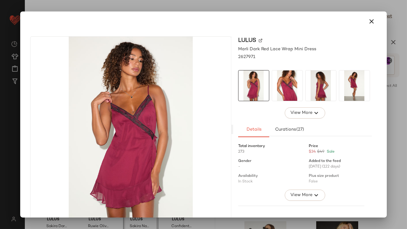
click at [289, 90] on img at bounding box center [287, 86] width 30 height 30
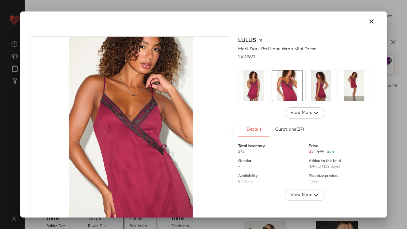
click at [308, 89] on img at bounding box center [320, 86] width 30 height 30
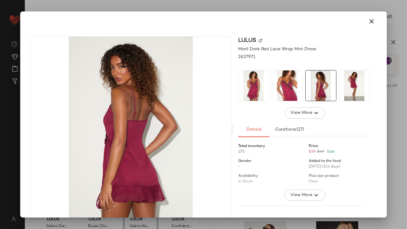
click at [339, 86] on img at bounding box center [354, 86] width 30 height 30
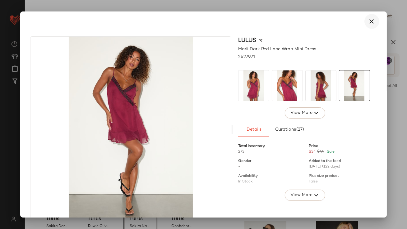
click at [368, 20] on icon "button" at bounding box center [371, 21] width 7 height 7
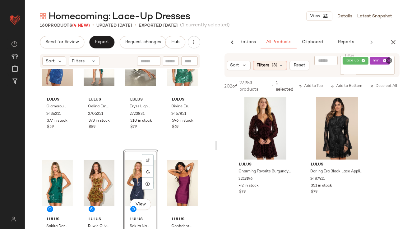
scroll to position [3131, 0]
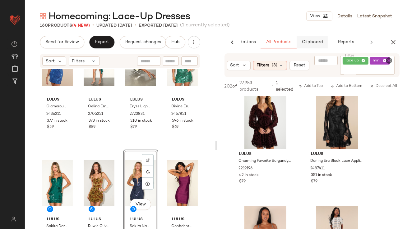
click at [314, 40] on span "Clipboard" at bounding box center [311, 42] width 21 height 5
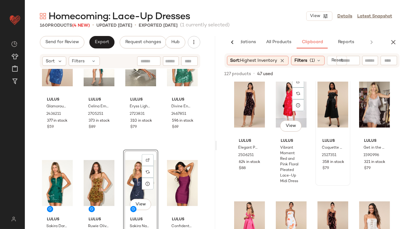
scroll to position [4, 0]
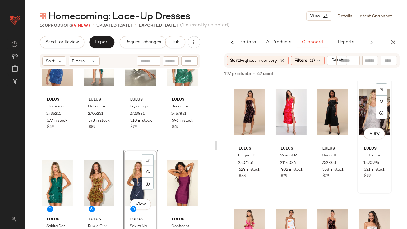
click at [370, 126] on div "View" at bounding box center [374, 112] width 31 height 63
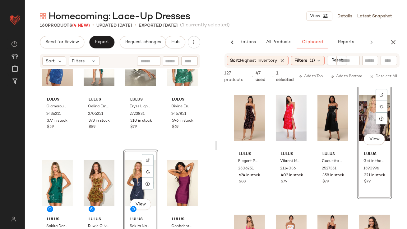
click at [369, 129] on div "View" at bounding box center [374, 118] width 31 height 63
click at [368, 133] on div "View" at bounding box center [374, 118] width 31 height 63
click at [367, 135] on button "View" at bounding box center [373, 139] width 21 height 11
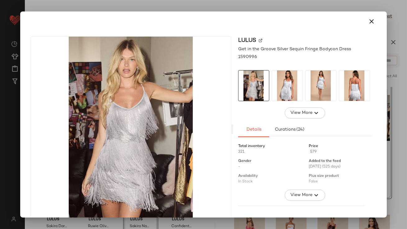
click at [297, 87] on img at bounding box center [287, 86] width 30 height 30
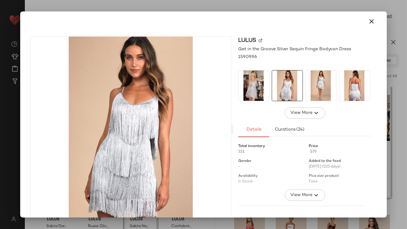
click at [316, 88] on img at bounding box center [320, 86] width 30 height 30
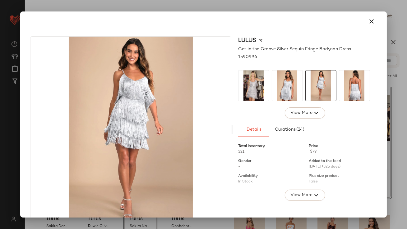
click at [344, 85] on img at bounding box center [354, 86] width 30 height 30
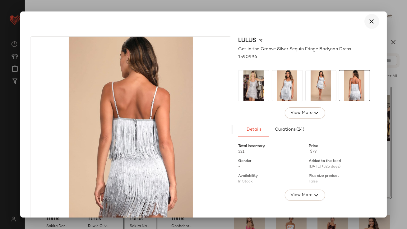
click at [368, 19] on icon "button" at bounding box center [371, 21] width 7 height 7
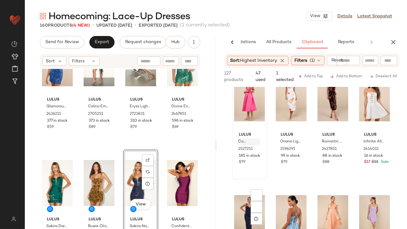
scroll to position [192, 0]
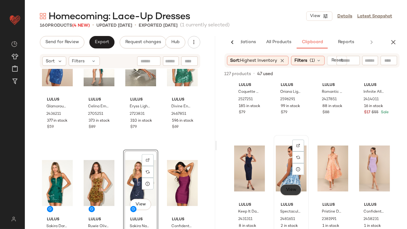
click at [282, 192] on button "View" at bounding box center [290, 190] width 21 height 11
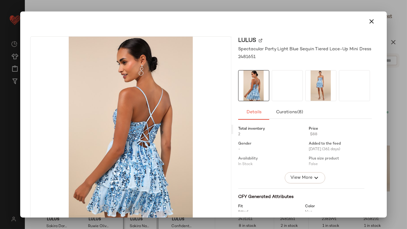
click at [290, 89] on div at bounding box center [287, 85] width 31 height 31
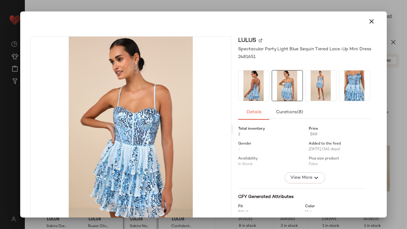
click at [315, 82] on img at bounding box center [320, 86] width 30 height 30
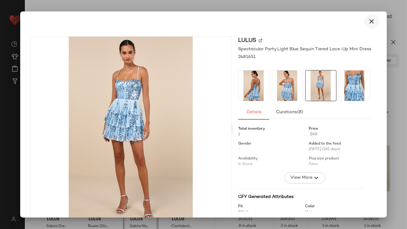
click at [369, 24] on icon "button" at bounding box center [371, 21] width 7 height 7
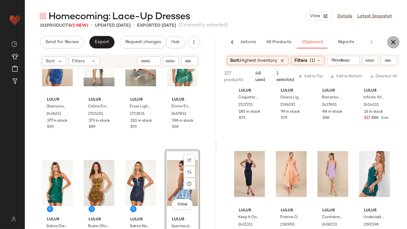
click at [395, 42] on icon "button" at bounding box center [392, 42] width 7 height 7
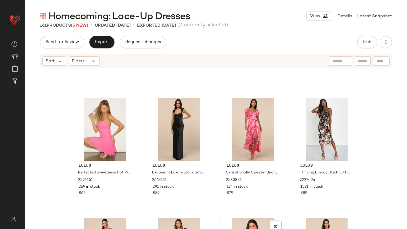
scroll to position [2618, 0]
click at [169, 127] on div "View" at bounding box center [179, 129] width 62 height 63
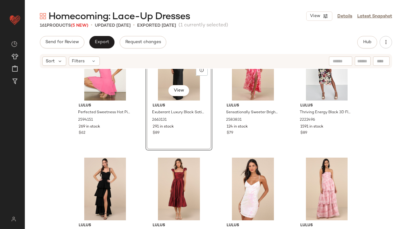
scroll to position [2692, 0]
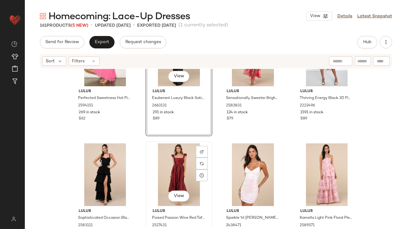
click at [184, 165] on div "View" at bounding box center [179, 175] width 62 height 63
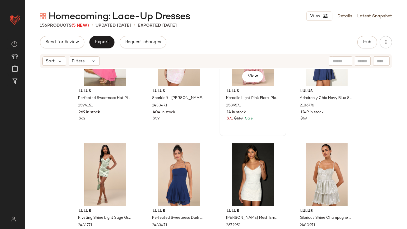
click at [232, 81] on div "View" at bounding box center [253, 55] width 62 height 63
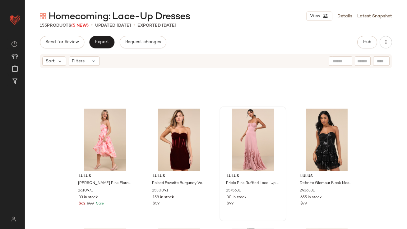
scroll to position [2367, 0]
click at [236, 111] on div "View" at bounding box center [253, 140] width 62 height 63
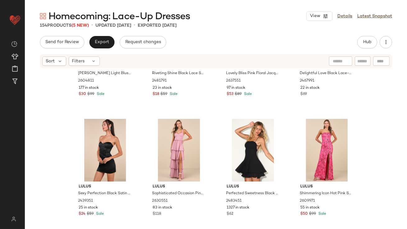
scroll to position [2223, 0]
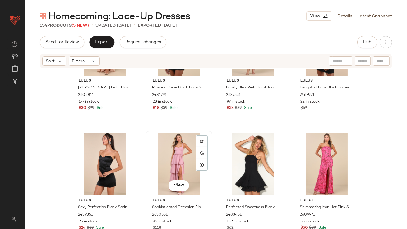
click at [161, 160] on div "View" at bounding box center [179, 164] width 62 height 63
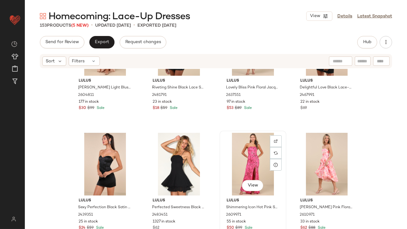
click at [251, 163] on div "View" at bounding box center [253, 164] width 62 height 63
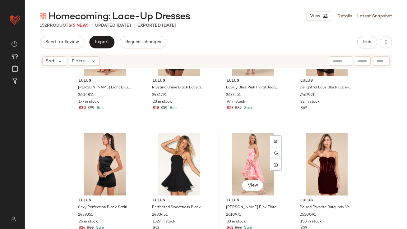
click at [251, 165] on div "View" at bounding box center [253, 164] width 62 height 63
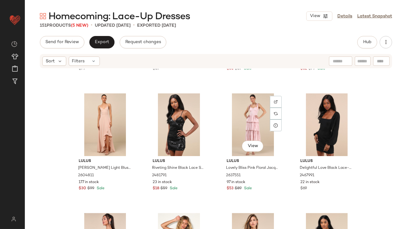
scroll to position [2138, 0]
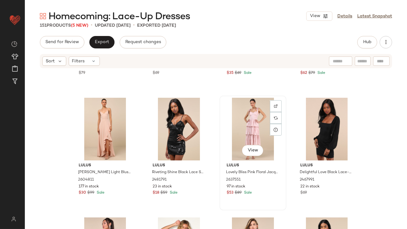
click at [242, 125] on div "View" at bounding box center [253, 129] width 62 height 63
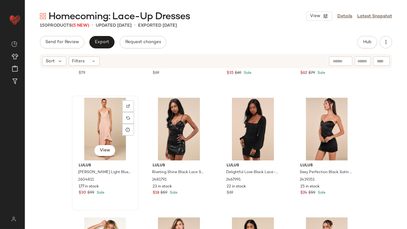
click at [112, 132] on div "View" at bounding box center [105, 129] width 62 height 63
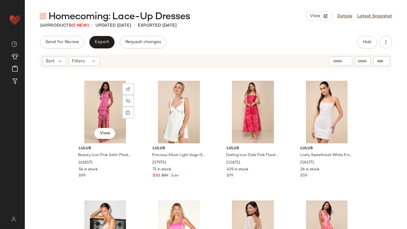
scroll to position [1908, 0]
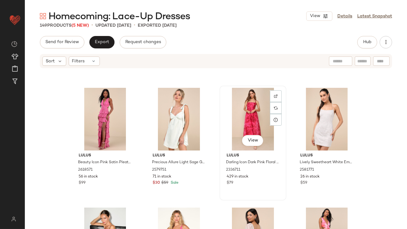
click at [248, 109] on div "View" at bounding box center [253, 119] width 62 height 63
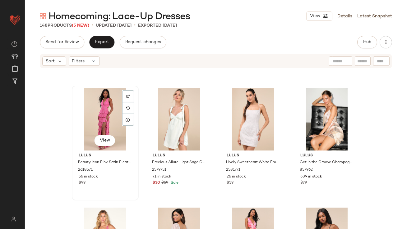
click at [86, 110] on div "View" at bounding box center [105, 119] width 62 height 63
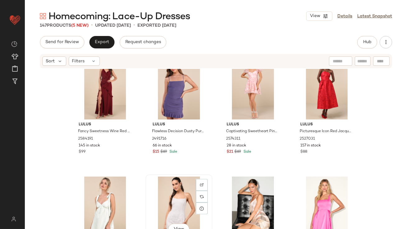
scroll to position [1818, 0]
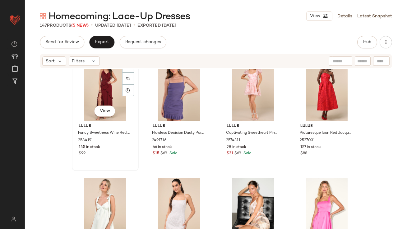
click at [93, 85] on div "View" at bounding box center [105, 89] width 62 height 63
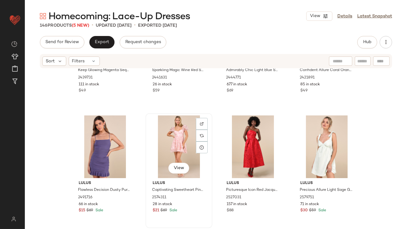
scroll to position [1739, 0]
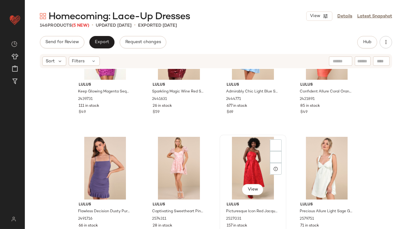
click at [259, 172] on div "View" at bounding box center [253, 168] width 62 height 63
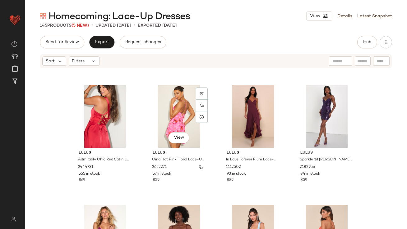
scroll to position [1548, 0]
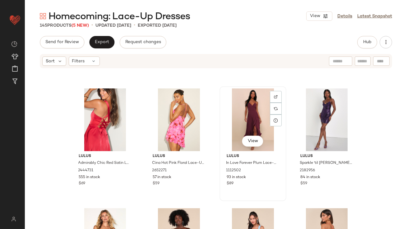
click at [227, 118] on div "View" at bounding box center [253, 120] width 62 height 63
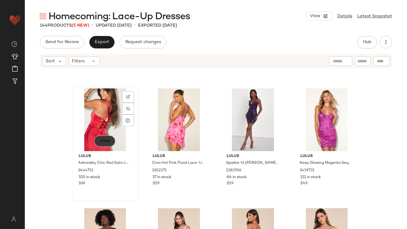
click at [100, 141] on span "View" at bounding box center [104, 141] width 11 height 5
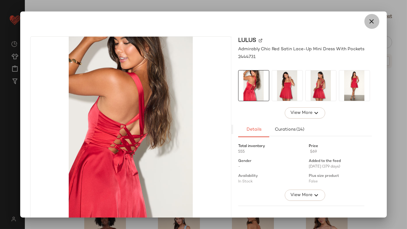
click at [372, 25] on button "button" at bounding box center [371, 21] width 15 height 15
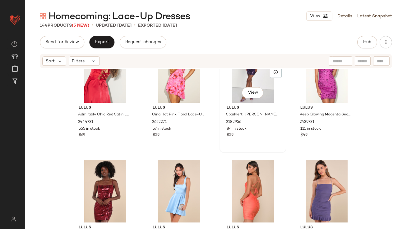
scroll to position [1659, 0]
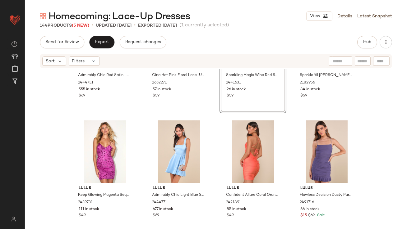
scroll to position [1637, 0]
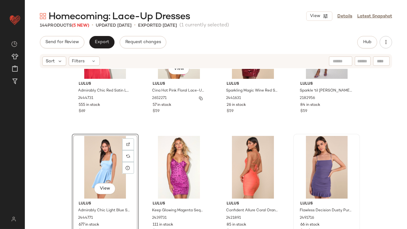
scroll to position [1632, 0]
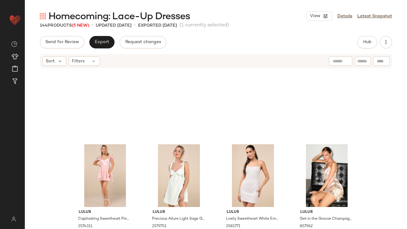
scroll to position [1701, 0]
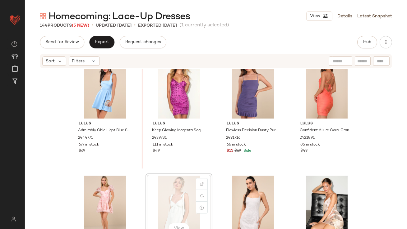
scroll to position [1700, 0]
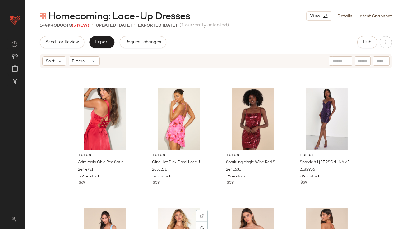
scroll to position [1639, 0]
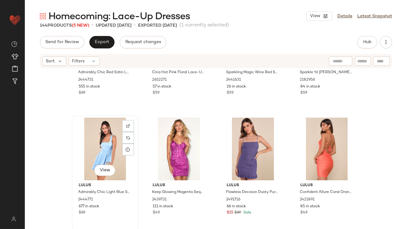
click at [95, 158] on div "View" at bounding box center [105, 149] width 62 height 63
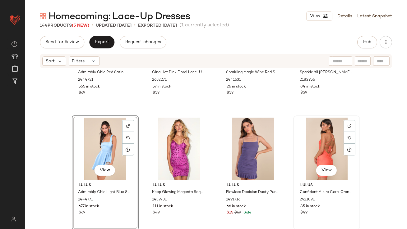
click at [310, 159] on div "View" at bounding box center [326, 149] width 62 height 63
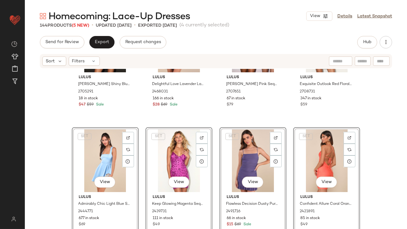
click at [66, 169] on div "Lulus Monnie Shiny Blush Pink Tiered Mini Dress 2705291 18 in stock $47 $59 Sal…" at bounding box center [216, 158] width 382 height 179
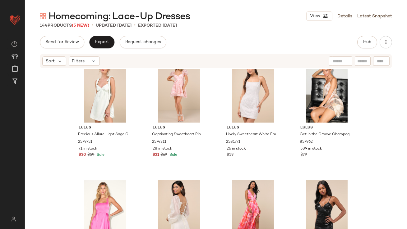
scroll to position [1817, 0]
click at [229, 195] on div "View" at bounding box center [253, 211] width 62 height 63
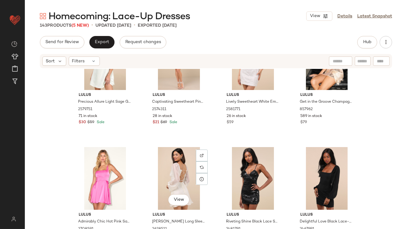
scroll to position [1851, 0]
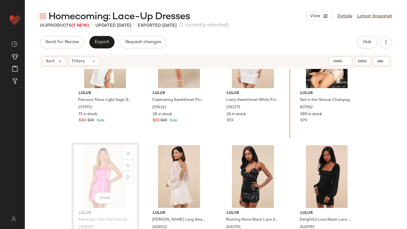
drag, startPoint x: 89, startPoint y: 175, endPoint x: 92, endPoint y: 174, distance: 3.2
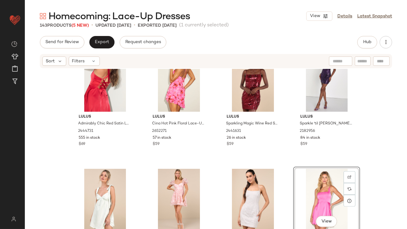
scroll to position [1709, 0]
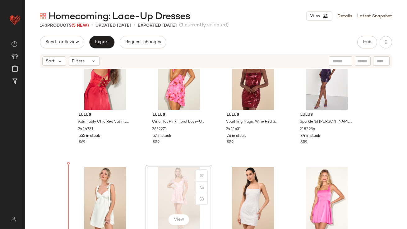
drag, startPoint x: 157, startPoint y: 177, endPoint x: 152, endPoint y: 178, distance: 5.1
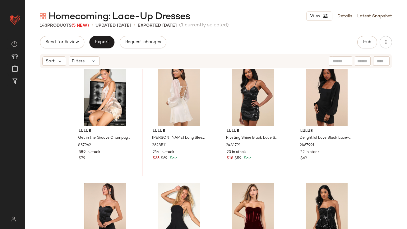
scroll to position [1873, 0]
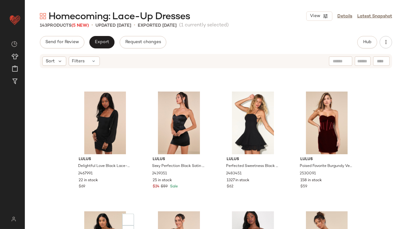
scroll to position [2129, 0]
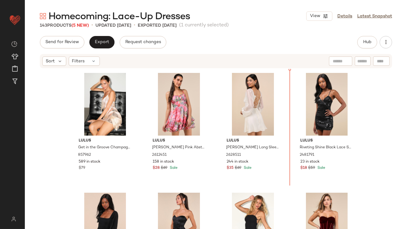
scroll to position [1897, 0]
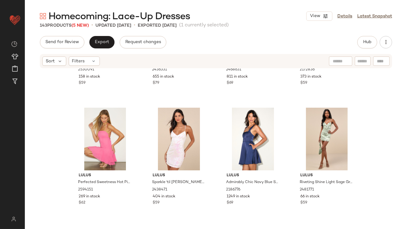
scroll to position [2275, 0]
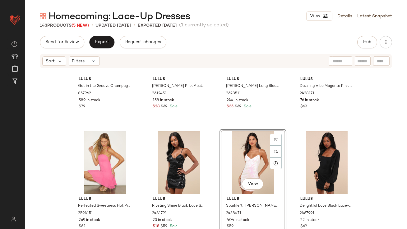
scroll to position [1983, 0]
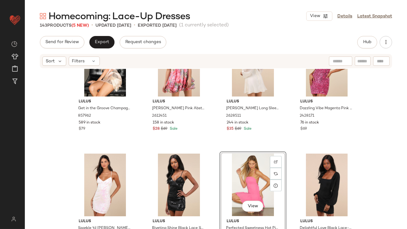
scroll to position [1964, 0]
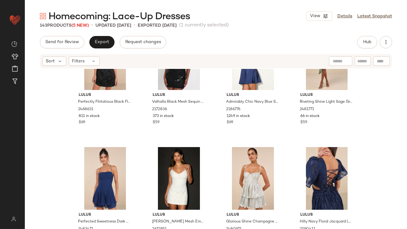
scroll to position [2336, 0]
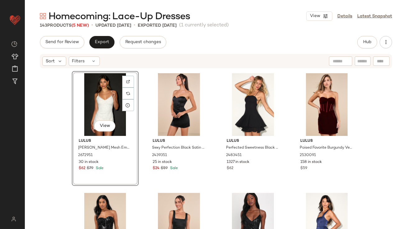
scroll to position [2218, 0]
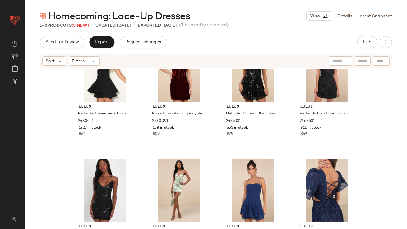
scroll to position [2344, 0]
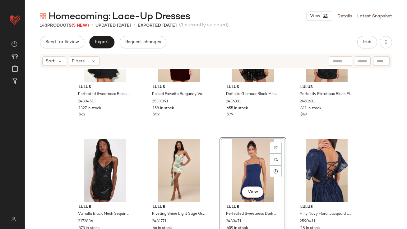
scroll to position [2333, 0]
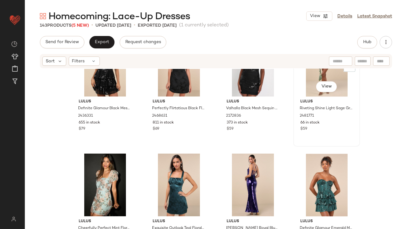
scroll to position [2457, 0]
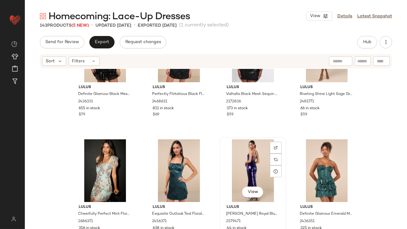
click at [247, 154] on div "View" at bounding box center [253, 171] width 62 height 63
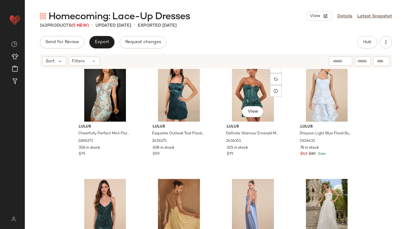
scroll to position [2589, 0]
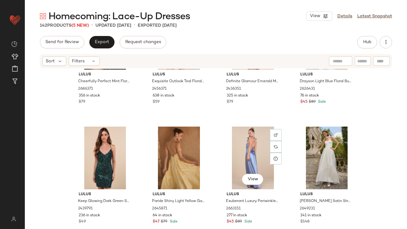
click at [247, 154] on div "View" at bounding box center [253, 158] width 62 height 63
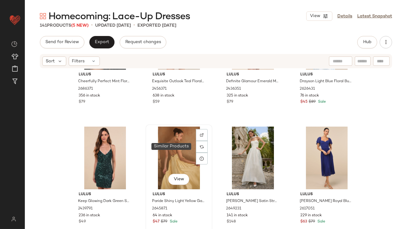
click at [176, 152] on div "View" at bounding box center [179, 158] width 62 height 63
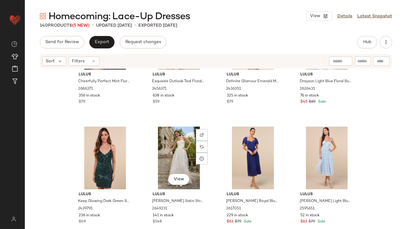
click at [176, 152] on div "View" at bounding box center [179, 158] width 62 height 63
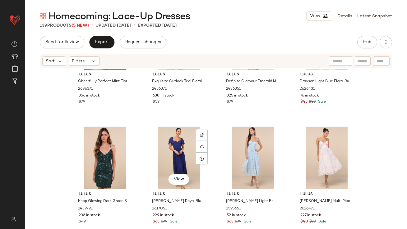
click at [176, 152] on div "View" at bounding box center [179, 158] width 62 height 63
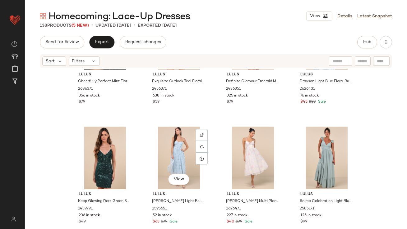
click at [176, 152] on div "View" at bounding box center [179, 158] width 62 height 63
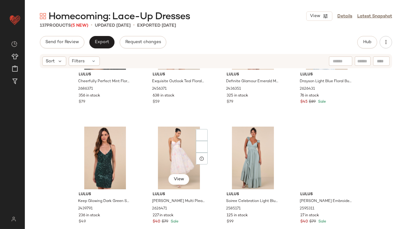
click at [176, 152] on div "View" at bounding box center [179, 158] width 62 height 63
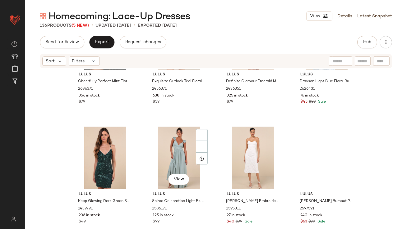
click at [176, 152] on div "View" at bounding box center [179, 158] width 62 height 63
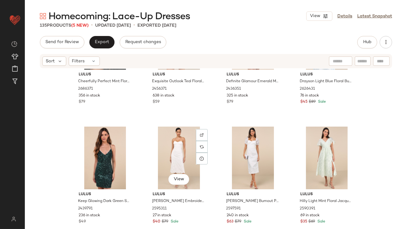
click at [176, 152] on div "View" at bounding box center [179, 158] width 62 height 63
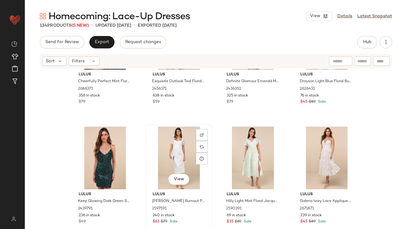
click at [174, 153] on div "View" at bounding box center [179, 158] width 62 height 63
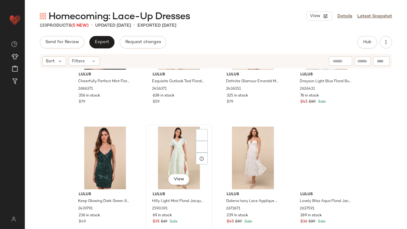
click at [174, 154] on div "View" at bounding box center [179, 158] width 62 height 63
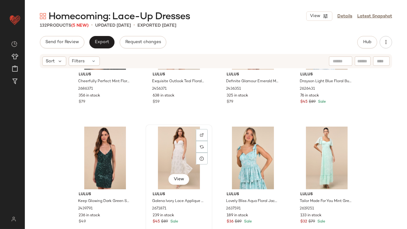
click at [172, 156] on div "View" at bounding box center [179, 158] width 62 height 63
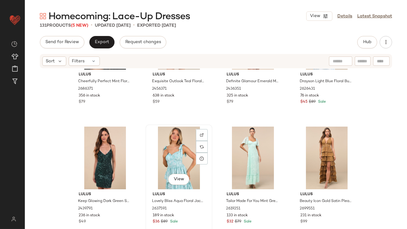
click at [171, 156] on div "View" at bounding box center [179, 158] width 62 height 63
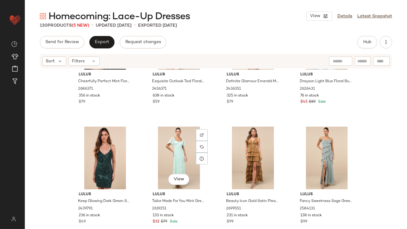
click at [171, 156] on div "View" at bounding box center [179, 158] width 62 height 63
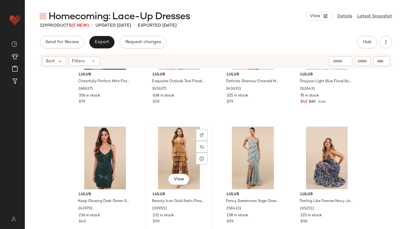
click at [170, 158] on div "View" at bounding box center [179, 158] width 62 height 63
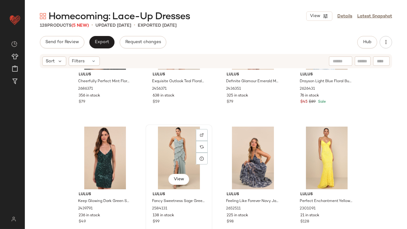
click at [168, 159] on div "View" at bounding box center [179, 158] width 62 height 63
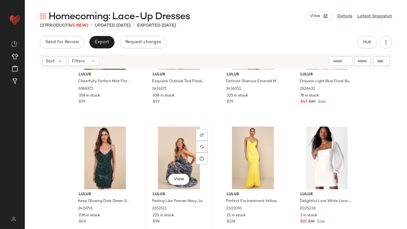
click at [168, 159] on div "View" at bounding box center [179, 158] width 62 height 63
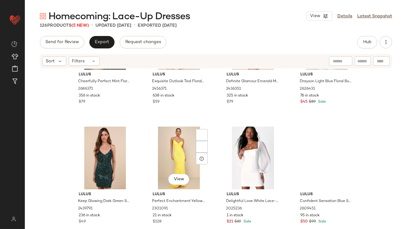
click at [168, 159] on div "View" at bounding box center [179, 158] width 62 height 63
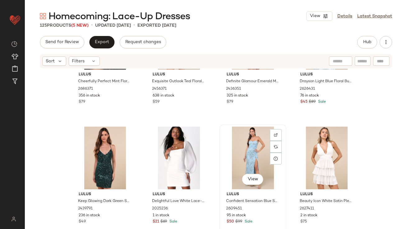
click at [235, 152] on div "View" at bounding box center [253, 158] width 62 height 63
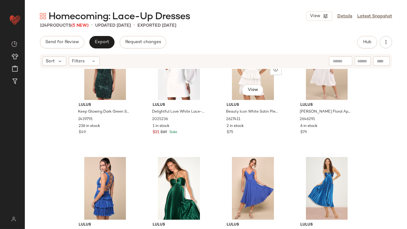
scroll to position [2680, 0]
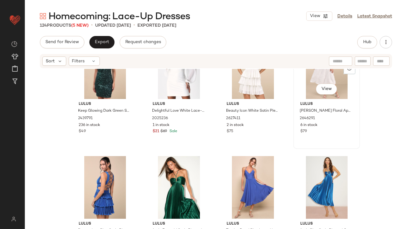
click at [303, 86] on div "View" at bounding box center [326, 67] width 62 height 63
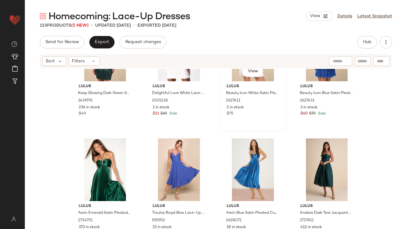
scroll to position [2709, 0]
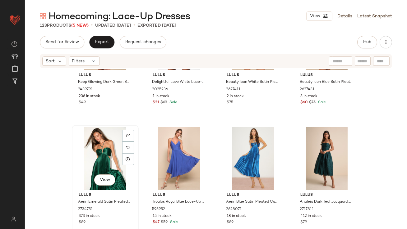
click at [103, 148] on div "View" at bounding box center [105, 158] width 62 height 63
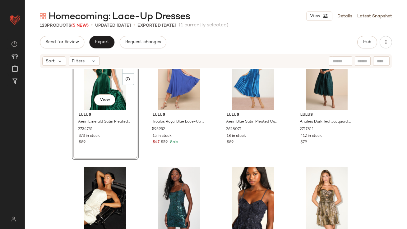
scroll to position [2795, 0]
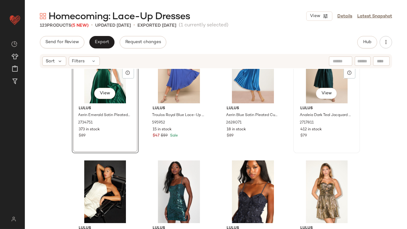
click at [302, 83] on div "View" at bounding box center [326, 72] width 62 height 63
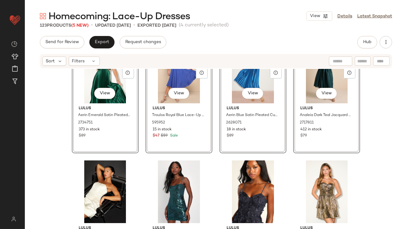
scroll to position [2675, 0]
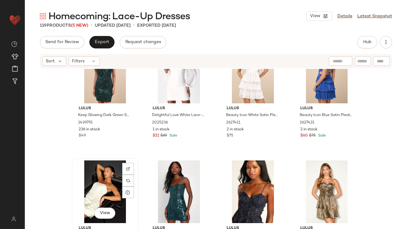
click at [105, 185] on div "View" at bounding box center [105, 192] width 62 height 63
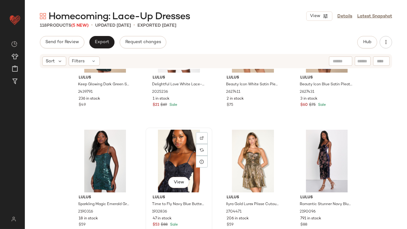
scroll to position [2709, 0]
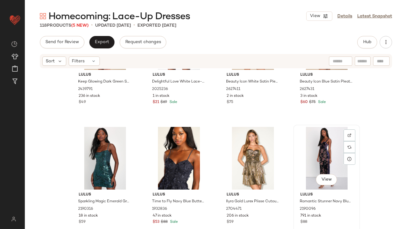
click at [312, 146] on div "View" at bounding box center [326, 158] width 62 height 63
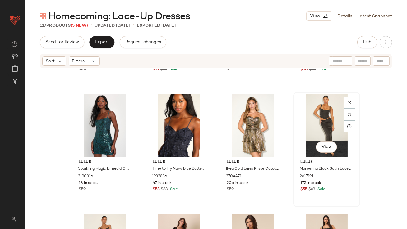
scroll to position [2742, 0]
click at [316, 123] on div "View" at bounding box center [326, 125] width 62 height 63
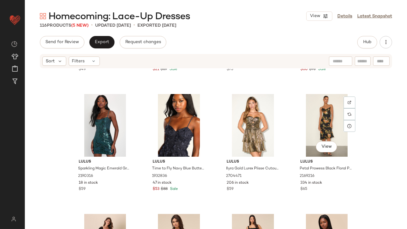
scroll to position [2745, 0]
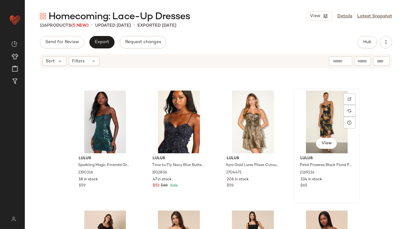
click at [317, 122] on div "View" at bounding box center [326, 122] width 62 height 63
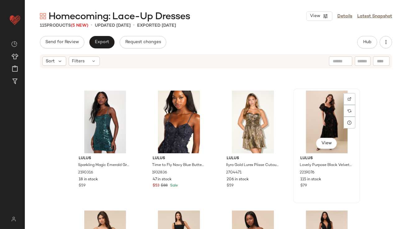
click at [317, 121] on div "View" at bounding box center [326, 122] width 62 height 63
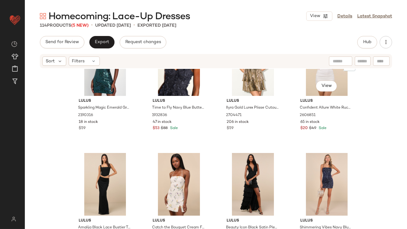
scroll to position [2810, 0]
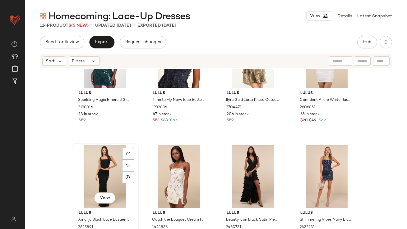
click at [99, 159] on div "View" at bounding box center [105, 176] width 62 height 63
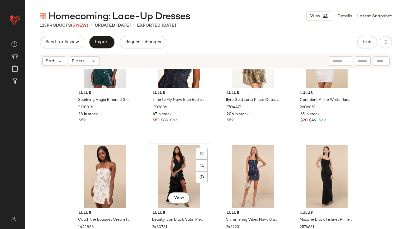
click at [161, 179] on div "View" at bounding box center [179, 176] width 62 height 63
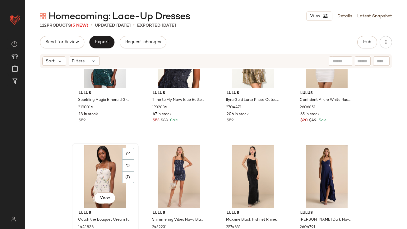
click at [97, 174] on div "View" at bounding box center [105, 176] width 62 height 63
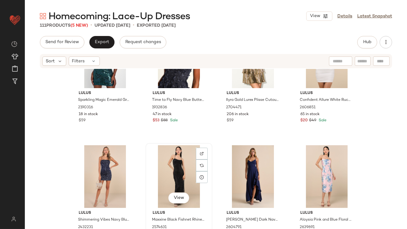
click at [165, 176] on div "View" at bounding box center [179, 176] width 62 height 63
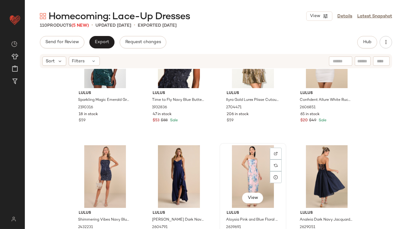
click at [240, 179] on div "View" at bounding box center [253, 176] width 62 height 63
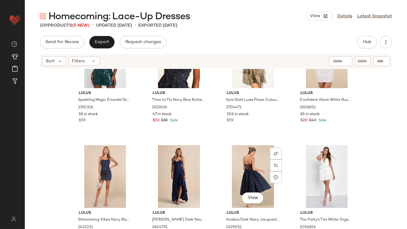
click at [240, 179] on div "View" at bounding box center [253, 176] width 62 height 63
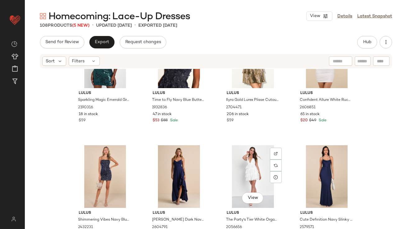
click at [240, 179] on div "View" at bounding box center [253, 176] width 62 height 63
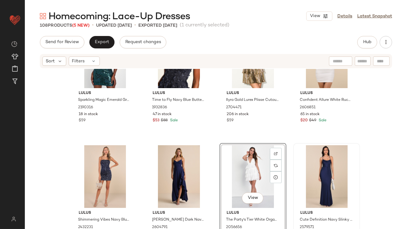
click at [295, 181] on div at bounding box center [326, 176] width 62 height 63
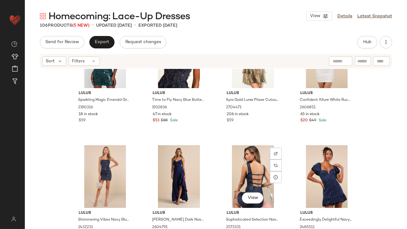
click at [240, 180] on div "View" at bounding box center [253, 176] width 62 height 63
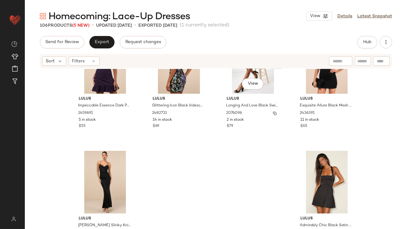
scroll to position [3051, 0]
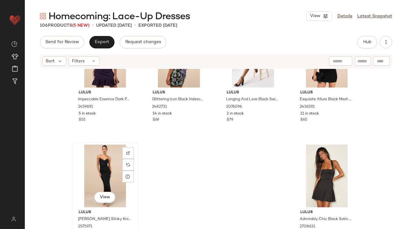
click at [107, 168] on div "View" at bounding box center [105, 176] width 62 height 63
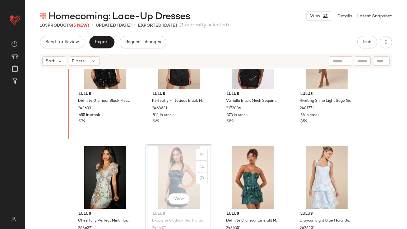
scroll to position [2443, 0]
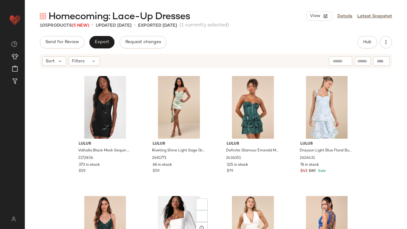
scroll to position [2579, 0]
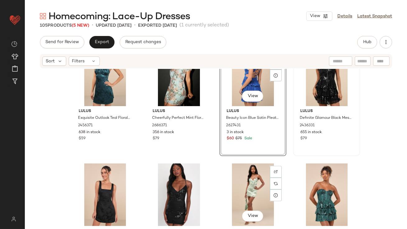
scroll to position [2436, 0]
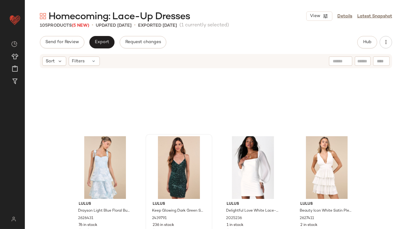
scroll to position [2709, 0]
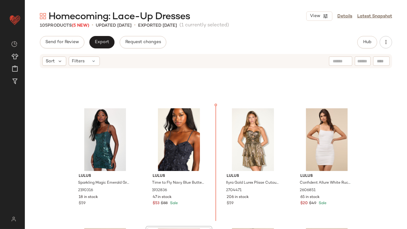
scroll to position [2721, 0]
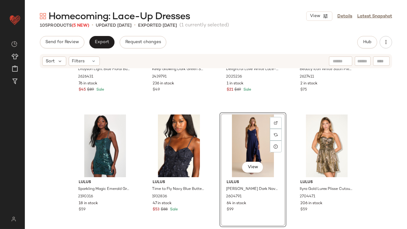
click at [231, 140] on div "View" at bounding box center [253, 146] width 62 height 63
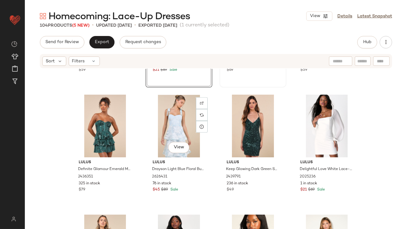
scroll to position [2635, 0]
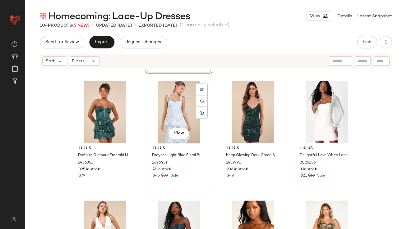
click at [171, 121] on div "View" at bounding box center [179, 112] width 62 height 63
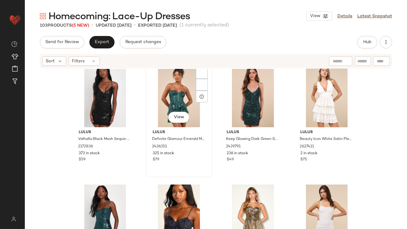
scroll to position [2670, 0]
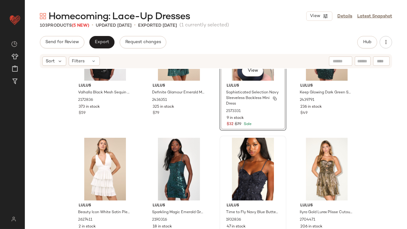
scroll to position [2700, 0]
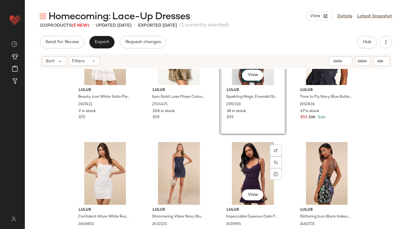
scroll to position [2831, 0]
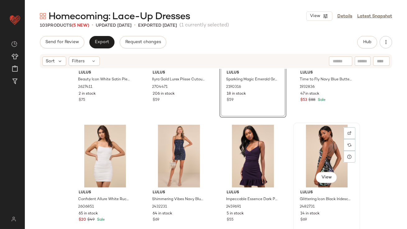
click at [305, 159] on div "View" at bounding box center [326, 156] width 62 height 63
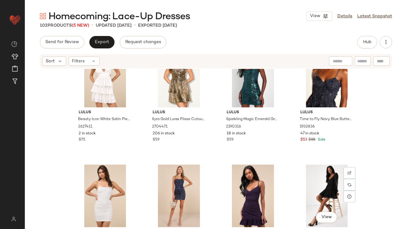
scroll to position [2791, 0]
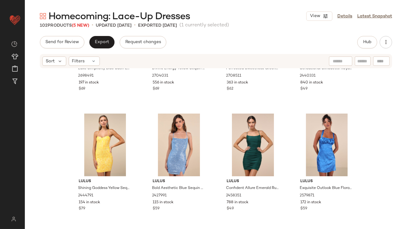
scroll to position [720, 0]
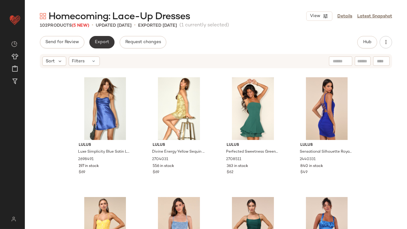
click at [100, 44] on span "Export" at bounding box center [101, 42] width 15 height 5
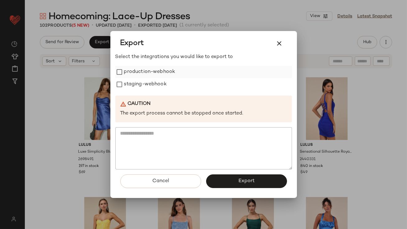
click at [157, 72] on label "production-webhook" at bounding box center [149, 72] width 51 height 12
click at [155, 80] on label "staging-webhook" at bounding box center [145, 84] width 43 height 12
click at [221, 183] on button "Export" at bounding box center [246, 182] width 81 height 14
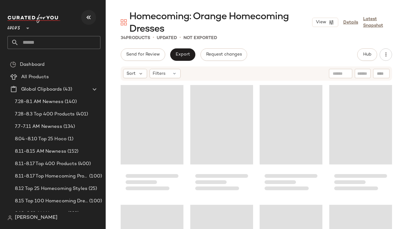
click at [94, 14] on button "button" at bounding box center [88, 17] width 15 height 15
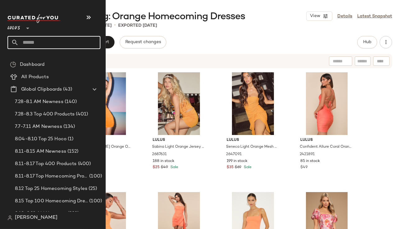
click at [44, 39] on input "text" at bounding box center [60, 42] width 82 height 13
type input "****"
click at [27, 42] on input "text" at bounding box center [60, 42] width 82 height 13
type input "*"
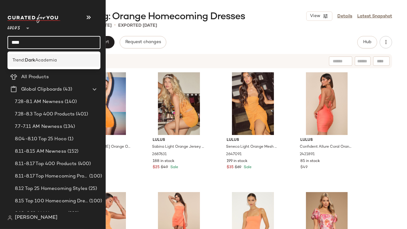
type input "****"
click at [25, 61] on span "Trend:" at bounding box center [18, 60] width 12 height 7
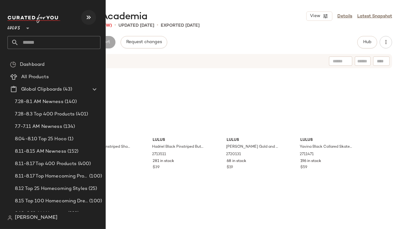
click at [84, 14] on button "button" at bounding box center [88, 17] width 15 height 15
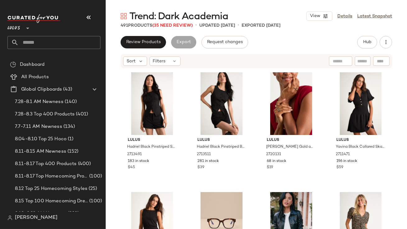
click at [85, 15] on button "button" at bounding box center [88, 17] width 15 height 15
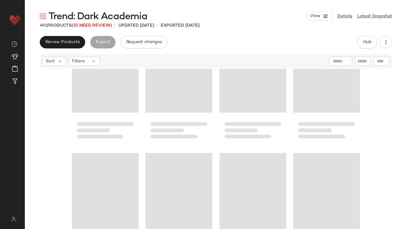
scroll to position [7257, 0]
